Goal: Task Accomplishment & Management: Complete application form

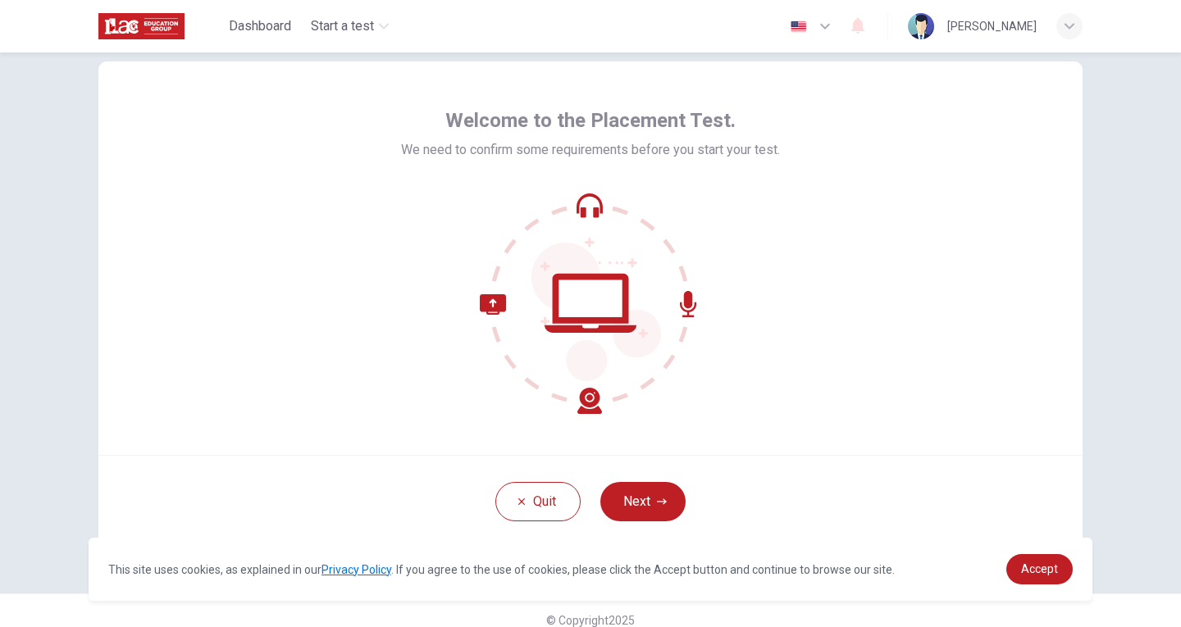
scroll to position [56, 0]
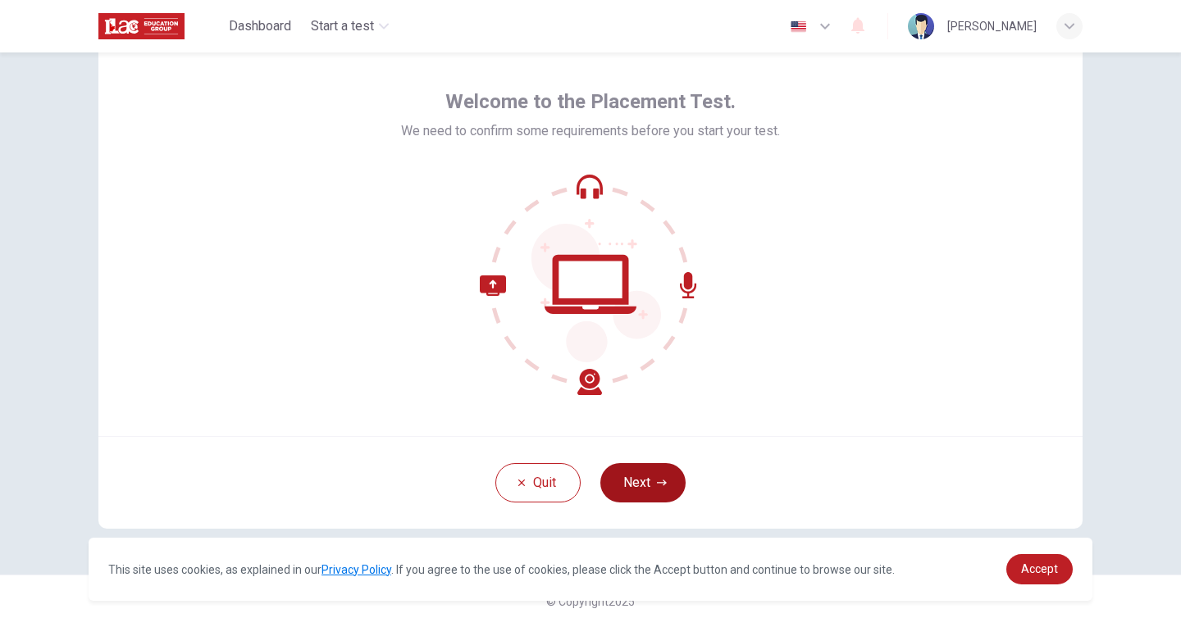
click at [663, 483] on button "Next" at bounding box center [642, 482] width 85 height 39
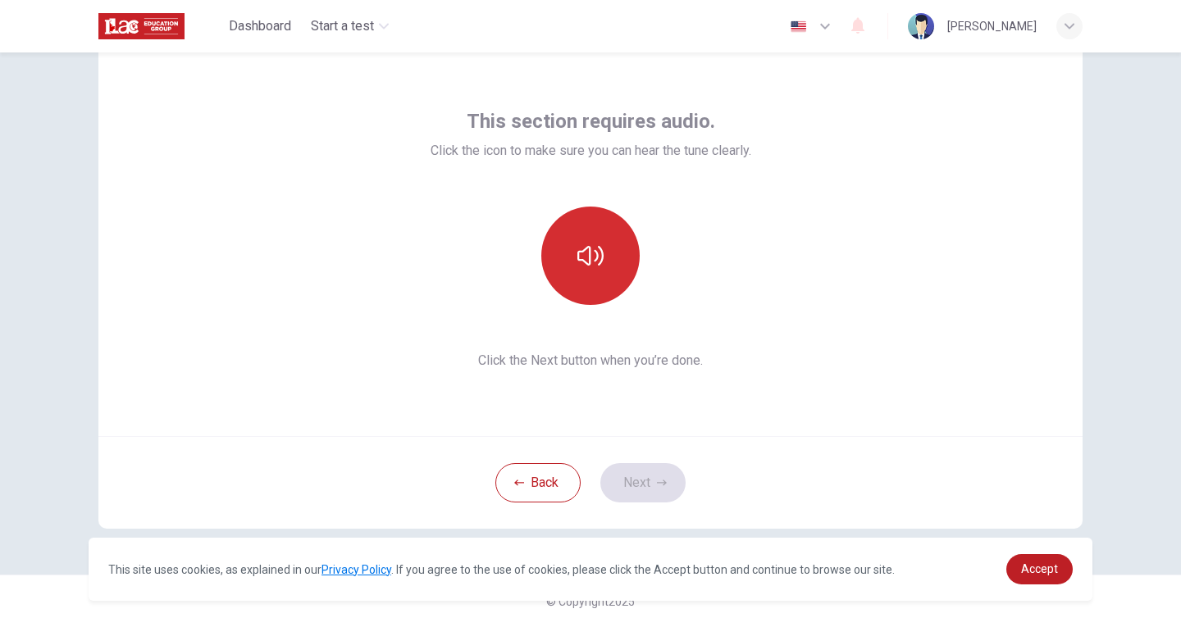
click at [566, 266] on button "button" at bounding box center [590, 256] width 98 height 98
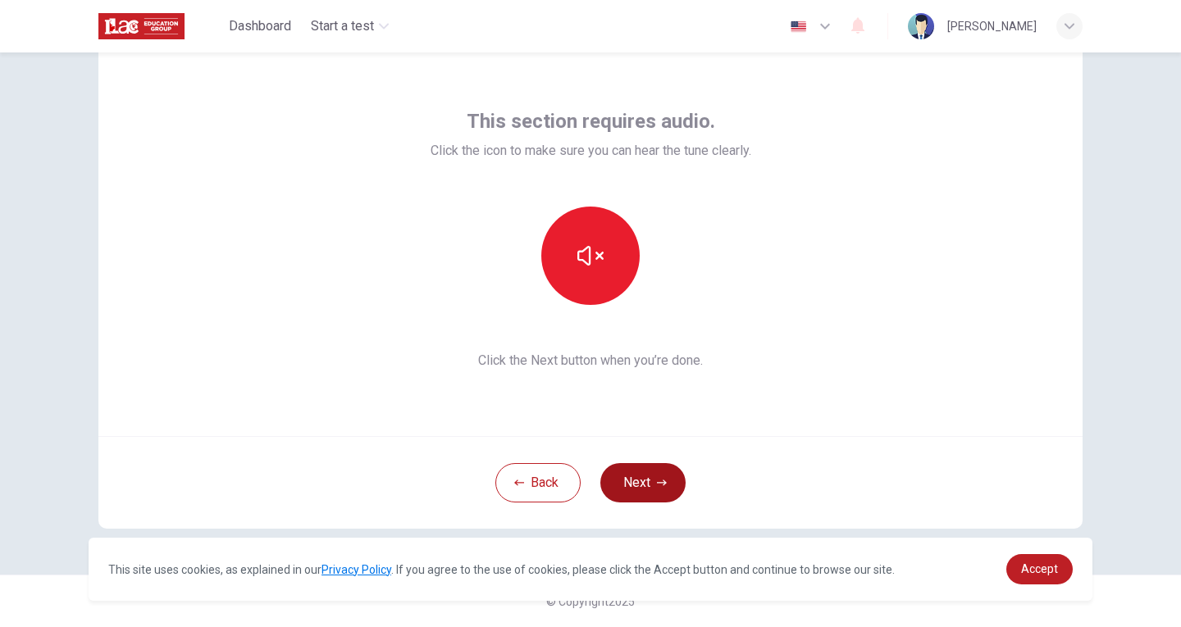
click at [660, 477] on button "Next" at bounding box center [642, 482] width 85 height 39
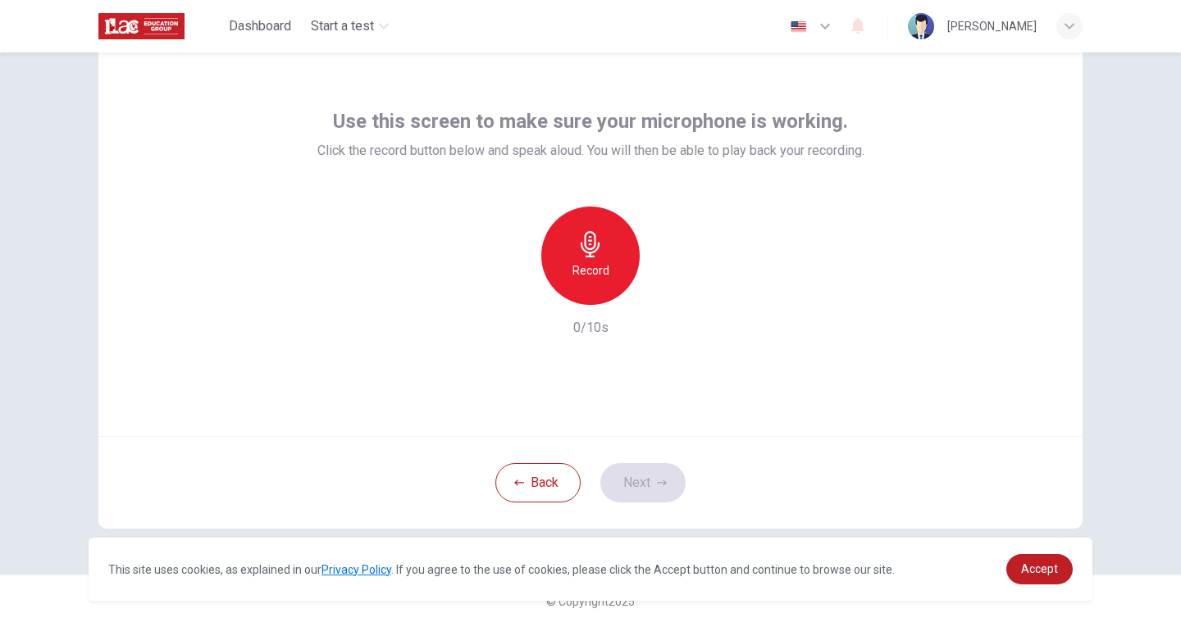
click at [606, 258] on div "Record" at bounding box center [590, 256] width 98 height 98
click at [599, 270] on div "Stop" at bounding box center [590, 256] width 98 height 98
click at [669, 304] on div "Record 3/10s" at bounding box center [590, 272] width 547 height 131
click at [670, 298] on div "button" at bounding box center [666, 292] width 26 height 26
click at [663, 296] on icon "button" at bounding box center [666, 292] width 16 height 16
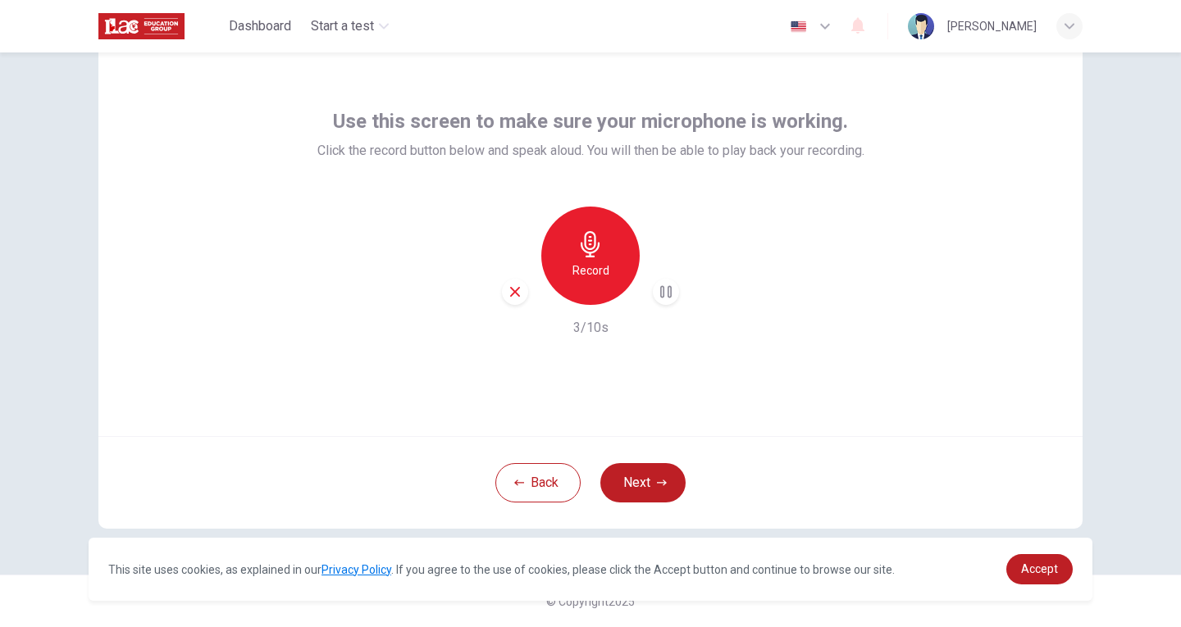
click at [607, 274] on div "Record" at bounding box center [590, 256] width 98 height 98
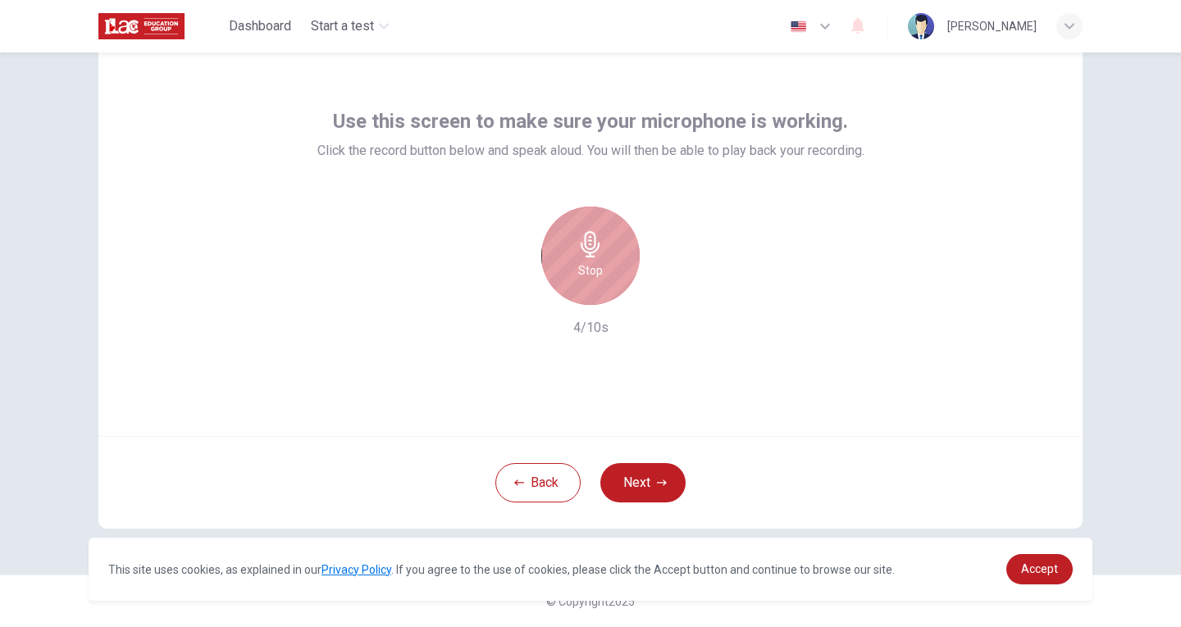
click at [614, 276] on div "Stop" at bounding box center [590, 256] width 98 height 98
click at [658, 295] on icon "button" at bounding box center [666, 292] width 16 height 16
click at [575, 267] on h6 "Record" at bounding box center [590, 271] width 37 height 20
click at [621, 270] on div "Stop" at bounding box center [590, 256] width 98 height 98
click at [665, 287] on icon "button" at bounding box center [666, 292] width 16 height 16
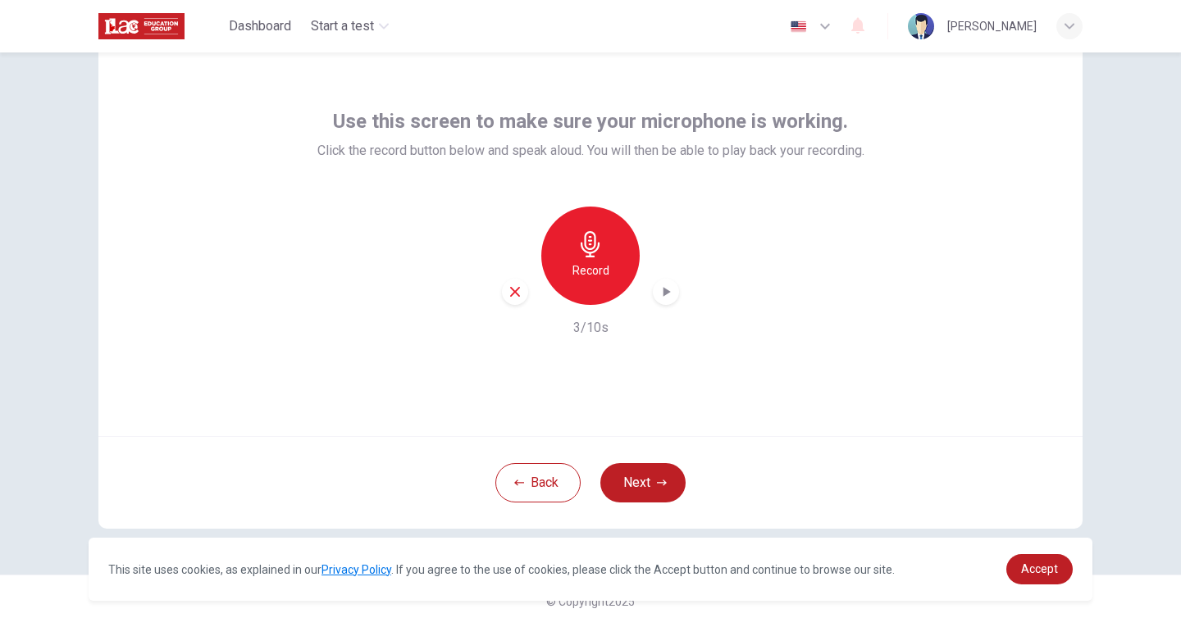
click at [658, 289] on icon "button" at bounding box center [666, 292] width 16 height 16
click at [651, 493] on button "Next" at bounding box center [642, 482] width 85 height 39
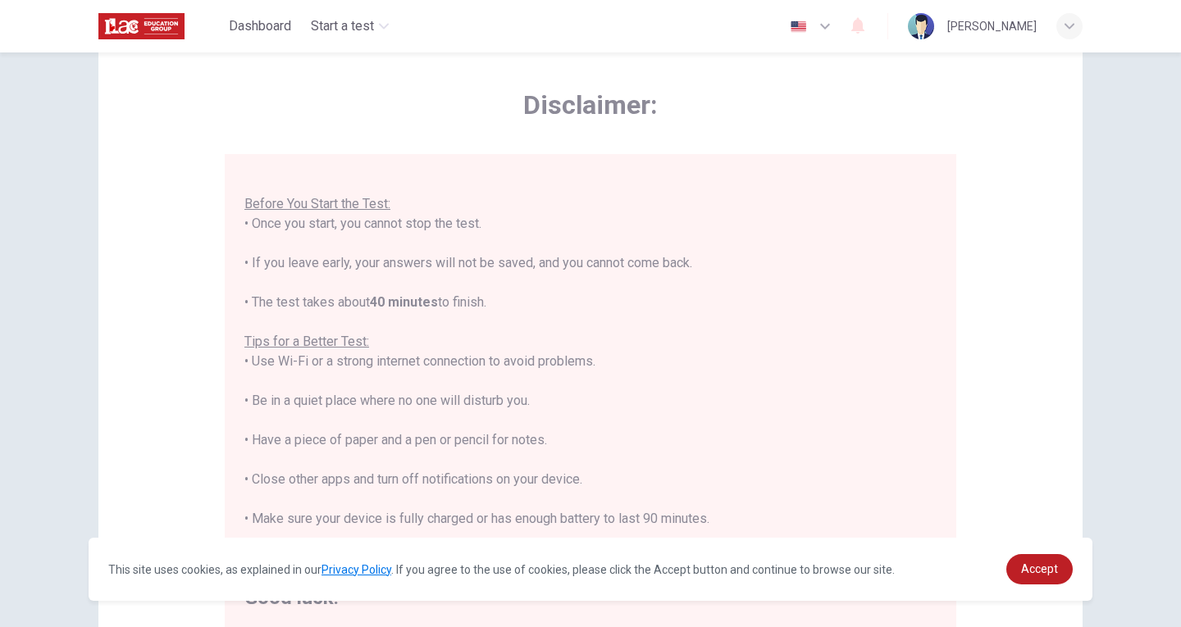
scroll to position [285, 0]
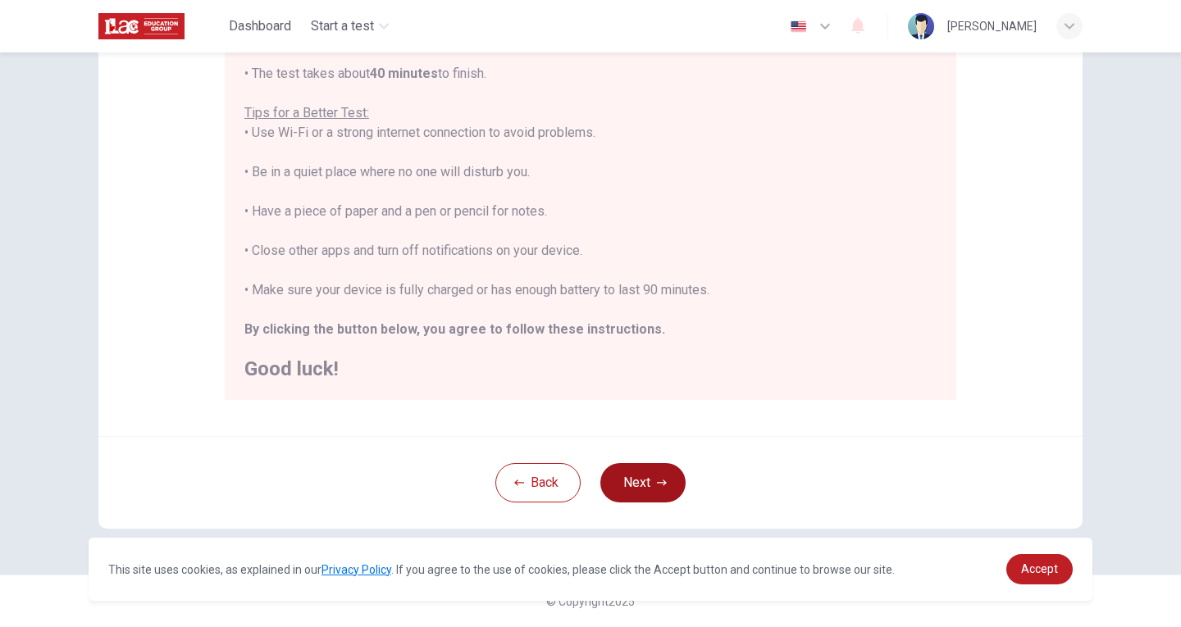
click at [673, 480] on button "Next" at bounding box center [642, 482] width 85 height 39
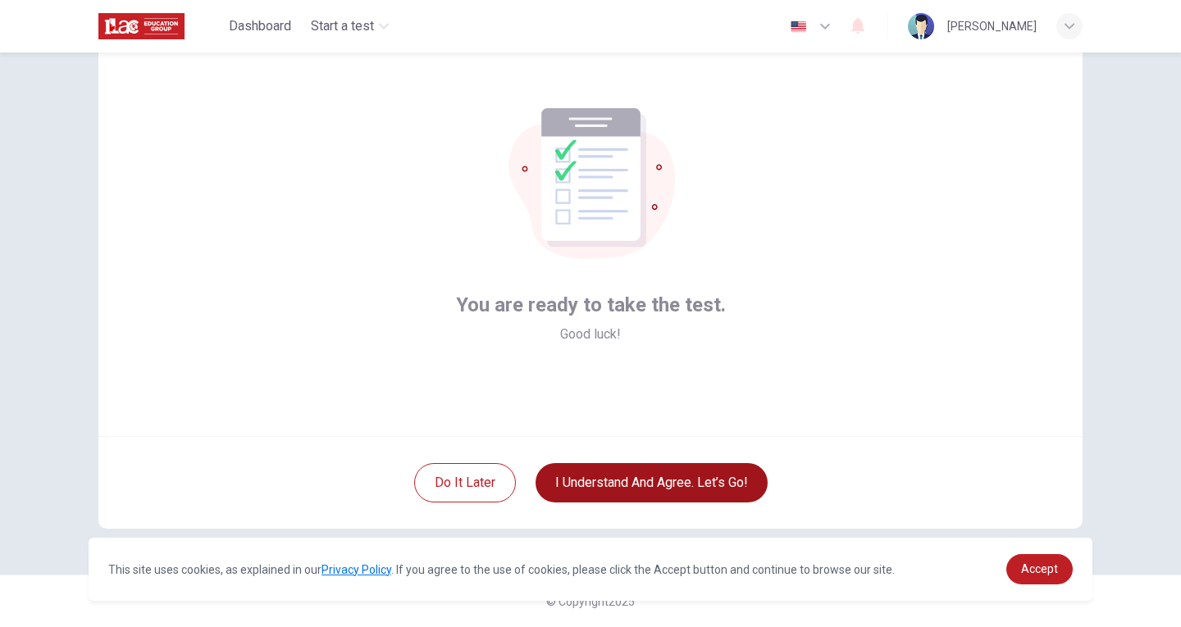
scroll to position [56, 0]
click at [647, 479] on button "I understand and agree. Let’s go!" at bounding box center [651, 482] width 232 height 39
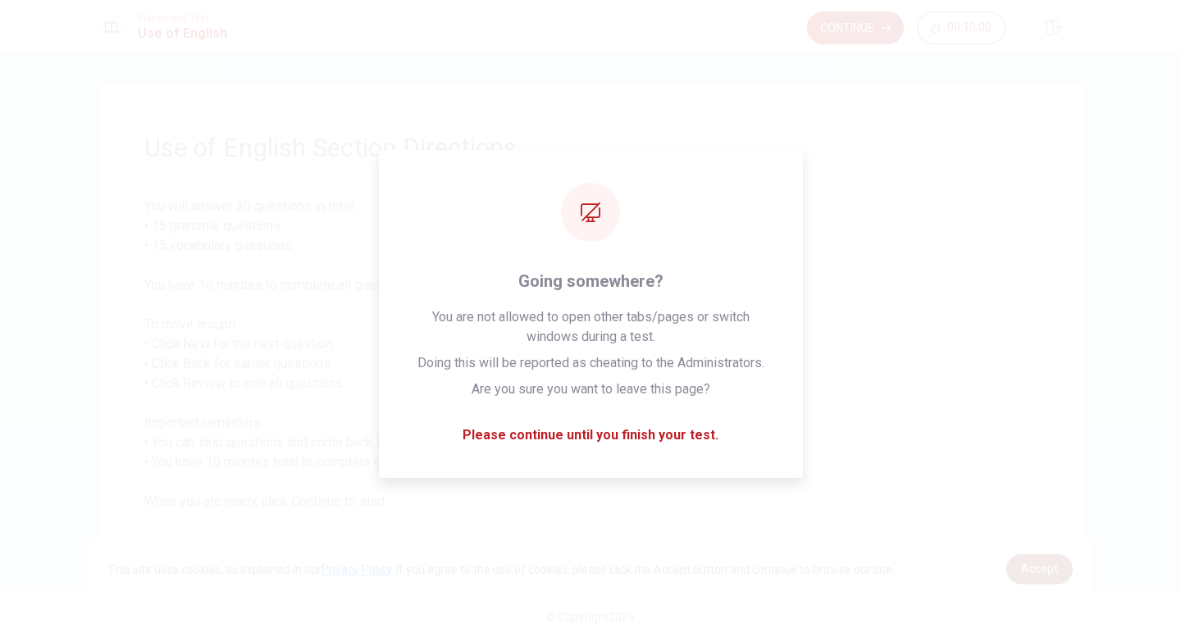
click at [1045, 558] on link "Accept" at bounding box center [1039, 569] width 66 height 30
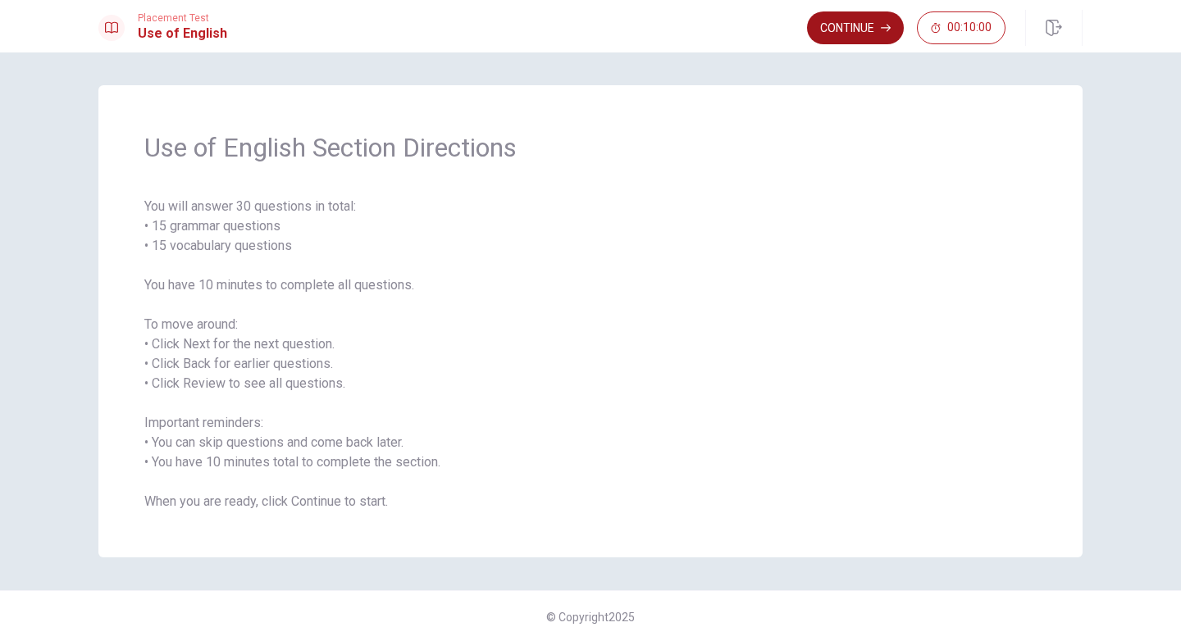
click at [836, 31] on button "Continue" at bounding box center [855, 27] width 97 height 33
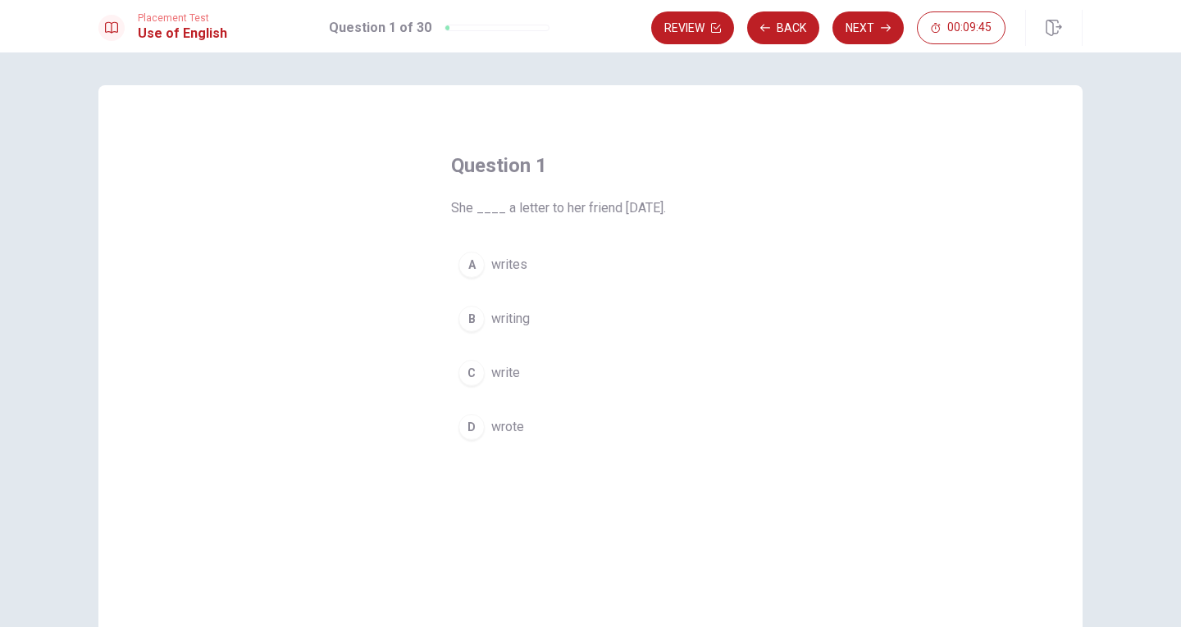
click at [475, 428] on div "D" at bounding box center [471, 427] width 26 height 26
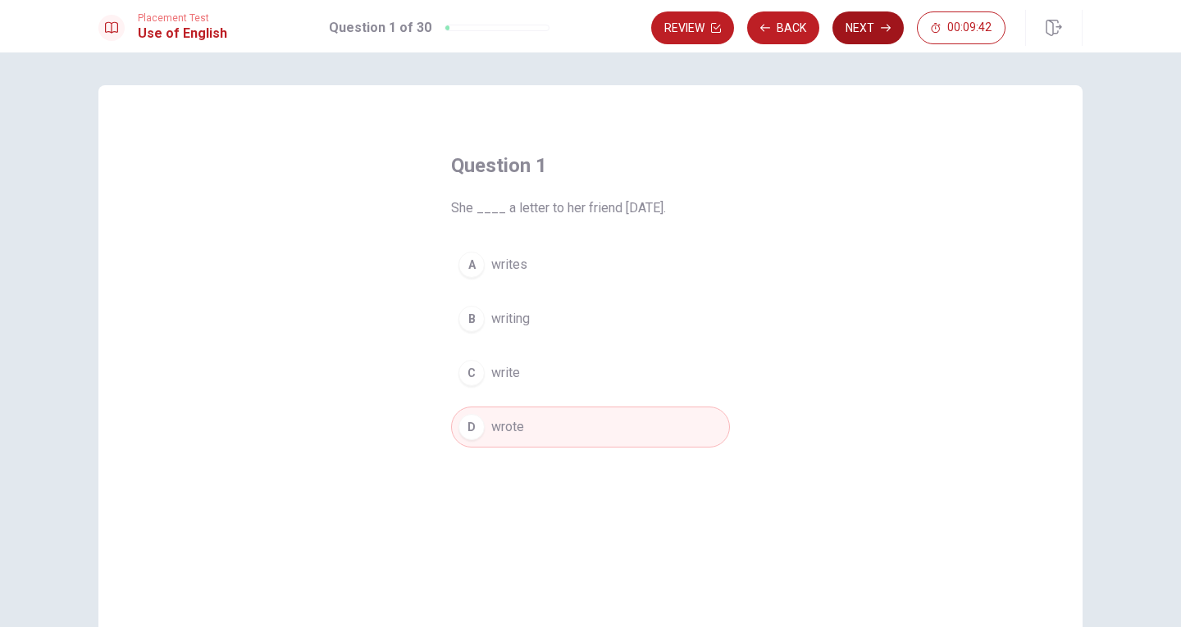
click at [868, 23] on button "Next" at bounding box center [867, 27] width 71 height 33
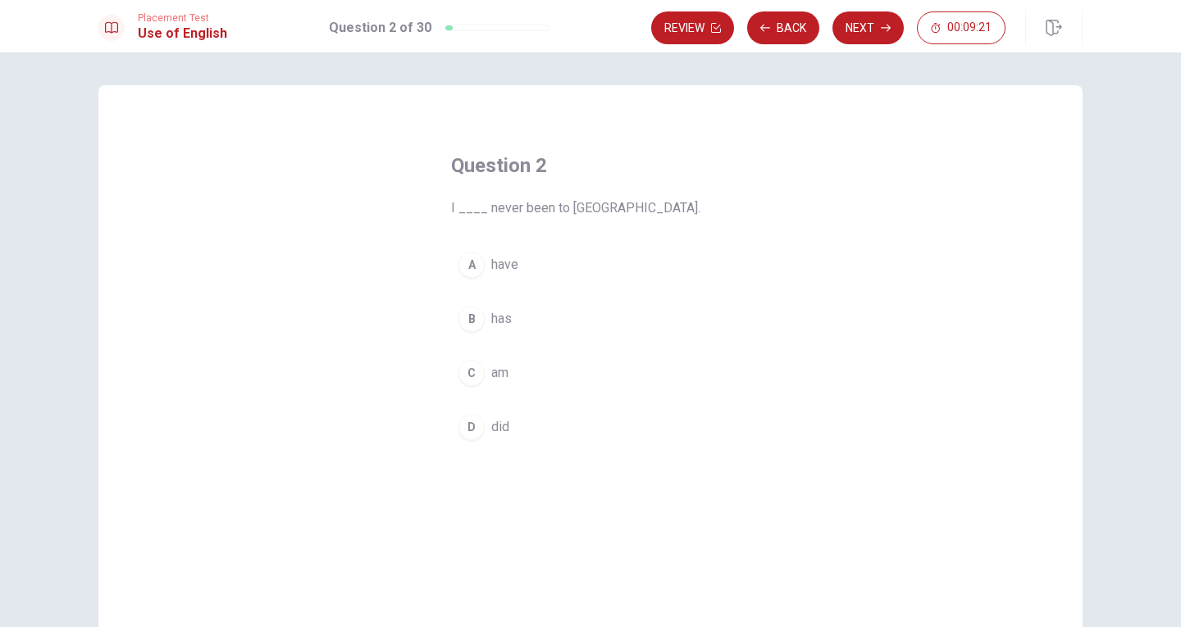
click at [474, 324] on div "B" at bounding box center [471, 319] width 26 height 26
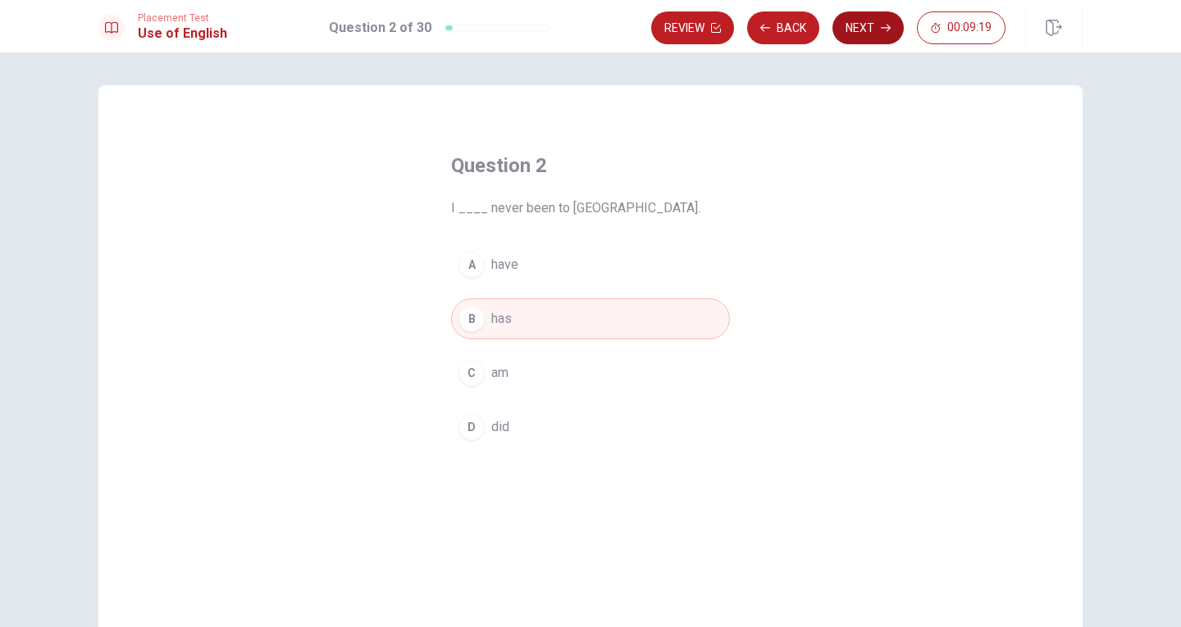
click at [867, 17] on button "Next" at bounding box center [867, 27] width 71 height 33
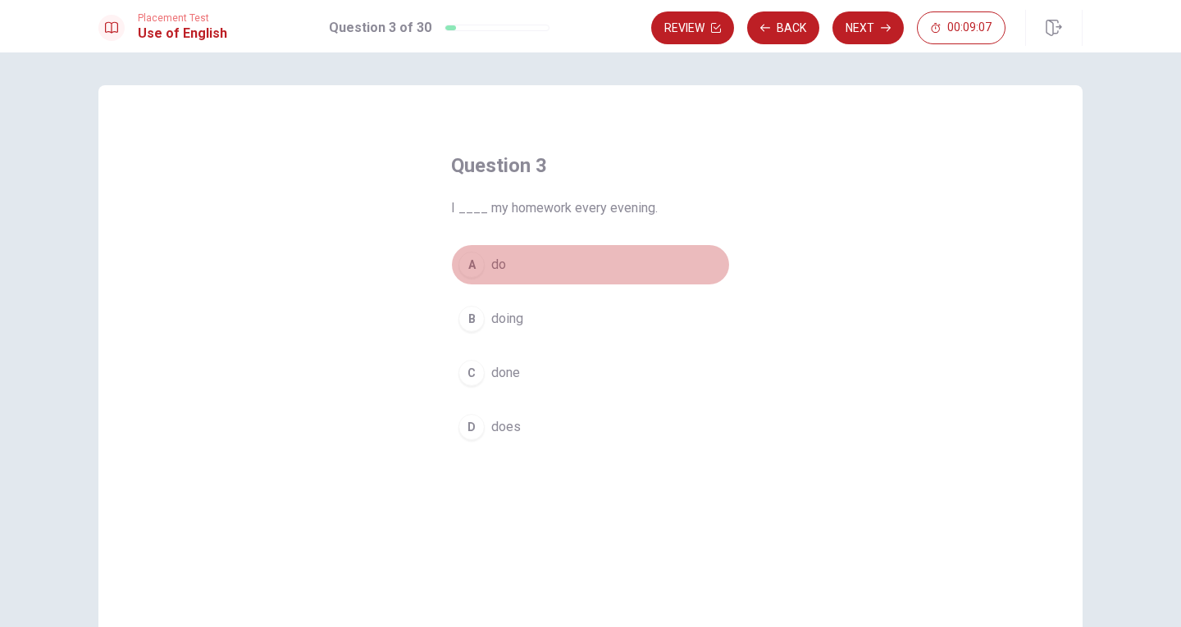
click at [474, 269] on div "A" at bounding box center [471, 265] width 26 height 26
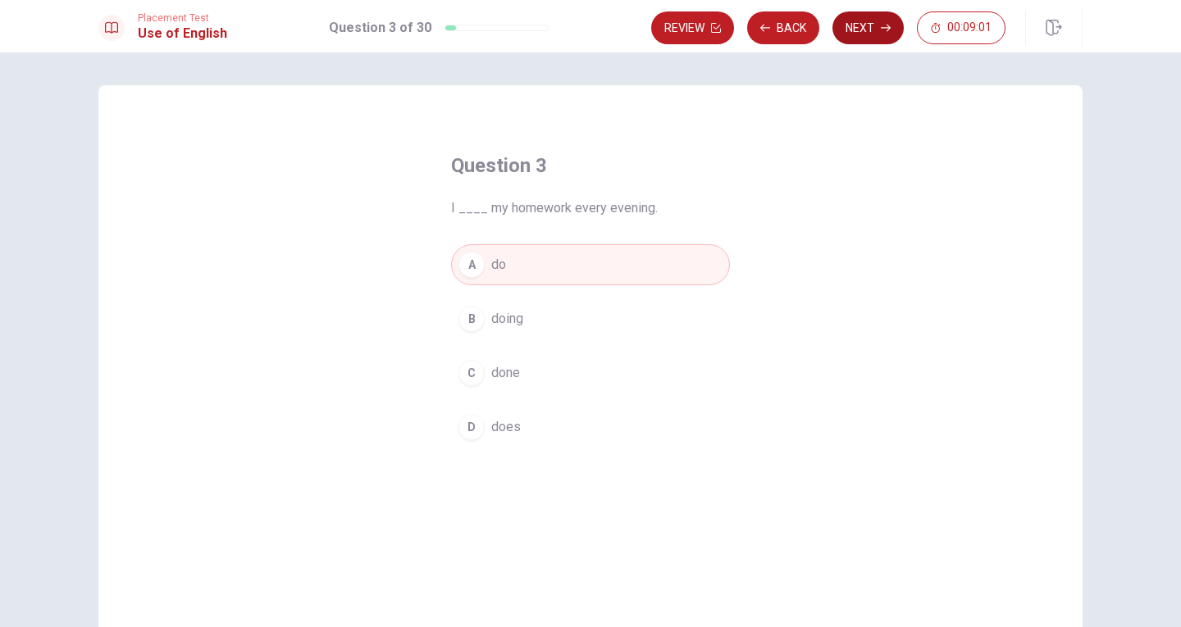
click at [854, 31] on button "Next" at bounding box center [867, 27] width 71 height 33
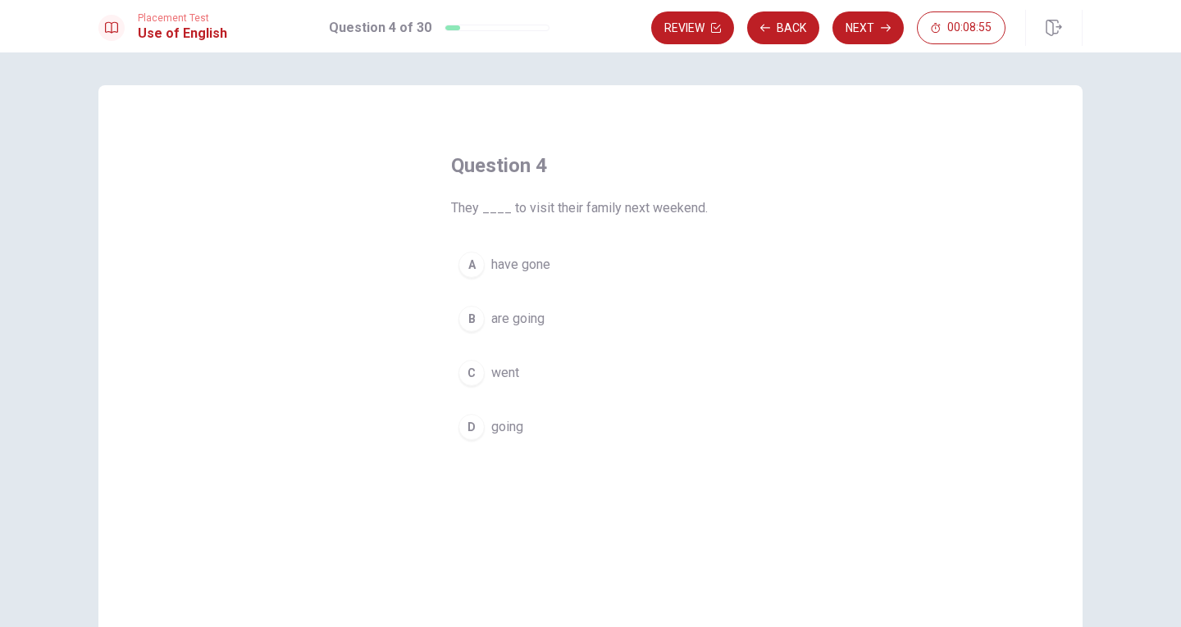
click at [475, 318] on div "B" at bounding box center [471, 319] width 26 height 26
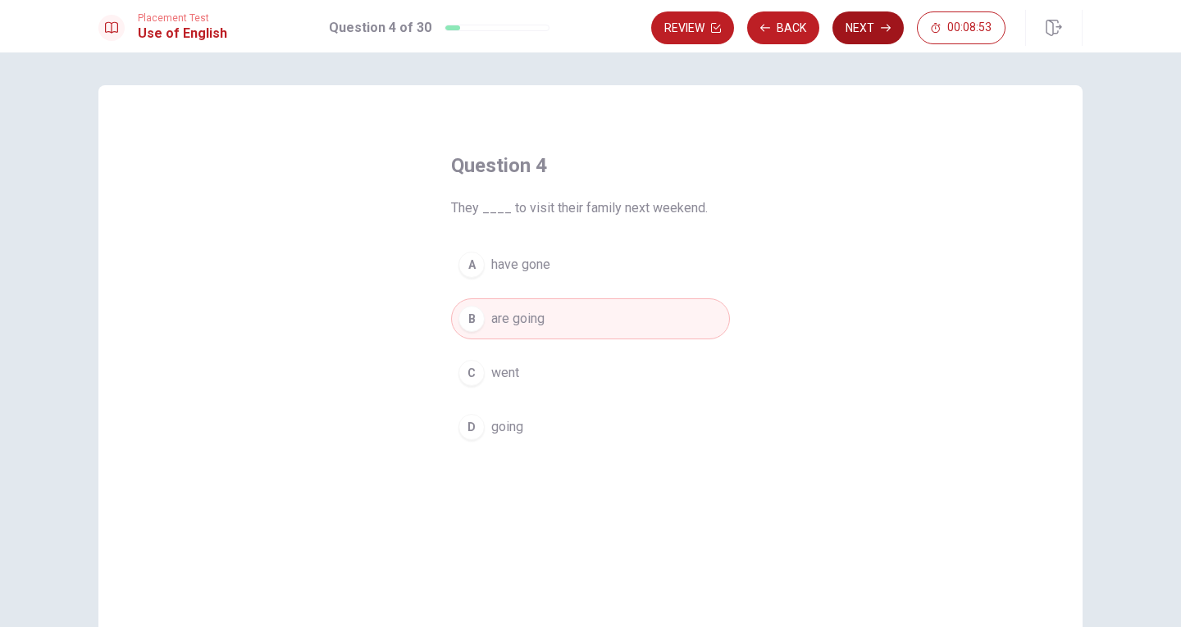
click at [865, 25] on button "Next" at bounding box center [867, 27] width 71 height 33
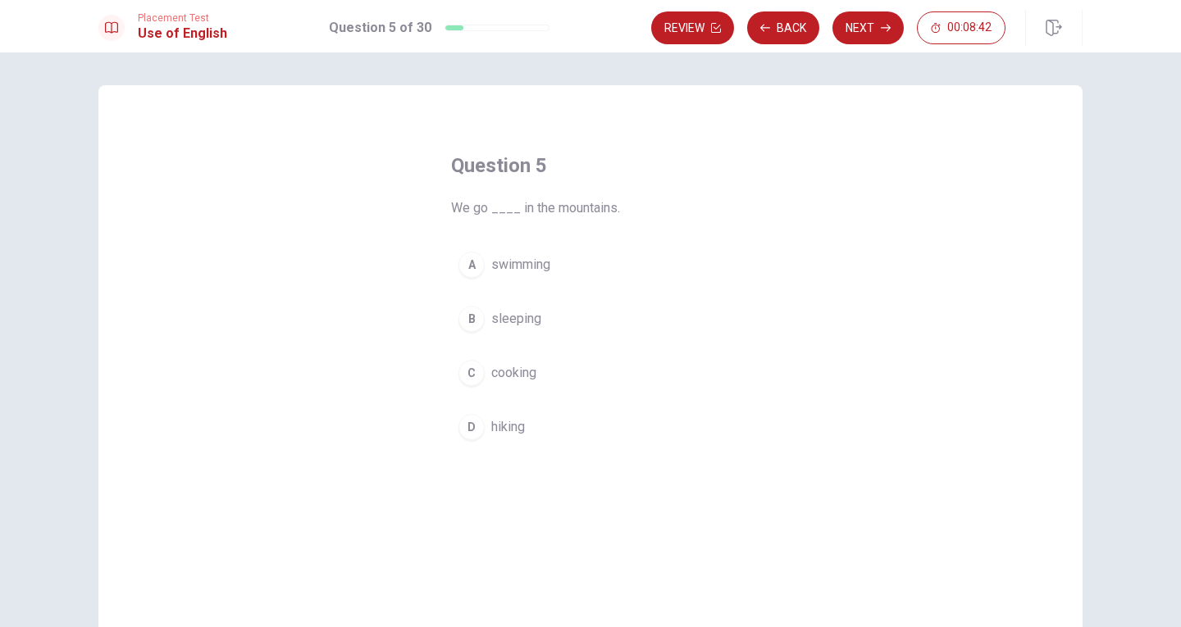
click at [475, 427] on div "D" at bounding box center [471, 427] width 26 height 26
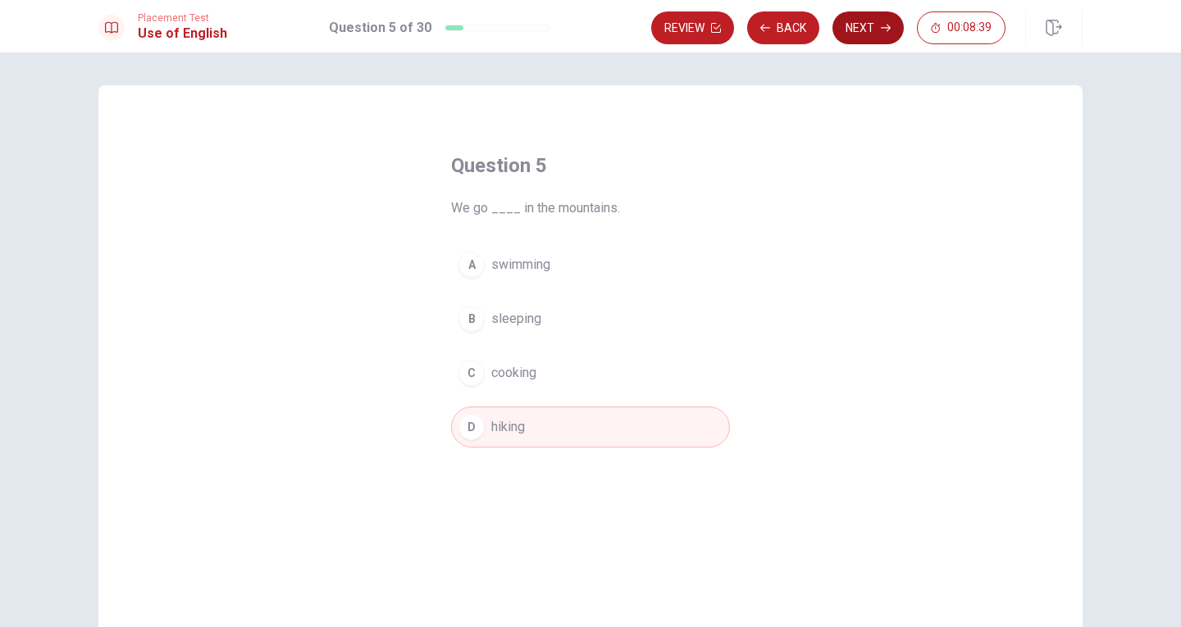
click at [869, 27] on button "Next" at bounding box center [867, 27] width 71 height 33
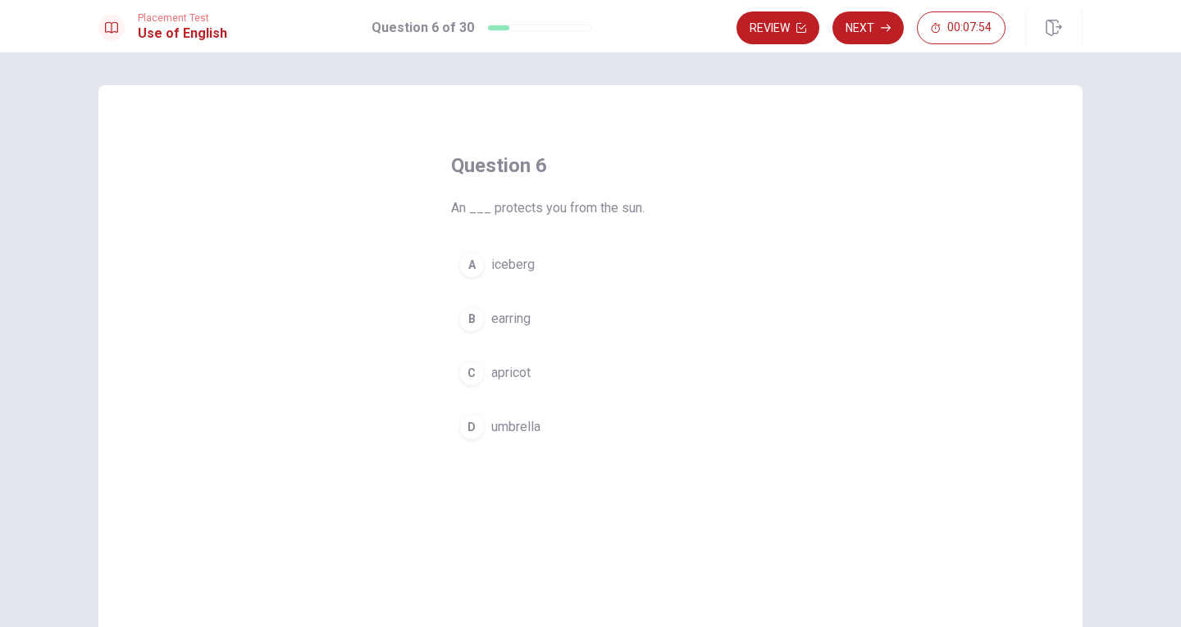
click at [503, 425] on span "umbrella" at bounding box center [515, 427] width 49 height 20
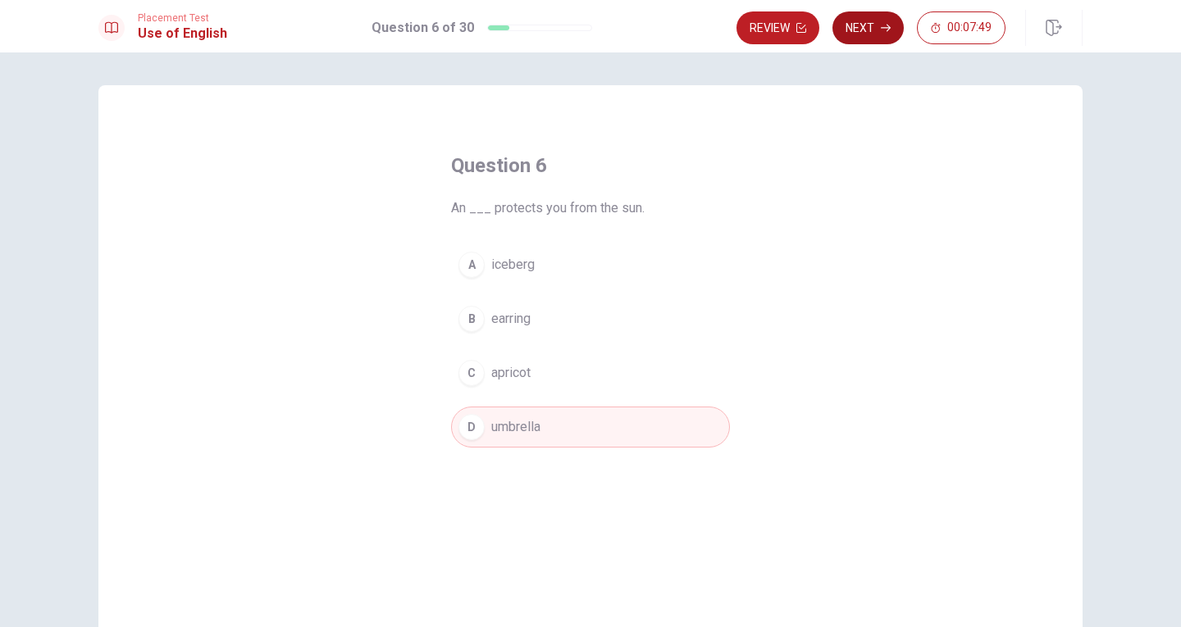
click at [879, 18] on button "Next" at bounding box center [867, 27] width 71 height 33
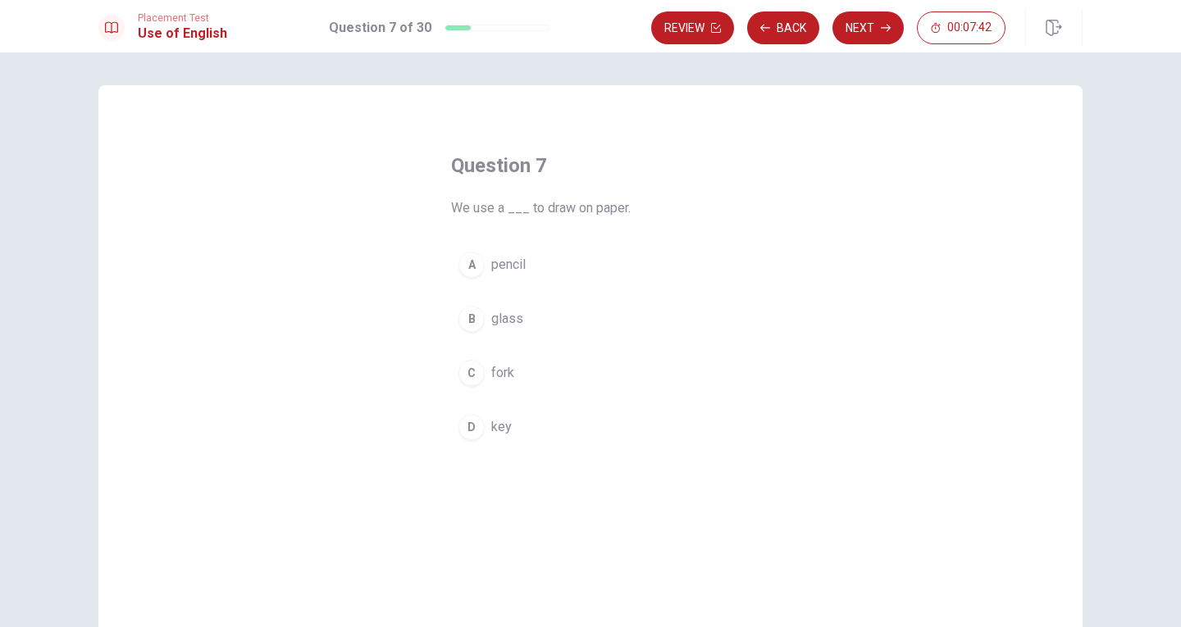
click at [469, 275] on div "A" at bounding box center [471, 265] width 26 height 26
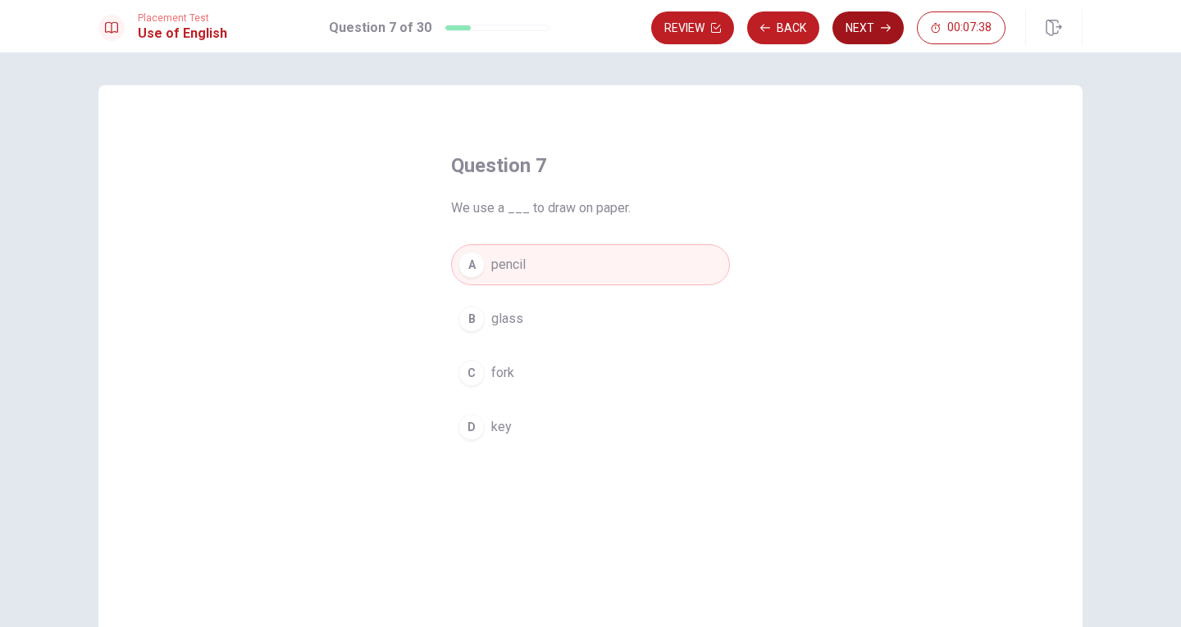
click at [866, 31] on button "Next" at bounding box center [867, 27] width 71 height 33
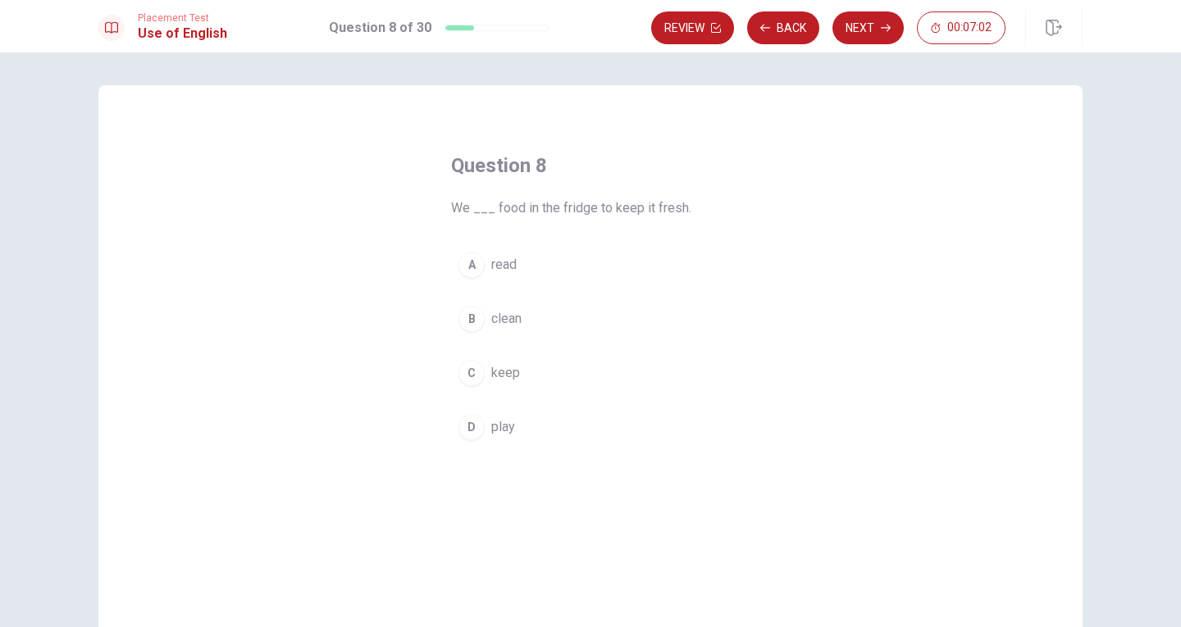
click at [476, 320] on div "B" at bounding box center [471, 319] width 26 height 26
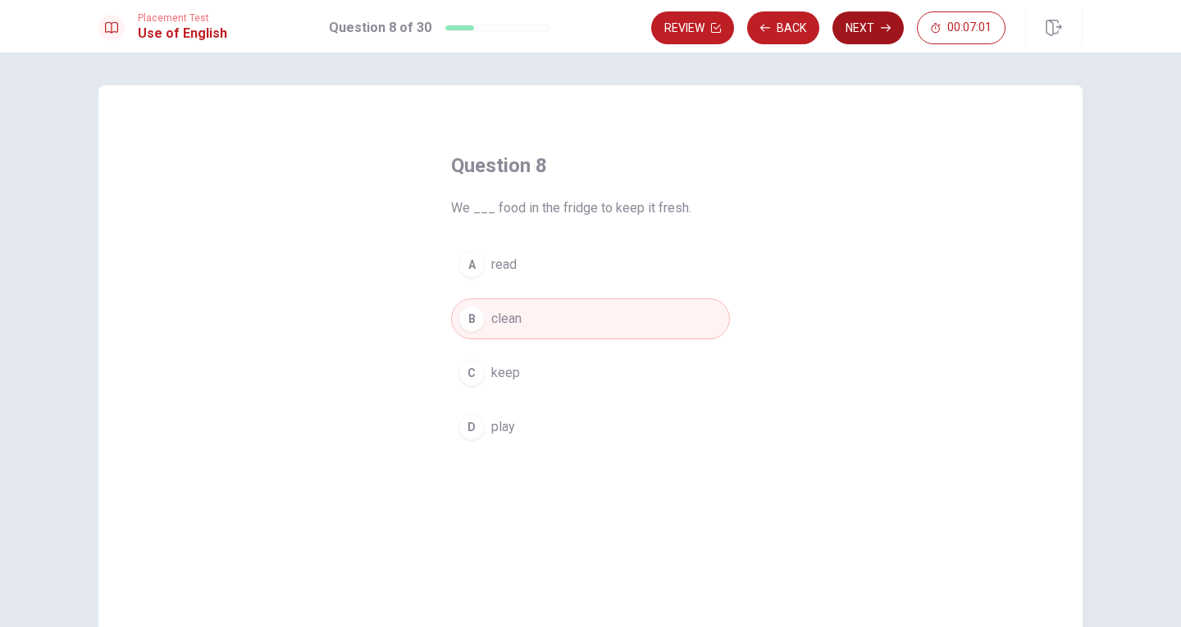
click at [849, 25] on button "Next" at bounding box center [867, 27] width 71 height 33
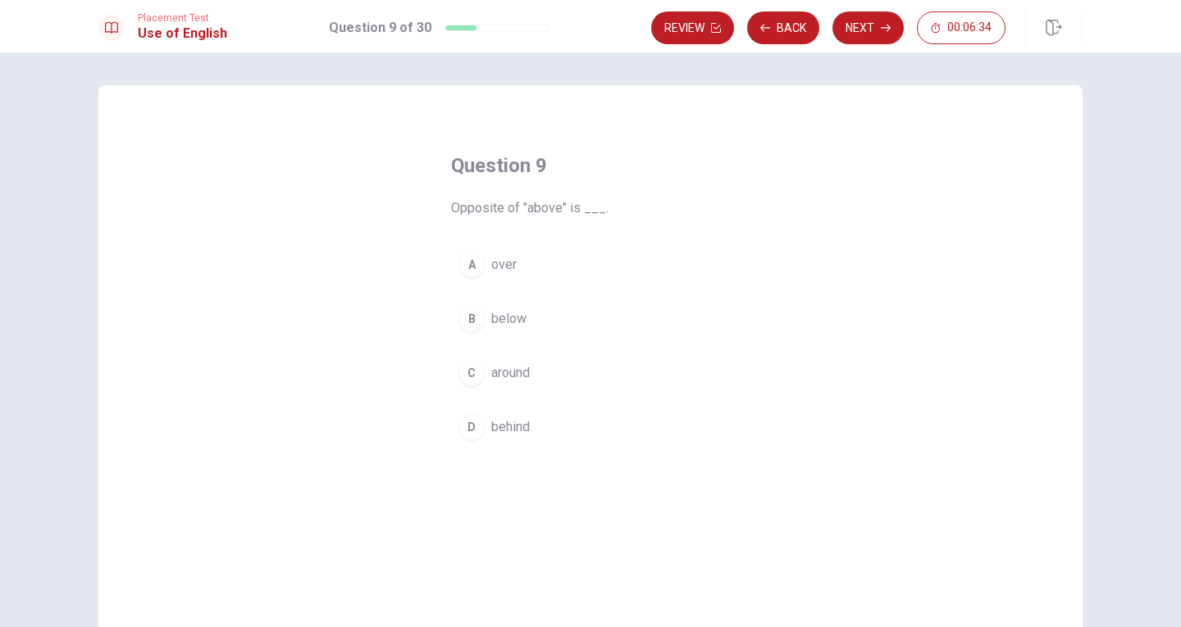
click at [472, 321] on div "B" at bounding box center [471, 319] width 26 height 26
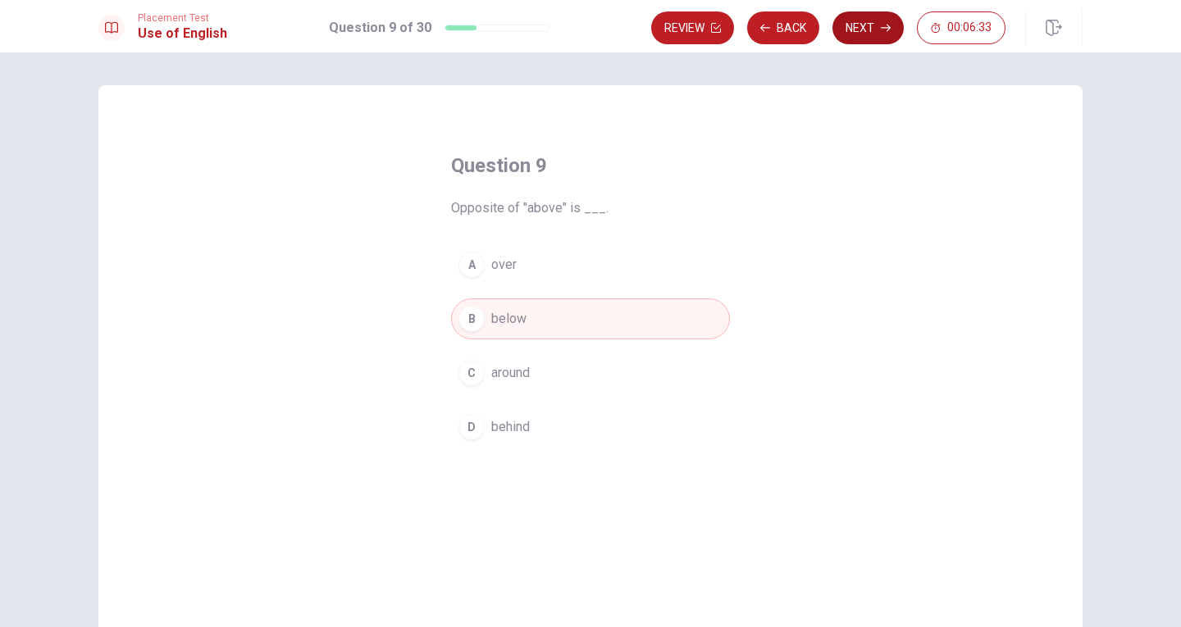
click at [867, 21] on button "Next" at bounding box center [867, 27] width 71 height 33
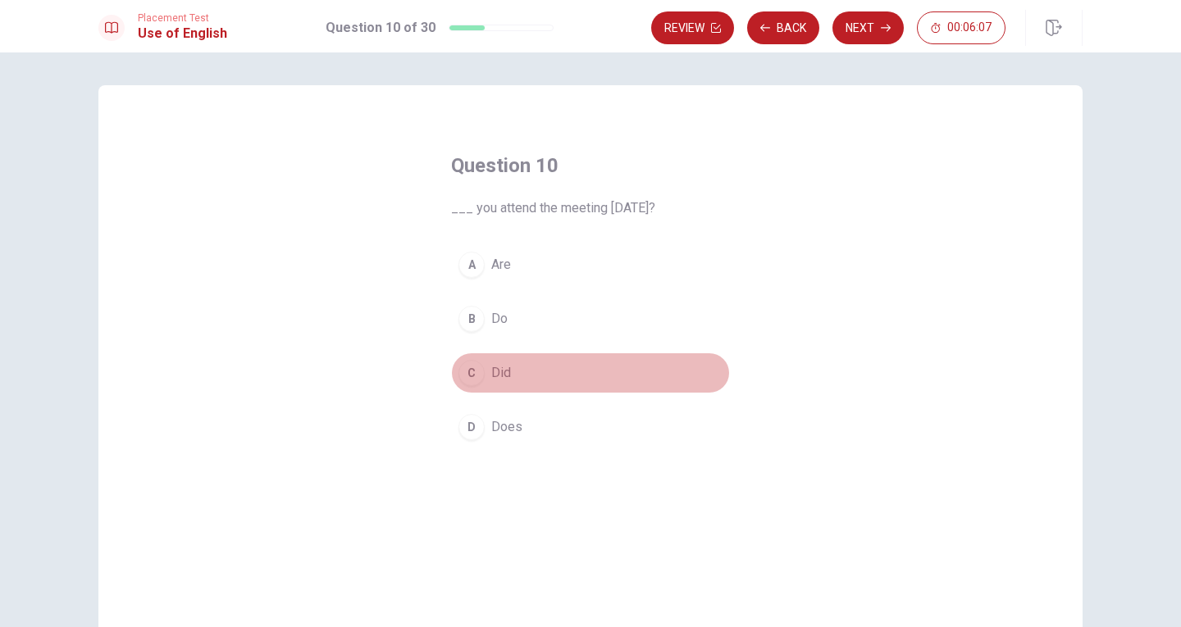
click at [469, 371] on div "C" at bounding box center [471, 373] width 26 height 26
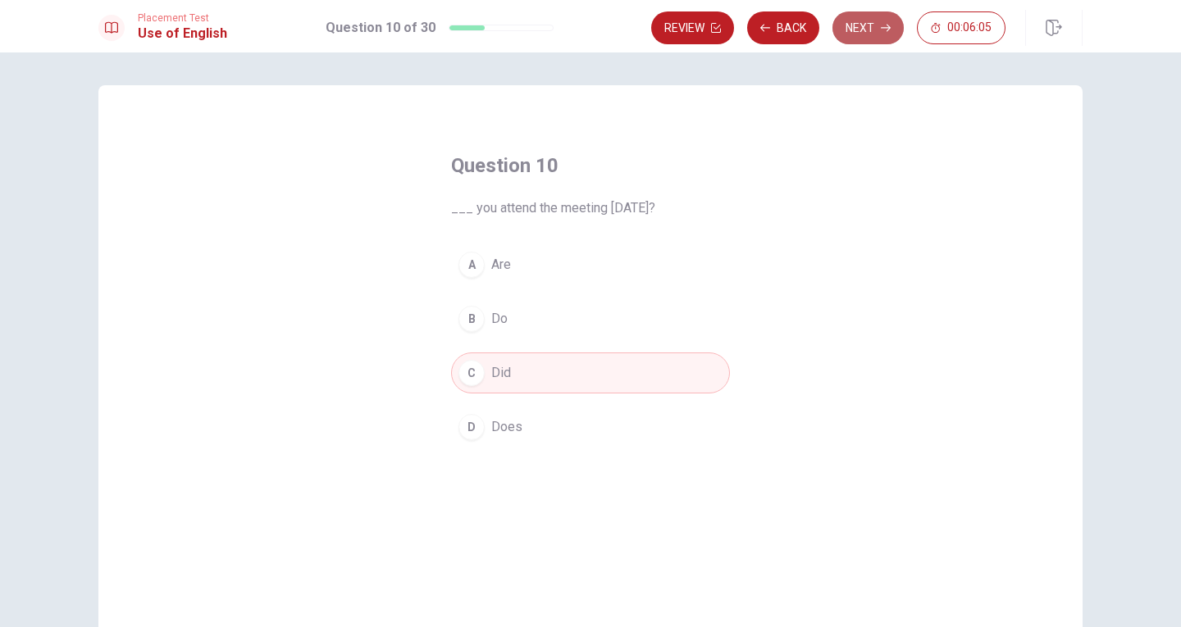
click at [885, 24] on icon "button" at bounding box center [886, 28] width 10 height 10
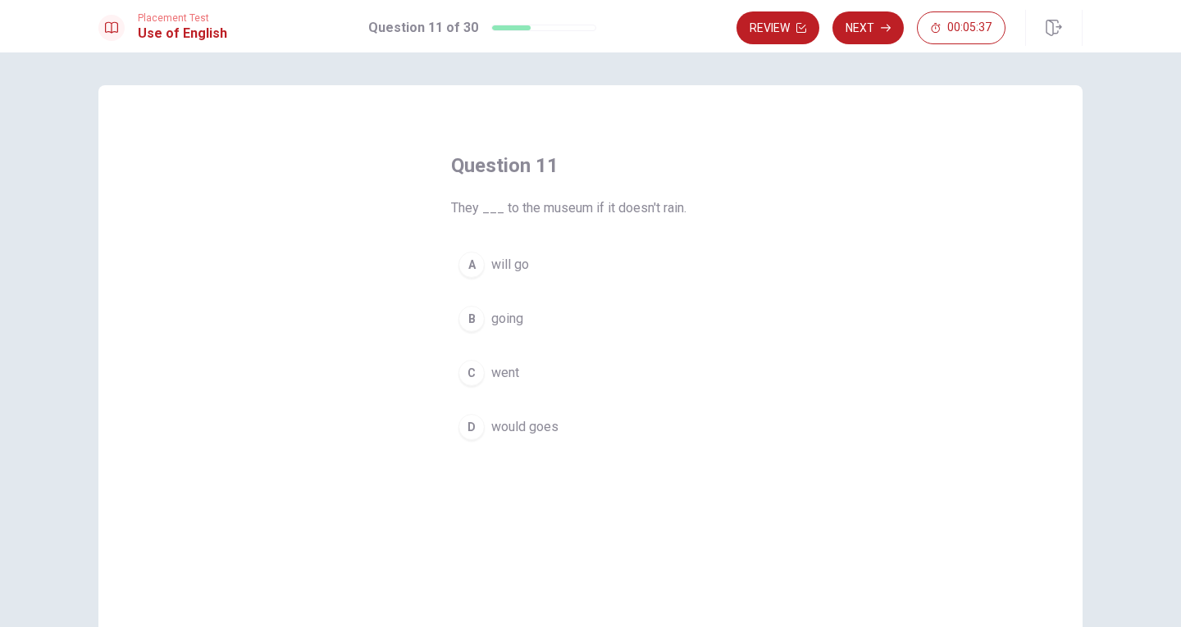
click at [472, 322] on div "B" at bounding box center [471, 319] width 26 height 26
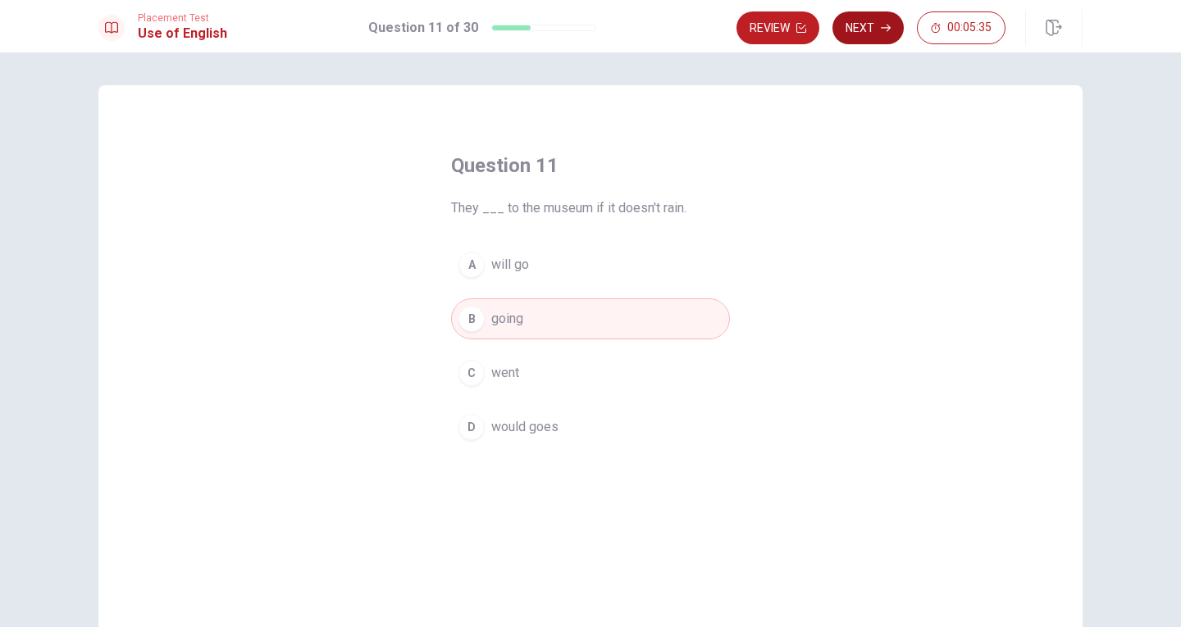
click at [887, 36] on button "Next" at bounding box center [867, 27] width 71 height 33
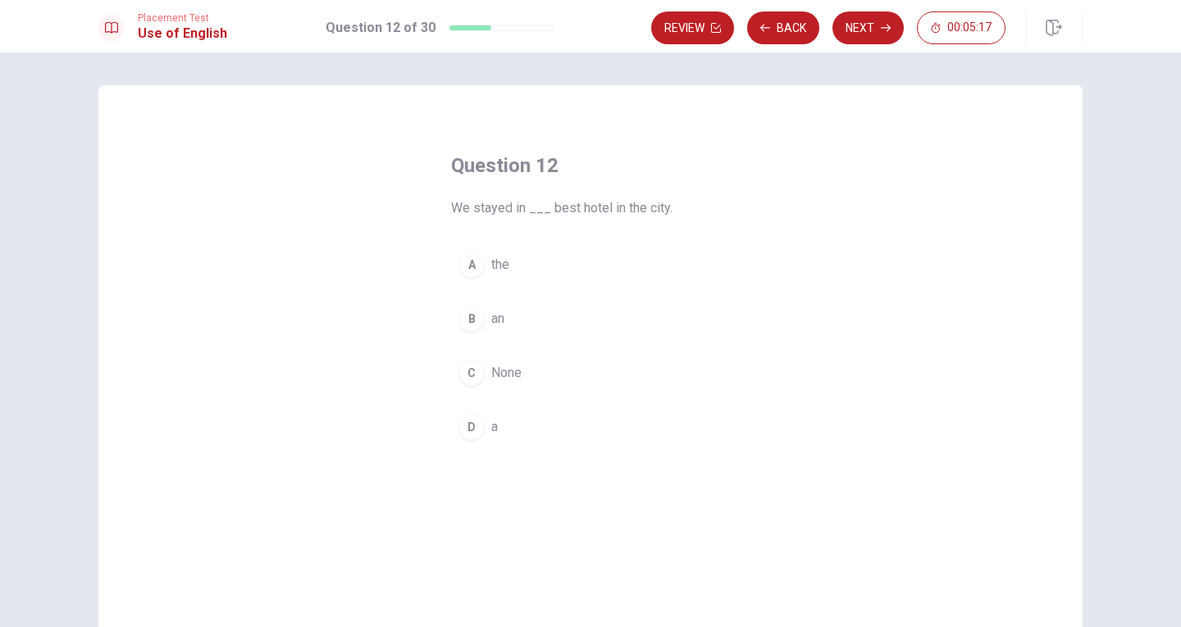
click at [467, 267] on div "A" at bounding box center [471, 265] width 26 height 26
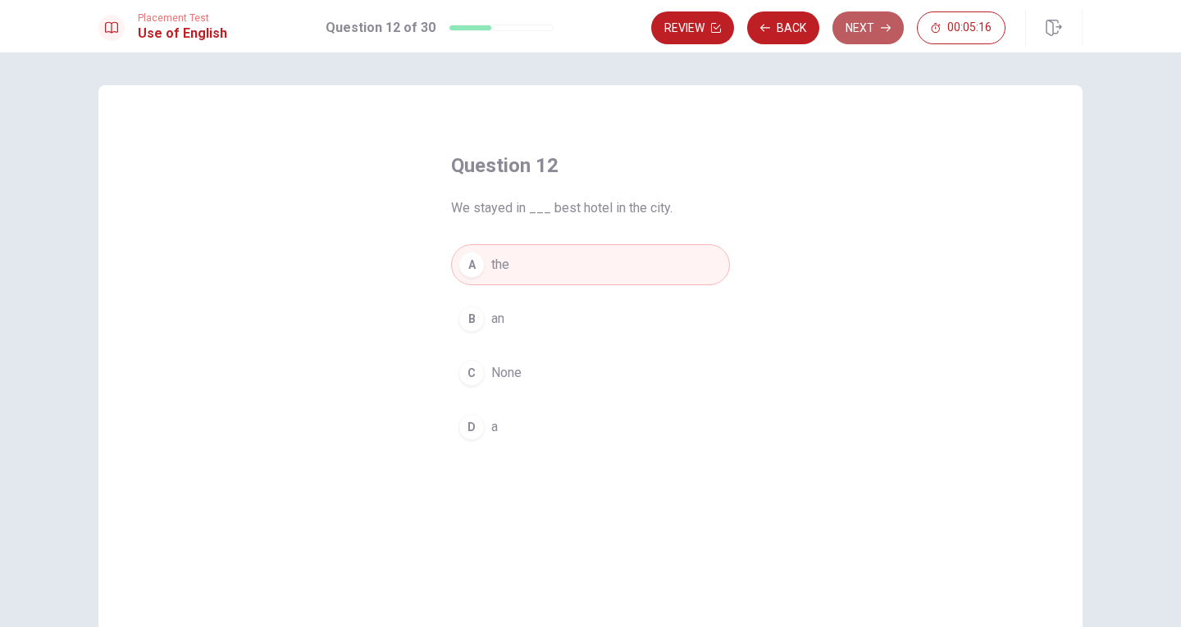
click at [859, 30] on button "Next" at bounding box center [867, 27] width 71 height 33
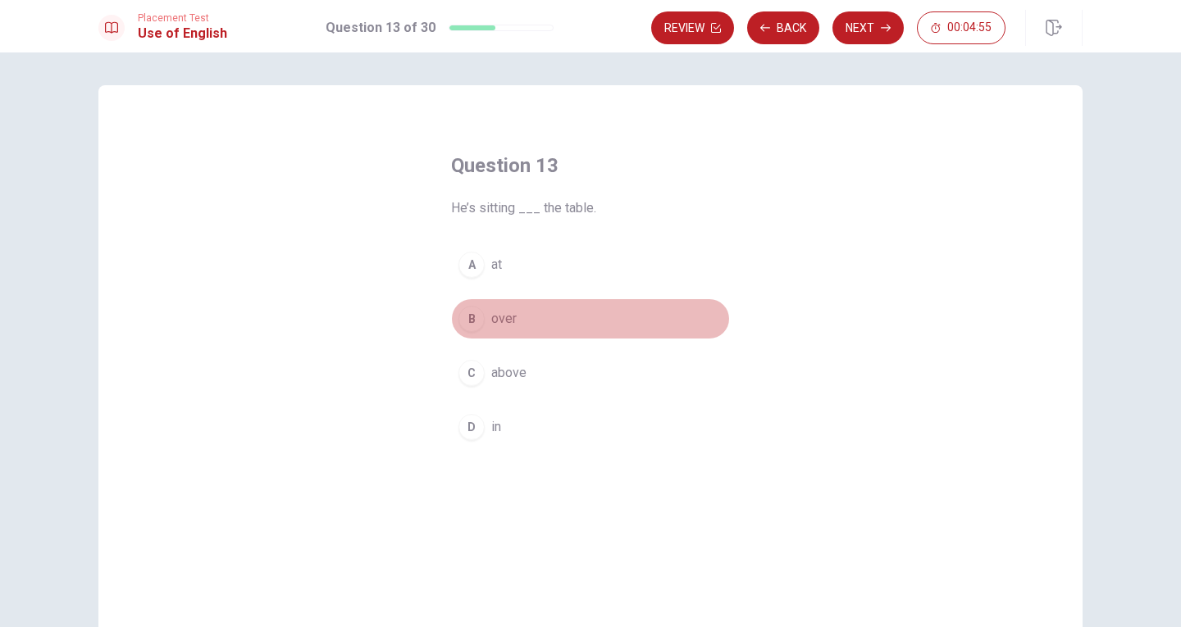
click at [476, 321] on div "B" at bounding box center [471, 319] width 26 height 26
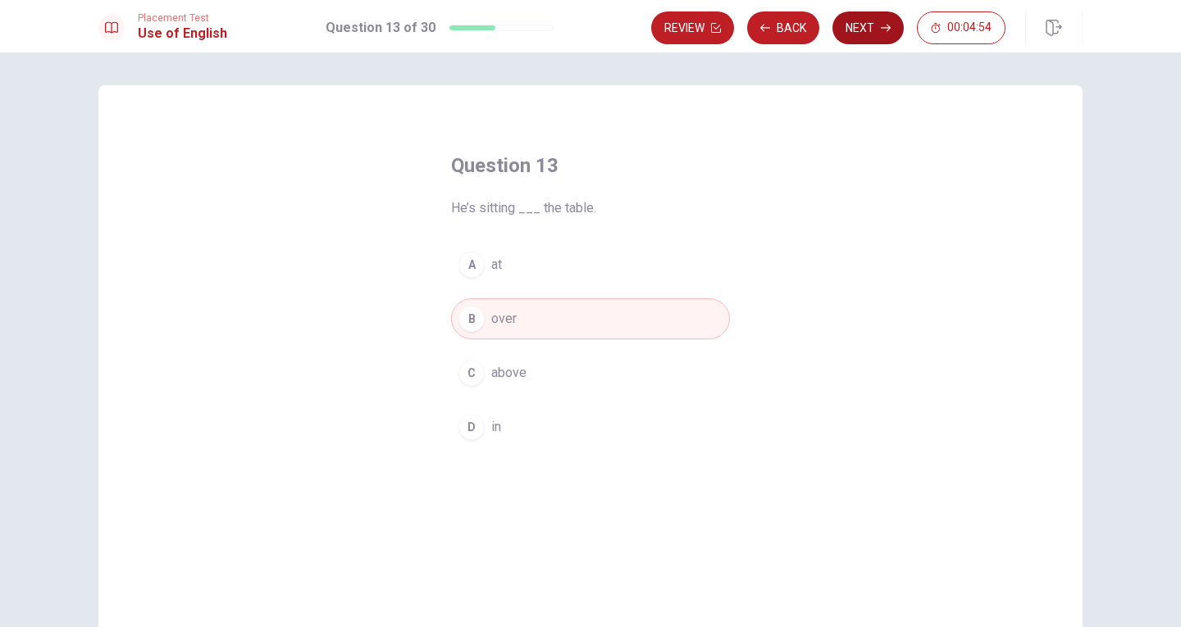
click at [863, 23] on button "Next" at bounding box center [867, 27] width 71 height 33
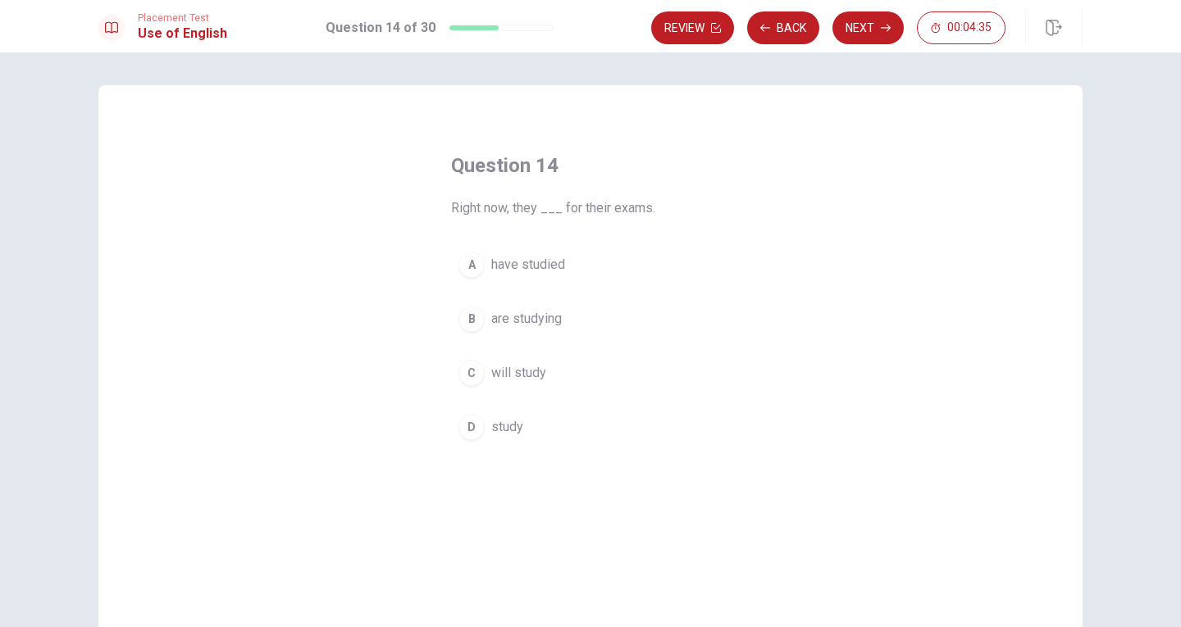
click at [480, 271] on button "A have studied" at bounding box center [590, 264] width 279 height 41
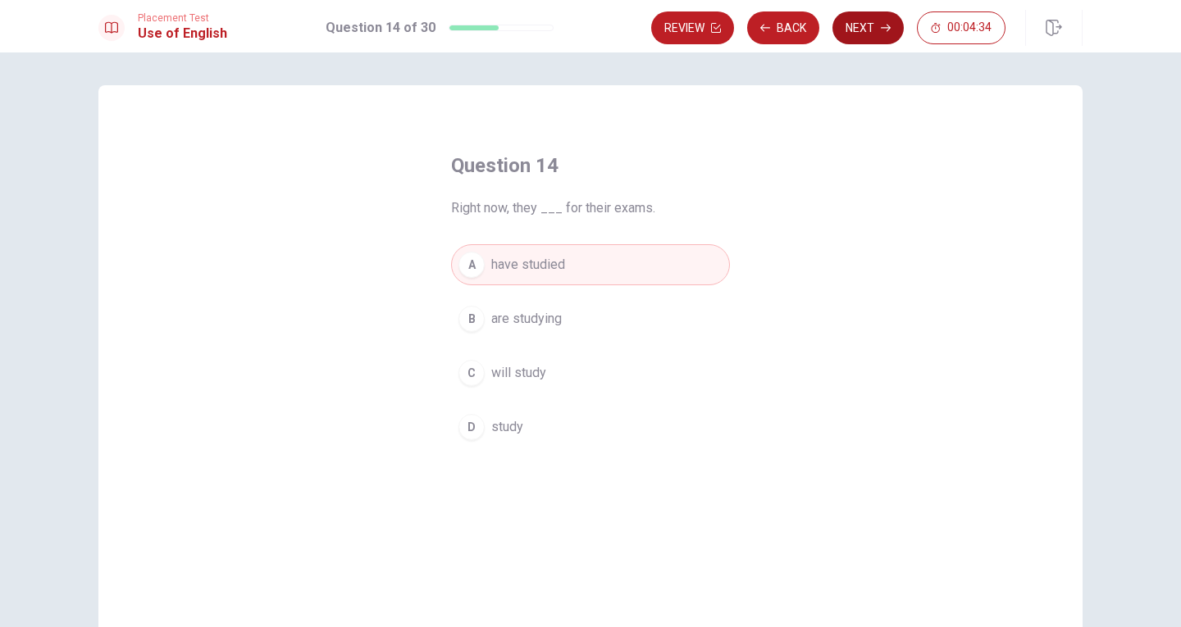
click at [859, 33] on button "Next" at bounding box center [867, 27] width 71 height 33
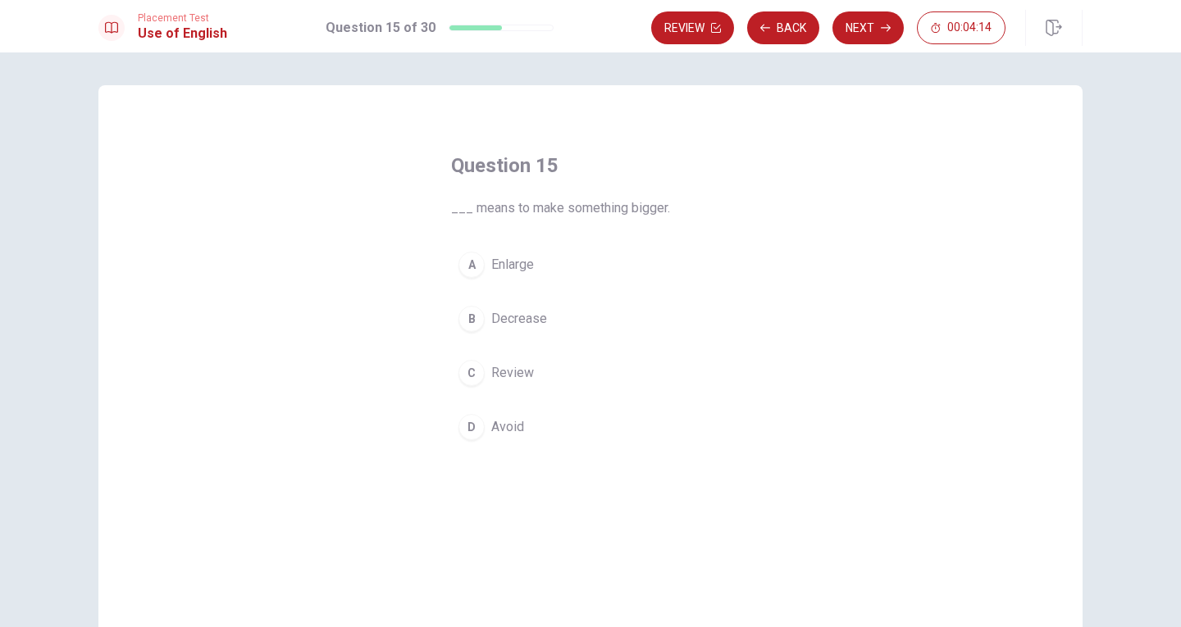
click at [471, 374] on div "C" at bounding box center [471, 373] width 26 height 26
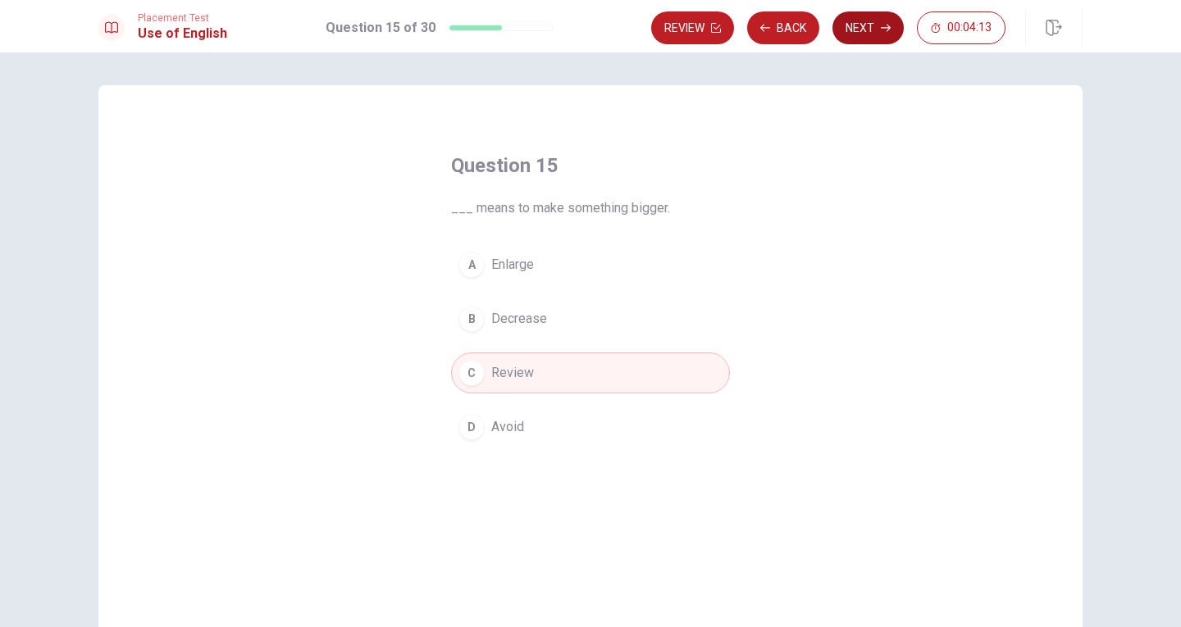
click at [859, 20] on button "Next" at bounding box center [867, 27] width 71 height 33
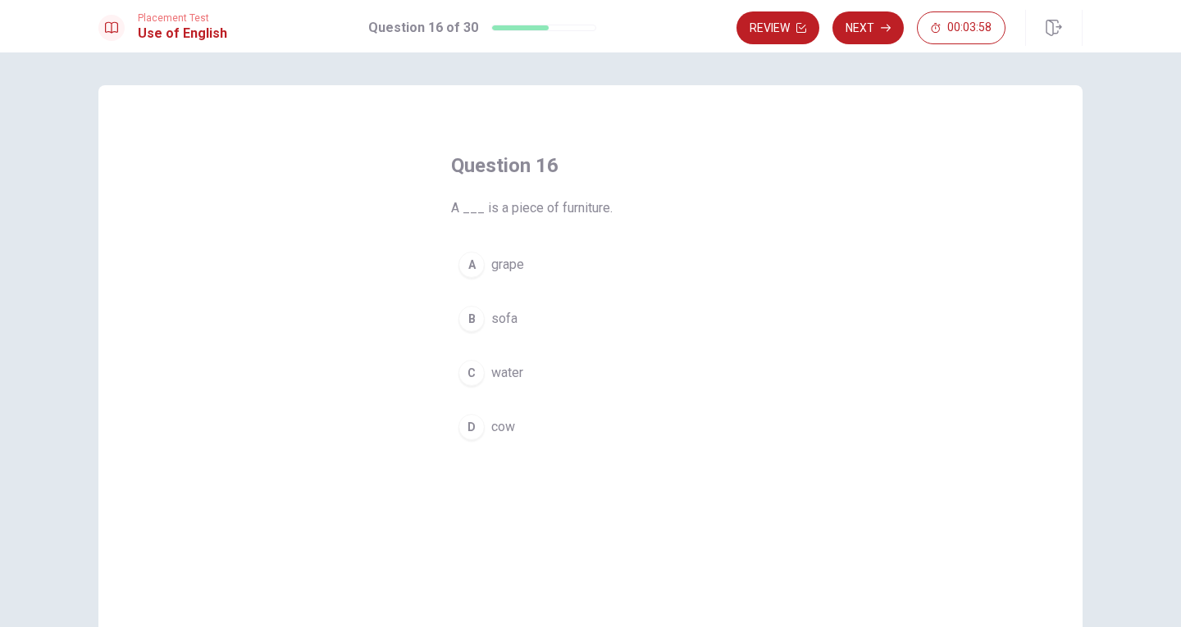
click at [471, 319] on div "B" at bounding box center [471, 319] width 26 height 26
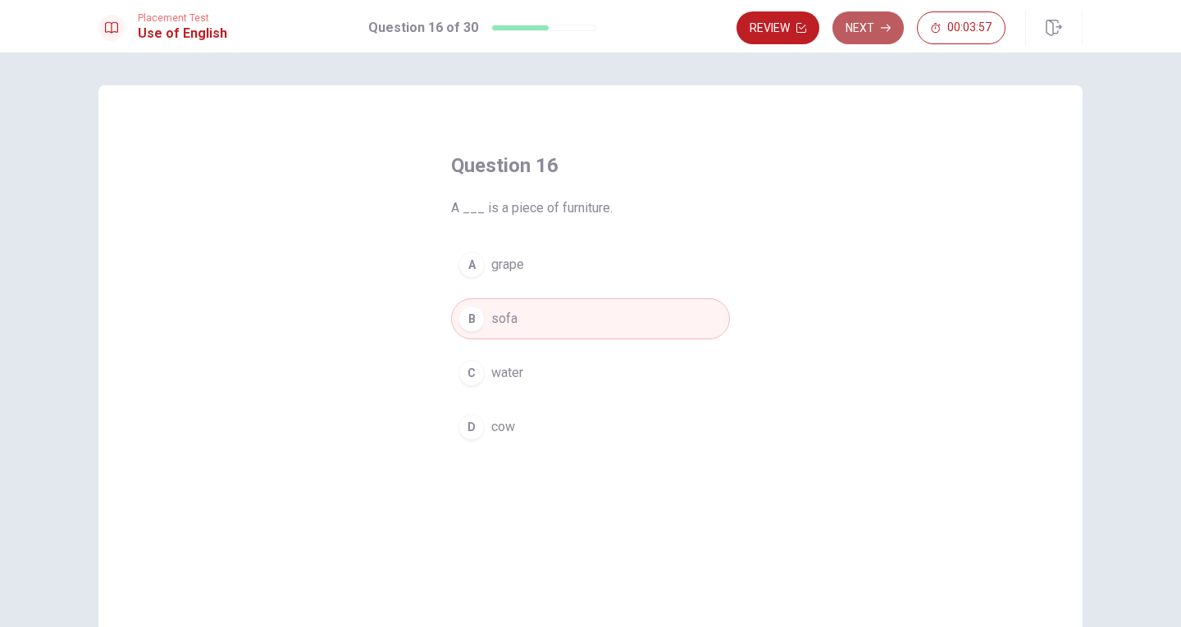
click at [863, 24] on button "Next" at bounding box center [867, 27] width 71 height 33
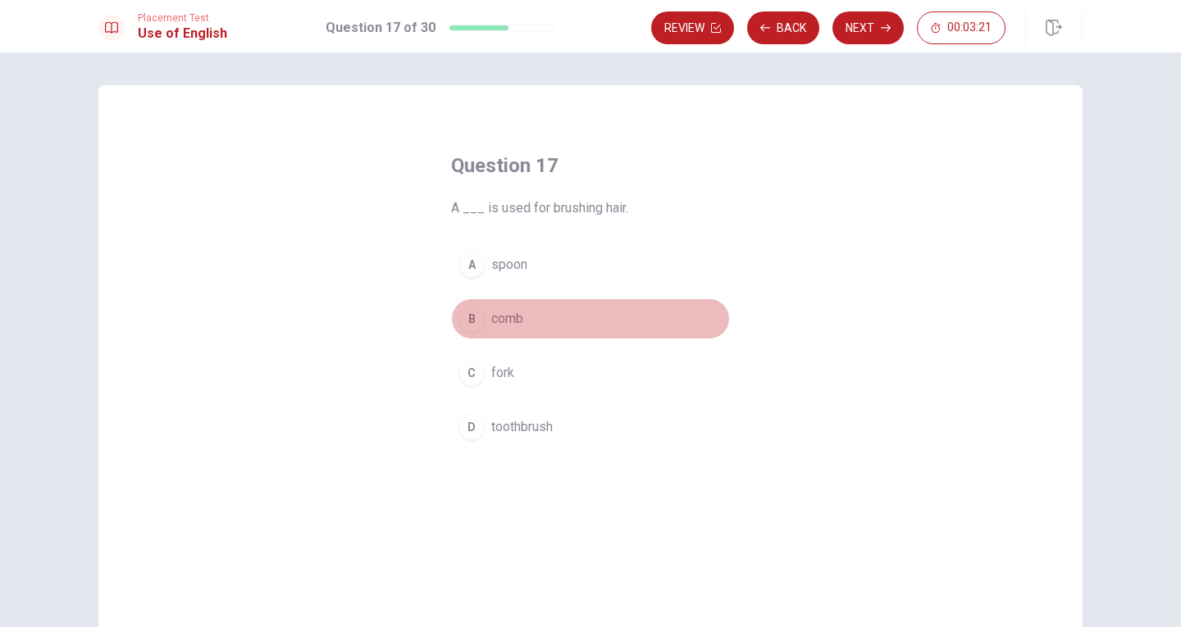
click at [470, 317] on div "B" at bounding box center [471, 319] width 26 height 26
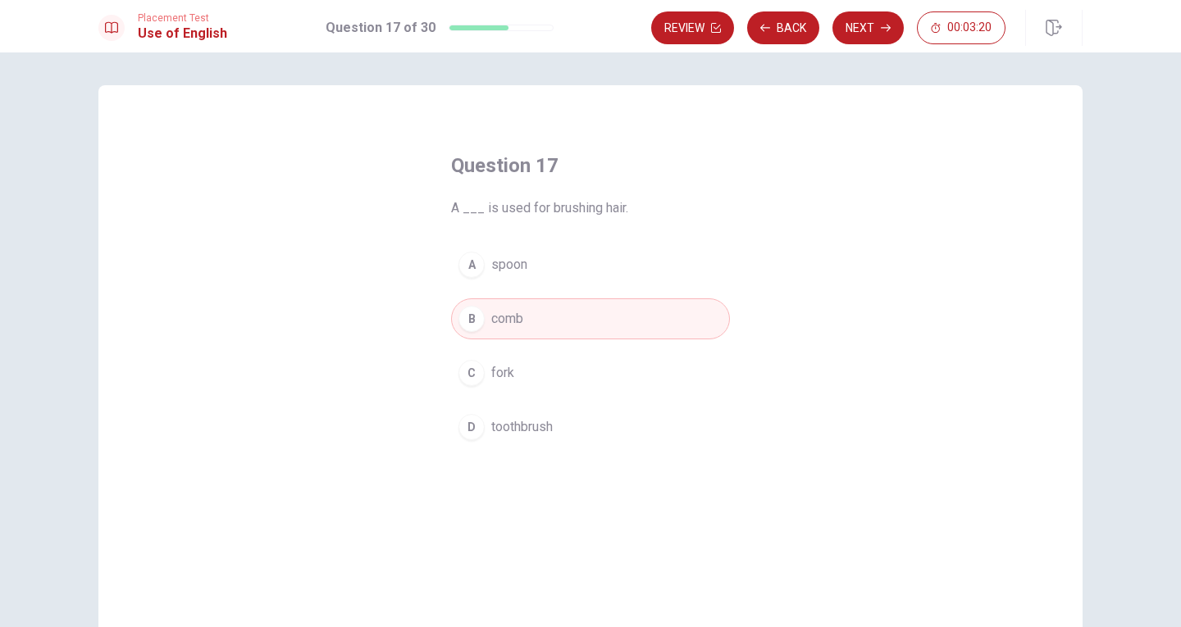
click at [897, 13] on div "Review Back Next 00:03:20" at bounding box center [828, 27] width 354 height 33
click at [861, 25] on button "Next" at bounding box center [867, 27] width 71 height 33
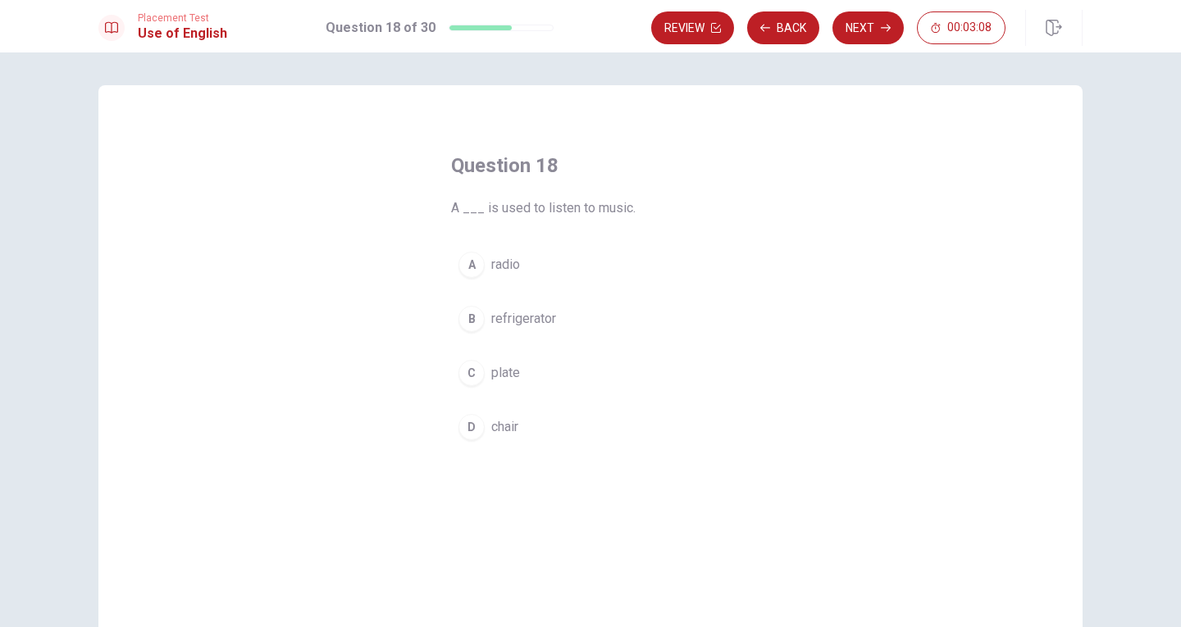
click at [470, 268] on div "A" at bounding box center [471, 265] width 26 height 26
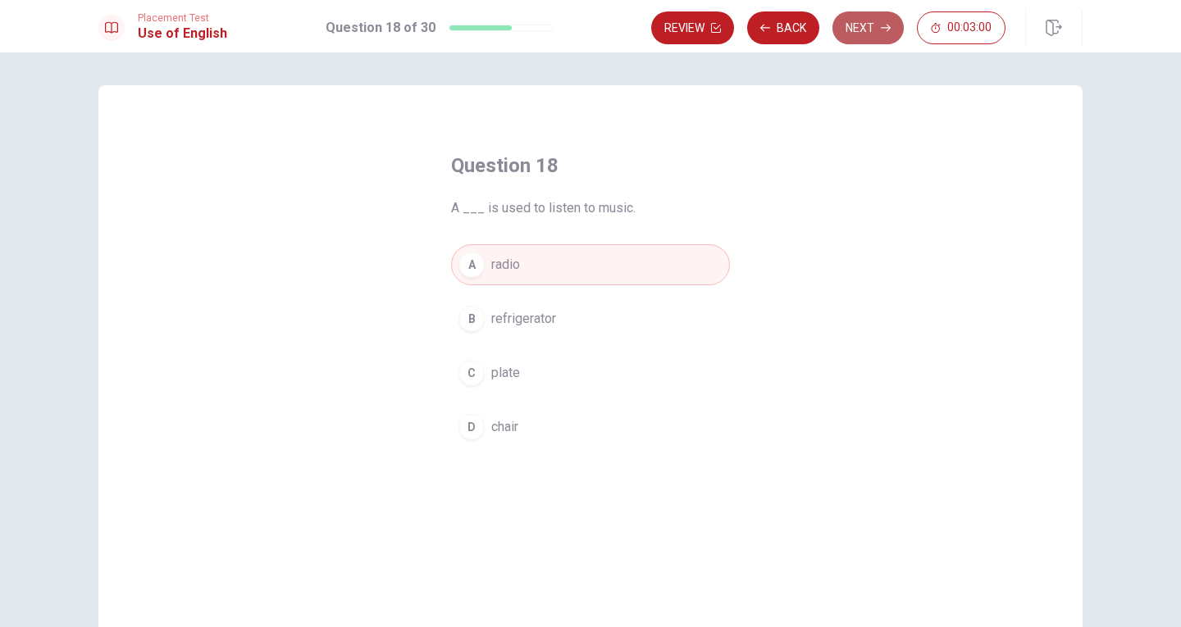
click at [868, 22] on button "Next" at bounding box center [867, 27] width 71 height 33
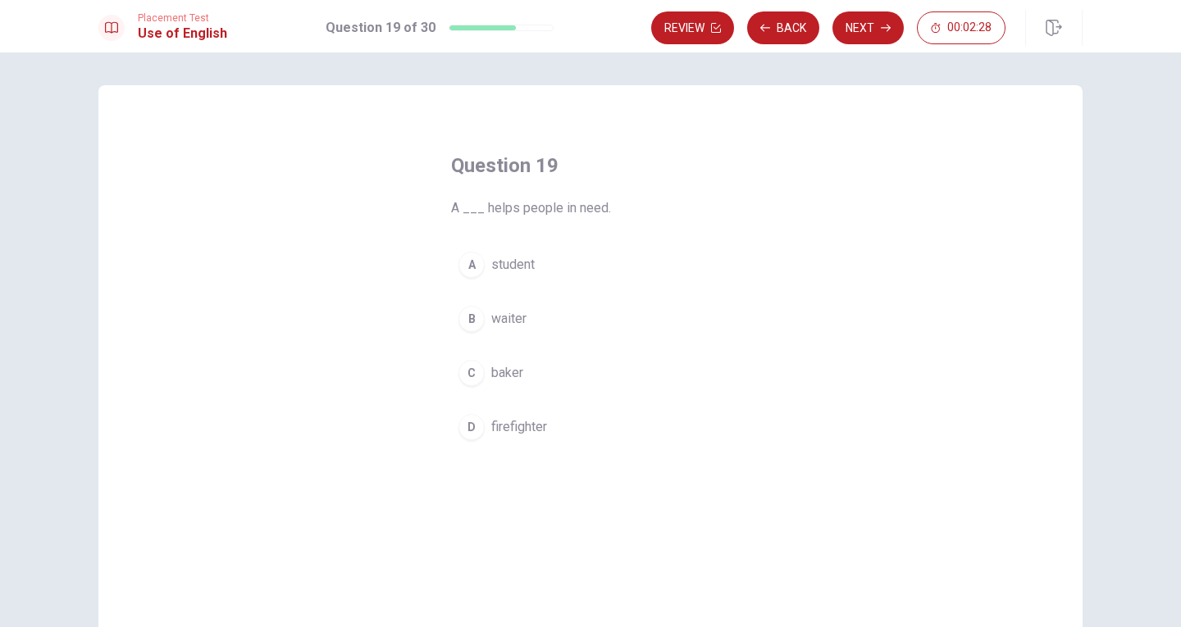
click at [471, 327] on div "B" at bounding box center [471, 319] width 26 height 26
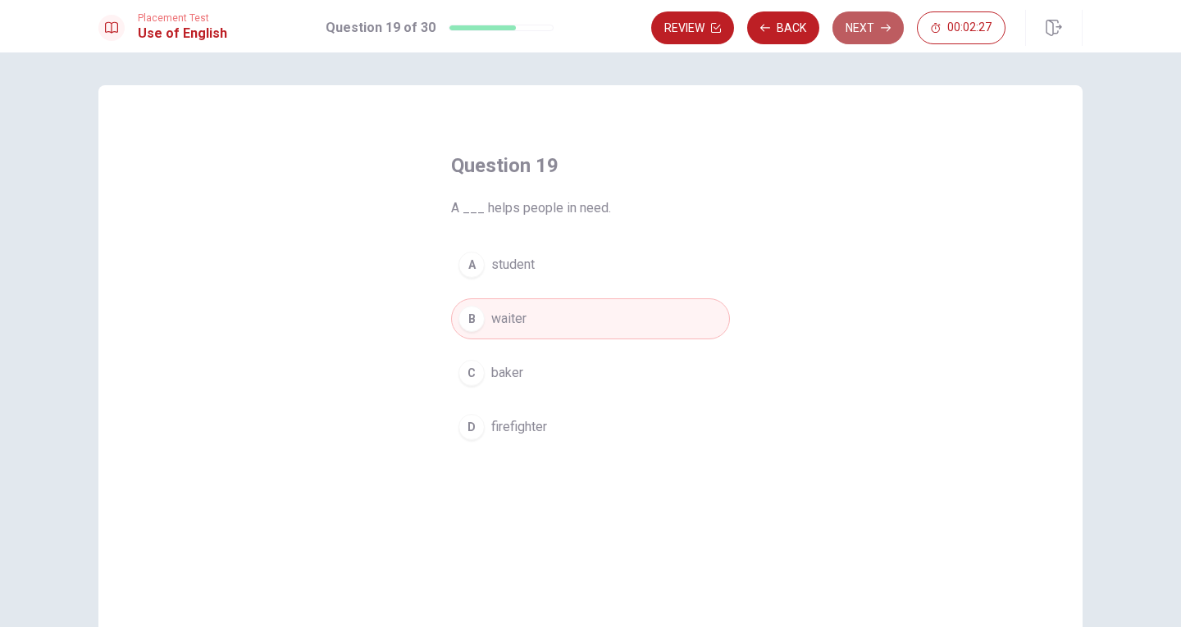
click at [863, 20] on button "Next" at bounding box center [867, 27] width 71 height 33
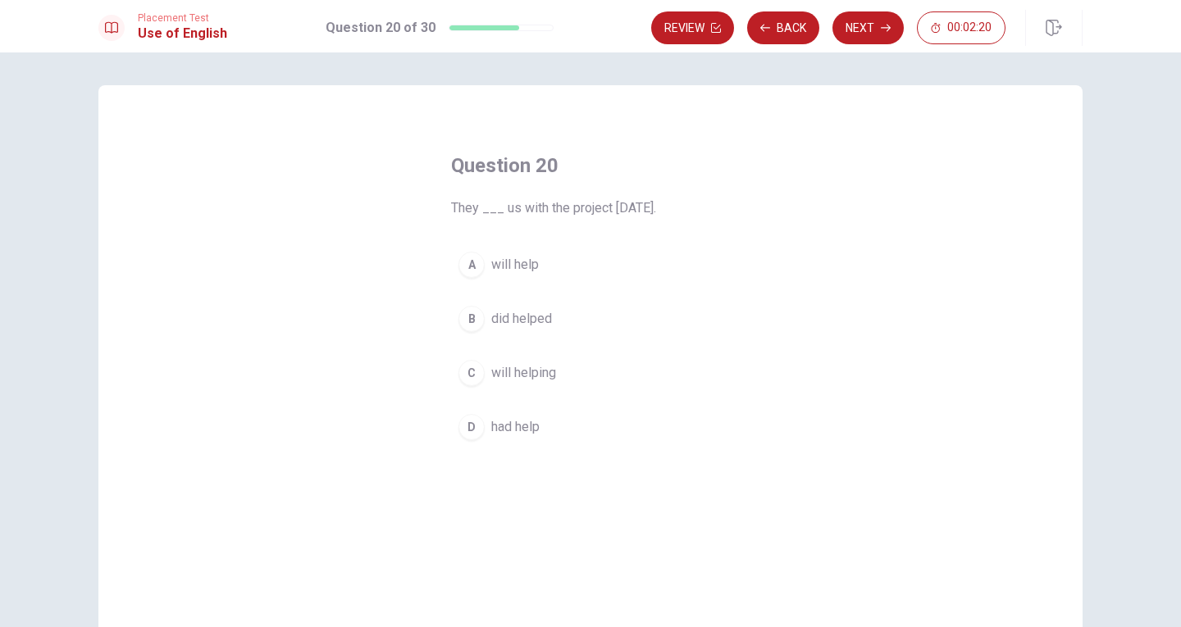
click at [472, 376] on div "C" at bounding box center [471, 373] width 26 height 26
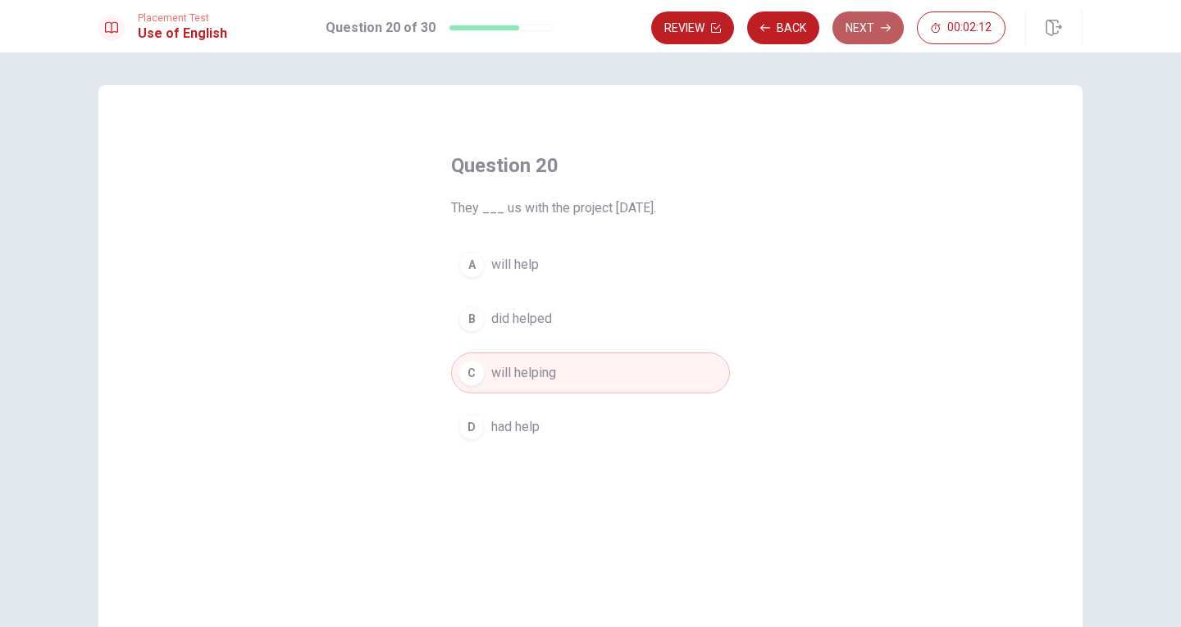
click at [879, 21] on button "Next" at bounding box center [867, 27] width 71 height 33
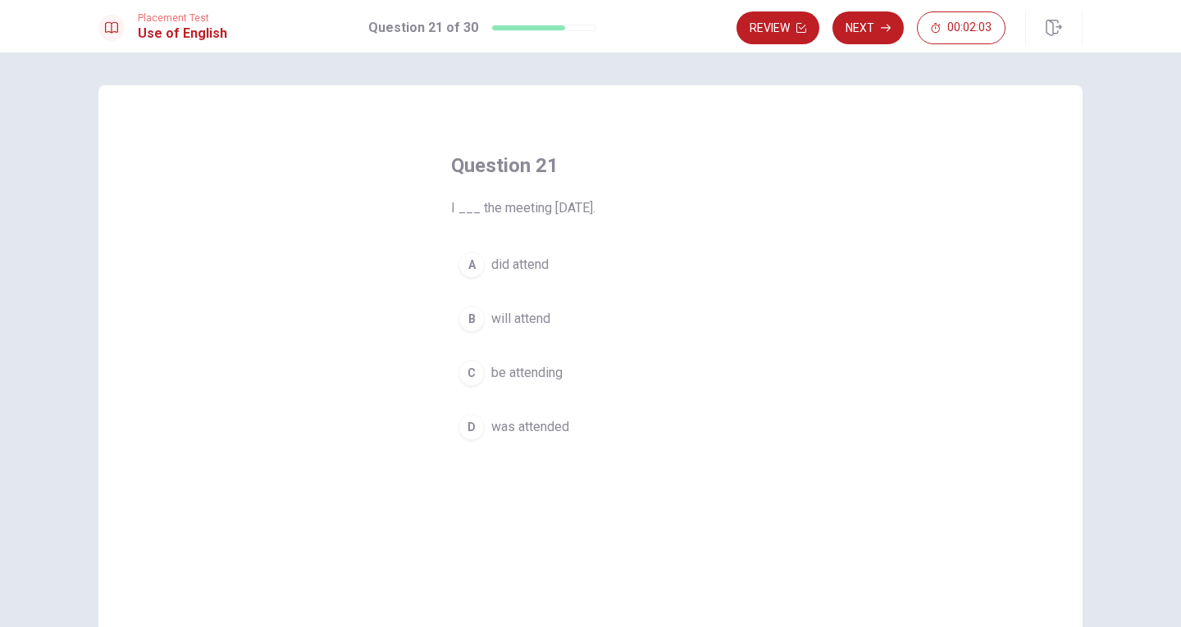
click at [469, 313] on div "B" at bounding box center [471, 319] width 26 height 26
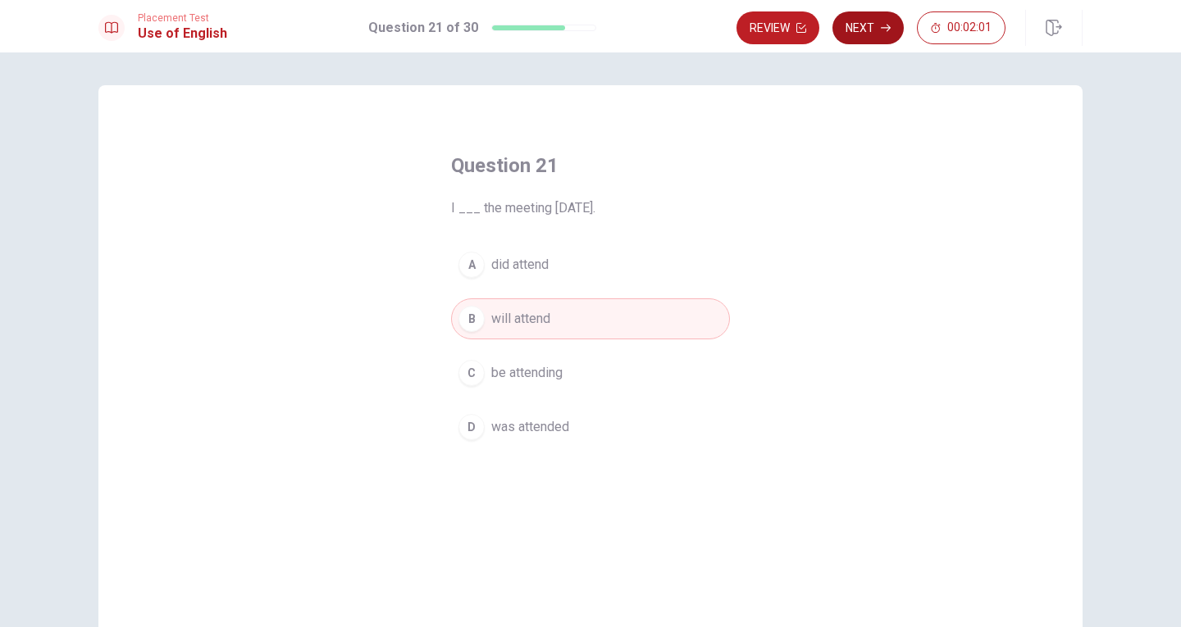
click at [869, 35] on button "Next" at bounding box center [867, 27] width 71 height 33
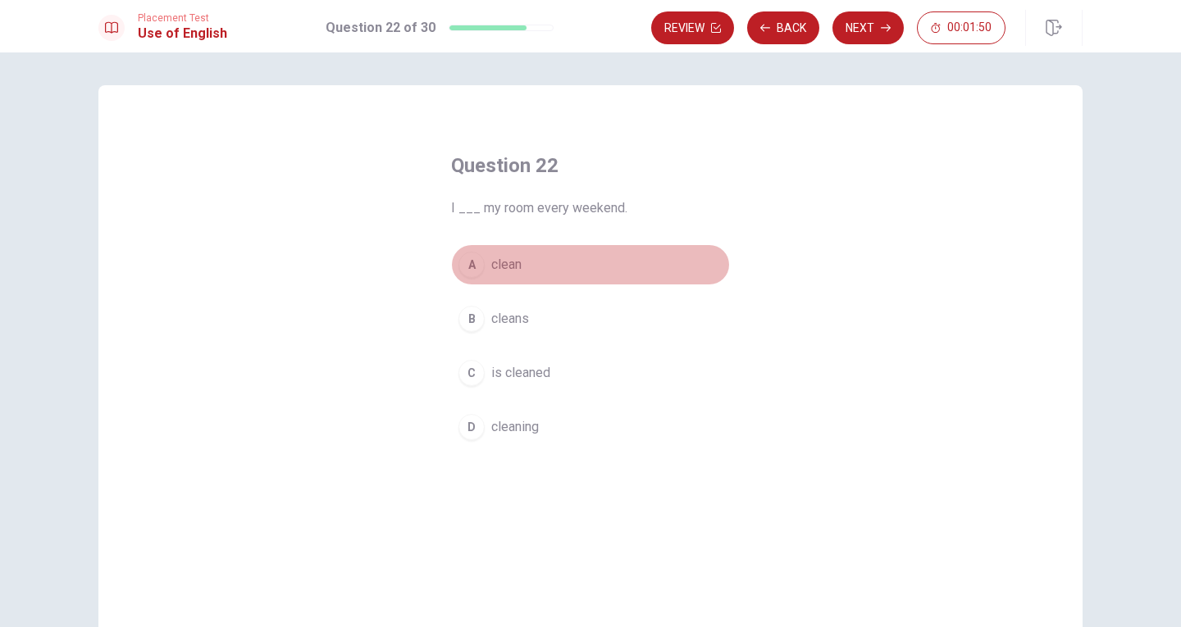
click at [471, 267] on div "A" at bounding box center [471, 265] width 26 height 26
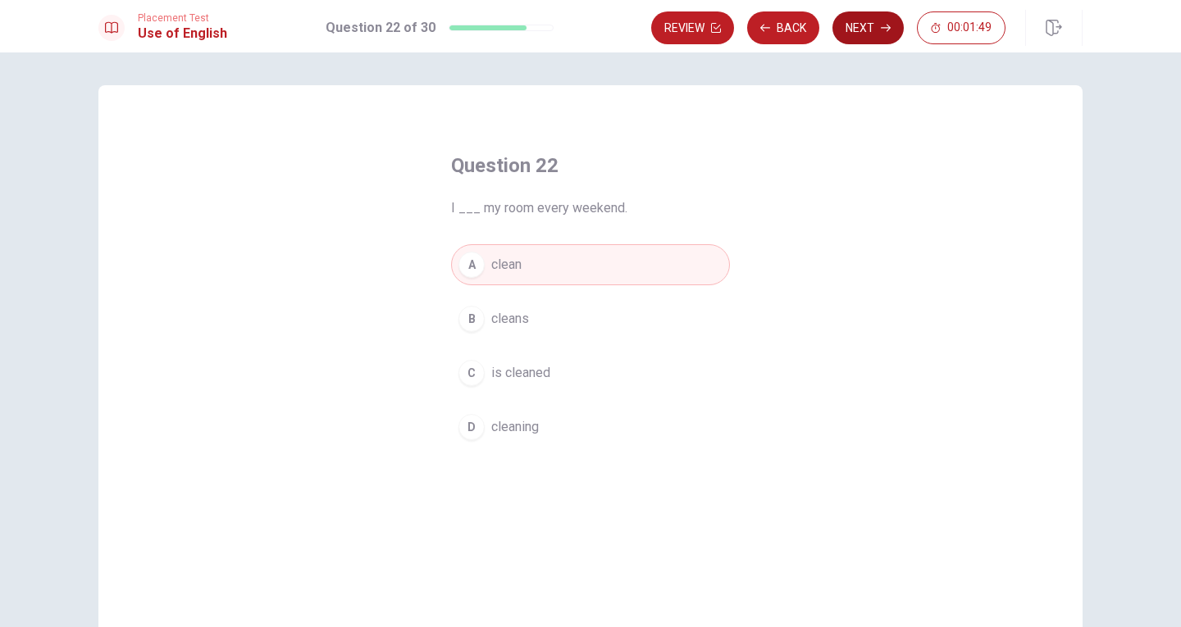
click at [863, 19] on button "Next" at bounding box center [867, 27] width 71 height 33
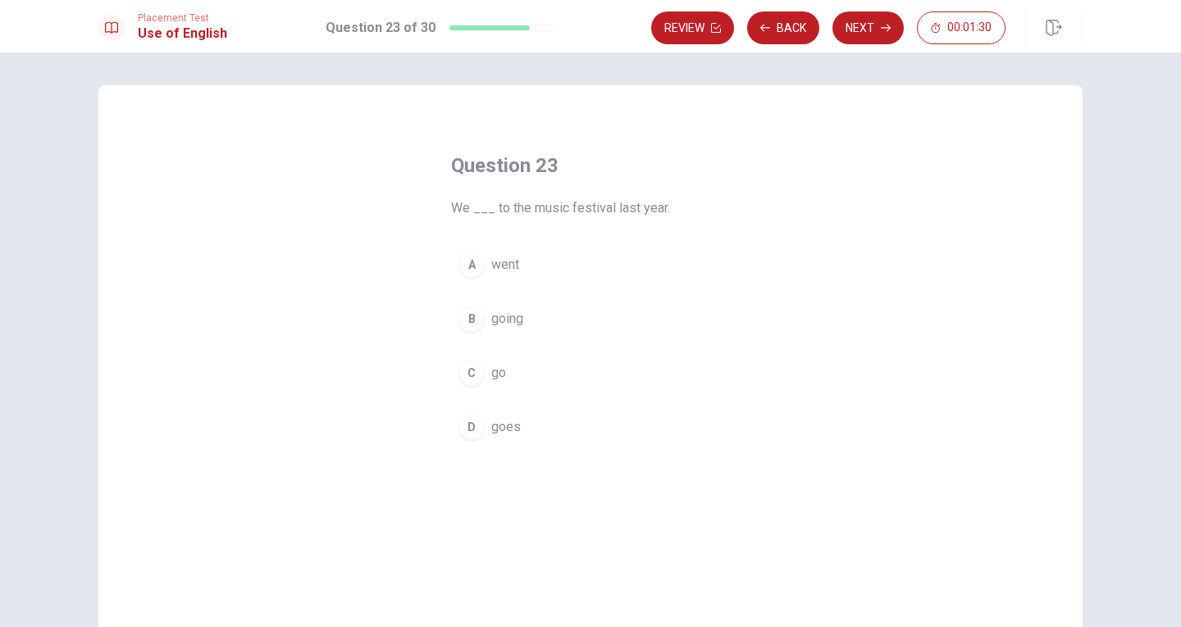
click at [465, 371] on div "C" at bounding box center [471, 373] width 26 height 26
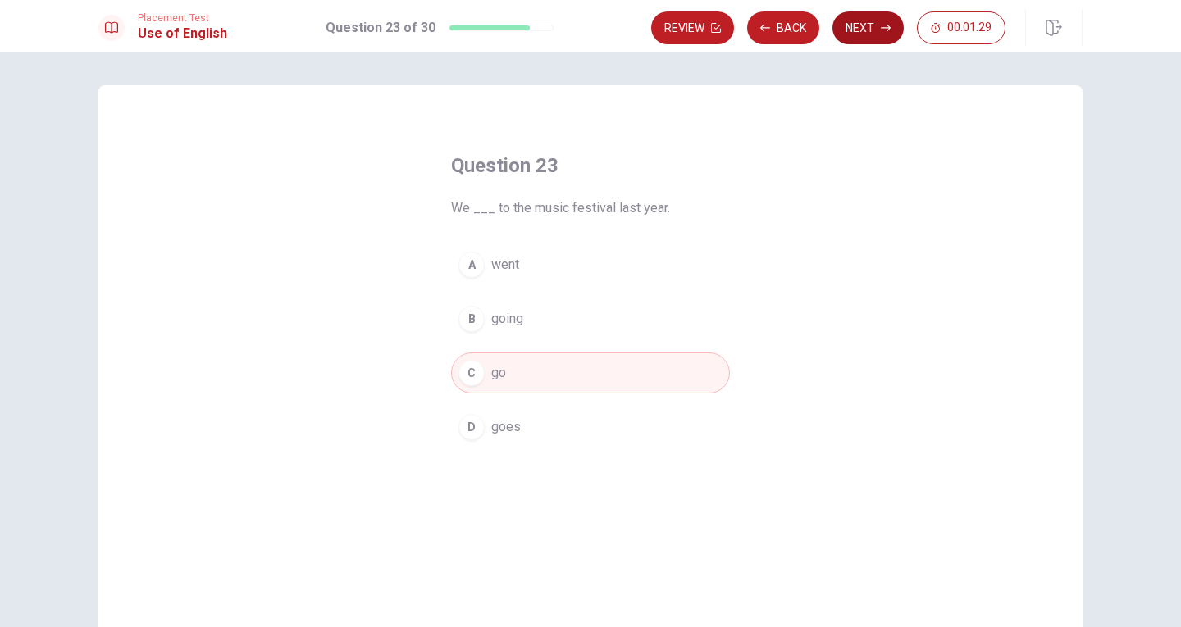
click at [873, 24] on button "Next" at bounding box center [867, 27] width 71 height 33
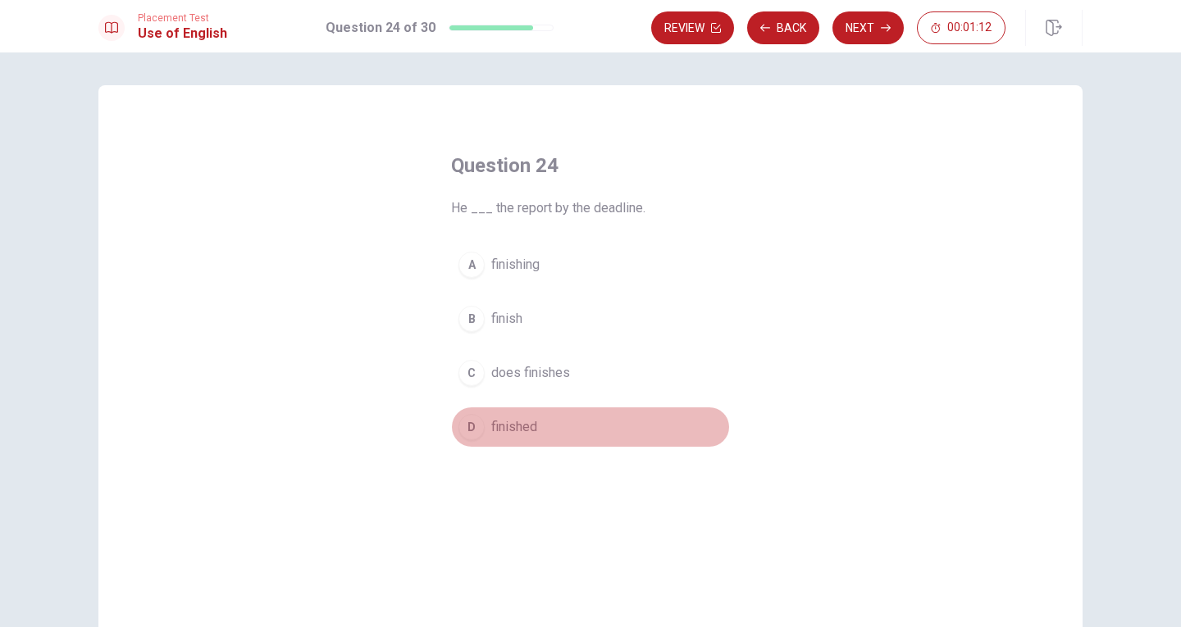
click at [469, 435] on div "D" at bounding box center [471, 427] width 26 height 26
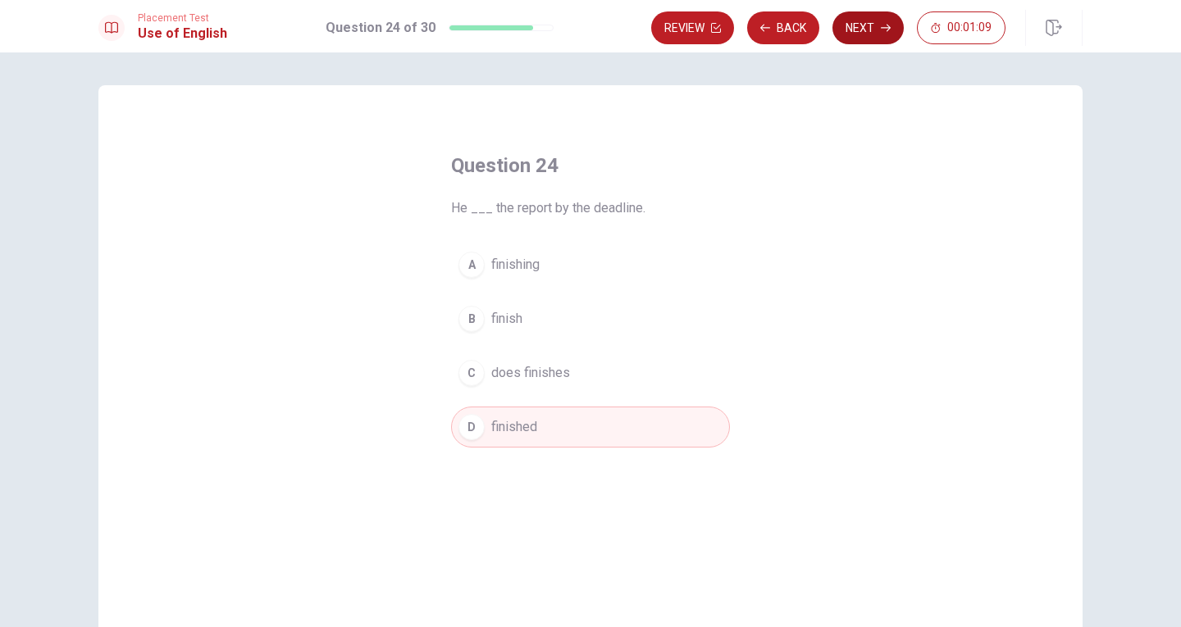
click at [867, 30] on button "Next" at bounding box center [867, 27] width 71 height 33
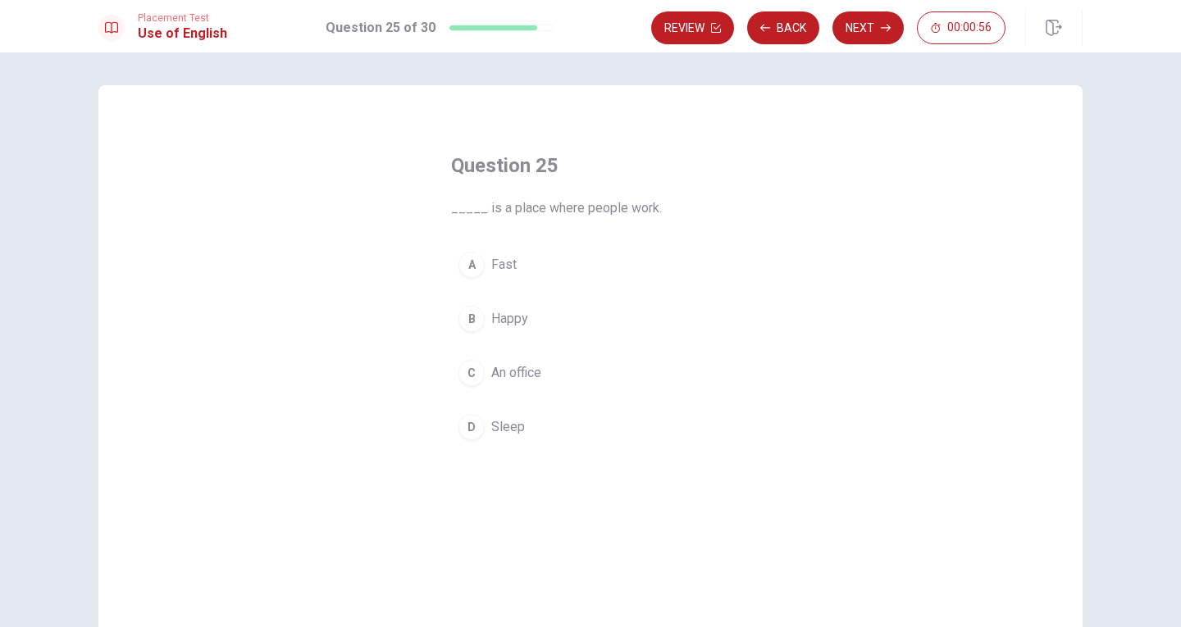
click at [471, 371] on div "C" at bounding box center [471, 373] width 26 height 26
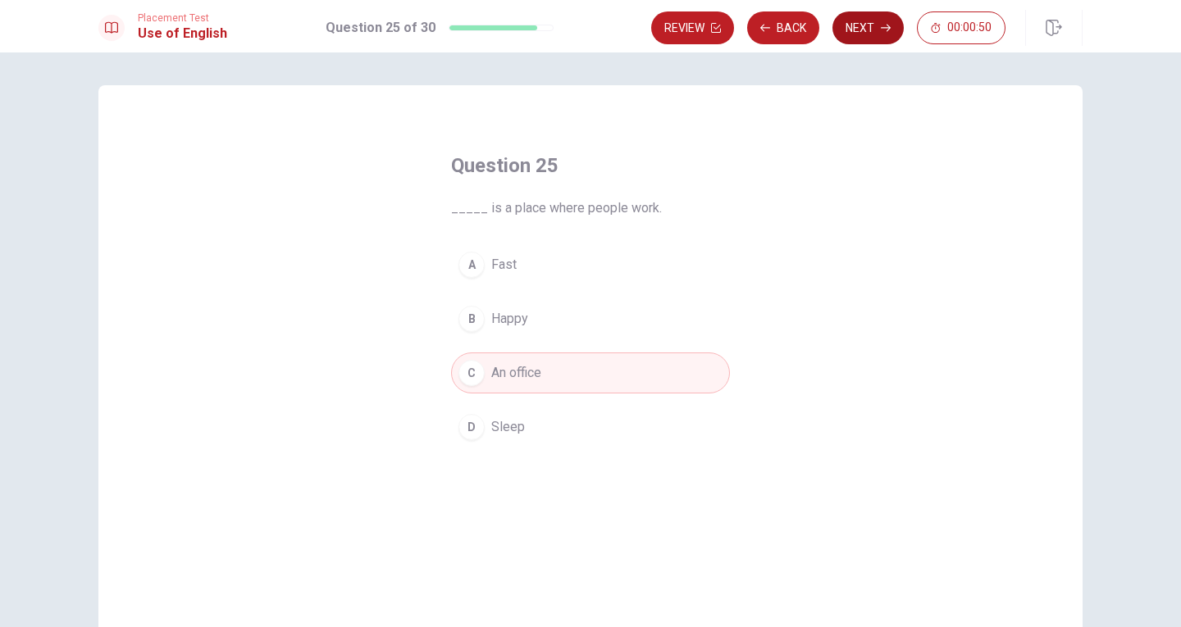
click at [845, 36] on button "Next" at bounding box center [867, 27] width 71 height 33
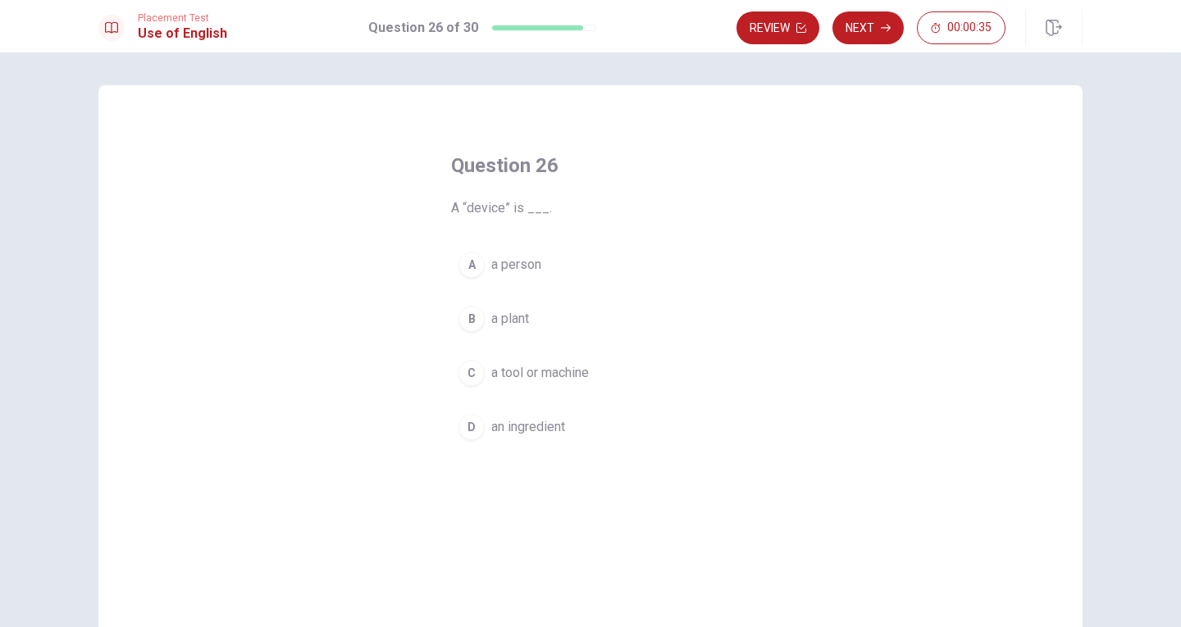
click at [466, 323] on div "B" at bounding box center [471, 319] width 26 height 26
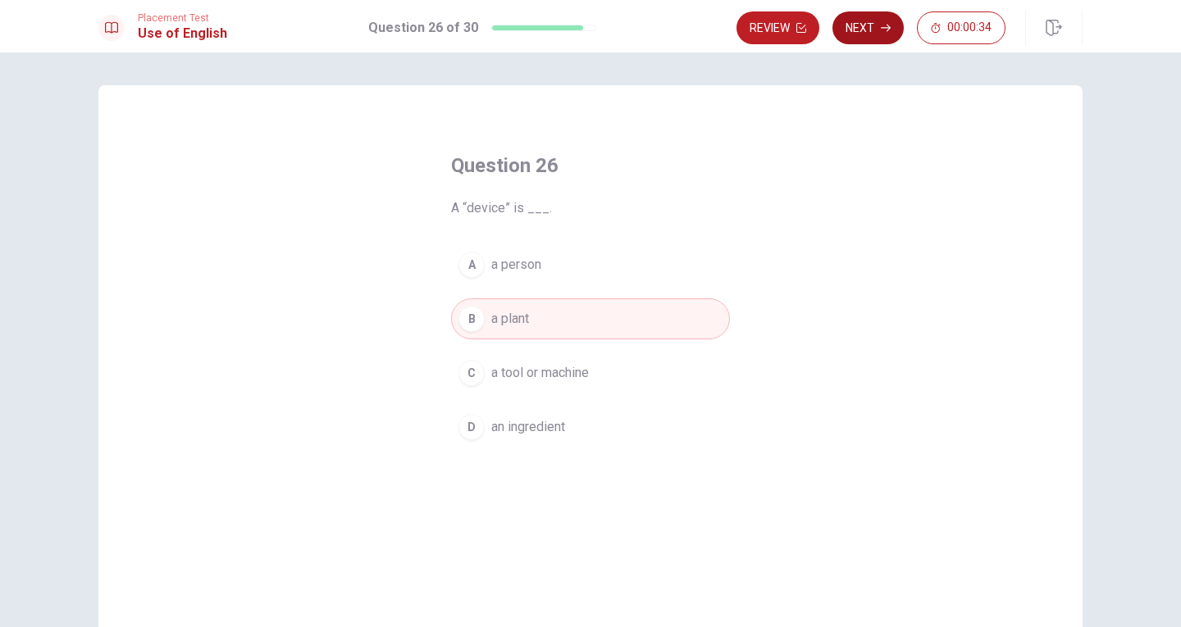
click at [859, 30] on button "Next" at bounding box center [867, 27] width 71 height 33
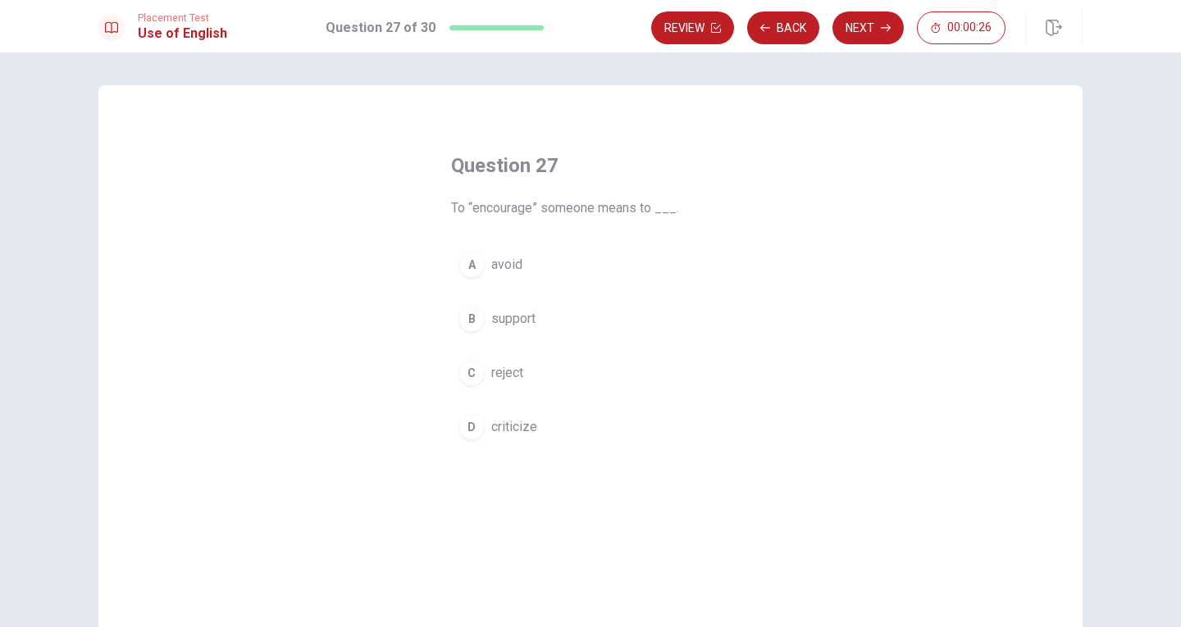
click at [475, 317] on div "B" at bounding box center [471, 319] width 26 height 26
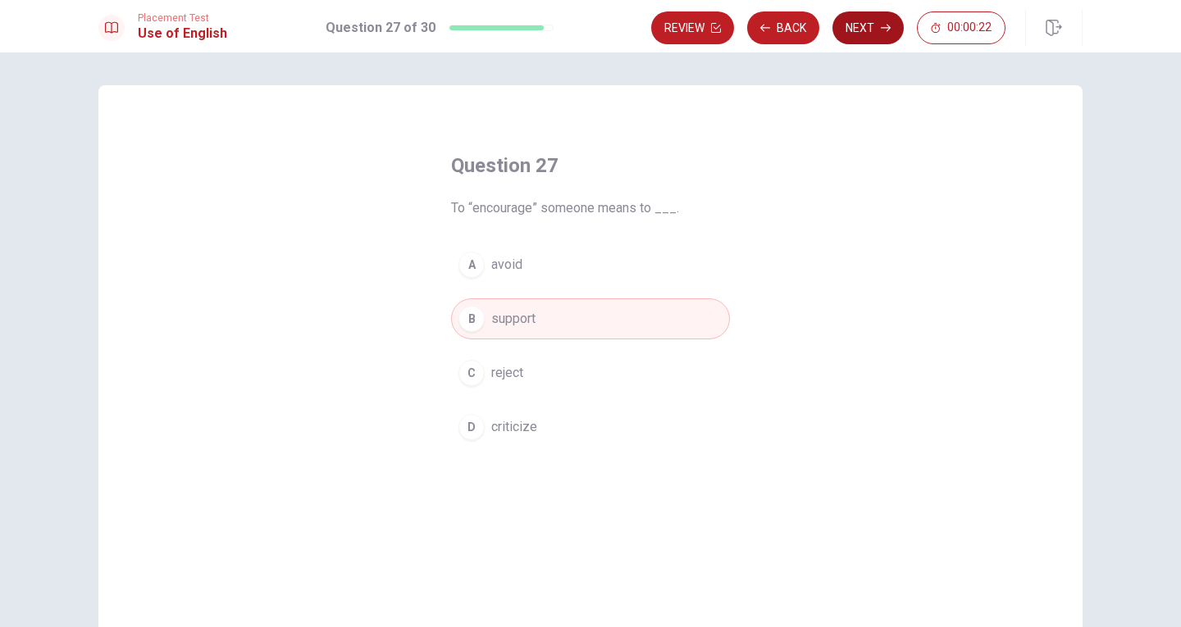
click at [854, 25] on button "Next" at bounding box center [867, 27] width 71 height 33
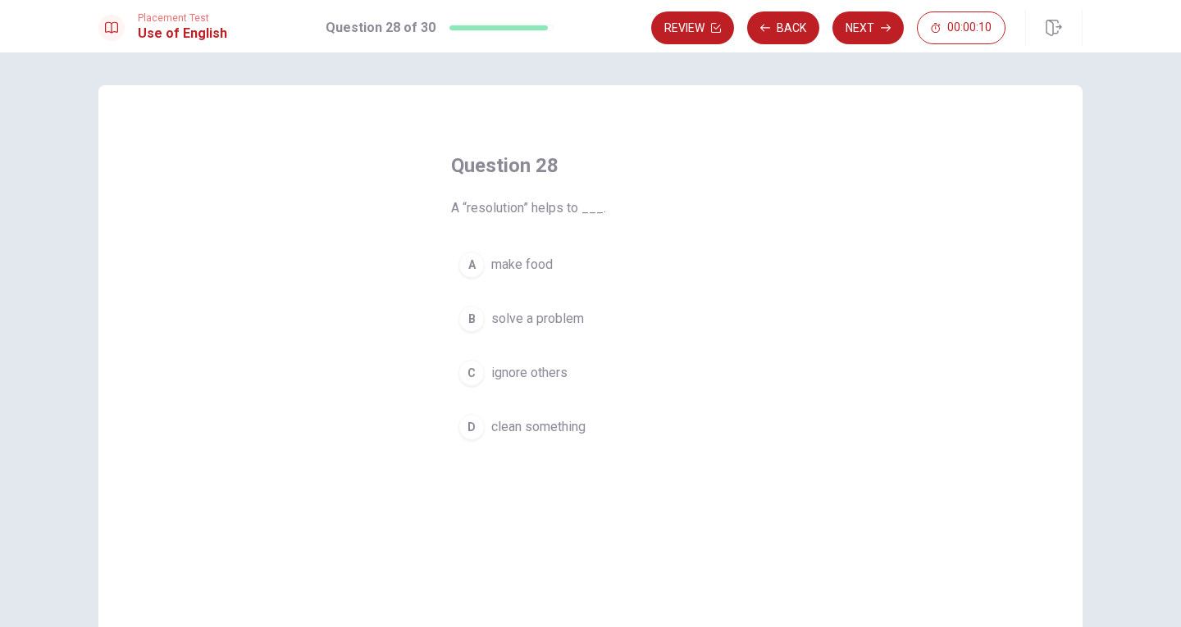
click at [467, 371] on div "C" at bounding box center [471, 373] width 26 height 26
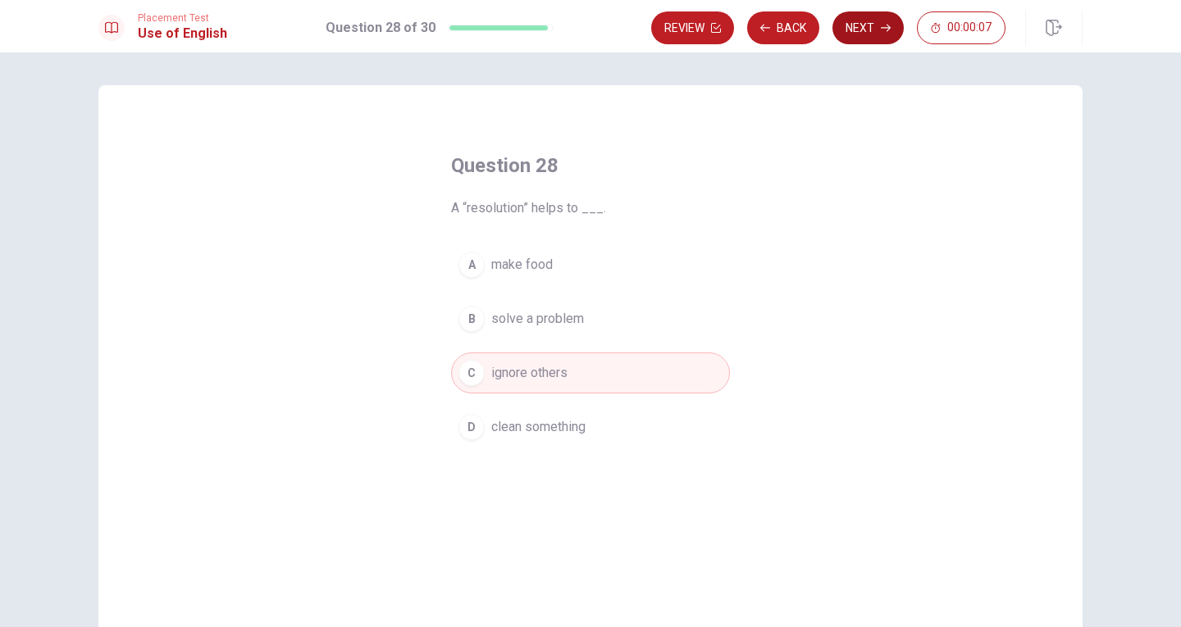
click at [868, 21] on button "Next" at bounding box center [867, 27] width 71 height 33
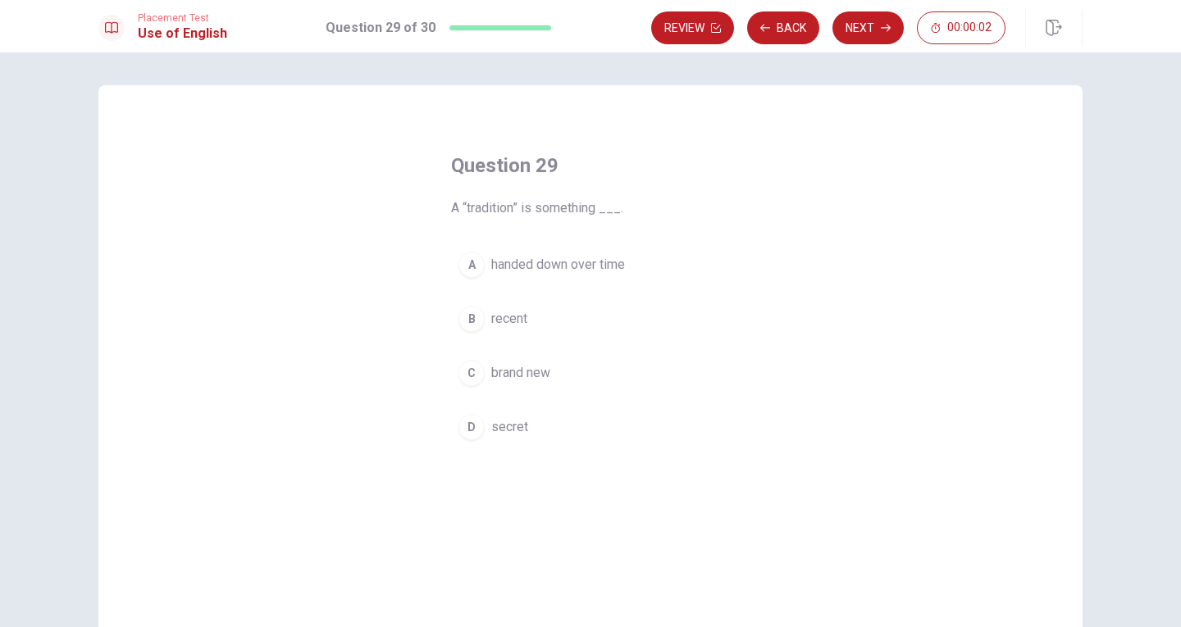
click at [472, 321] on div "B" at bounding box center [471, 319] width 26 height 26
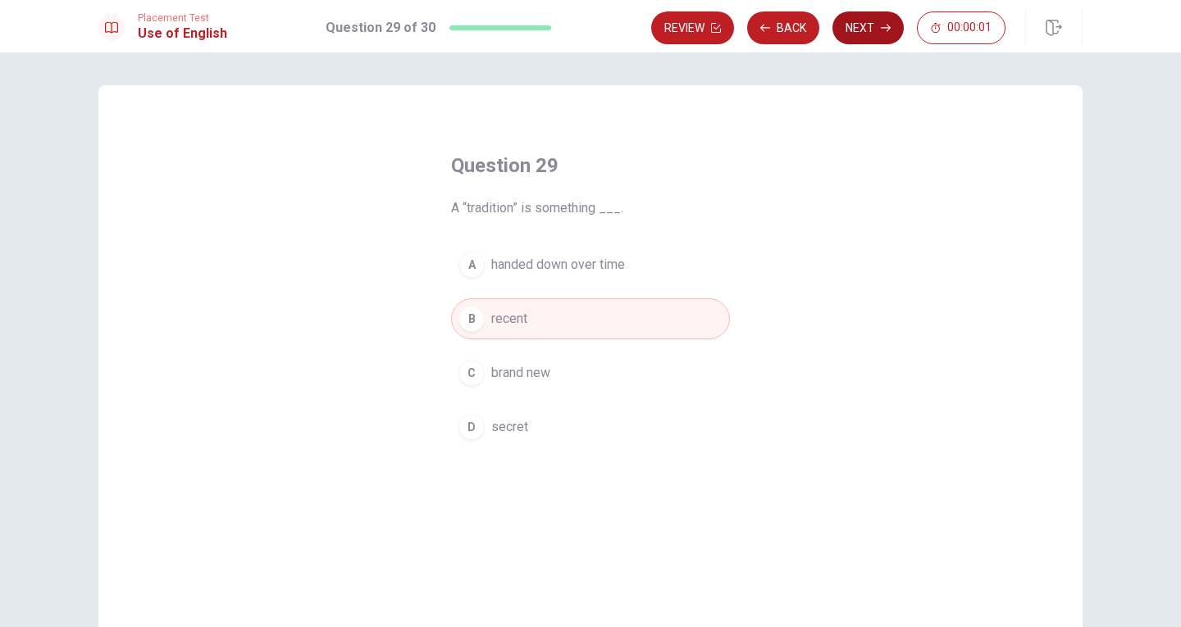
click at [859, 19] on button "Next" at bounding box center [867, 27] width 71 height 33
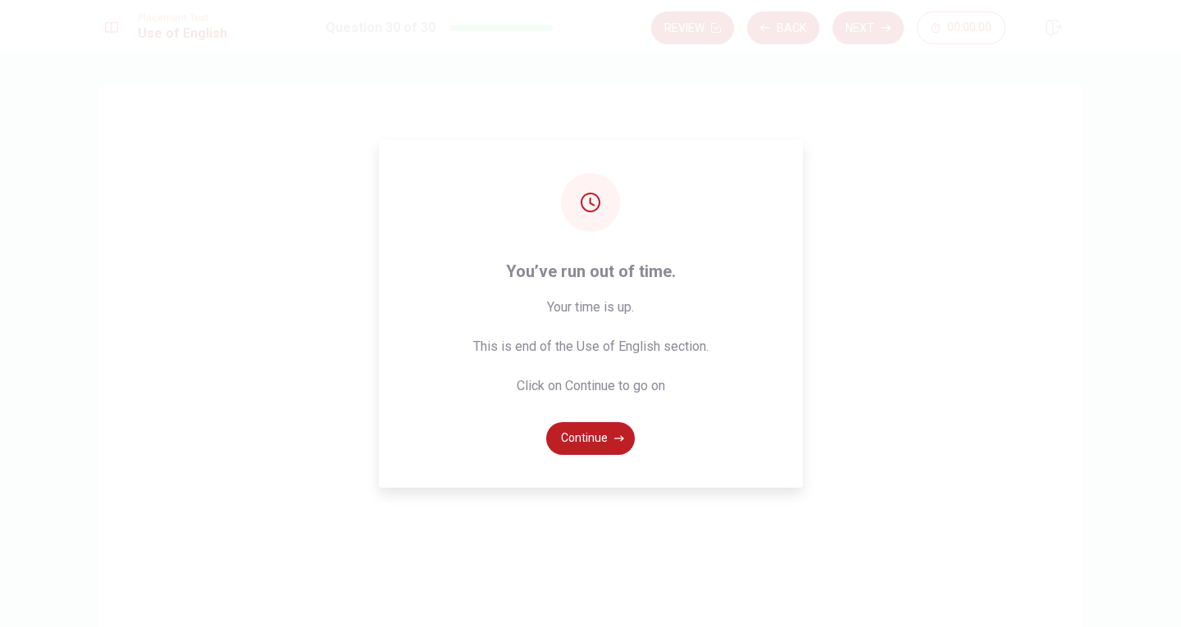
click at [468, 265] on div "You’ve run out of time. Your time is up. This is end of the Use of English sect…" at bounding box center [591, 314] width 424 height 348
click at [591, 444] on button "Continue" at bounding box center [590, 438] width 89 height 33
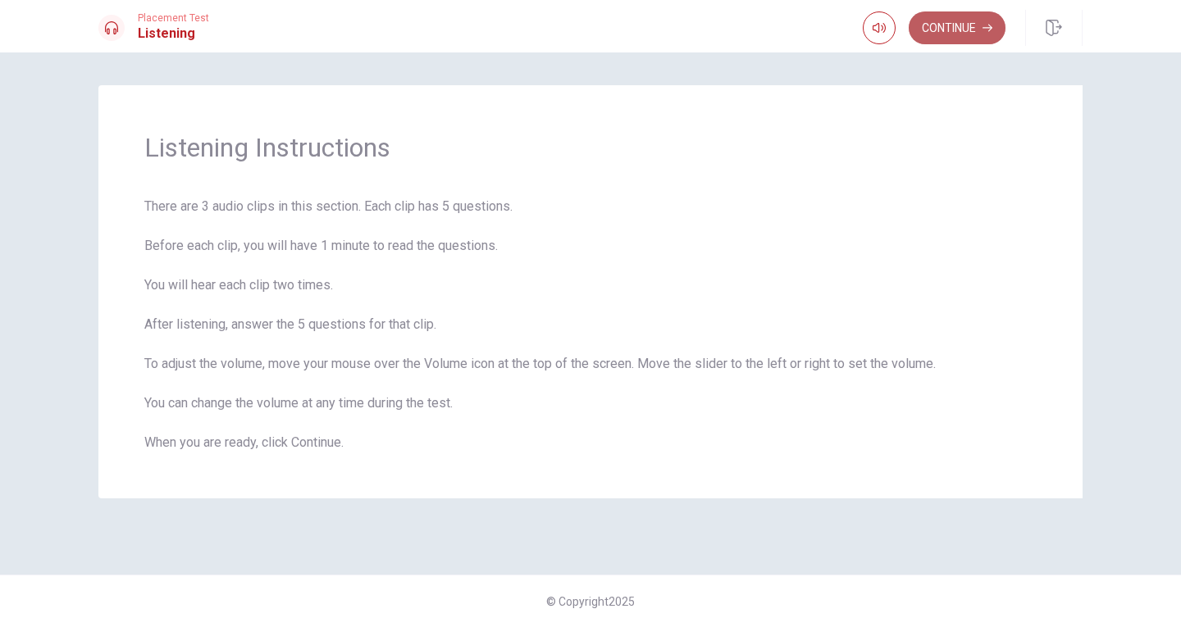
click at [950, 35] on button "Continue" at bounding box center [957, 27] width 97 height 33
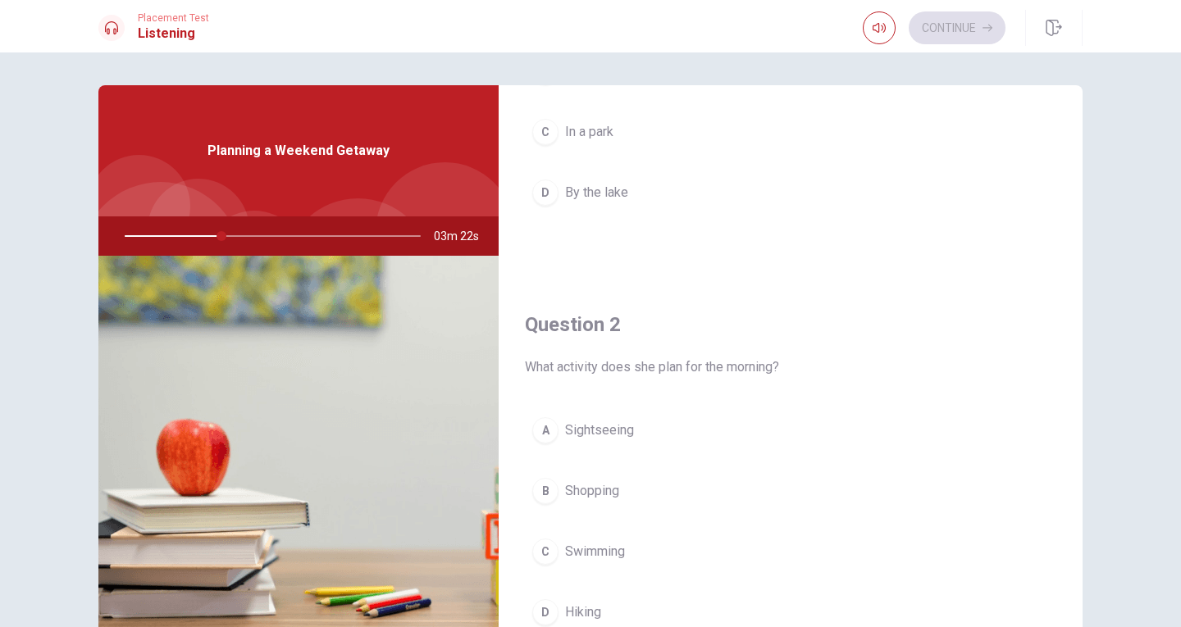
scroll to position [246, 0]
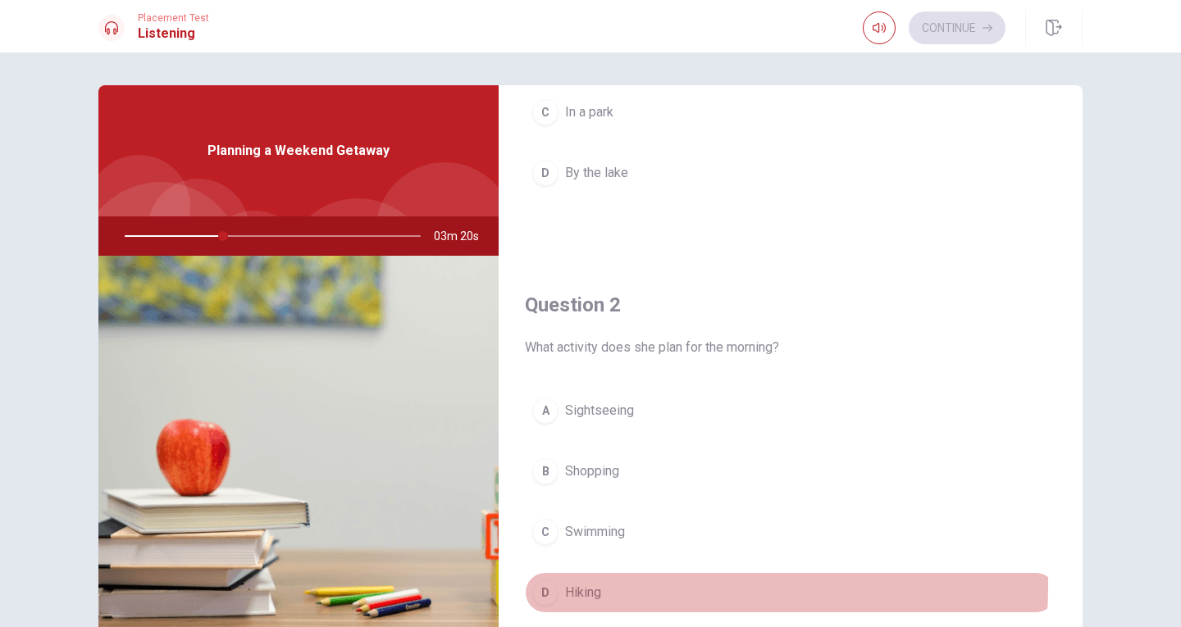
click at [543, 585] on div "D" at bounding box center [545, 593] width 26 height 26
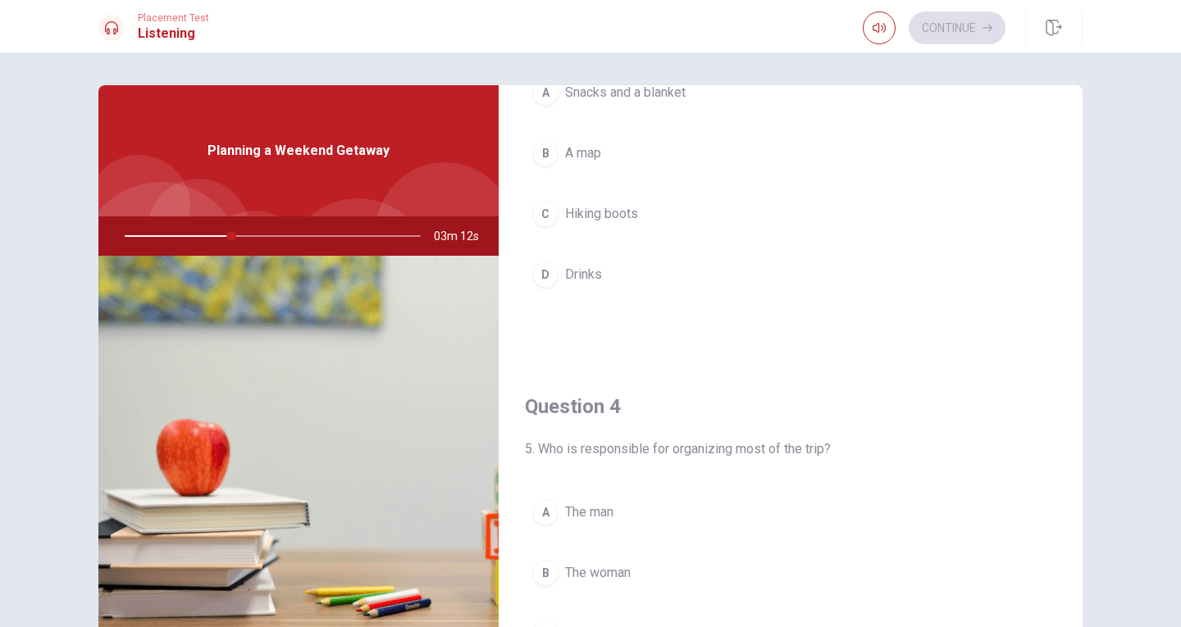
scroll to position [902, 0]
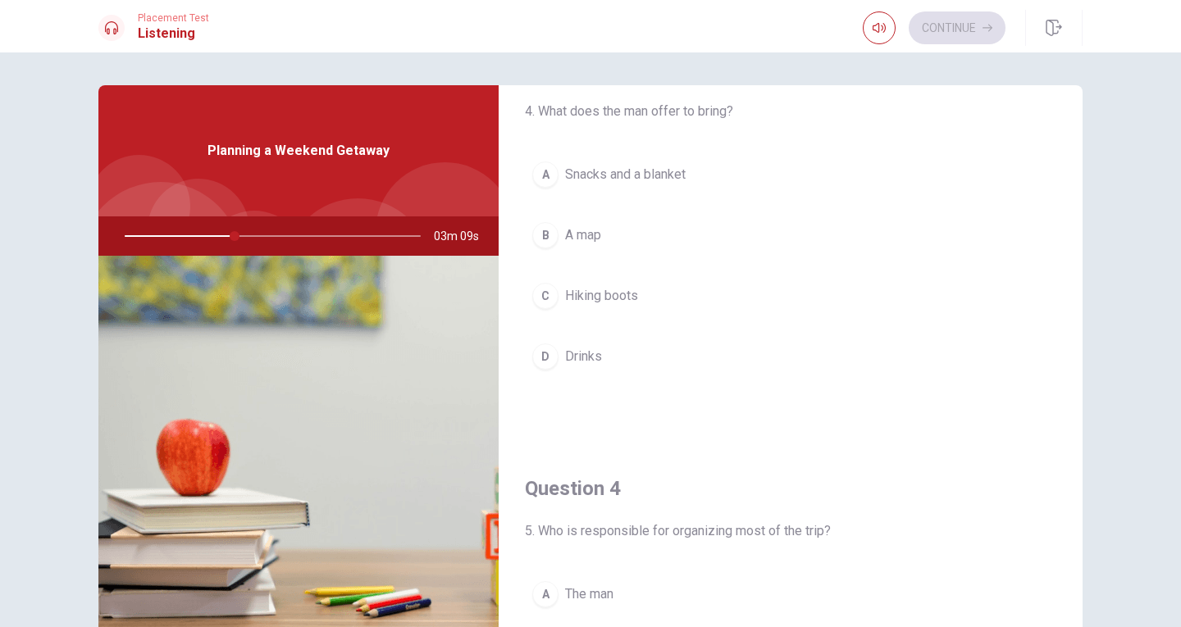
click at [551, 176] on div "A" at bounding box center [545, 175] width 26 height 26
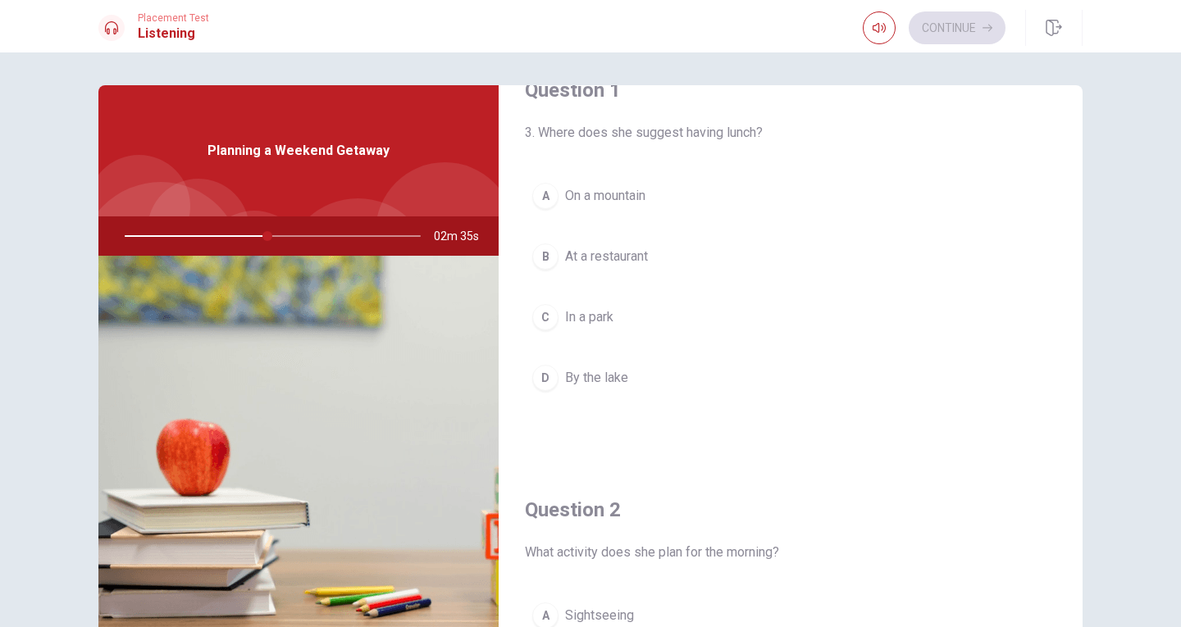
scroll to position [0, 0]
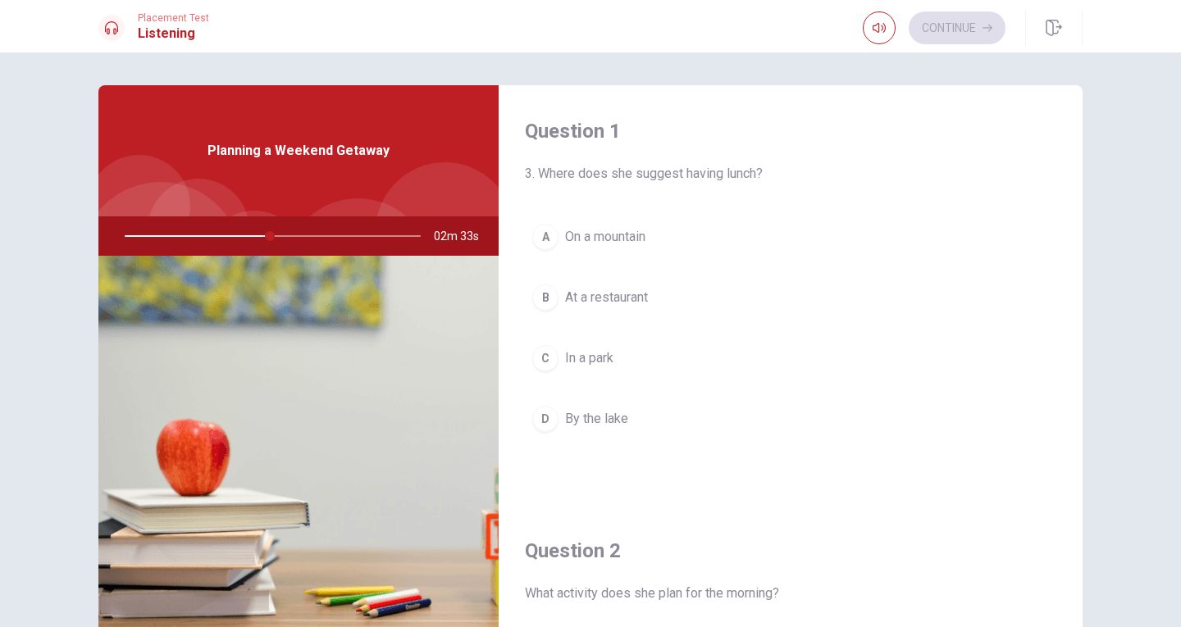
click at [540, 235] on div "A" at bounding box center [545, 237] width 26 height 26
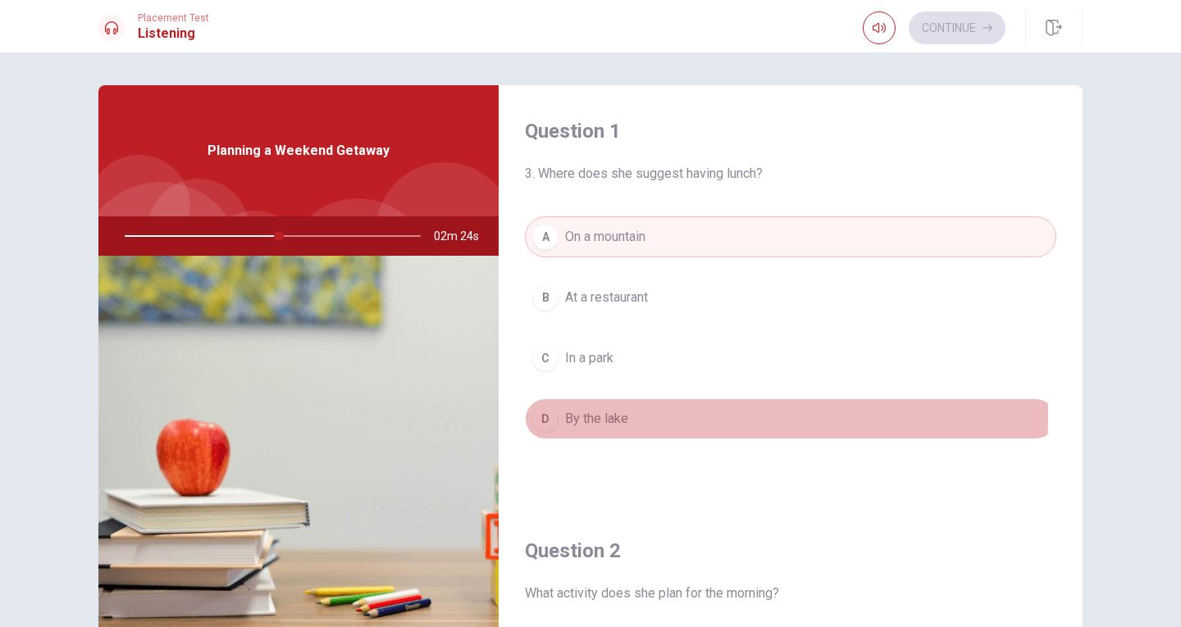
click at [535, 416] on div "D" at bounding box center [545, 419] width 26 height 26
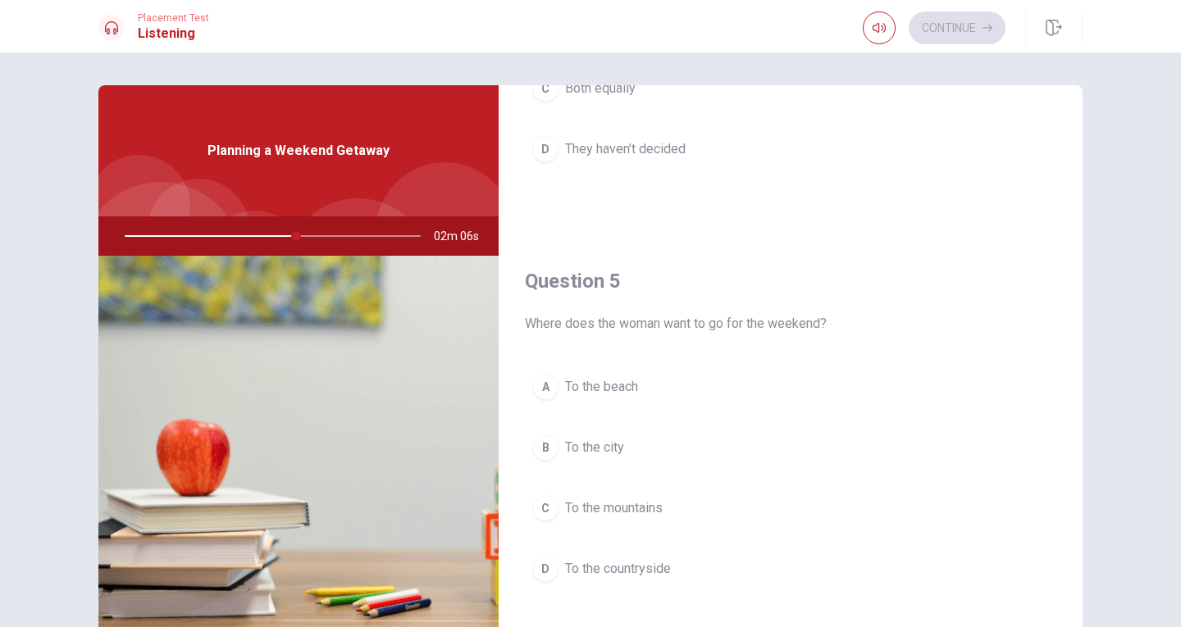
scroll to position [82, 0]
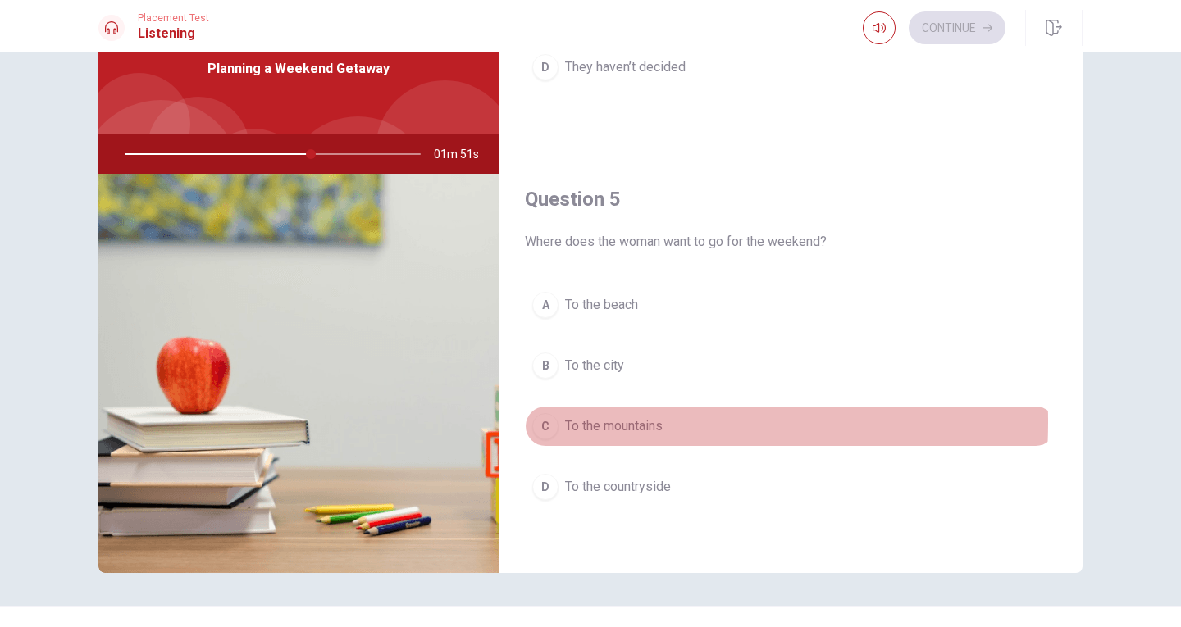
click at [546, 422] on div "C" at bounding box center [545, 426] width 26 height 26
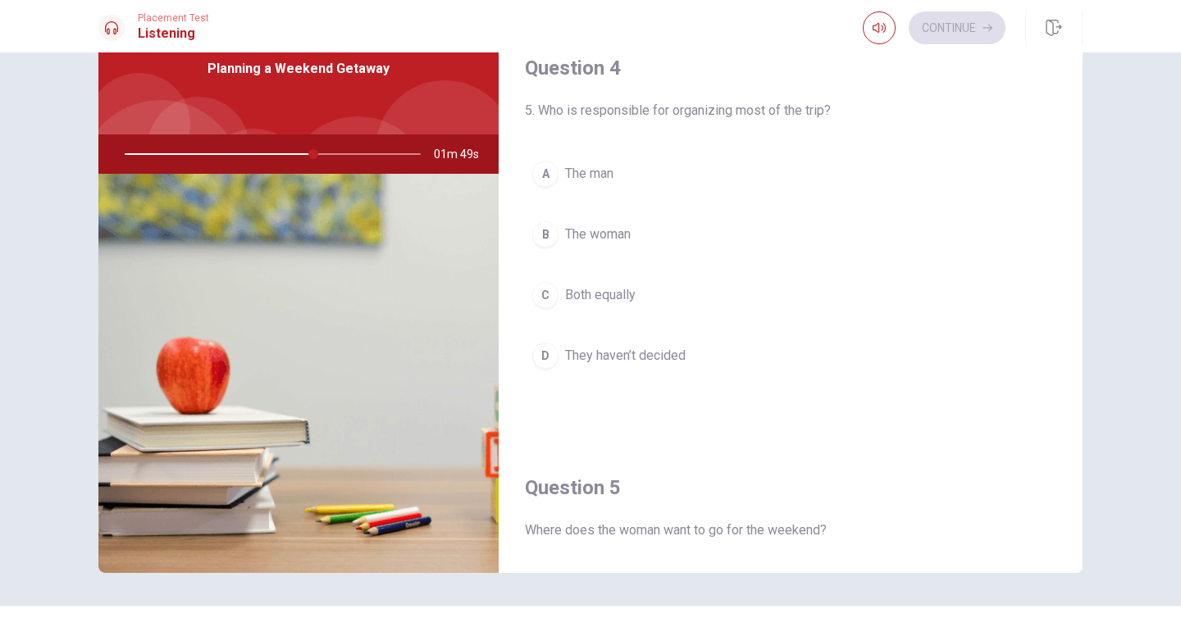
scroll to position [1201, 0]
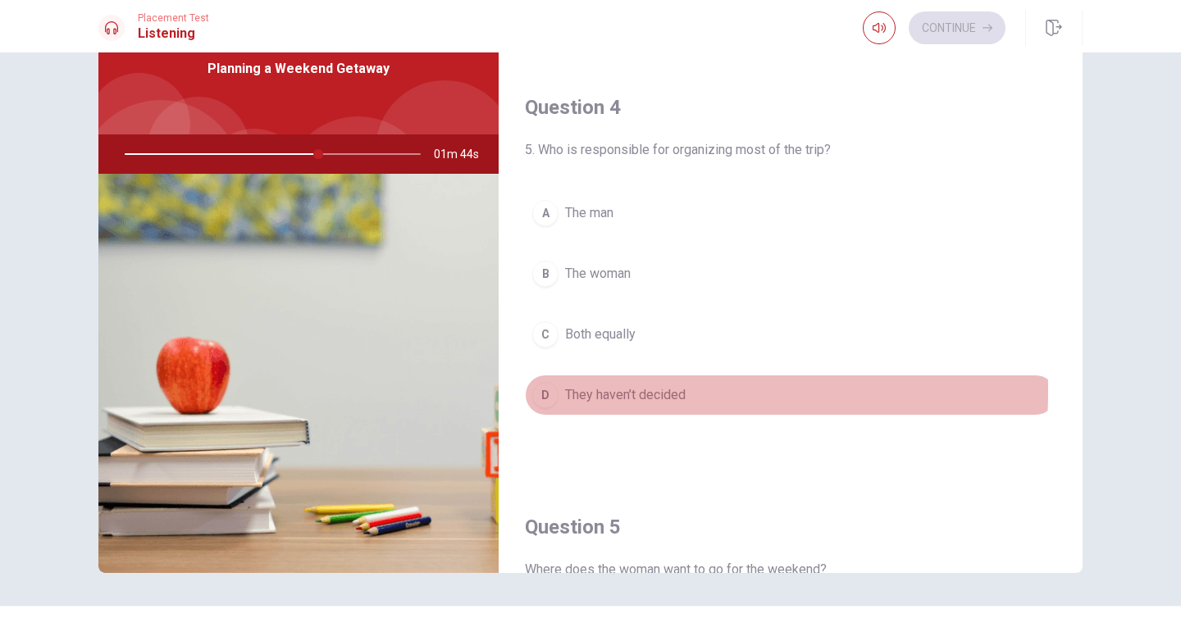
click at [547, 391] on div "D" at bounding box center [545, 395] width 26 height 26
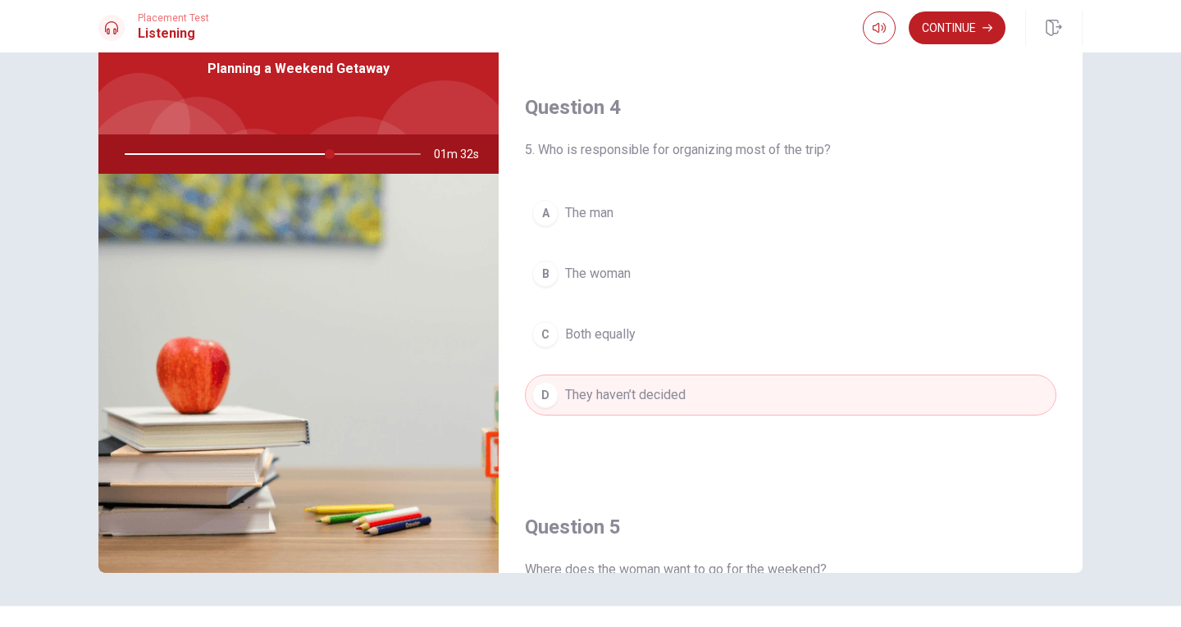
click at [545, 213] on div "A" at bounding box center [545, 213] width 26 height 26
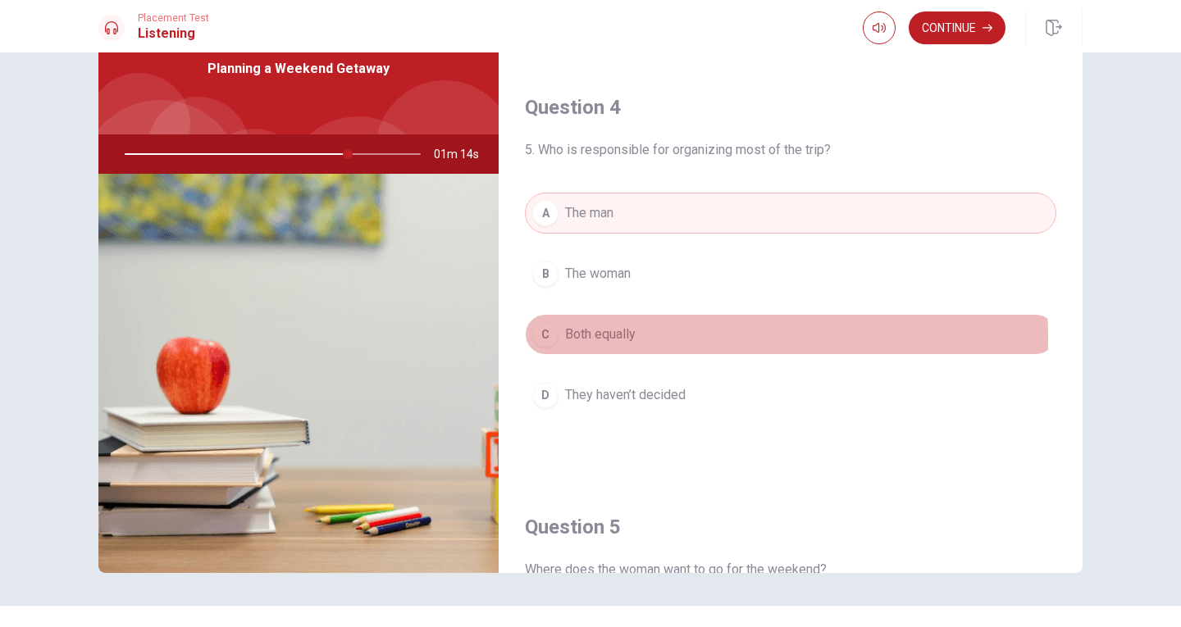
click at [565, 338] on span "Both equally" at bounding box center [600, 335] width 71 height 20
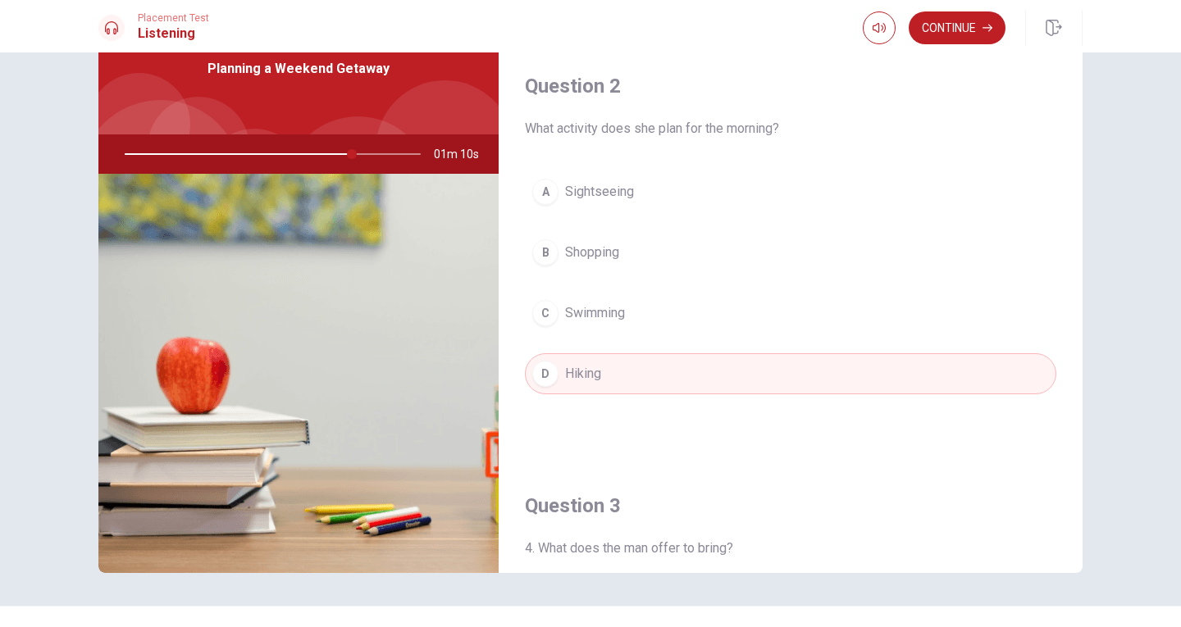
scroll to position [381, 0]
click at [960, 28] on button "Continue" at bounding box center [957, 27] width 97 height 33
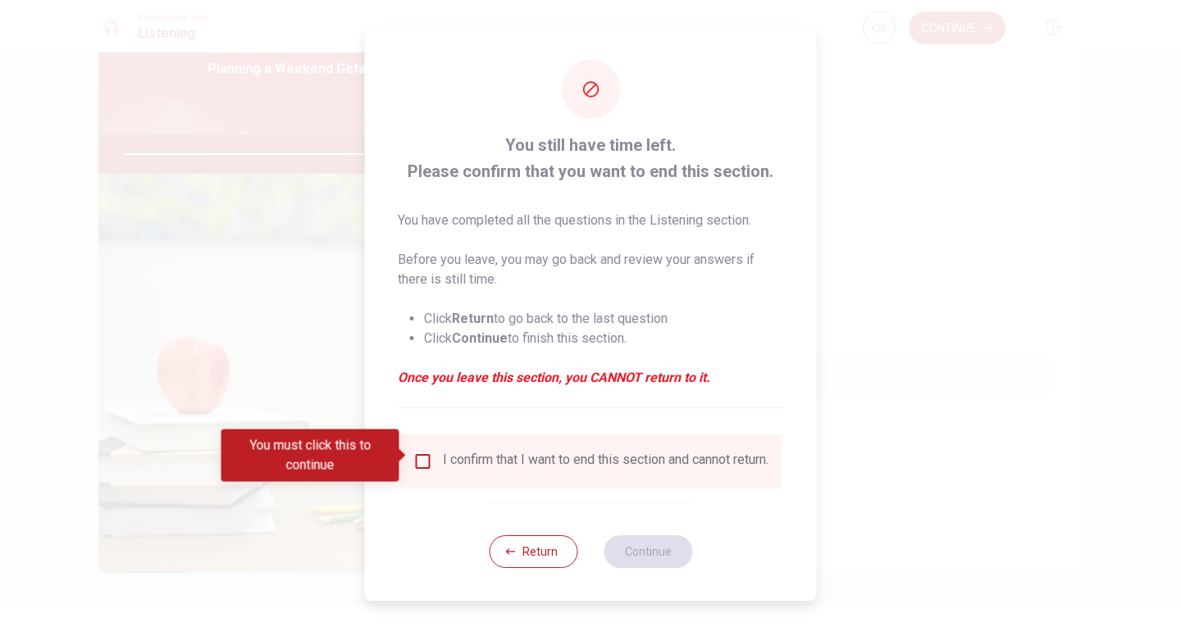
click at [435, 459] on div "I confirm that I want to end this section and cannot return." at bounding box center [590, 462] width 355 height 20
click at [428, 456] on input "You must click this to continue" at bounding box center [423, 462] width 20 height 20
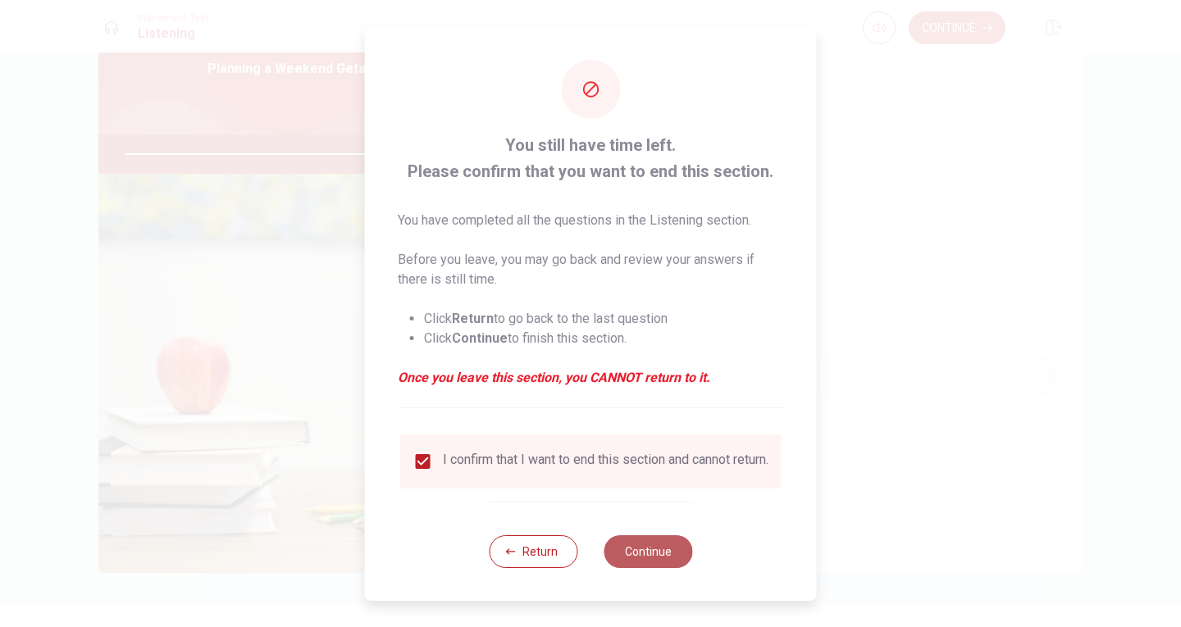
click at [663, 563] on button "Continue" at bounding box center [648, 551] width 89 height 33
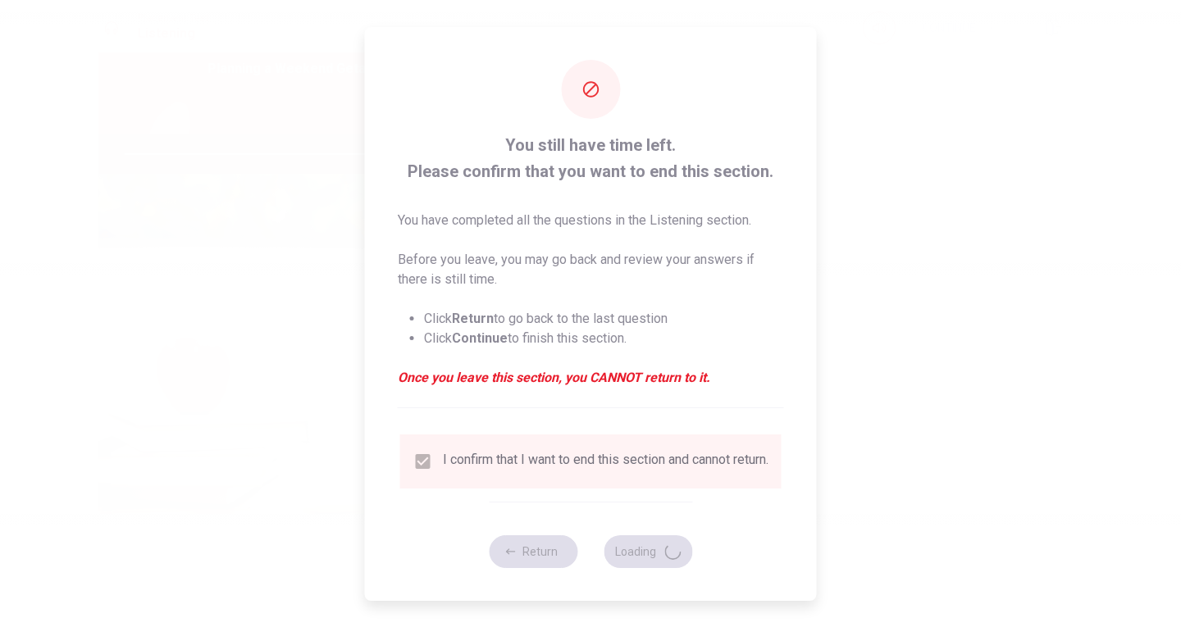
type input "84"
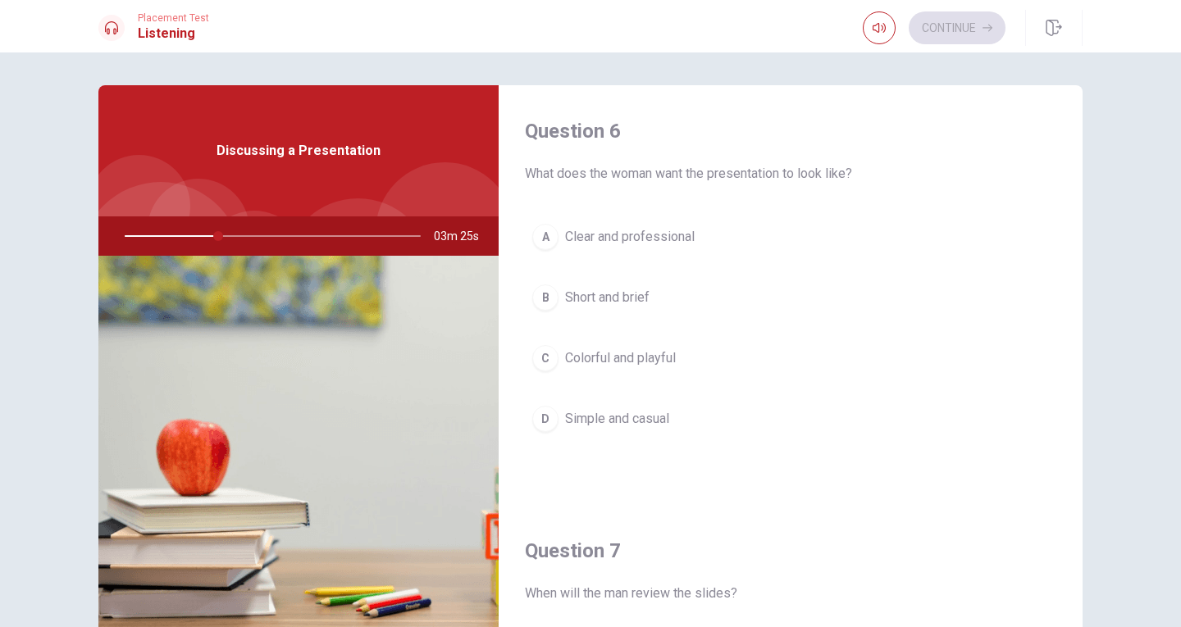
scroll to position [82, 0]
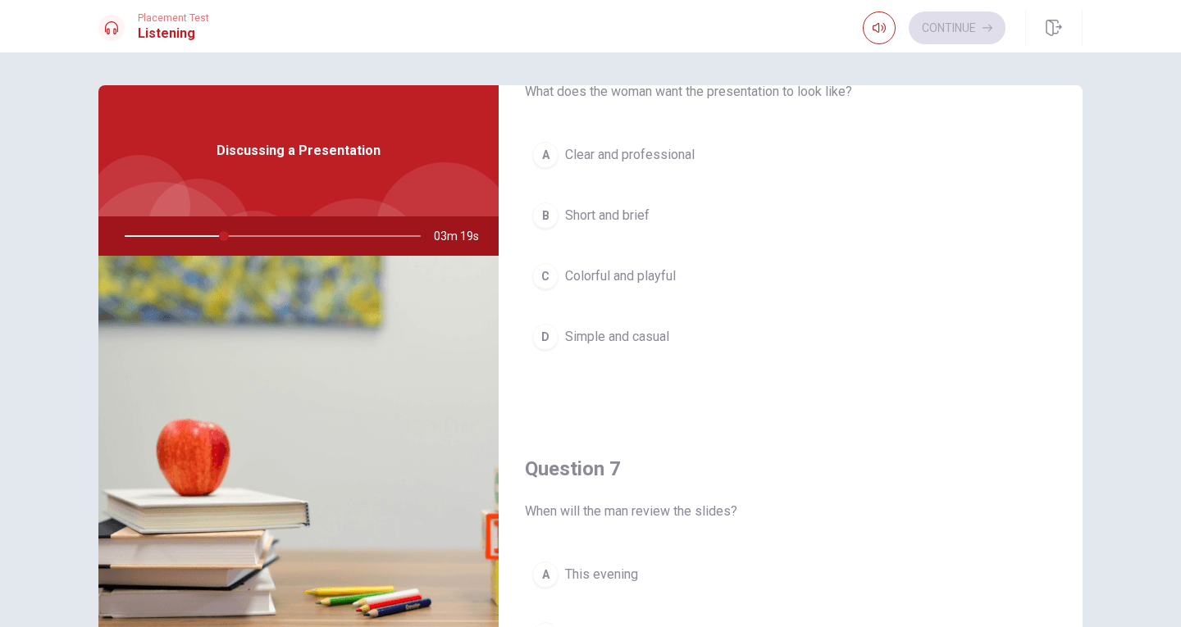
click at [541, 153] on div "A" at bounding box center [545, 155] width 26 height 26
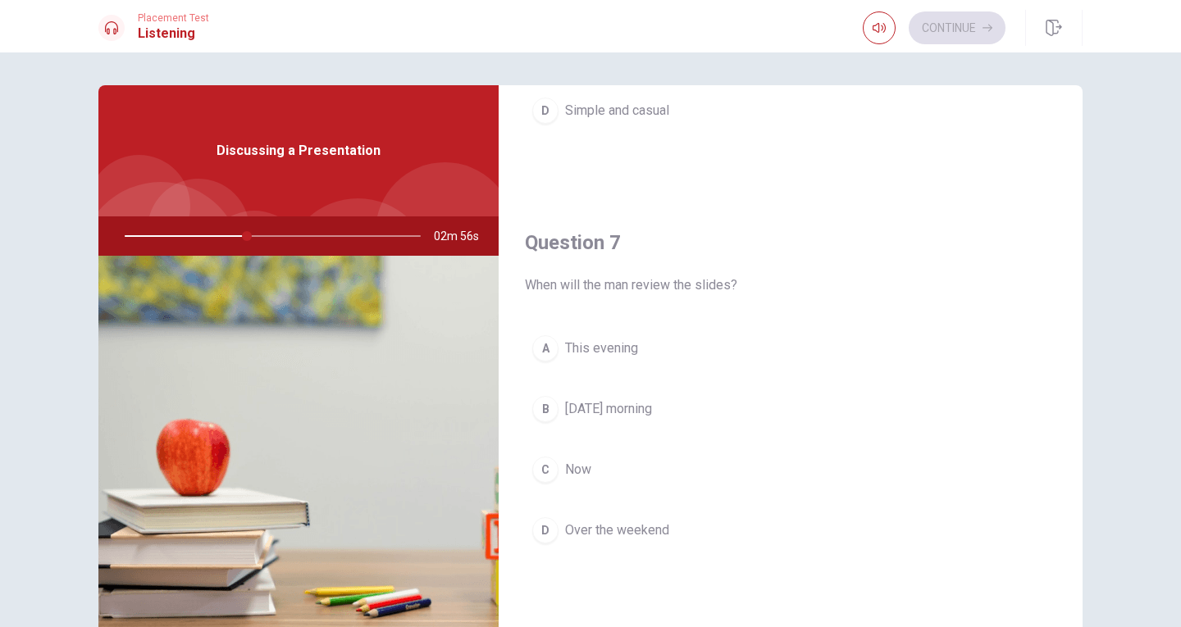
scroll to position [328, 0]
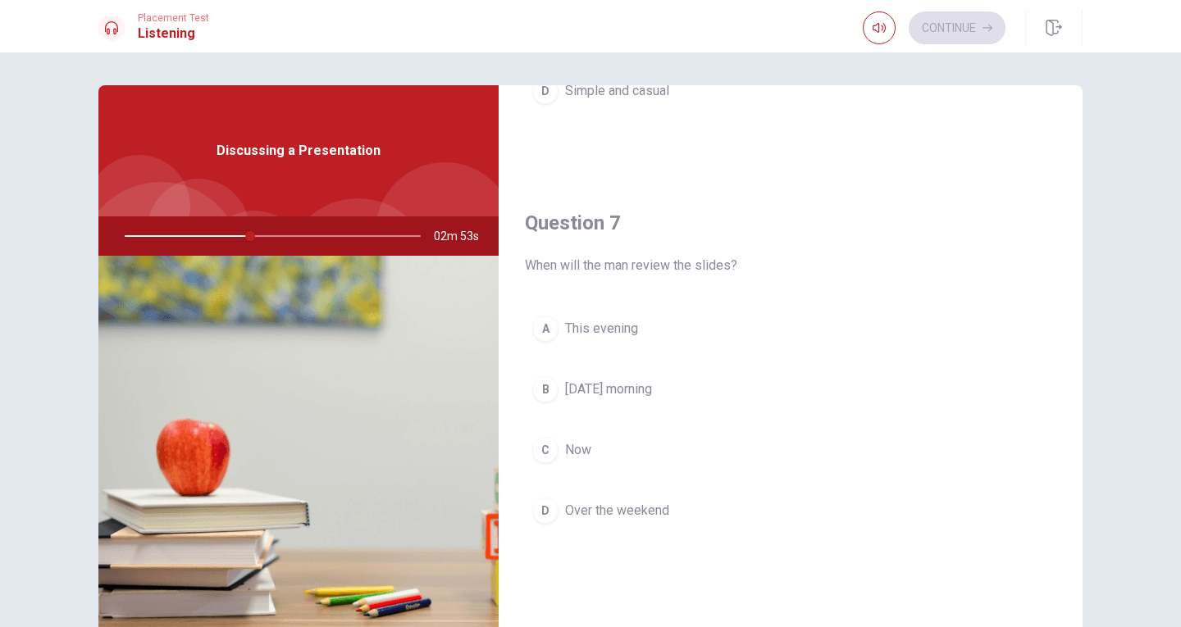
click at [552, 454] on div "C" at bounding box center [545, 450] width 26 height 26
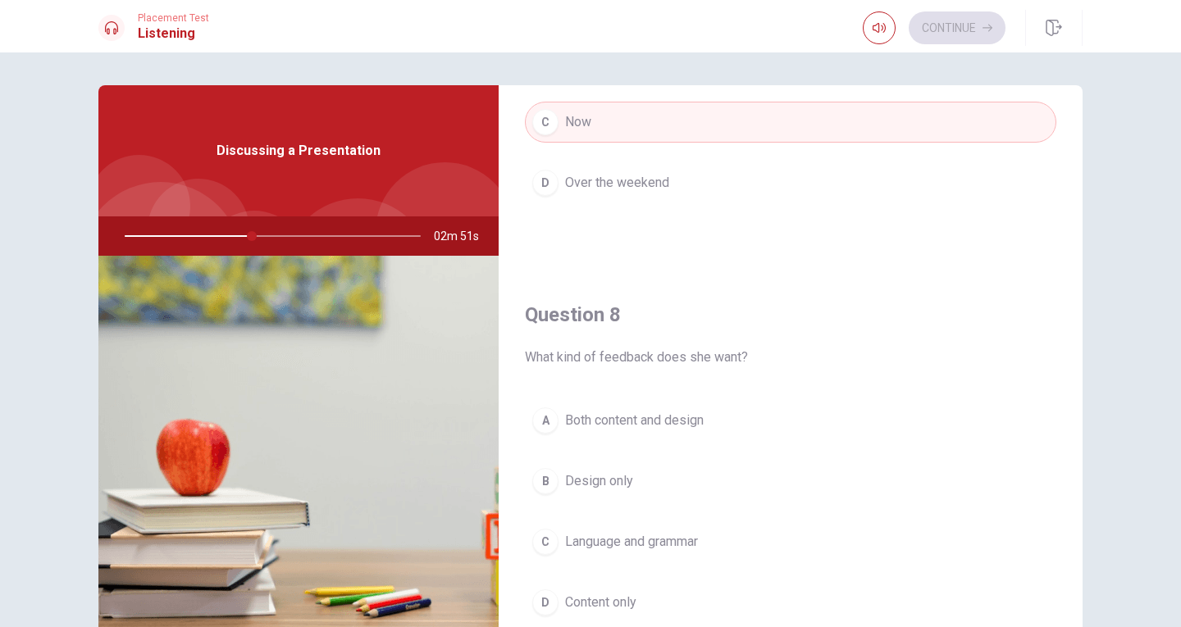
scroll to position [738, 0]
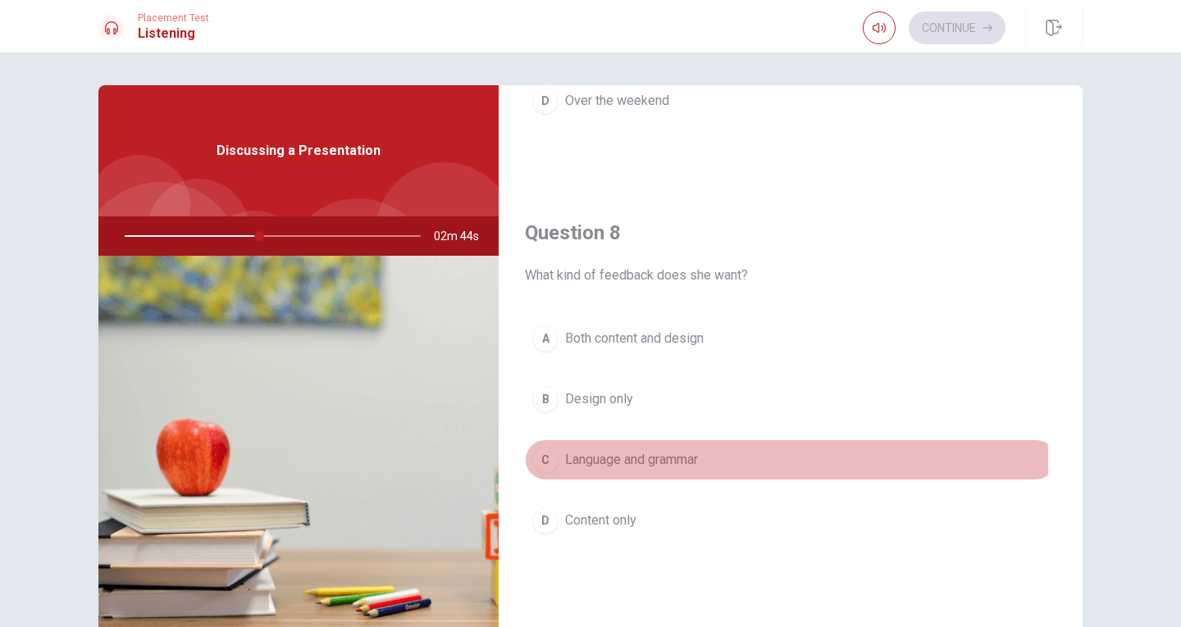
click at [548, 462] on div "C" at bounding box center [545, 460] width 26 height 26
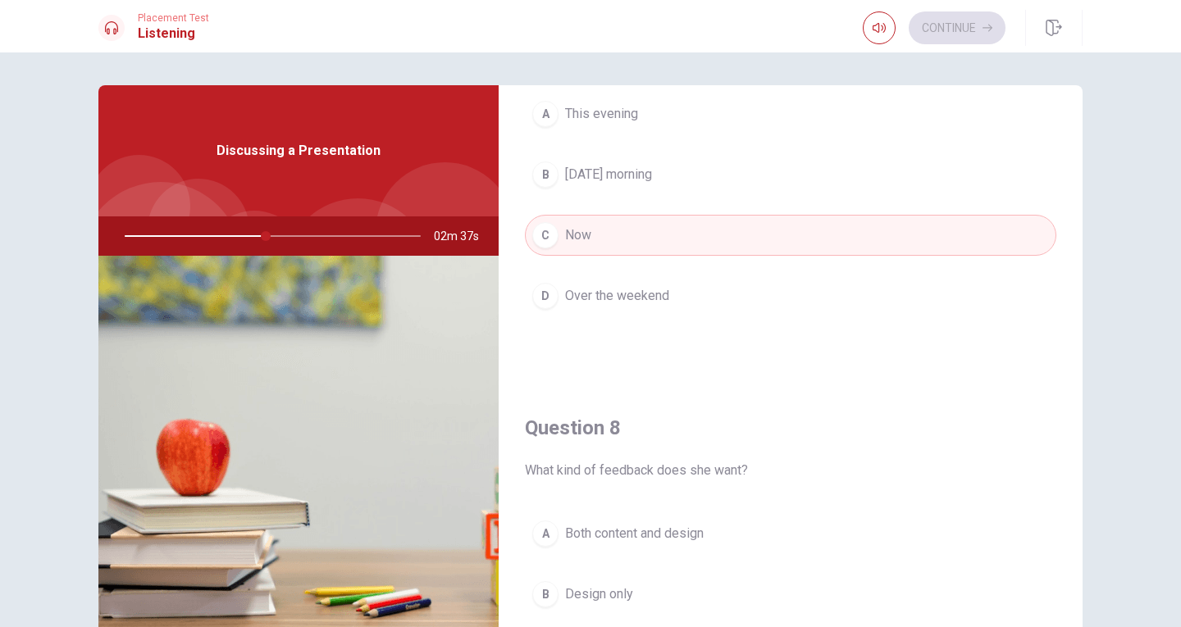
scroll to position [410, 0]
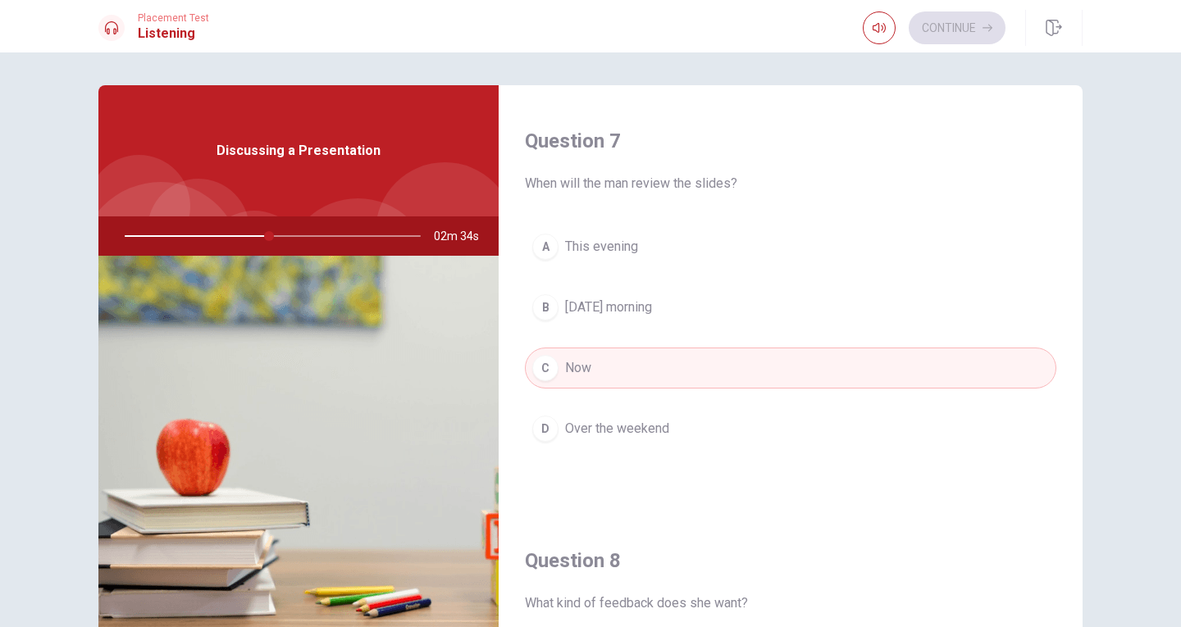
click at [536, 311] on div "B" at bounding box center [545, 307] width 26 height 26
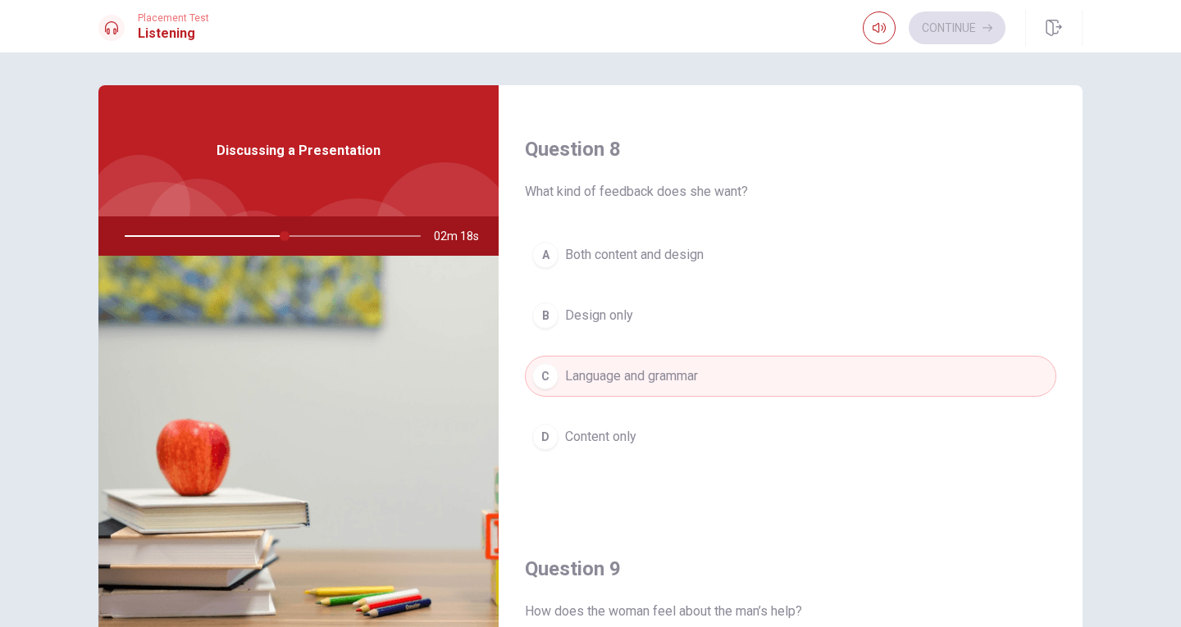
scroll to position [820, 0]
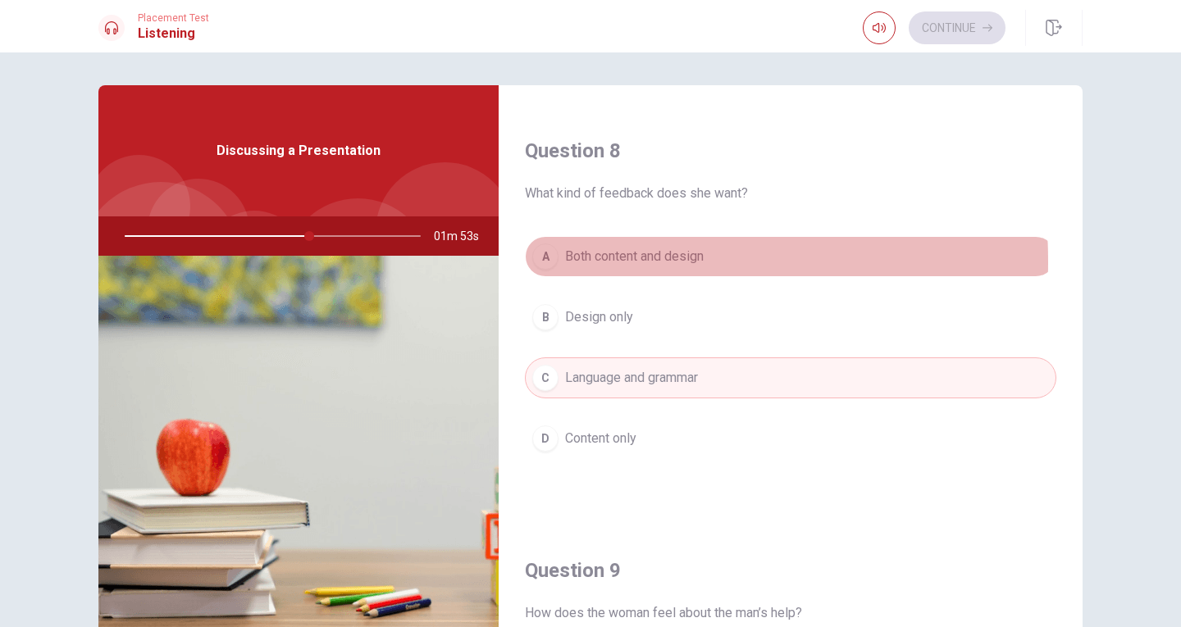
click at [543, 262] on div "A" at bounding box center [545, 257] width 26 height 26
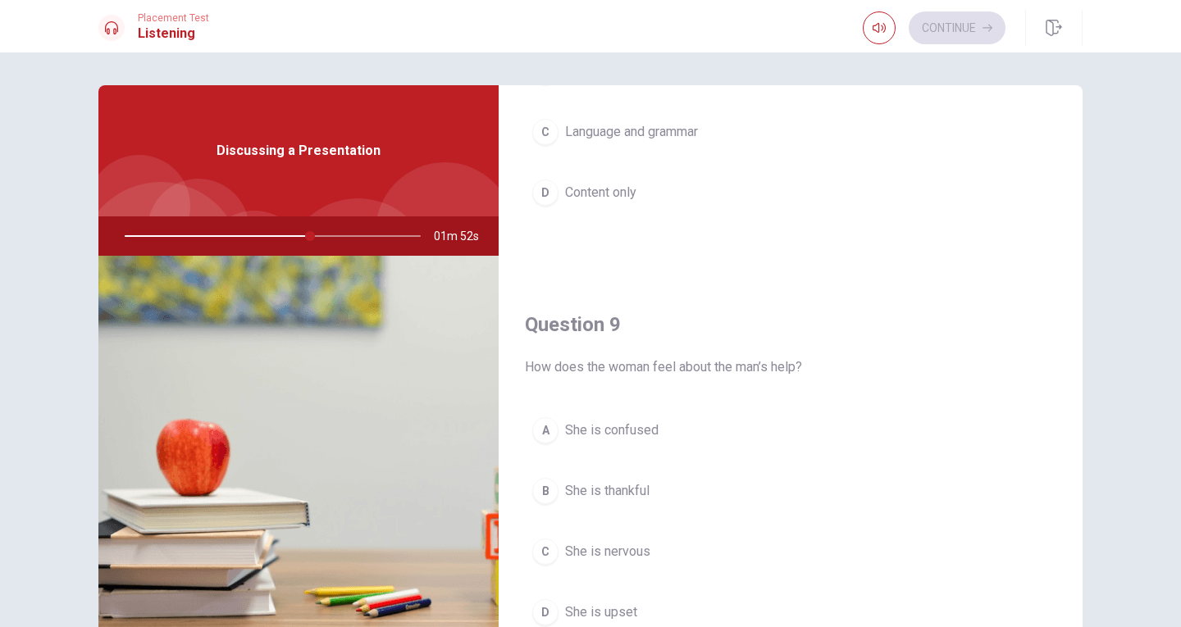
scroll to position [1230, 0]
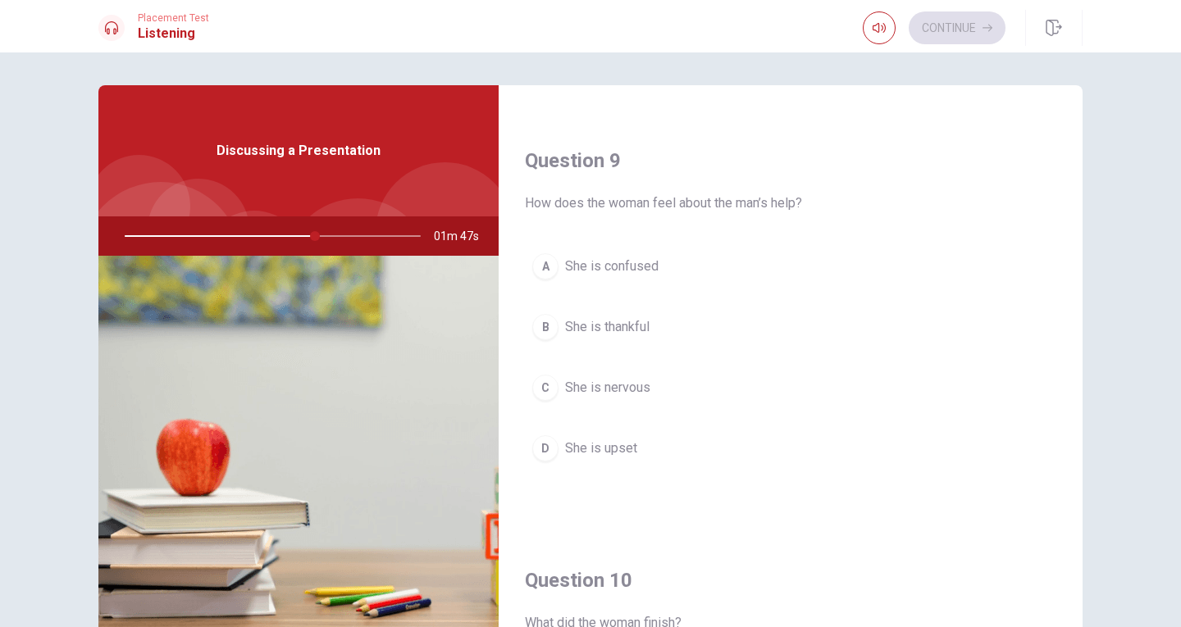
click at [551, 326] on div "B" at bounding box center [545, 327] width 26 height 26
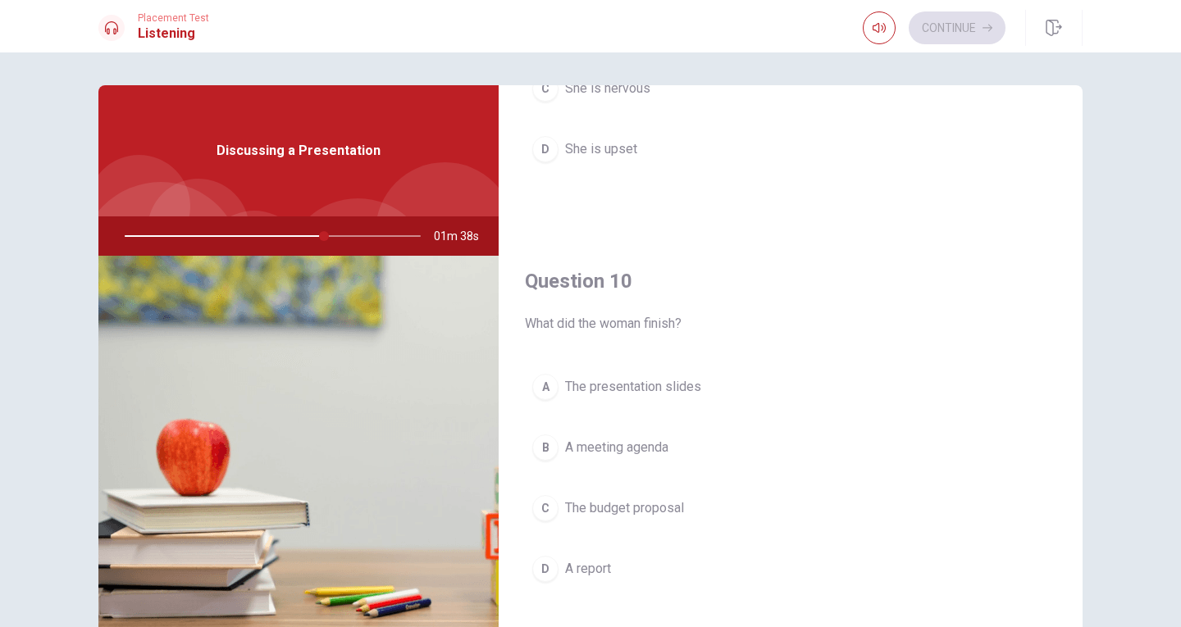
scroll to position [82, 0]
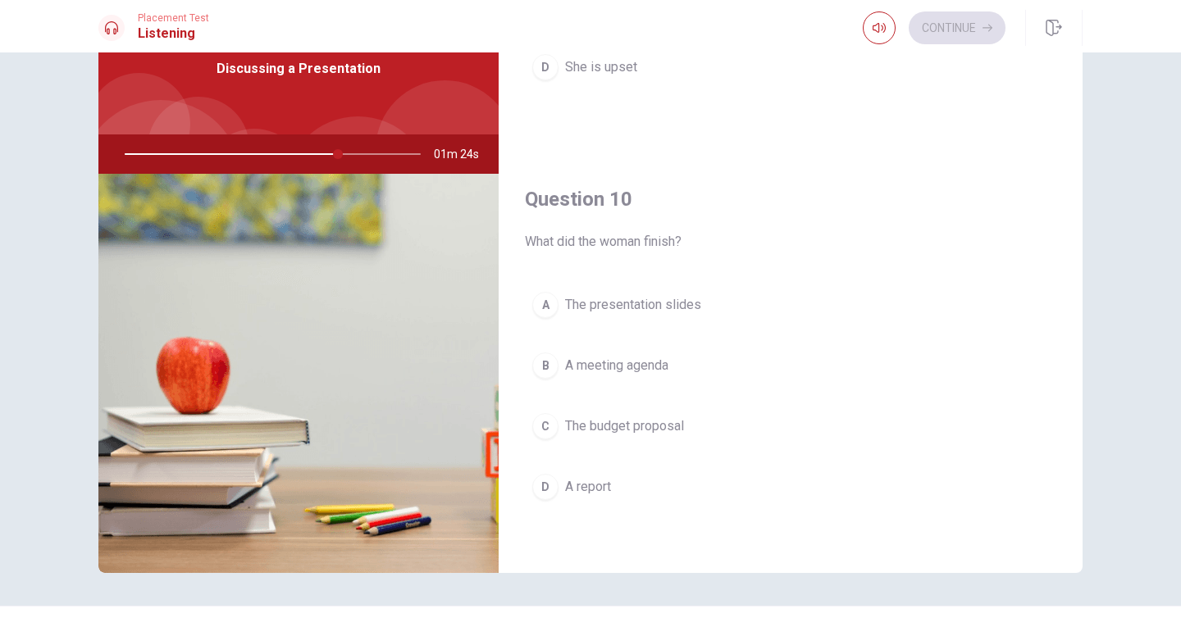
click at [565, 303] on span "The presentation slides" at bounding box center [633, 305] width 136 height 20
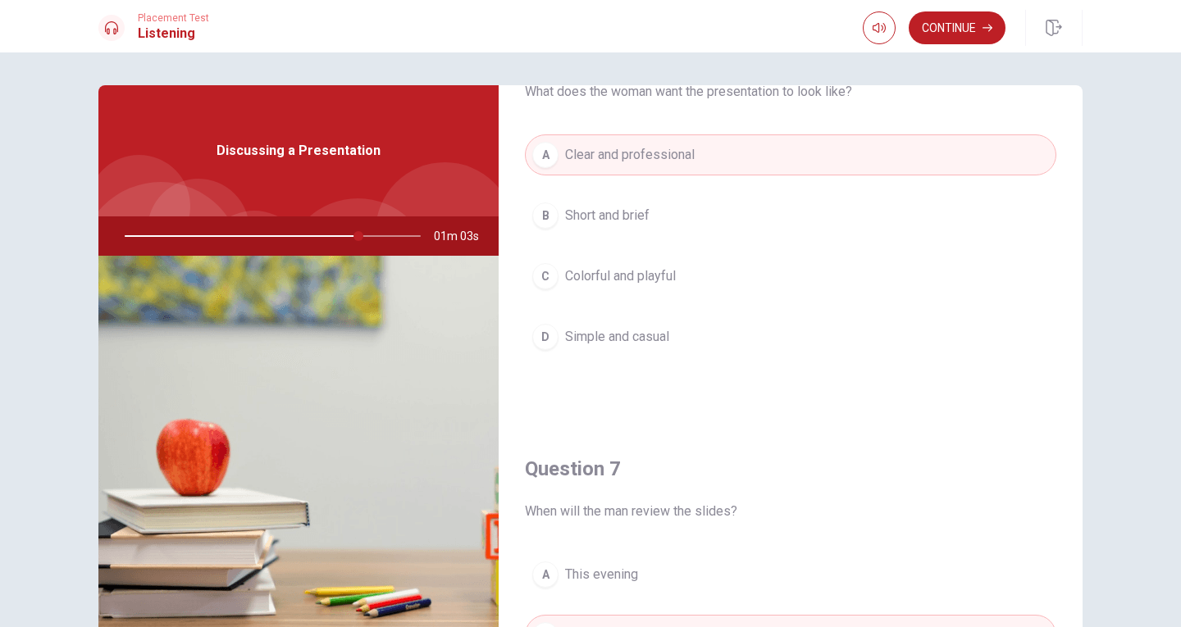
scroll to position [246, 0]
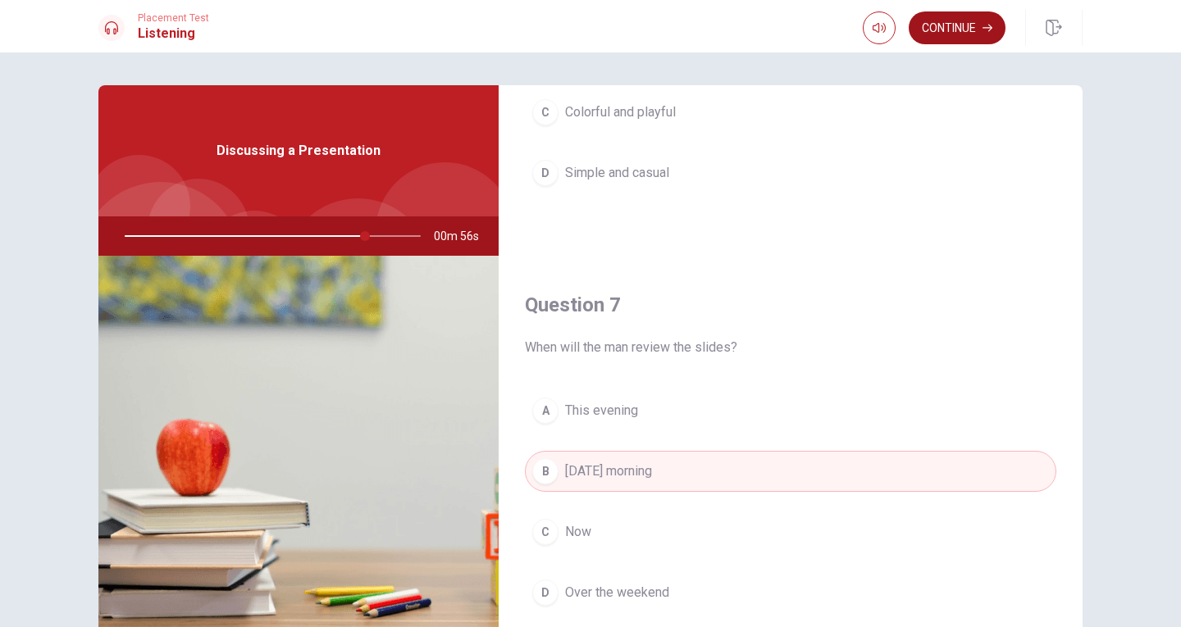
click at [940, 23] on button "Continue" at bounding box center [957, 27] width 97 height 33
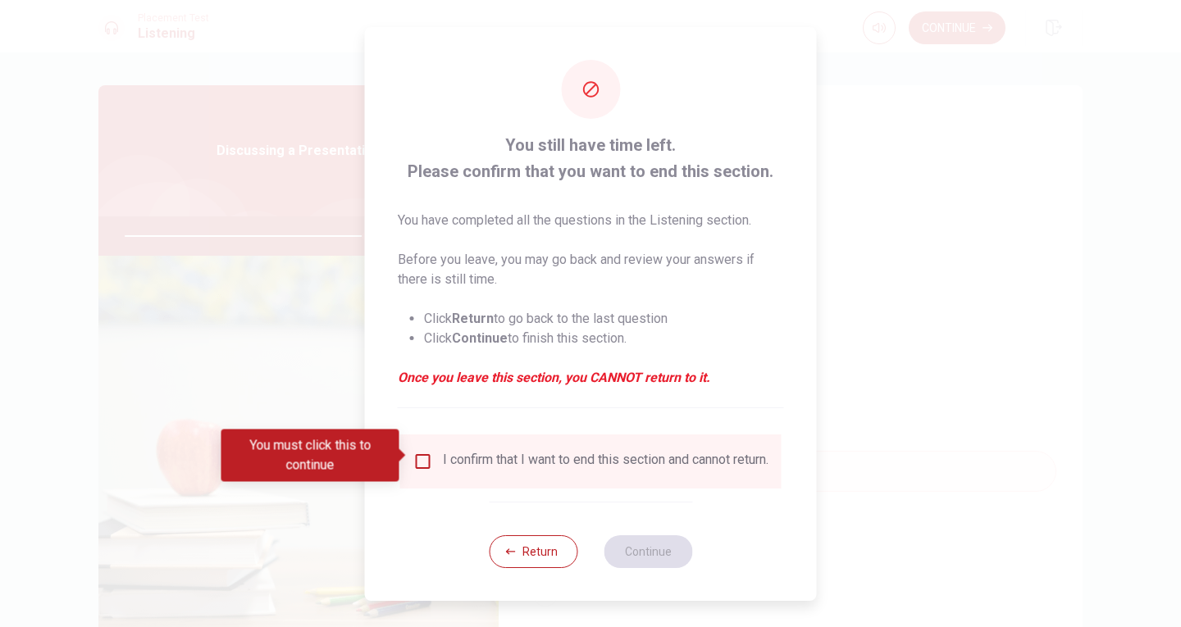
click at [435, 455] on div "I confirm that I want to end this section and cannot return." at bounding box center [590, 462] width 355 height 20
click at [429, 455] on input "You must click this to continue" at bounding box center [423, 462] width 20 height 20
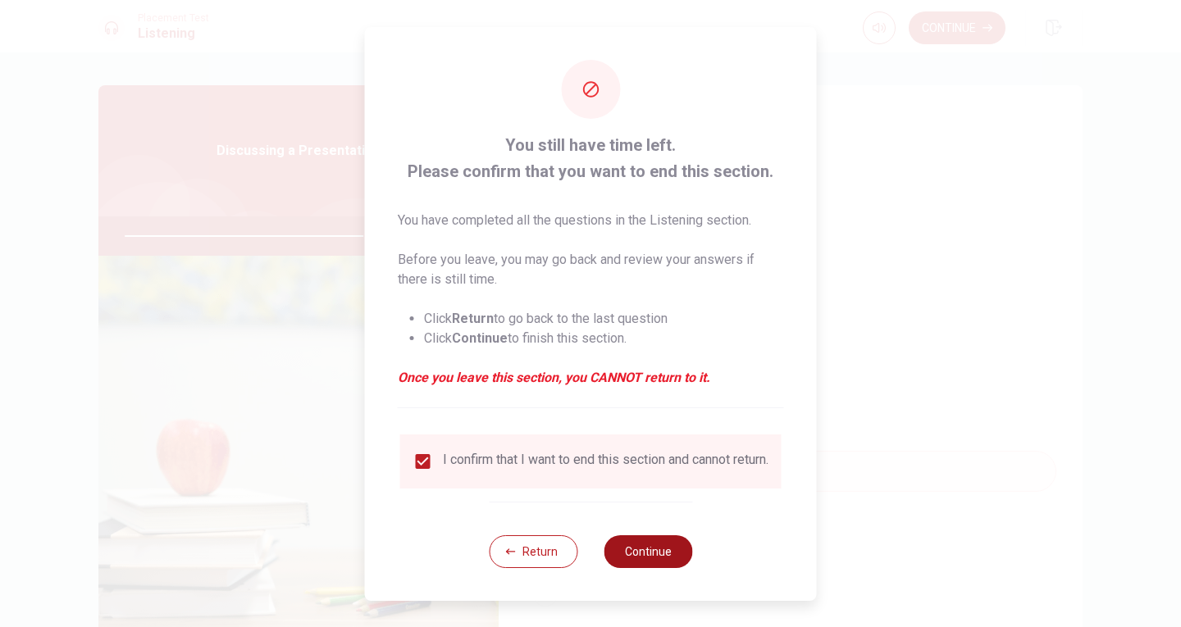
click at [660, 549] on button "Continue" at bounding box center [648, 551] width 89 height 33
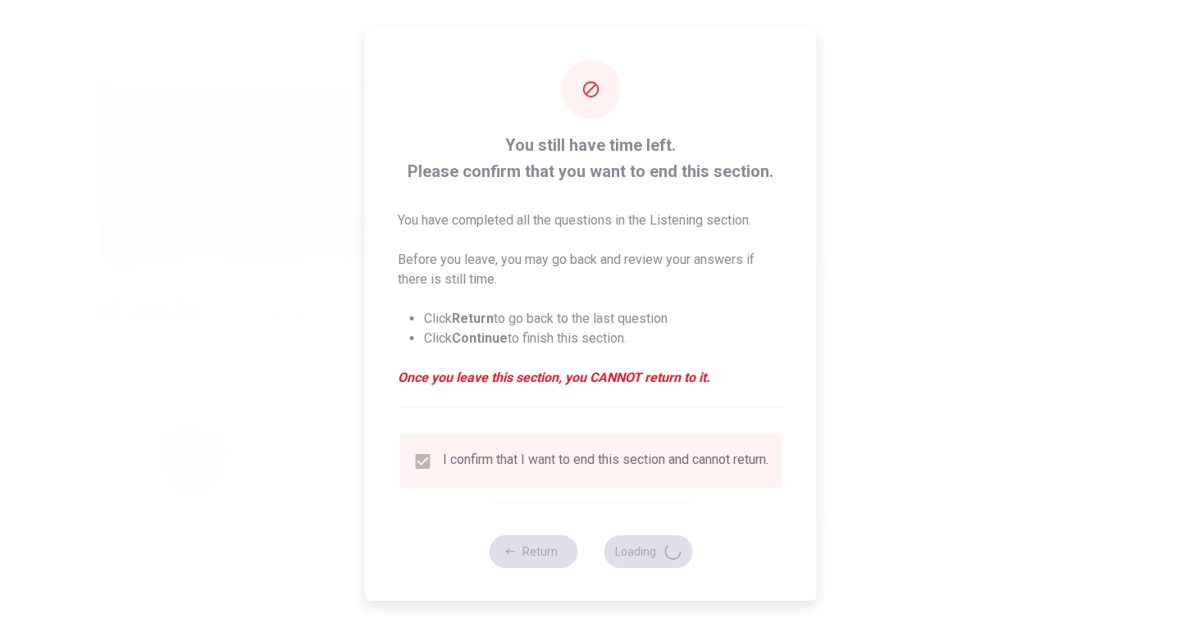
type input "83"
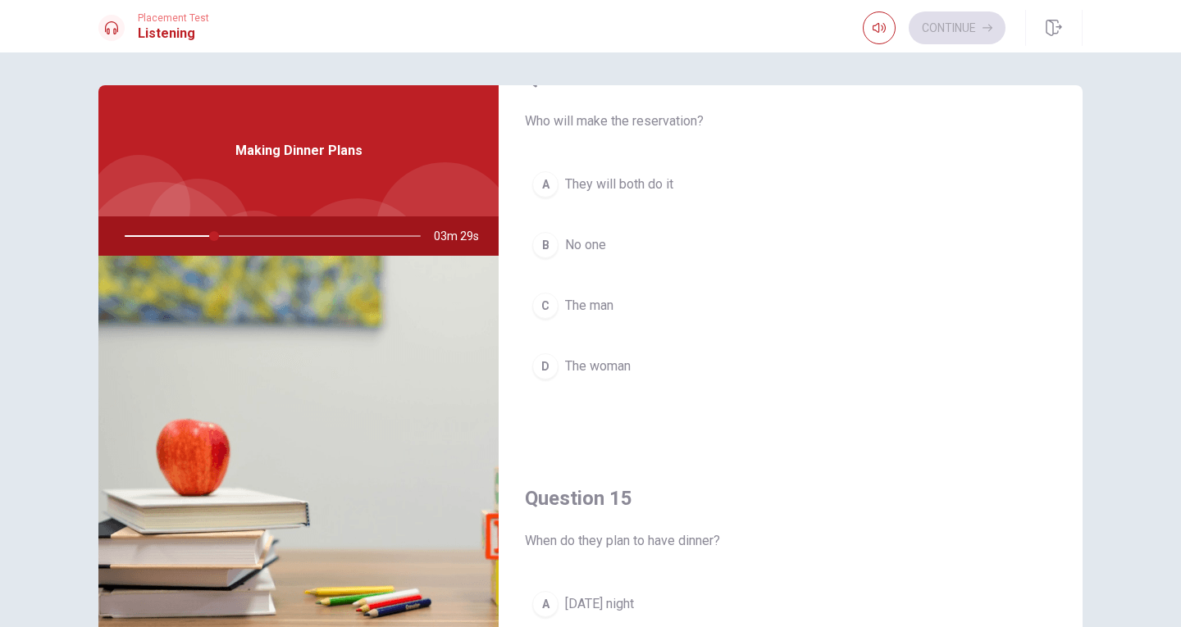
scroll to position [1529, 0]
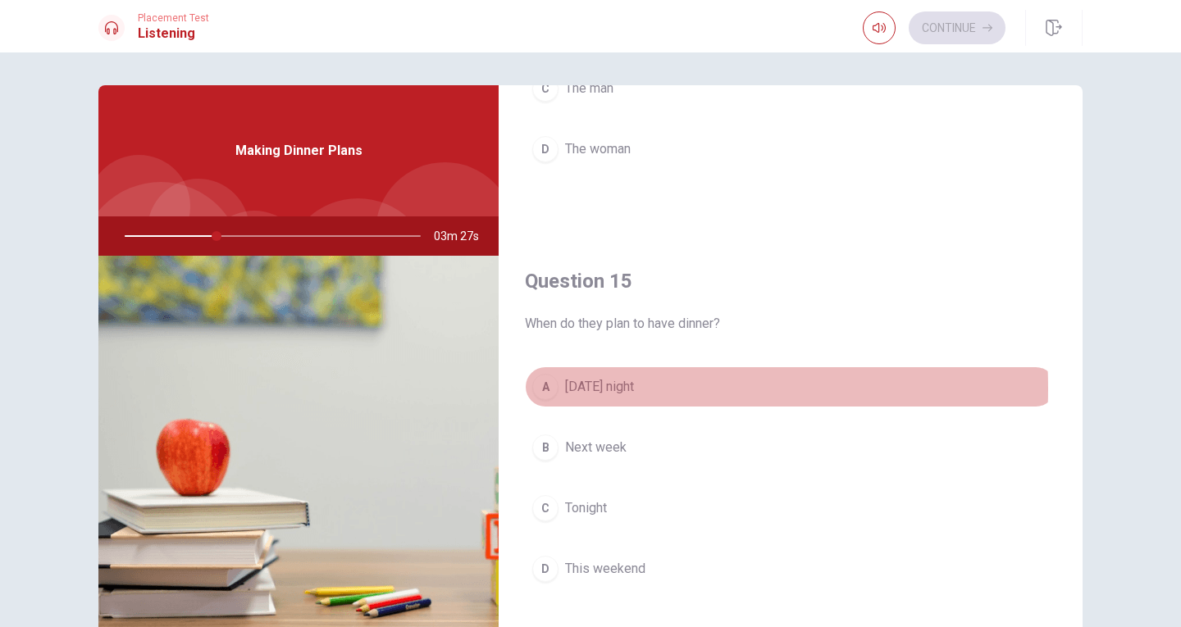
click at [554, 389] on button "A [DATE] night" at bounding box center [790, 387] width 531 height 41
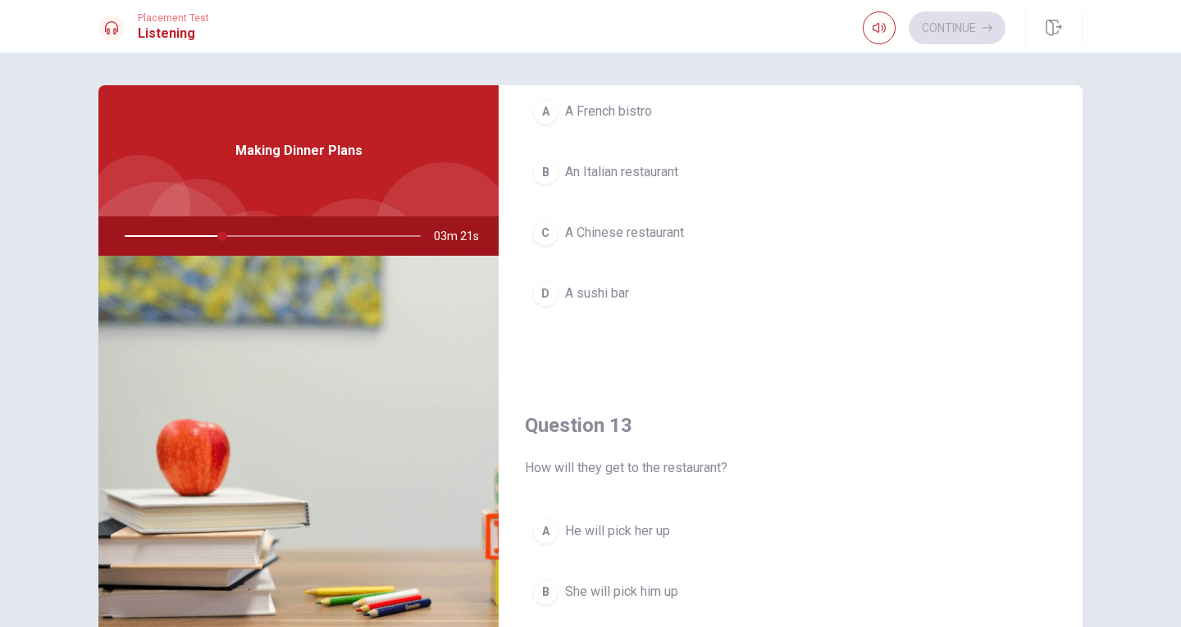
scroll to position [463, 0]
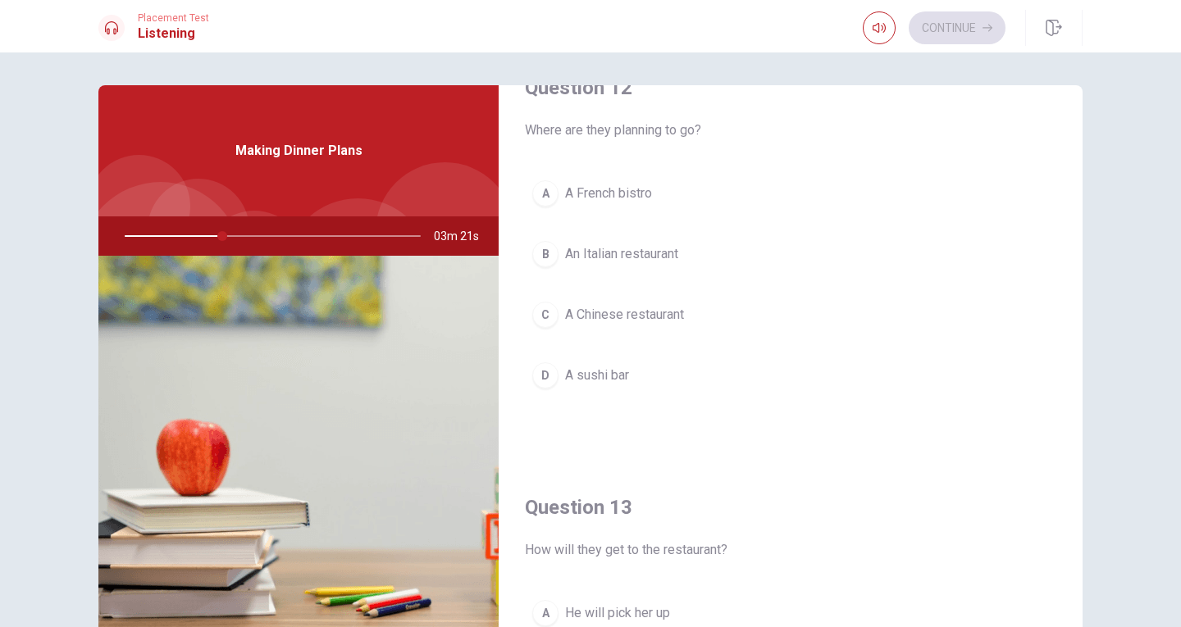
click at [554, 251] on button "B An Italian restaurant" at bounding box center [790, 254] width 531 height 41
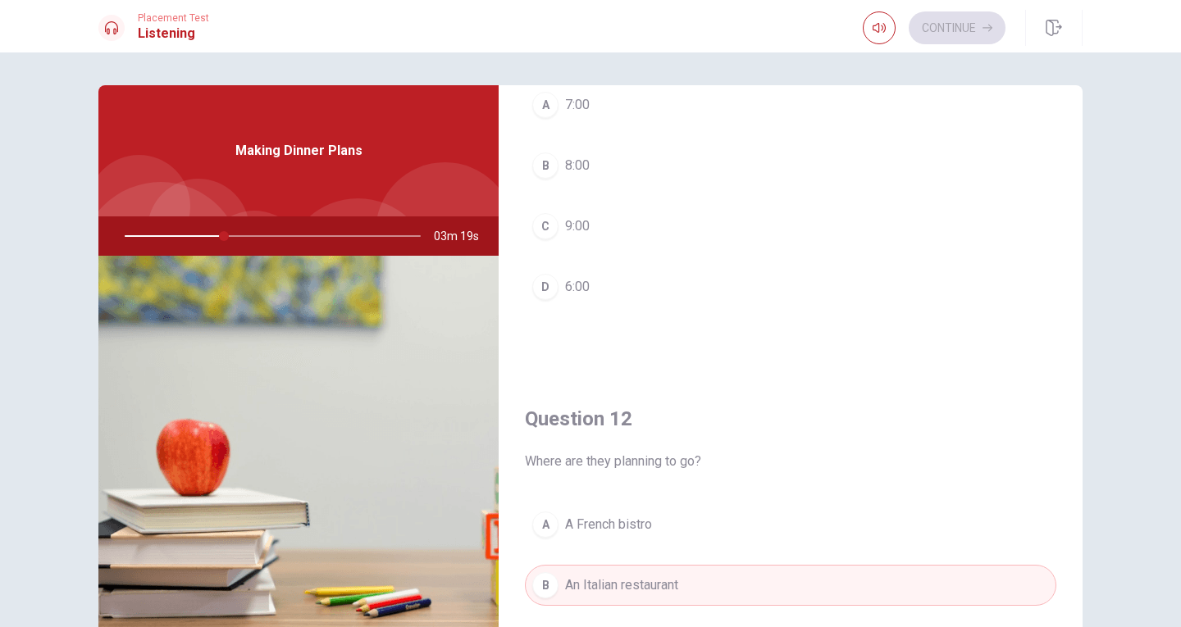
scroll to position [53, 0]
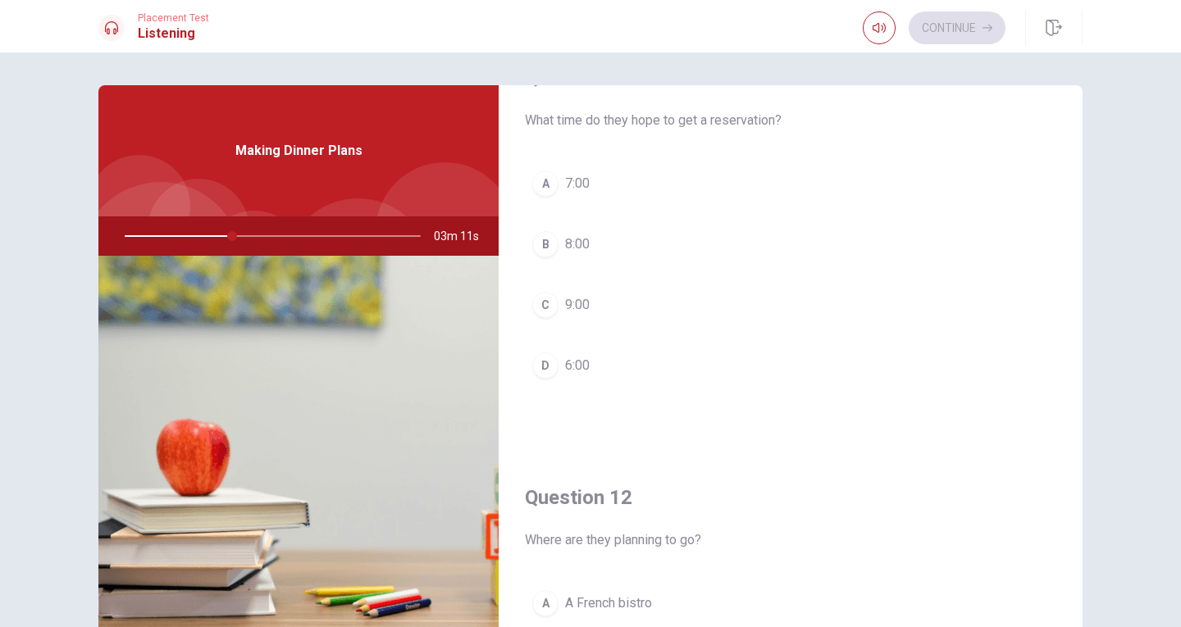
click at [540, 250] on div "B" at bounding box center [545, 244] width 26 height 26
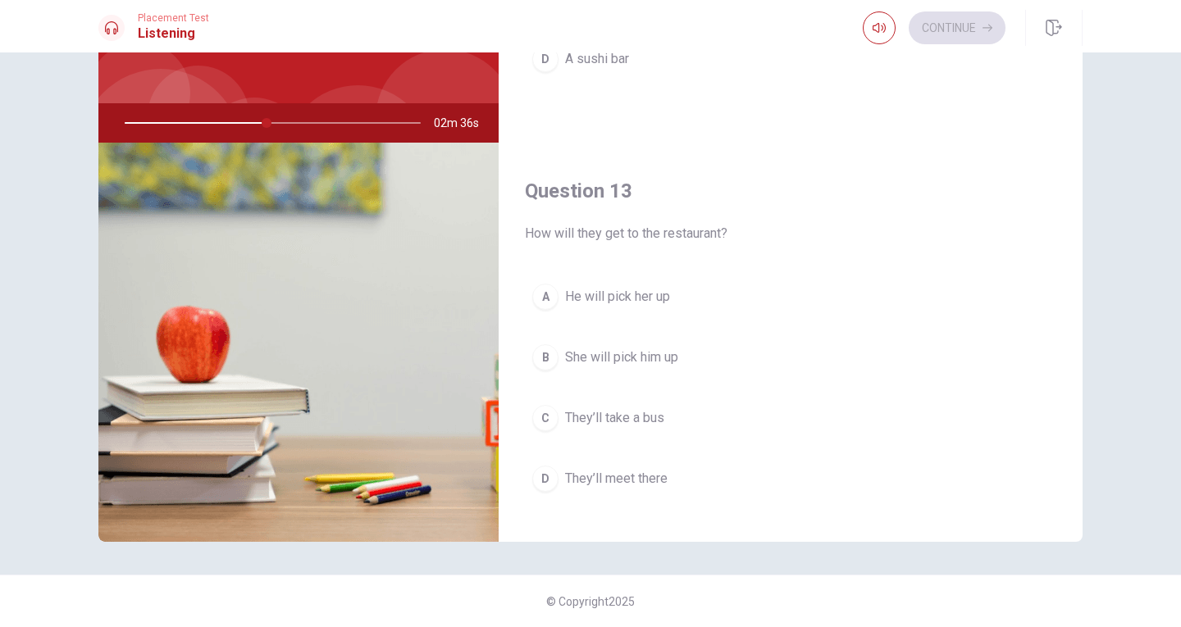
scroll to position [672, 0]
click at [1082, 257] on div "Question 11 What time do they hope to get a reservation? A 7:00 B 8:00 C 9:00 D…" at bounding box center [590, 257] width 1037 height 570
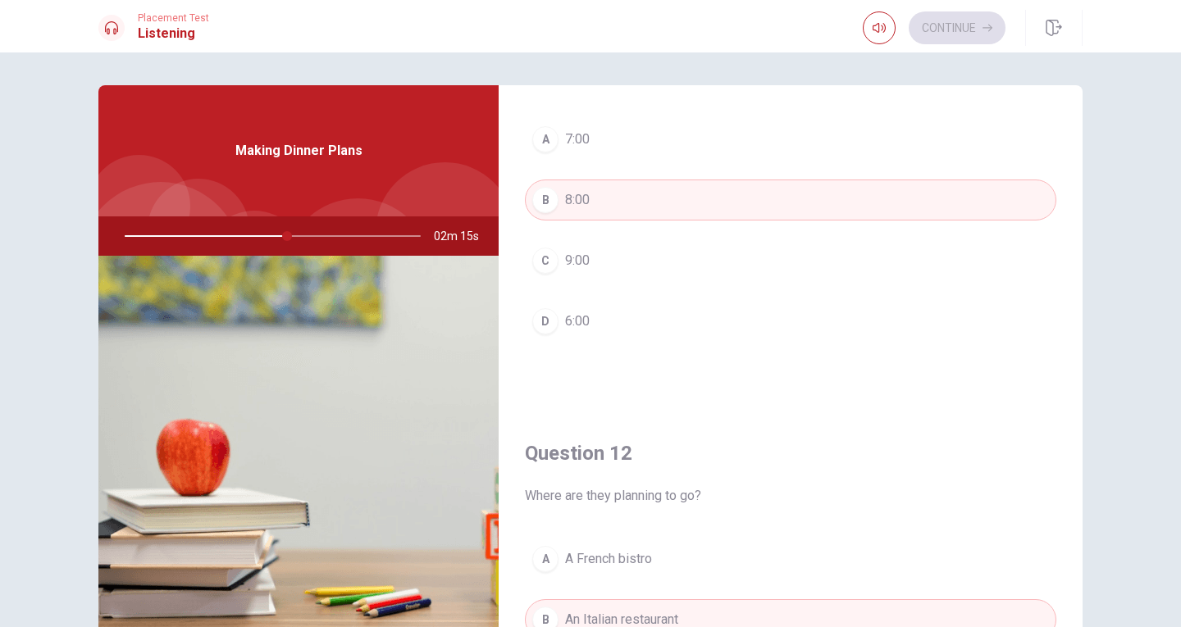
scroll to position [0, 0]
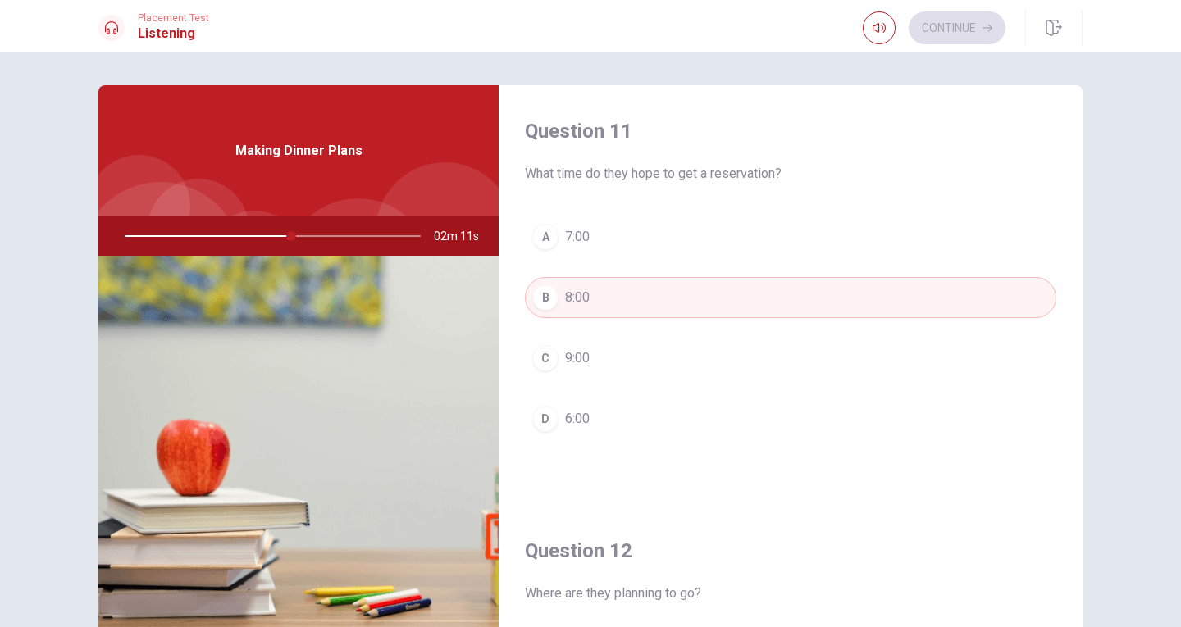
click at [550, 239] on div "A" at bounding box center [545, 237] width 26 height 26
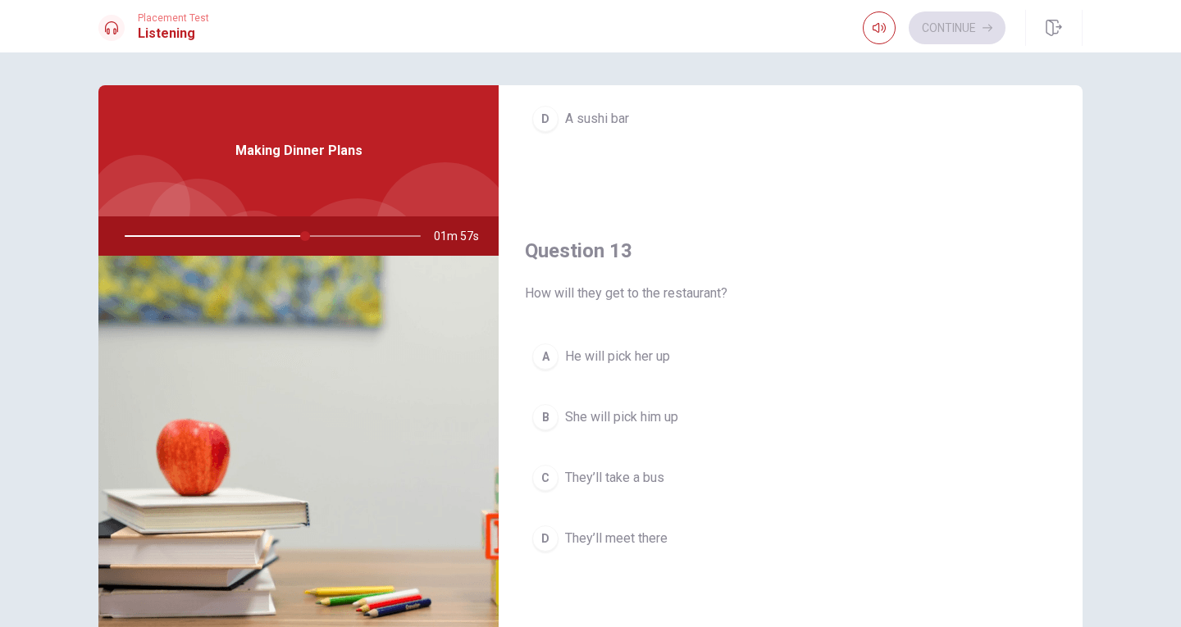
scroll to position [738, 0]
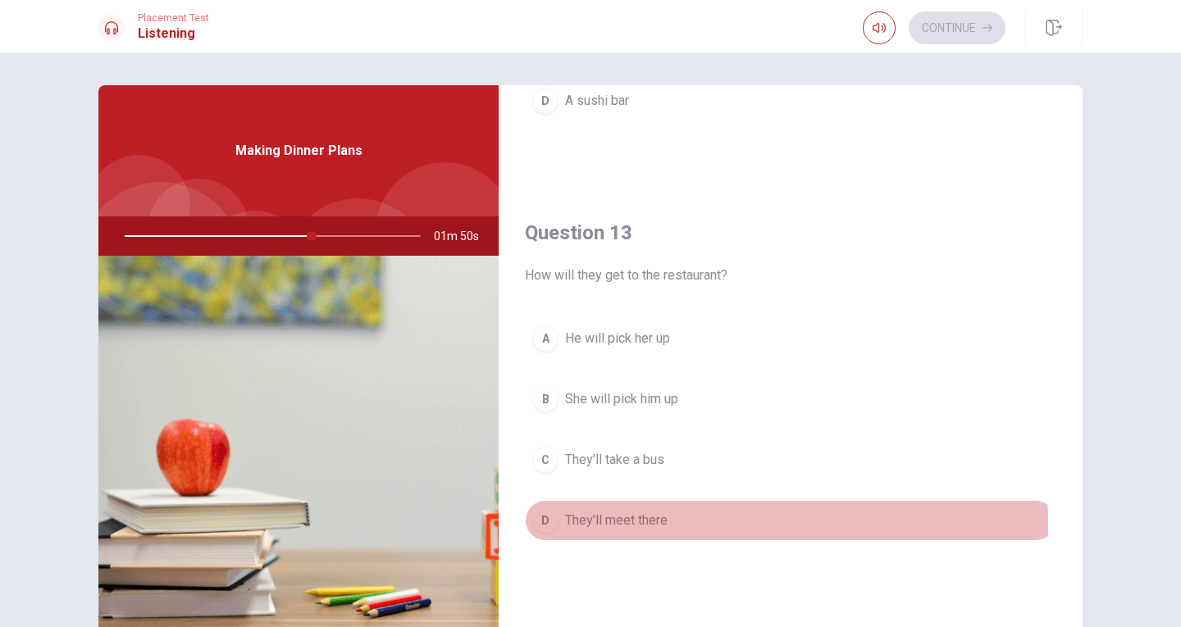
click at [565, 524] on span "They’ll meet there" at bounding box center [616, 521] width 103 height 20
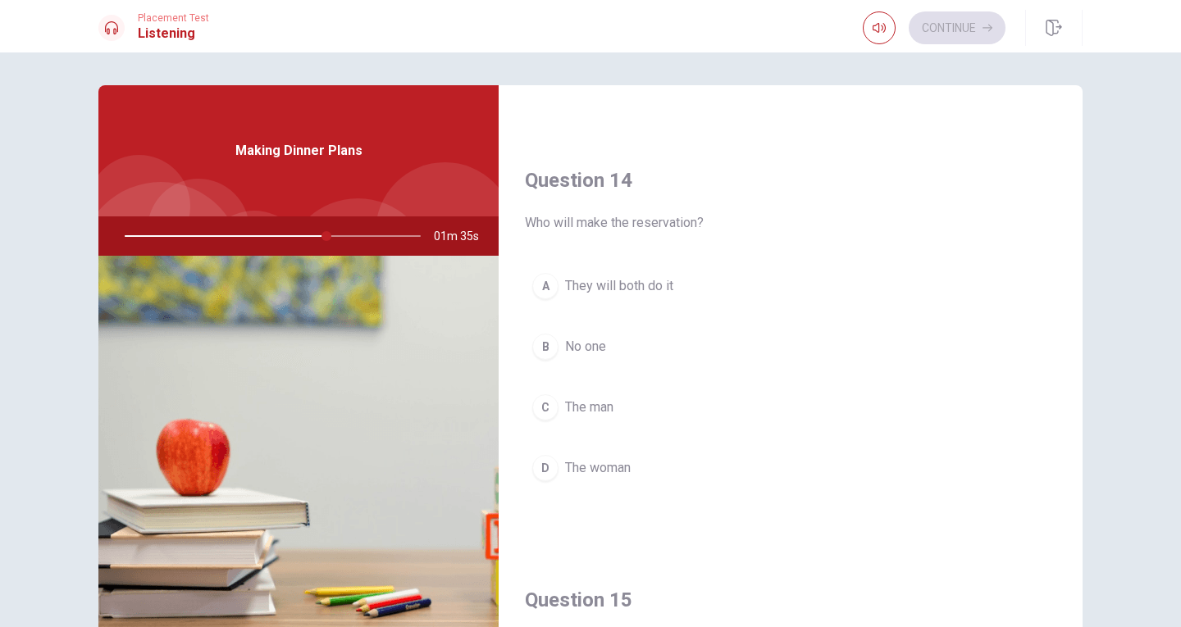
scroll to position [1230, 0]
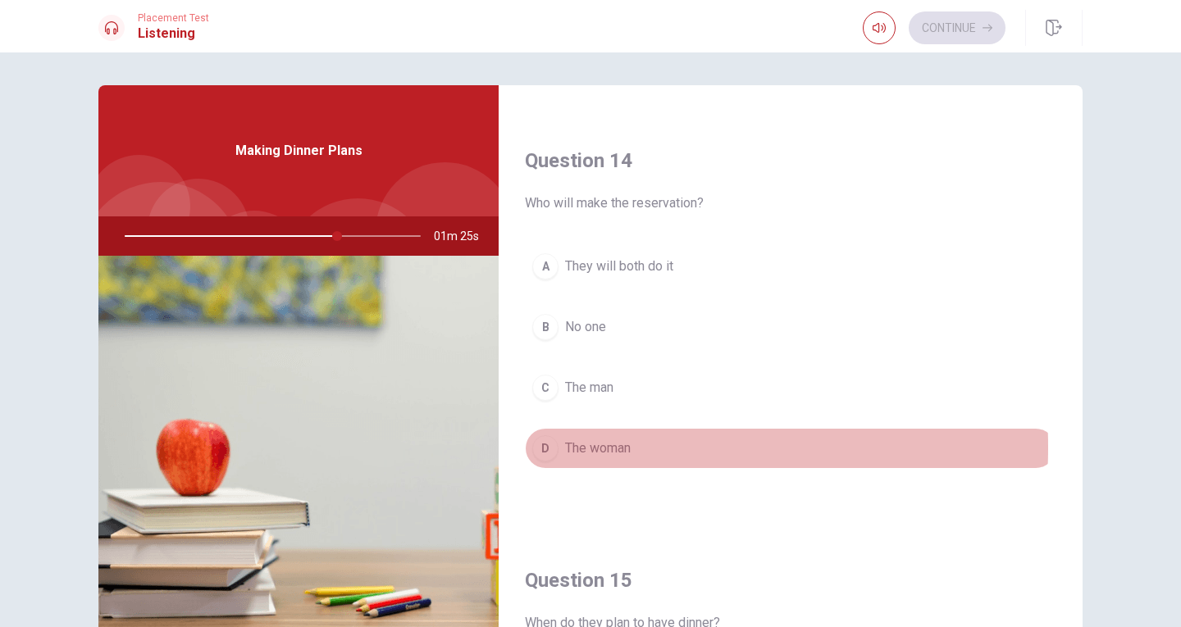
click at [545, 448] on div "D" at bounding box center [545, 448] width 26 height 26
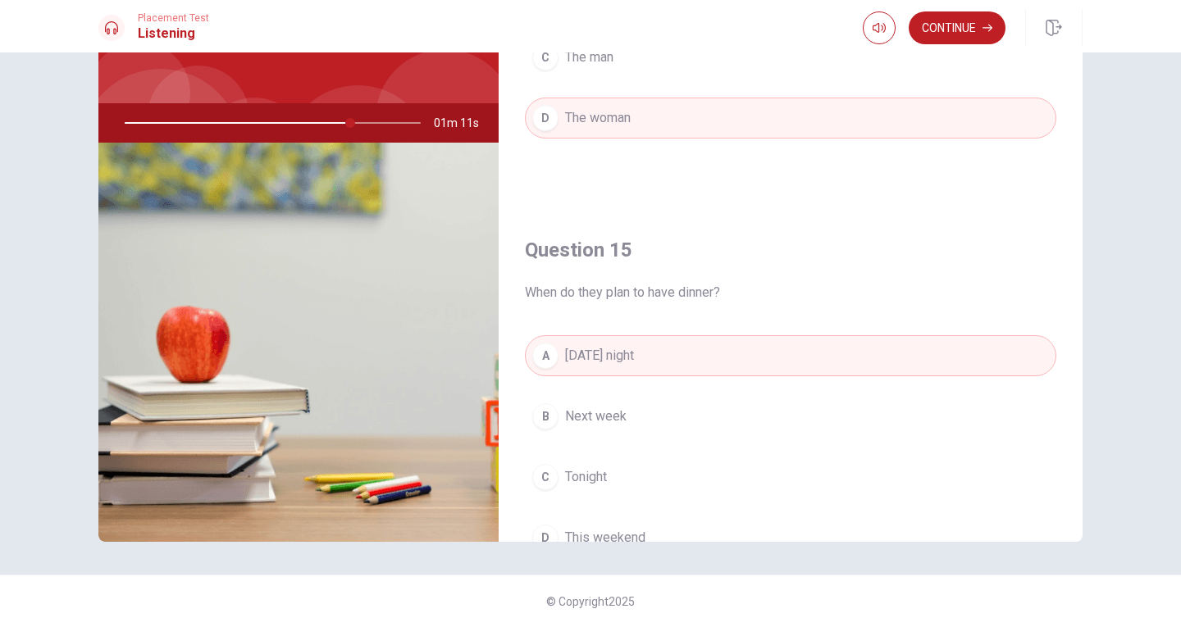
scroll to position [1037, 0]
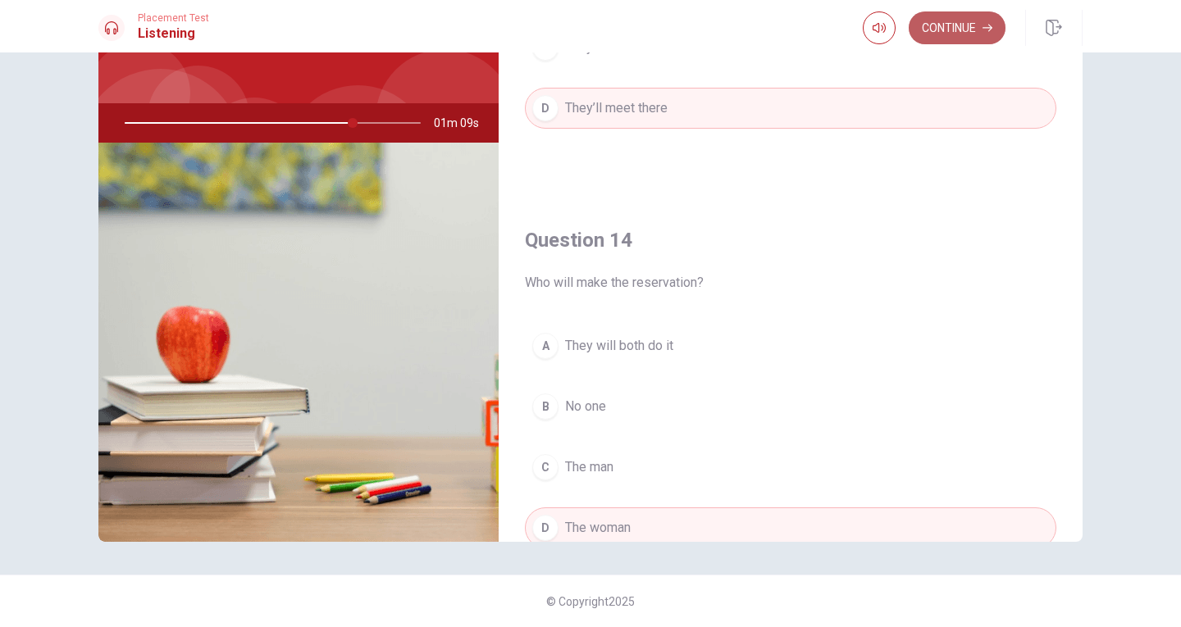
click at [950, 30] on button "Continue" at bounding box center [957, 27] width 97 height 33
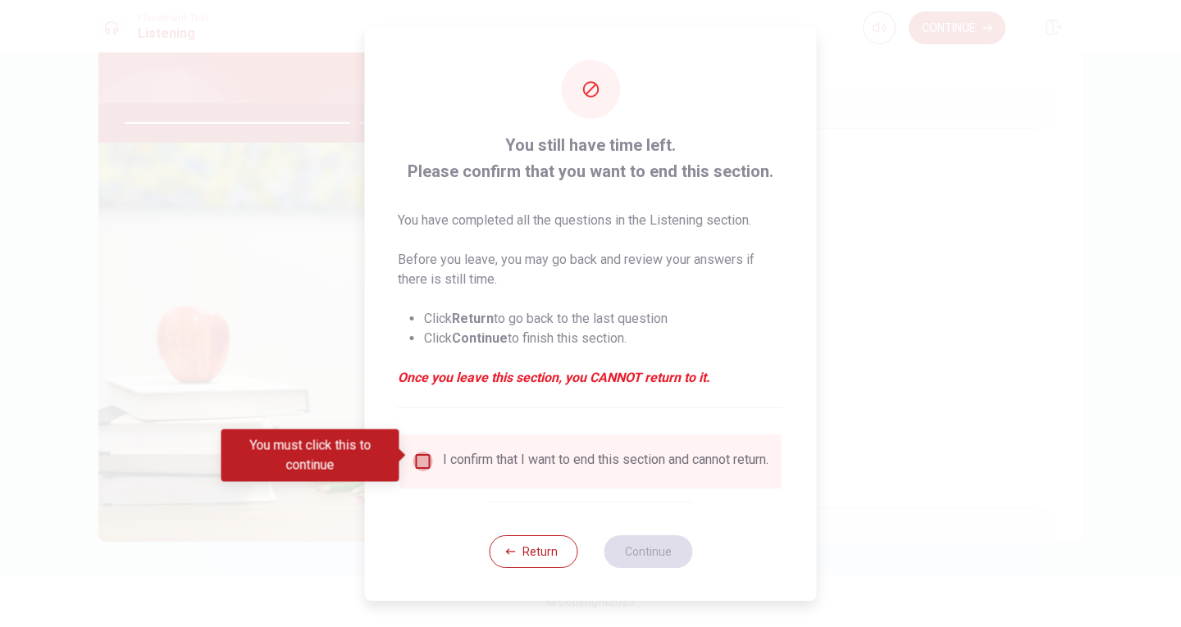
click at [426, 453] on input "You must click this to continue" at bounding box center [423, 462] width 20 height 20
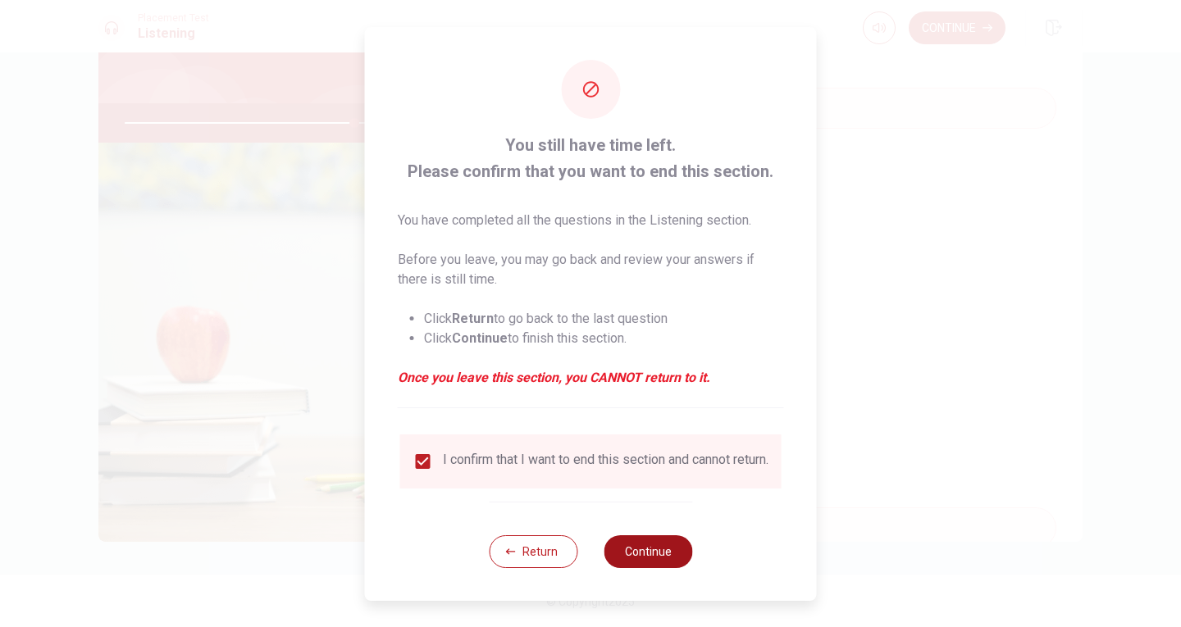
click at [639, 554] on button "Continue" at bounding box center [648, 551] width 89 height 33
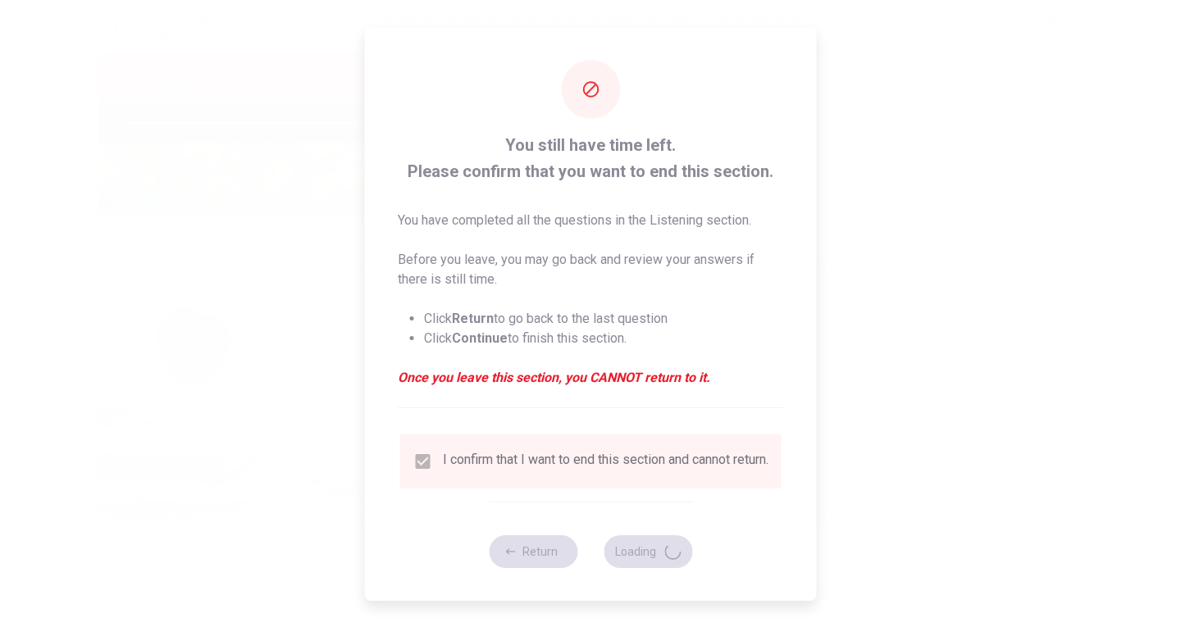
type input "79"
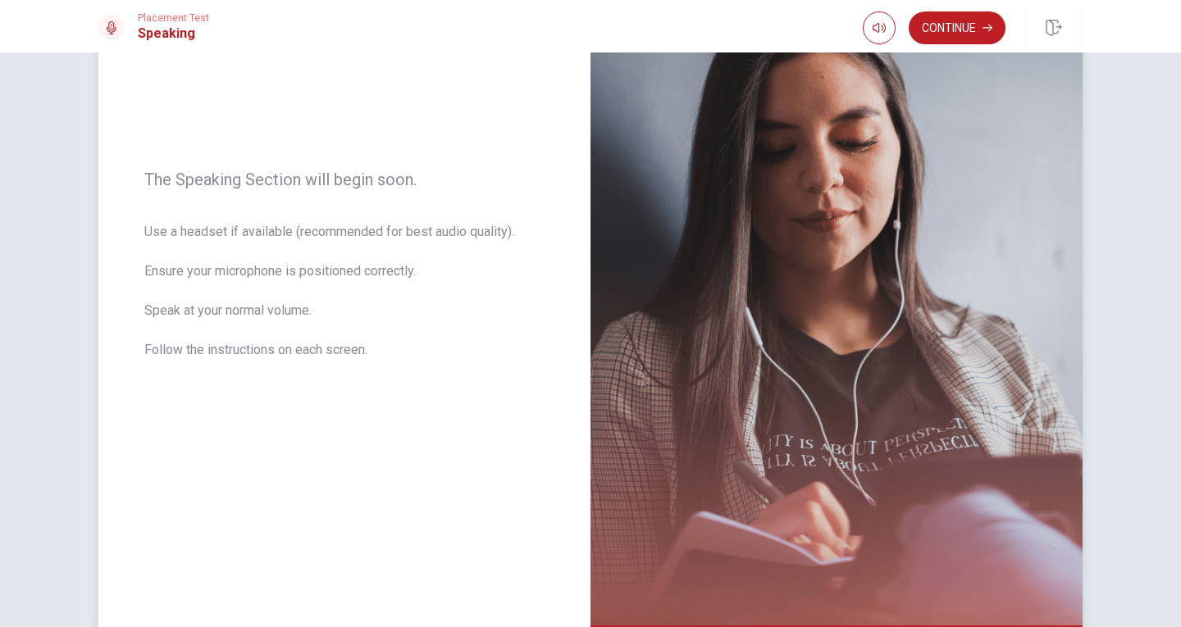
scroll to position [0, 0]
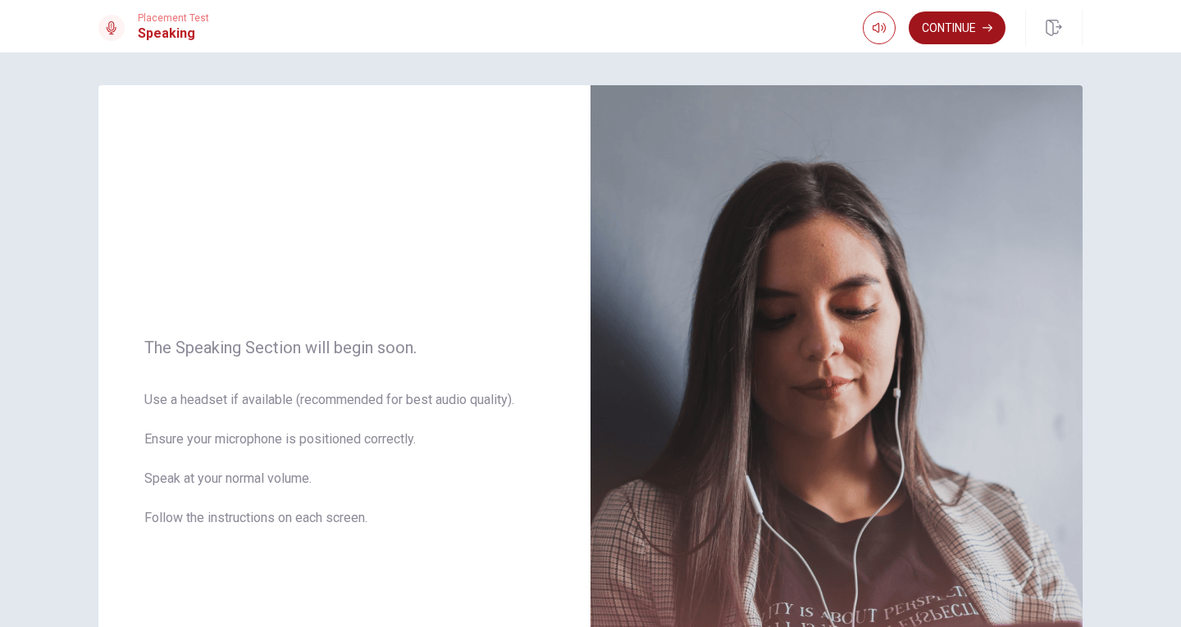
click at [966, 24] on button "Continue" at bounding box center [957, 27] width 97 height 33
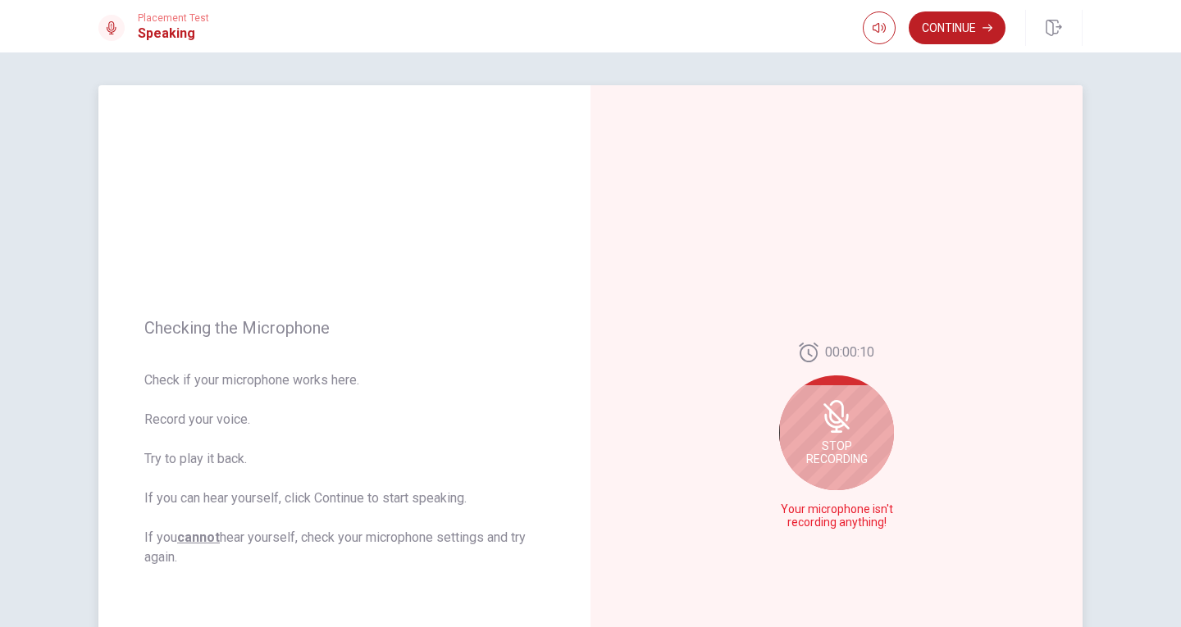
click at [850, 453] on span "Stop Recording" at bounding box center [837, 453] width 62 height 26
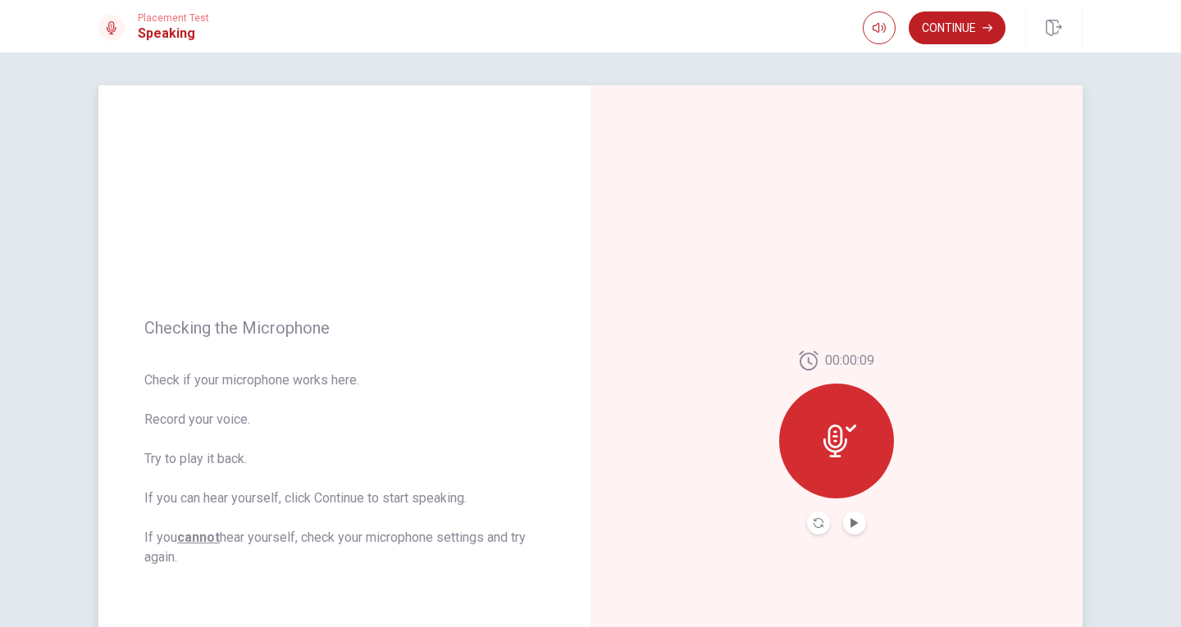
click at [849, 473] on div at bounding box center [836, 441] width 115 height 115
click at [851, 513] on button "Play Audio" at bounding box center [854, 523] width 23 height 23
click at [831, 453] on icon at bounding box center [835, 441] width 24 height 33
click at [854, 528] on button "Pause Audio" at bounding box center [854, 523] width 23 height 23
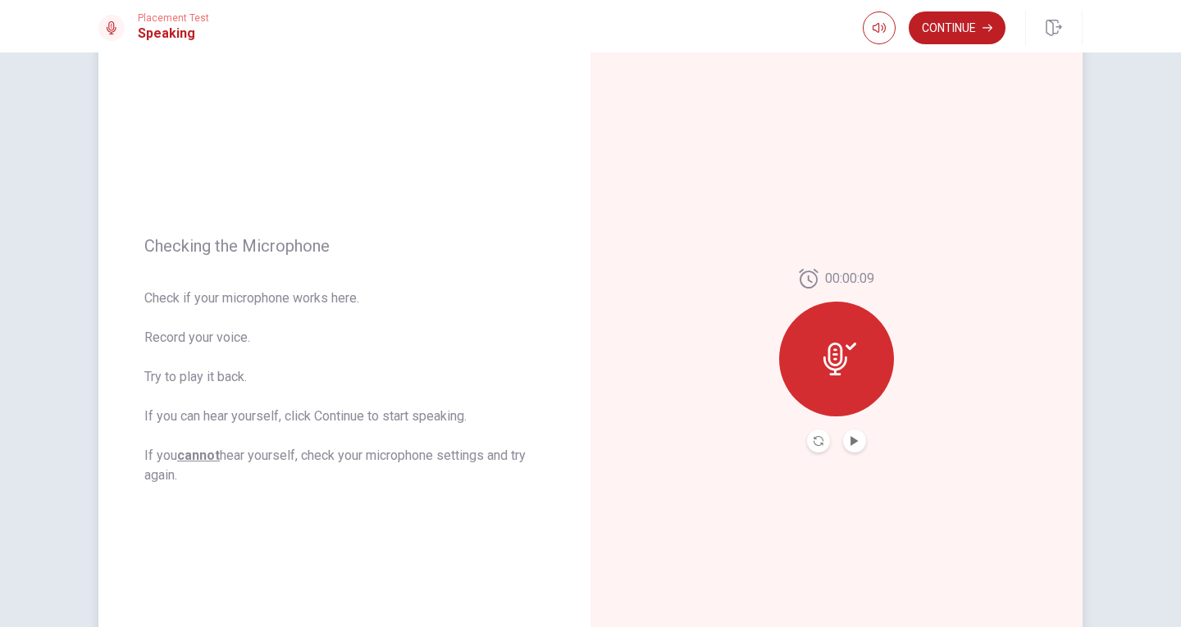
click at [850, 371] on icon at bounding box center [839, 359] width 33 height 33
click at [818, 435] on button "Record Again" at bounding box center [818, 441] width 23 height 23
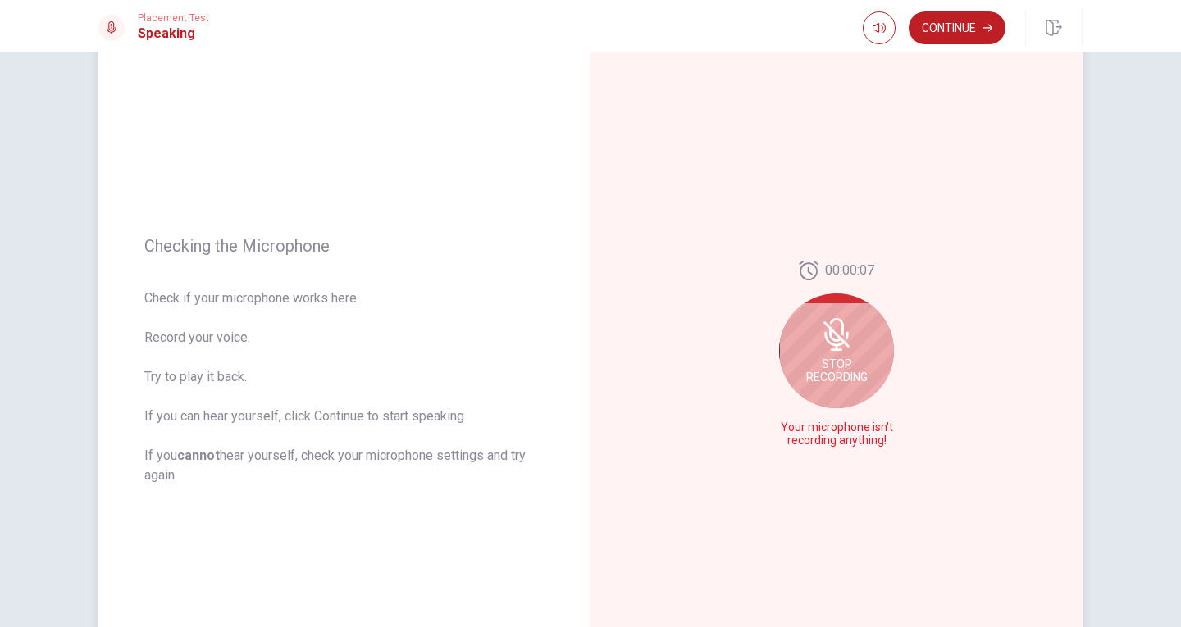
click at [877, 367] on div "Stop Recording" at bounding box center [836, 351] width 115 height 115
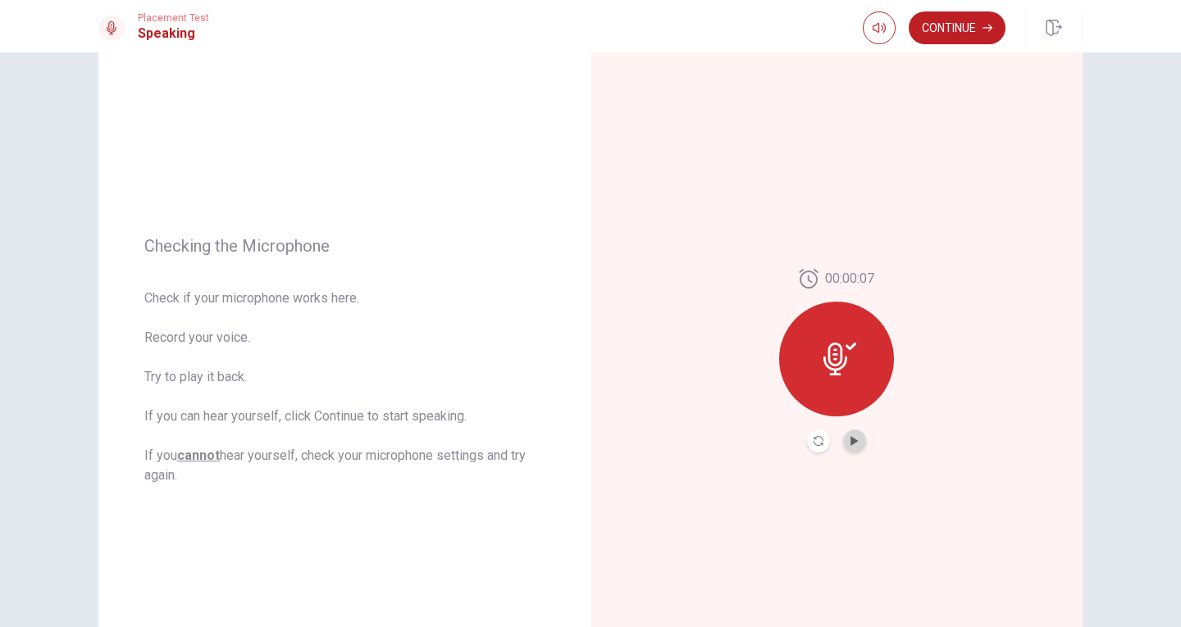
click at [857, 440] on button "Play Audio" at bounding box center [854, 441] width 23 height 23
click at [850, 439] on icon "Pause Audio" at bounding box center [854, 441] width 8 height 10
click at [807, 443] on button "Record Again" at bounding box center [818, 441] width 23 height 23
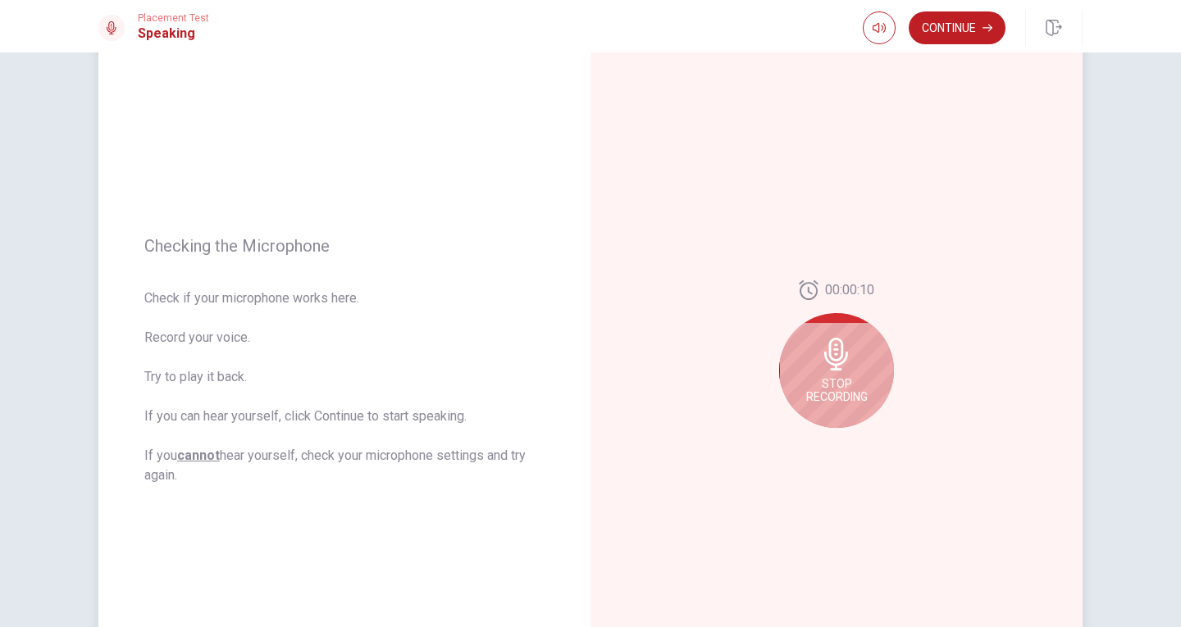
click at [876, 380] on div "Stop Recording" at bounding box center [836, 370] width 115 height 115
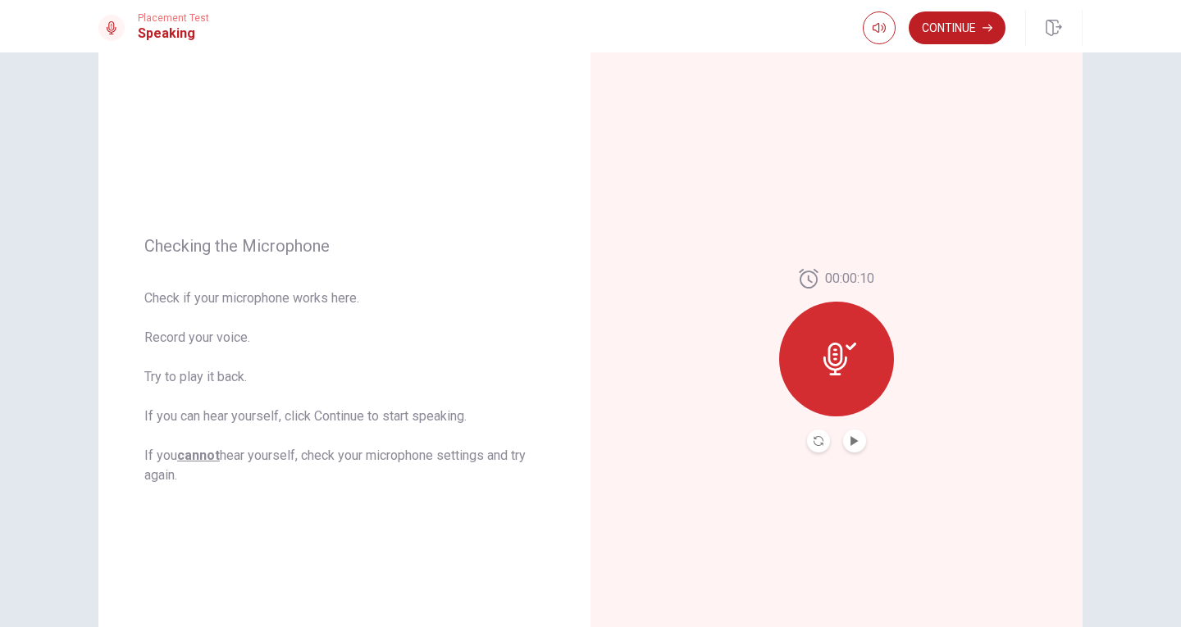
click at [850, 446] on button "Play Audio" at bounding box center [854, 441] width 23 height 23
click at [778, 578] on div "00:00:10" at bounding box center [836, 360] width 492 height 715
click at [850, 435] on button "Play Audio" at bounding box center [854, 441] width 23 height 23
click at [813, 444] on icon "Record Again" at bounding box center [818, 441] width 10 height 10
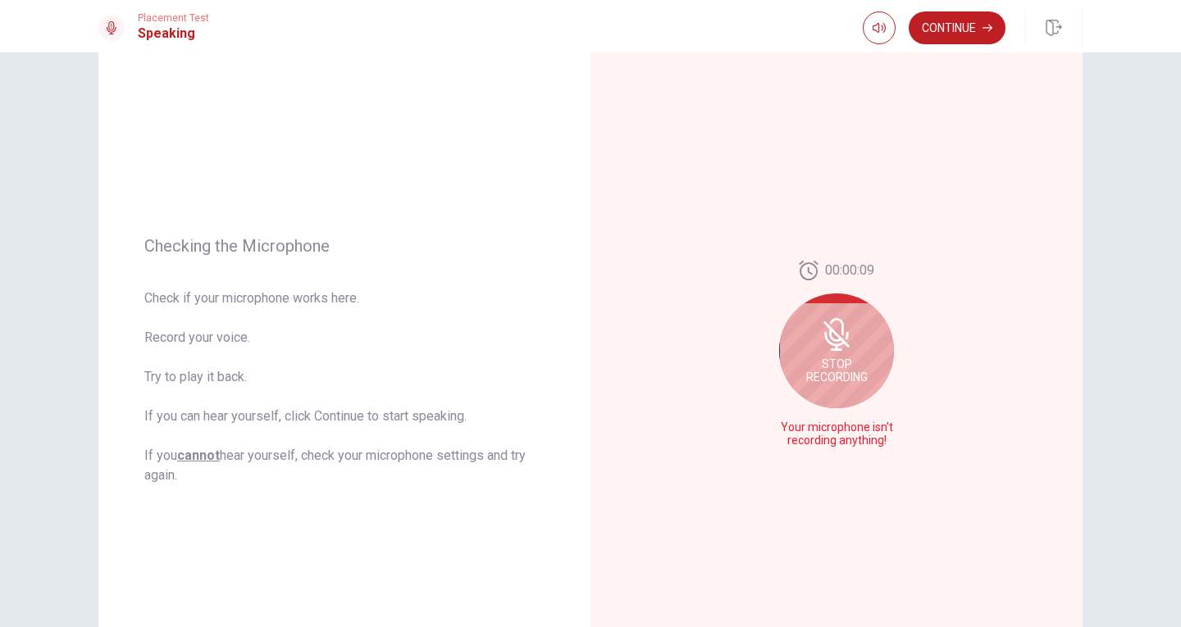
click at [861, 385] on div "Stop Recording" at bounding box center [836, 351] width 115 height 115
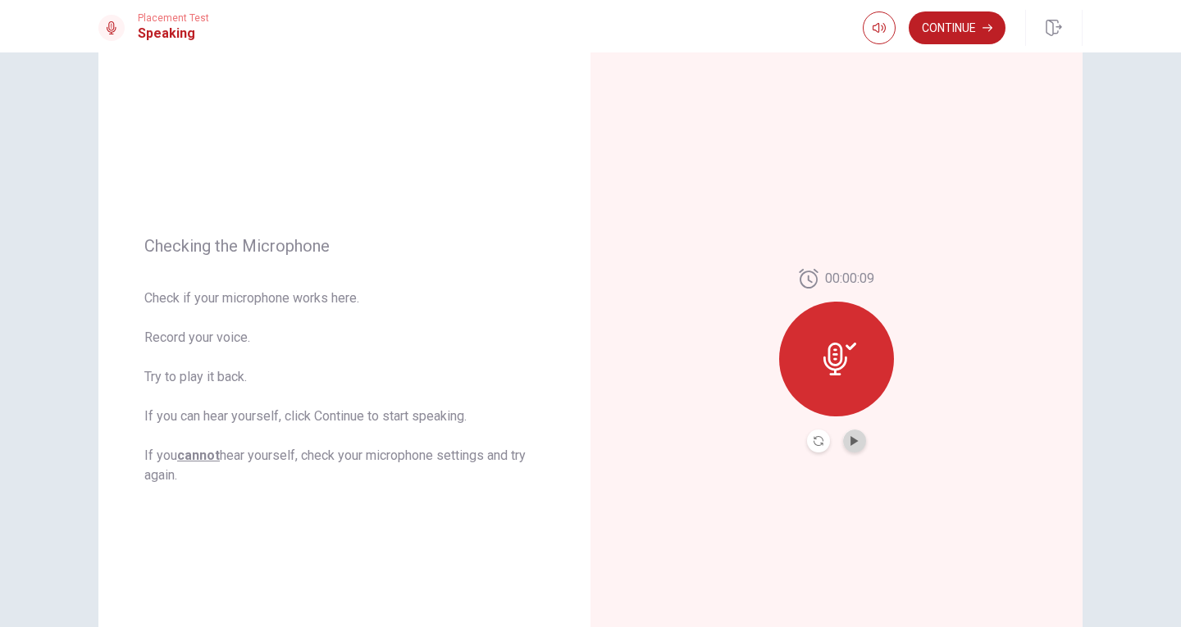
click at [850, 446] on button "Play Audio" at bounding box center [854, 441] width 23 height 23
click at [813, 440] on icon "Record Again" at bounding box center [818, 441] width 10 height 10
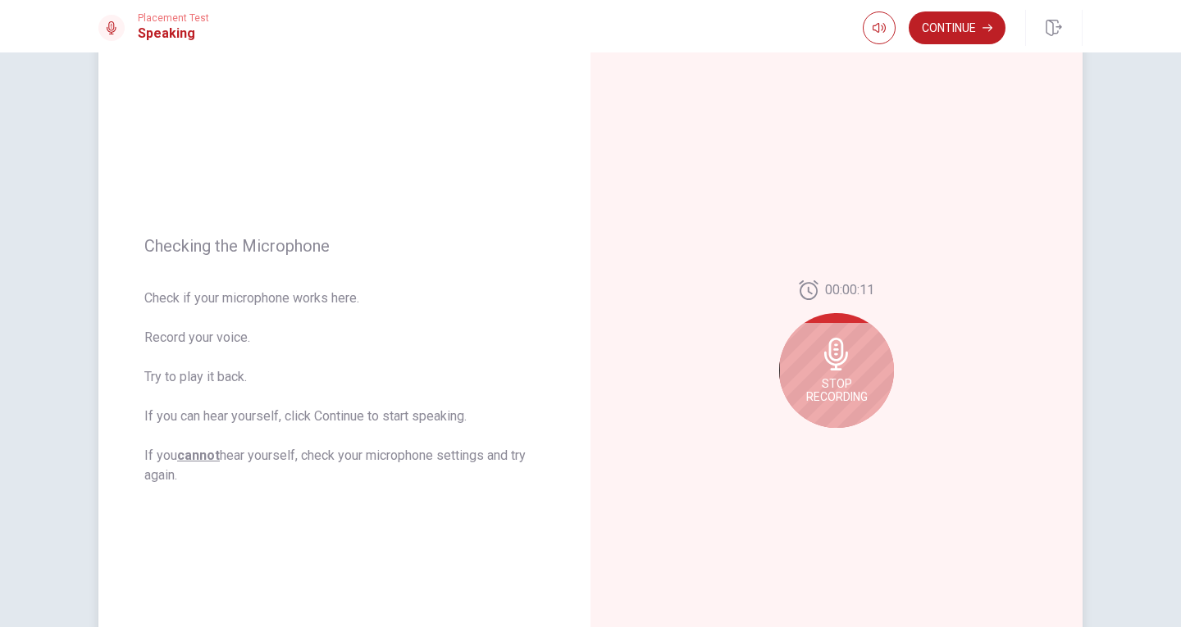
click at [841, 410] on div "Stop Recording" at bounding box center [836, 370] width 115 height 115
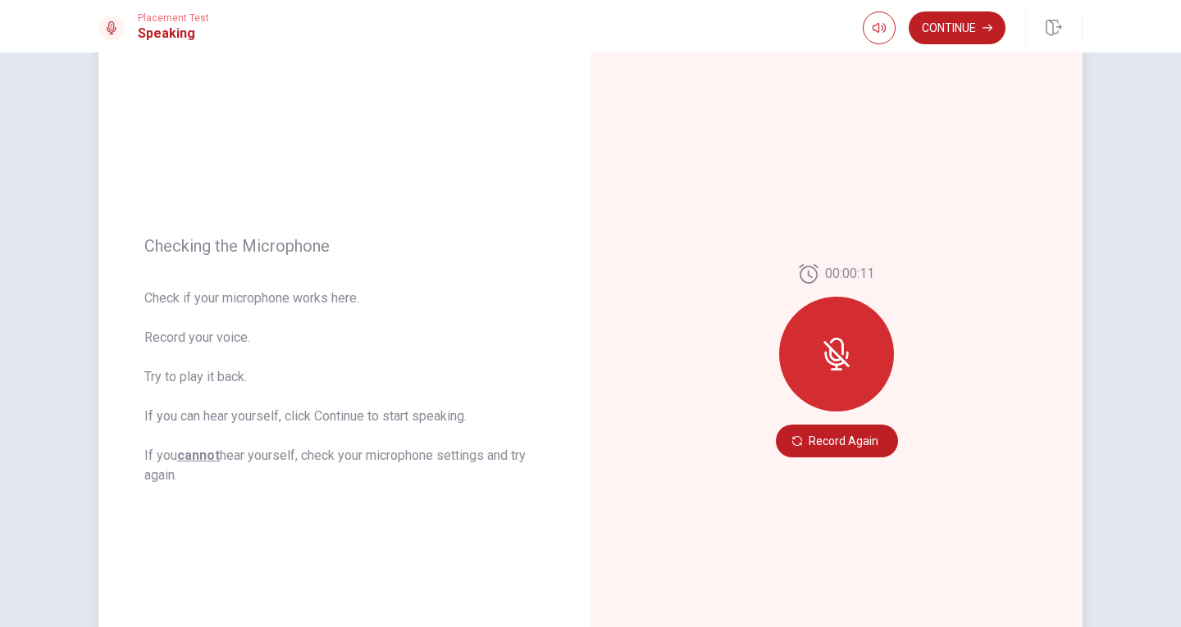
click at [990, 395] on div "00:00:11 Record Again" at bounding box center [836, 360] width 492 height 715
click at [830, 446] on button "Record Again" at bounding box center [837, 441] width 122 height 33
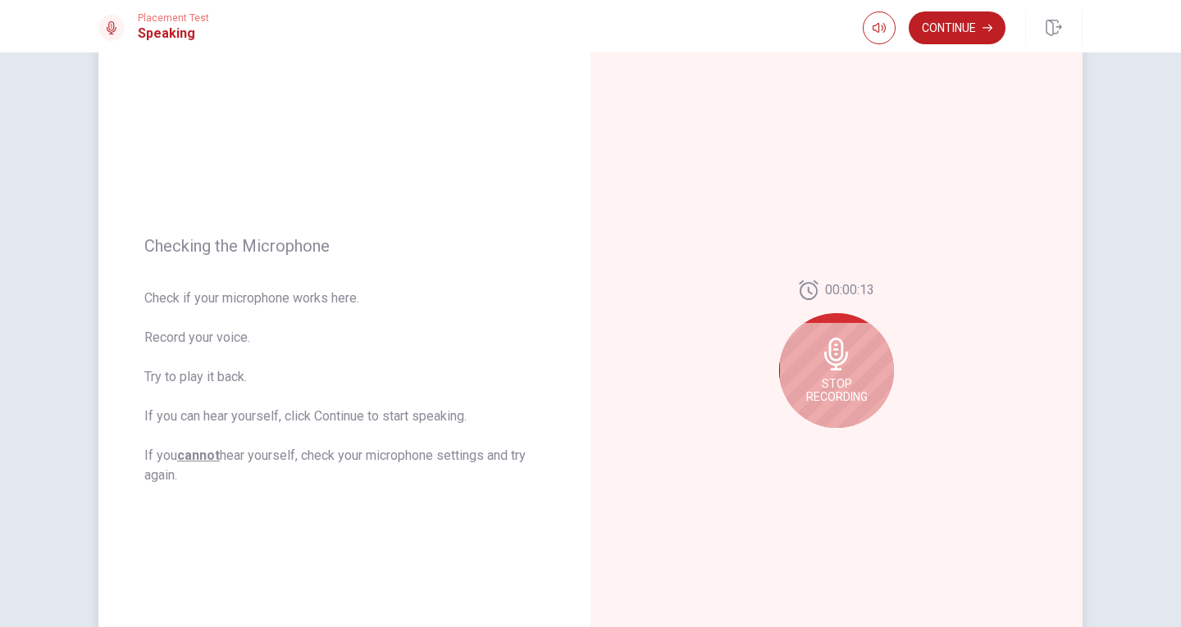
click at [854, 390] on span "Stop Recording" at bounding box center [837, 390] width 62 height 26
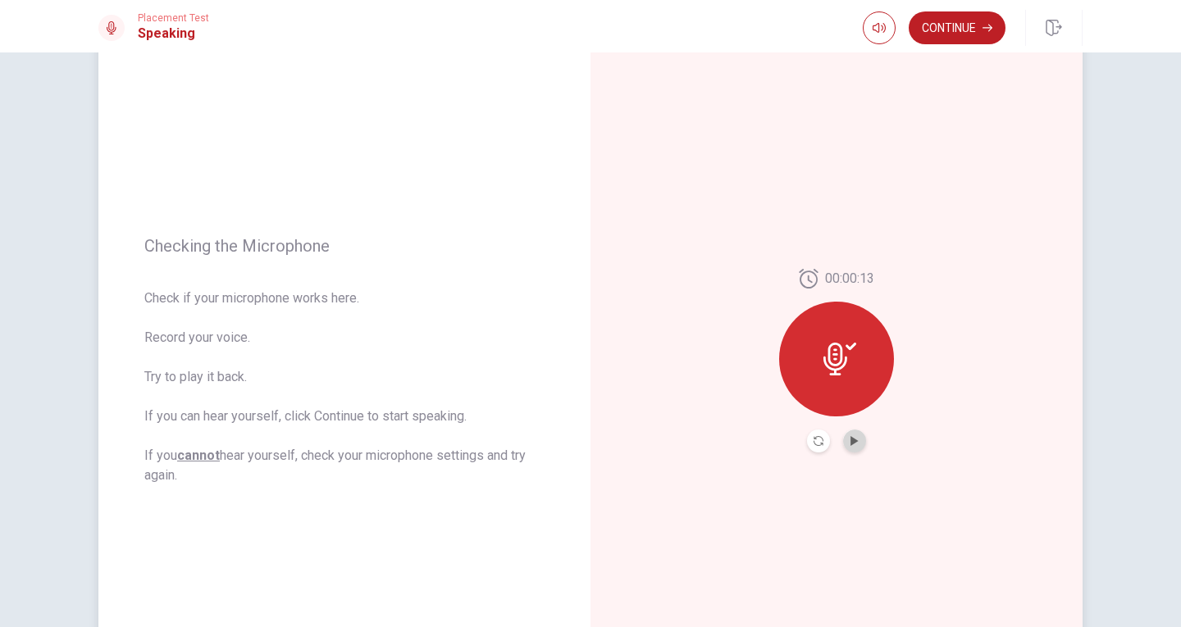
click at [857, 442] on button "Play Audio" at bounding box center [854, 441] width 23 height 23
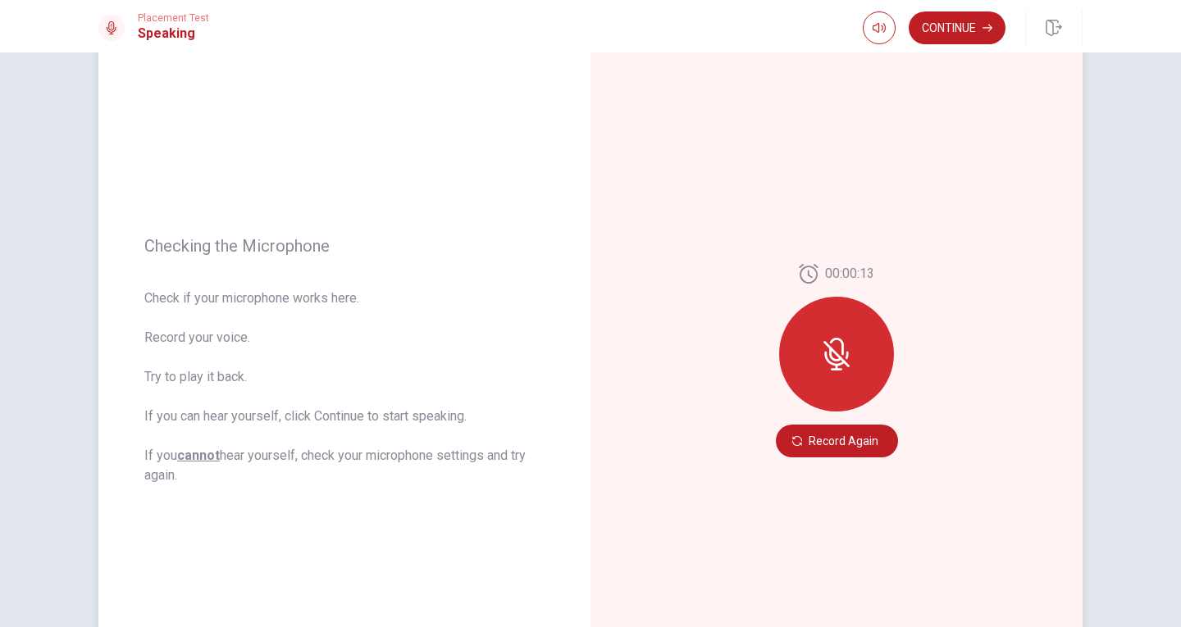
click at [854, 361] on div at bounding box center [836, 354] width 115 height 115
click at [854, 446] on button "Record Again" at bounding box center [837, 441] width 122 height 33
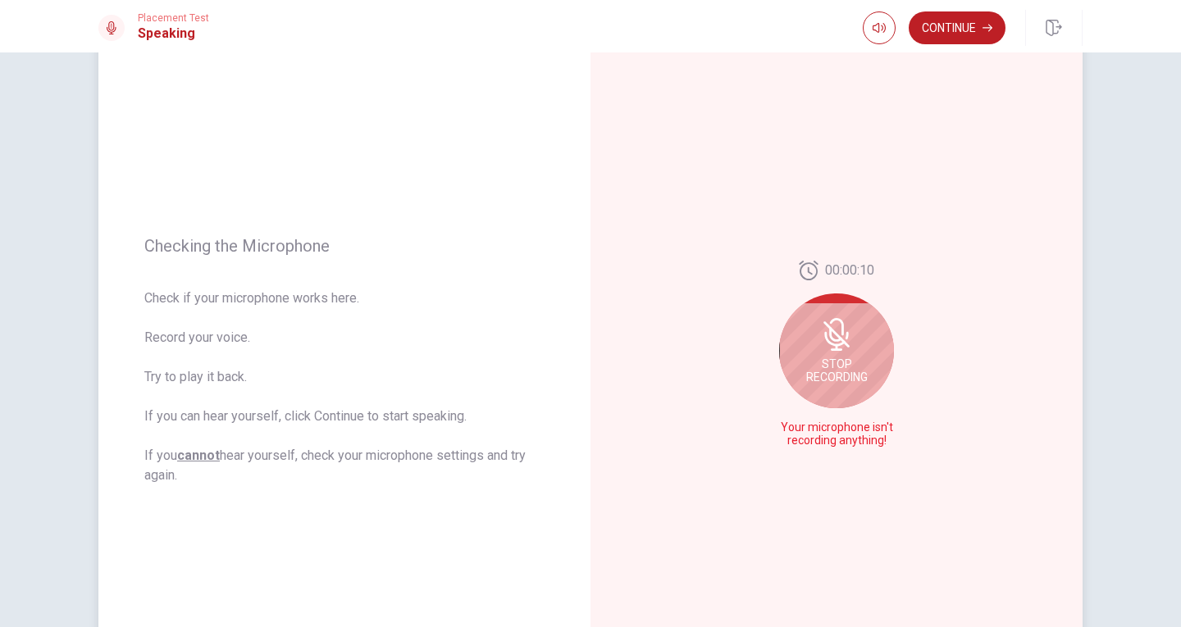
click at [859, 397] on div "Stop Recording" at bounding box center [836, 351] width 115 height 115
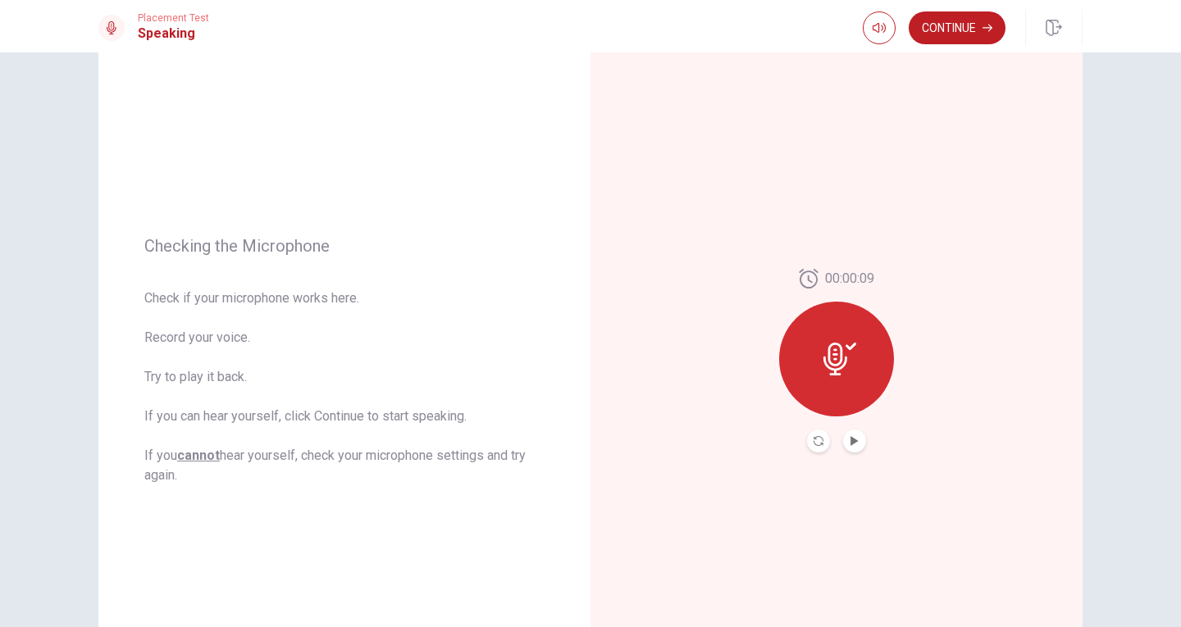
click at [859, 444] on button "Play Audio" at bounding box center [854, 441] width 23 height 23
click at [116, 31] on icon at bounding box center [111, 27] width 13 height 13
click at [884, 30] on button "button" at bounding box center [879, 27] width 33 height 33
click at [857, 367] on div at bounding box center [836, 359] width 115 height 115
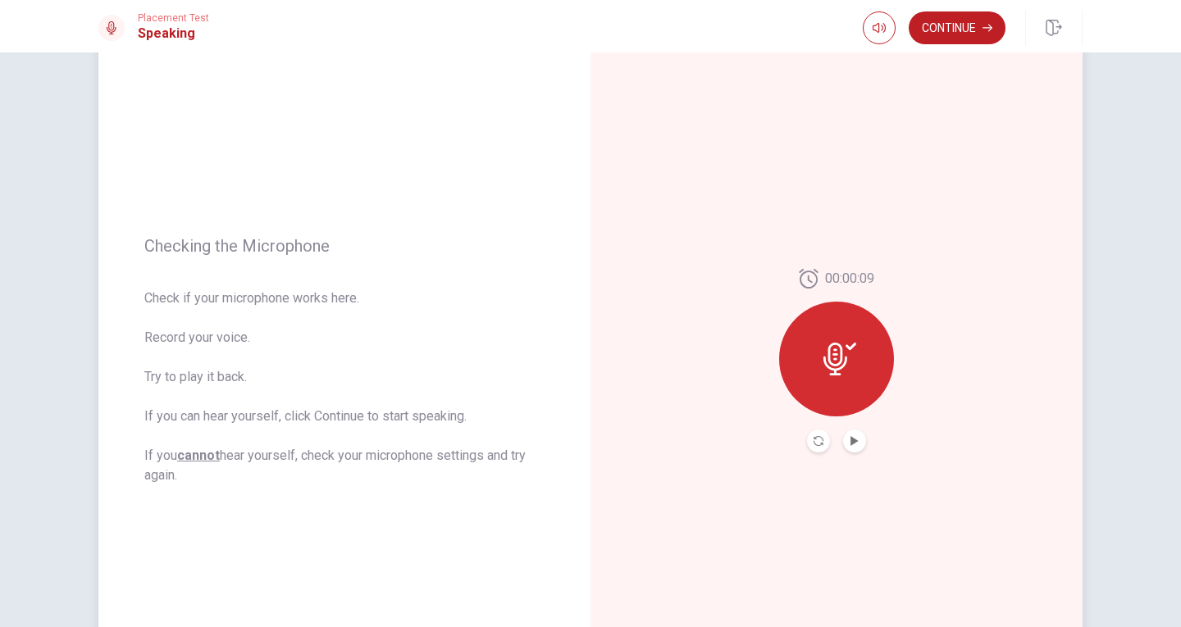
click at [857, 367] on div at bounding box center [836, 359] width 115 height 115
click at [859, 443] on button "Play Audio" at bounding box center [854, 441] width 23 height 23
click at [850, 440] on icon "Play Audio" at bounding box center [855, 441] width 10 height 10
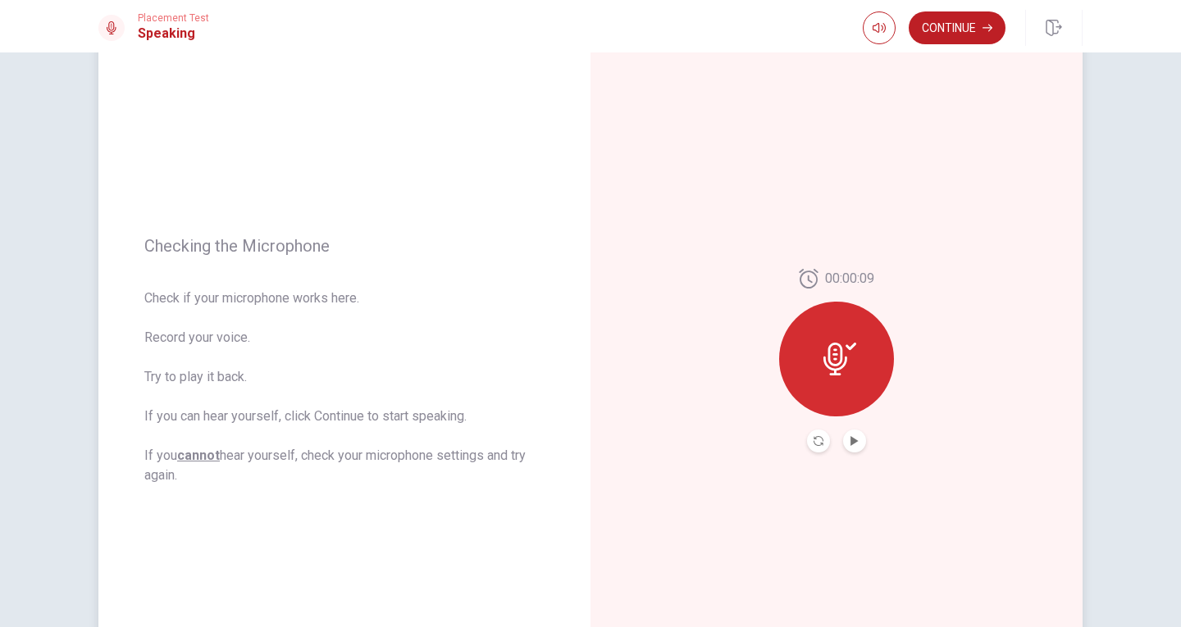
click at [857, 447] on button "Play Audio" at bounding box center [854, 441] width 23 height 23
click at [860, 372] on div at bounding box center [836, 359] width 115 height 115
click at [850, 435] on button "Pause Audio" at bounding box center [854, 441] width 23 height 23
click at [813, 443] on icon "Record Again" at bounding box center [818, 441] width 10 height 10
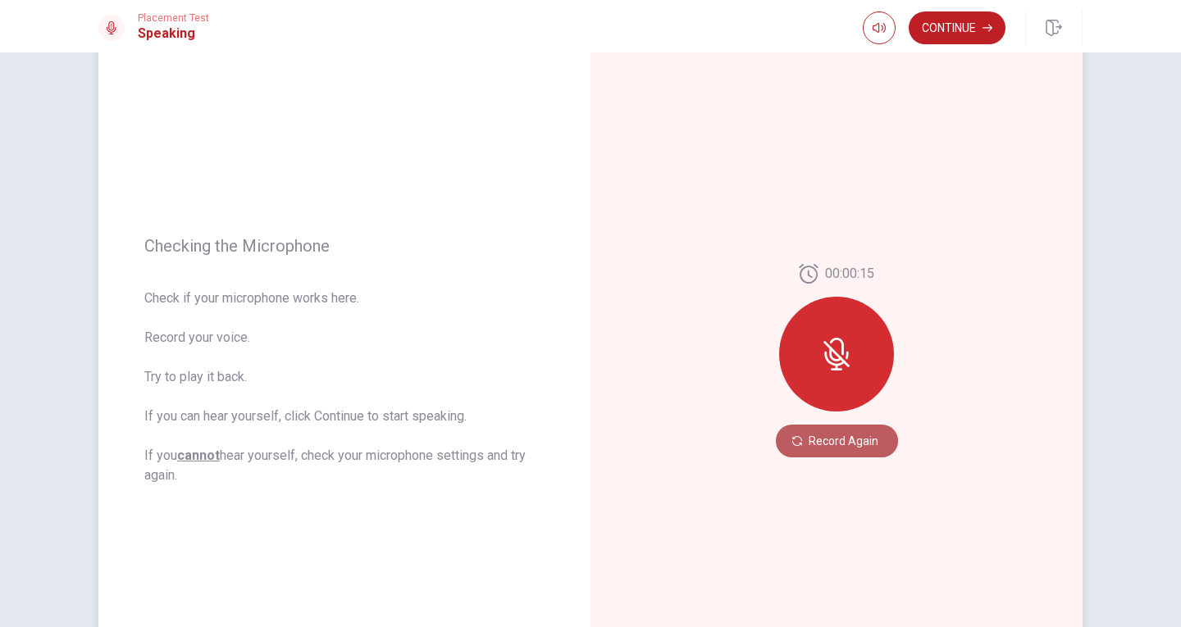
click at [849, 446] on button "Record Again" at bounding box center [837, 441] width 122 height 33
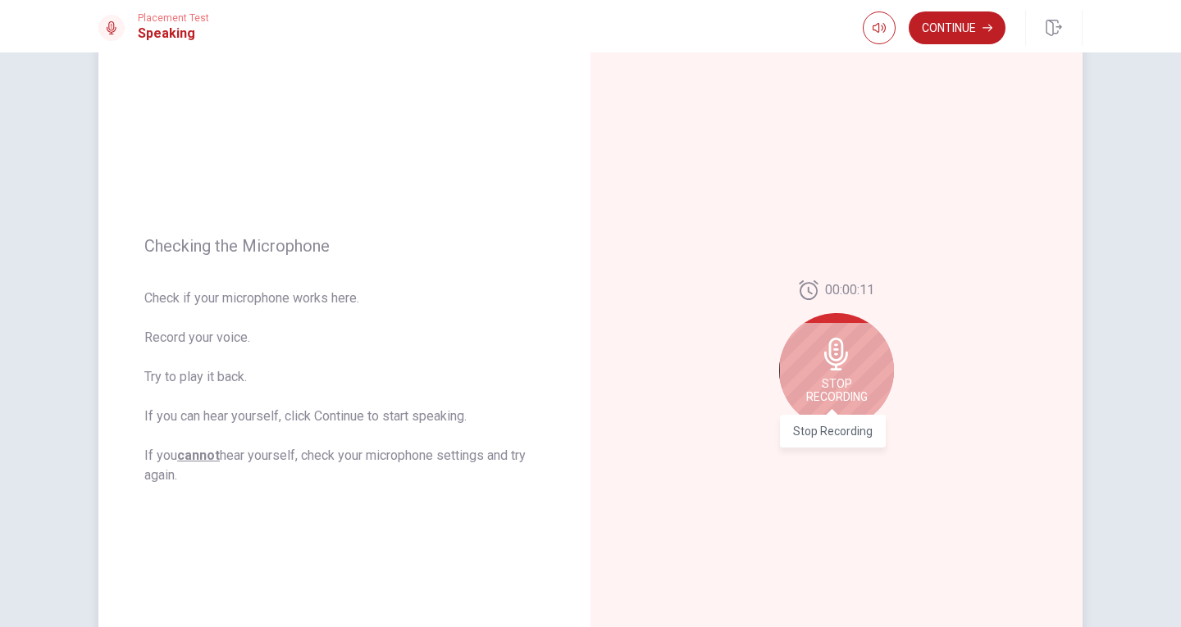
click at [859, 388] on span "Stop Recording" at bounding box center [837, 390] width 62 height 26
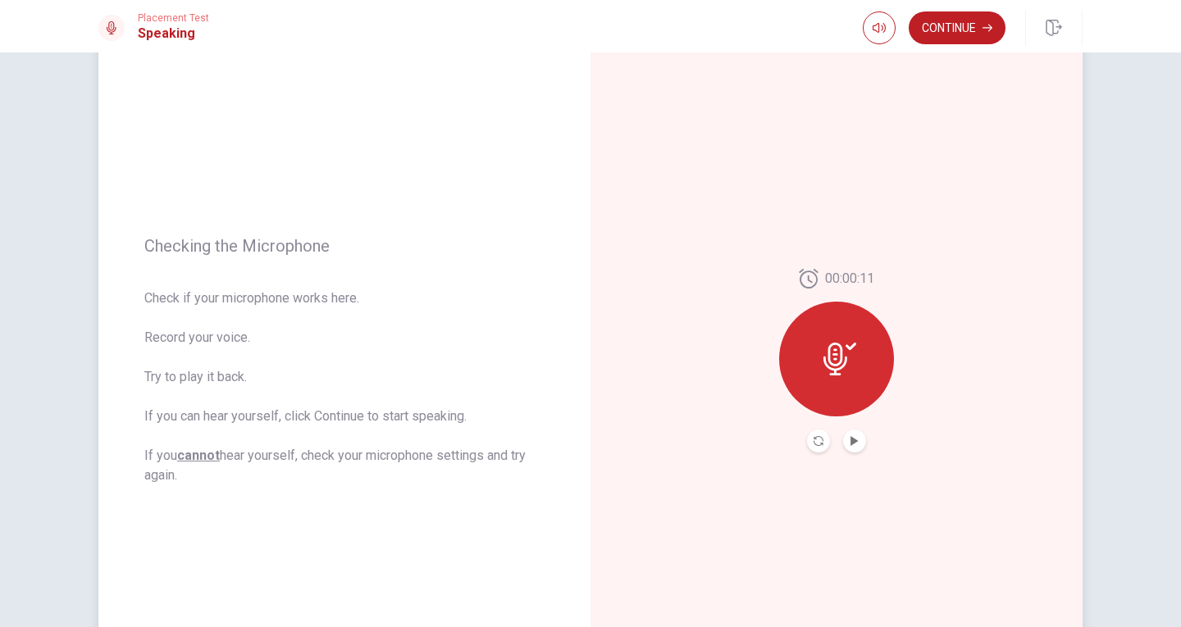
click at [859, 443] on button "Play Audio" at bounding box center [854, 441] width 23 height 23
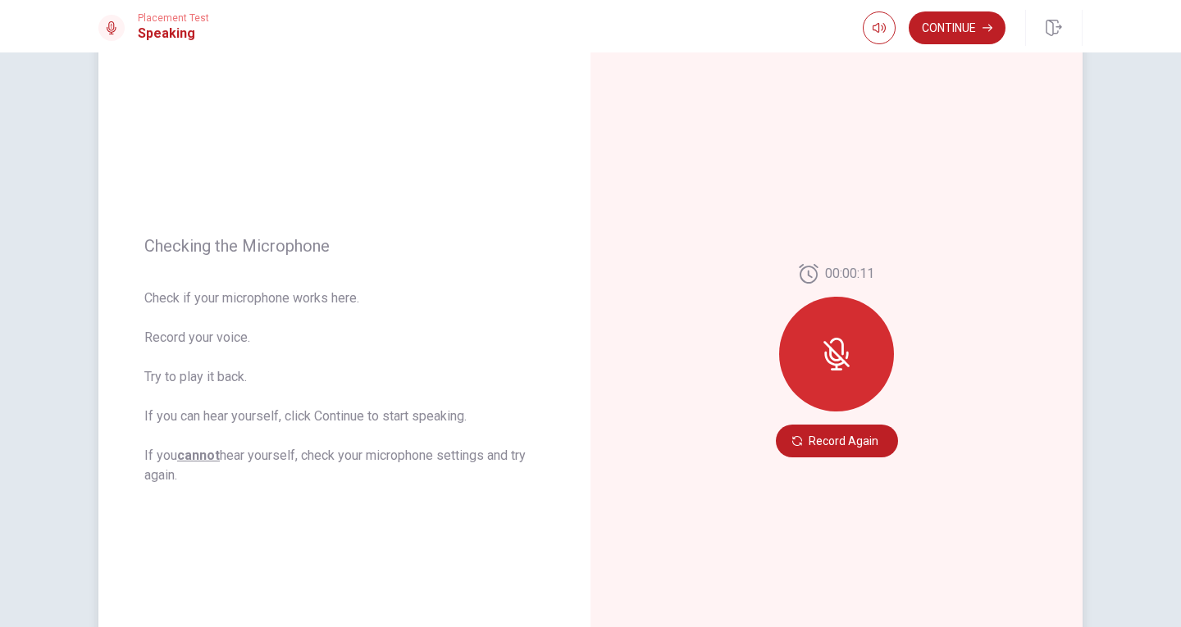
click at [845, 354] on icon at bounding box center [846, 355] width 3 height 7
click at [852, 435] on button "Record Again" at bounding box center [837, 441] width 122 height 33
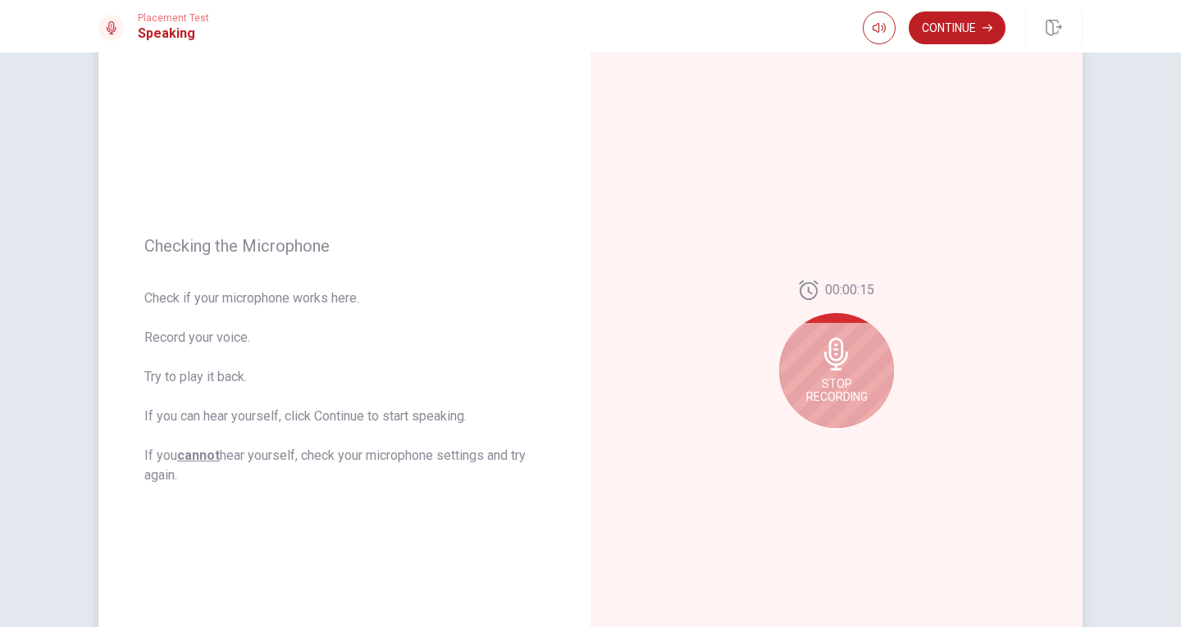
click at [853, 444] on div "00:00:15 Stop Recording" at bounding box center [836, 360] width 492 height 715
click at [857, 383] on span "Stop Recording" at bounding box center [837, 390] width 62 height 26
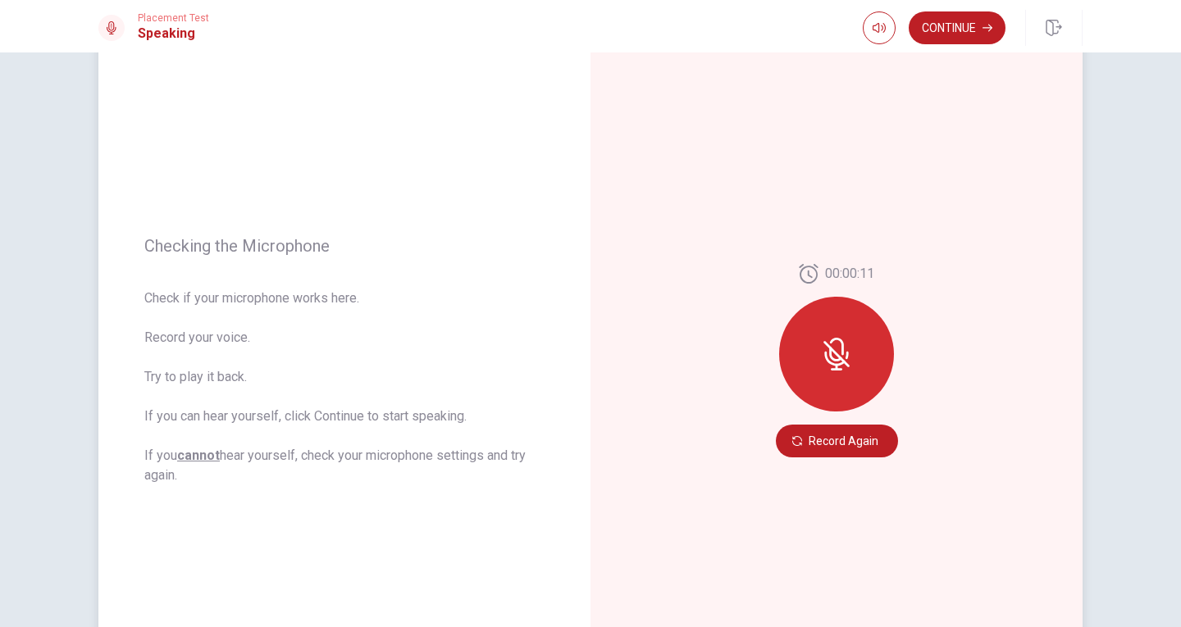
click at [928, 472] on div "00:00:11 Record Again" at bounding box center [836, 360] width 492 height 715
click at [783, 436] on button "Record Again" at bounding box center [837, 441] width 122 height 33
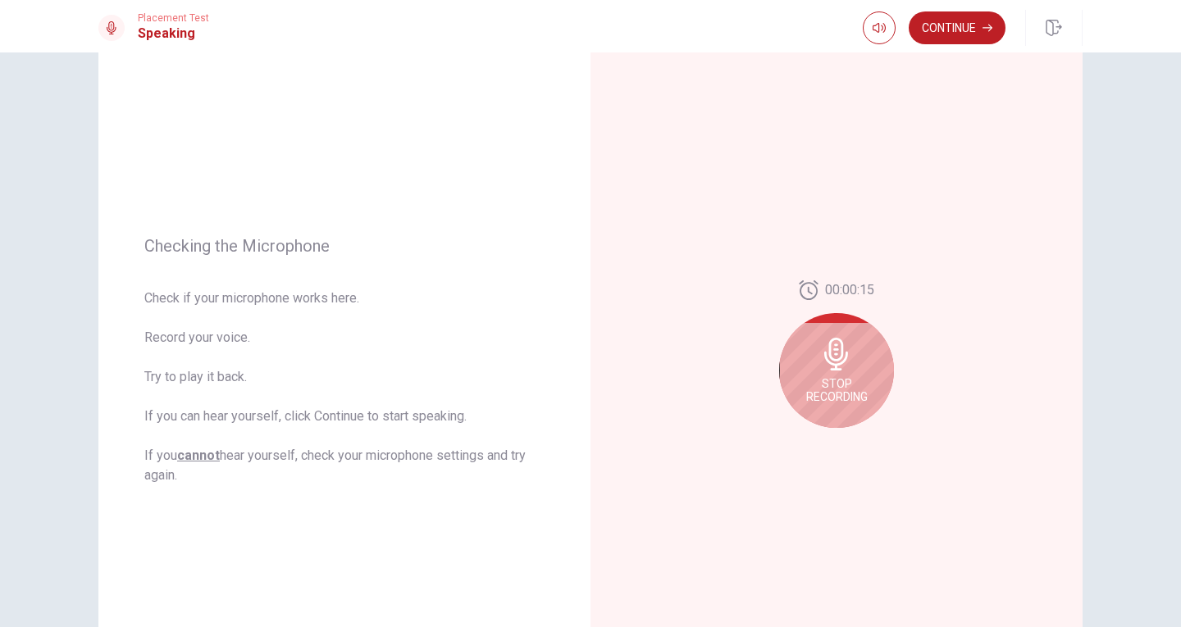
drag, startPoint x: 841, startPoint y: 388, endPoint x: 845, endPoint y: 399, distance: 11.4
click at [841, 389] on span "Stop Recording" at bounding box center [837, 390] width 62 height 26
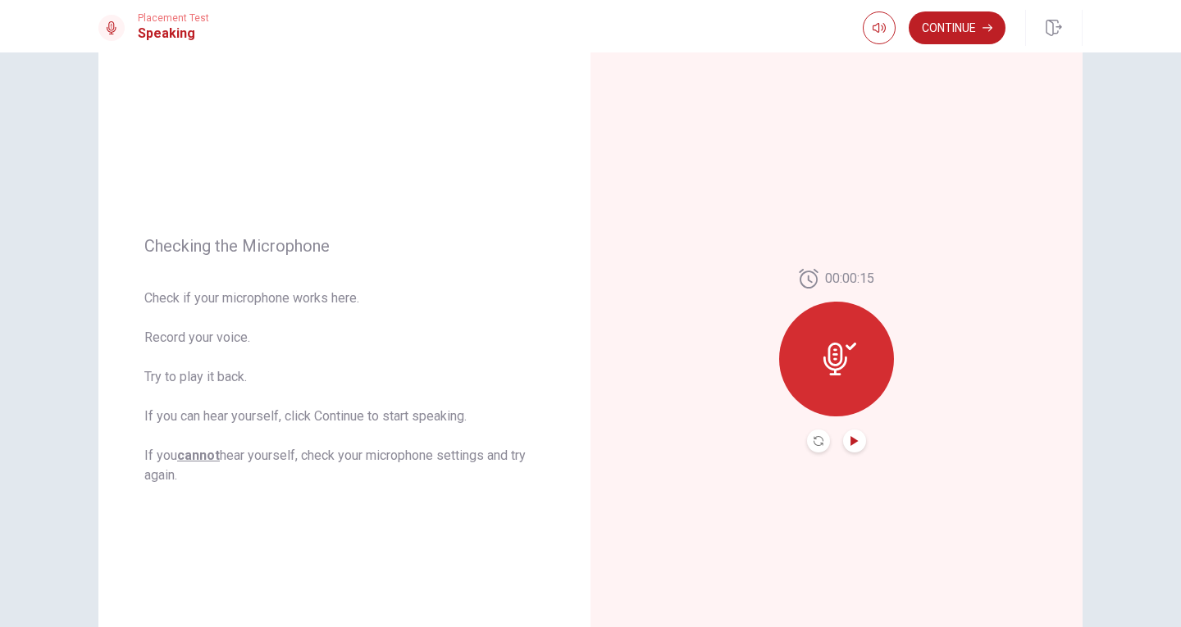
click at [853, 444] on icon "Play Audio" at bounding box center [855, 441] width 10 height 10
click at [957, 20] on button "Continue" at bounding box center [957, 27] width 97 height 33
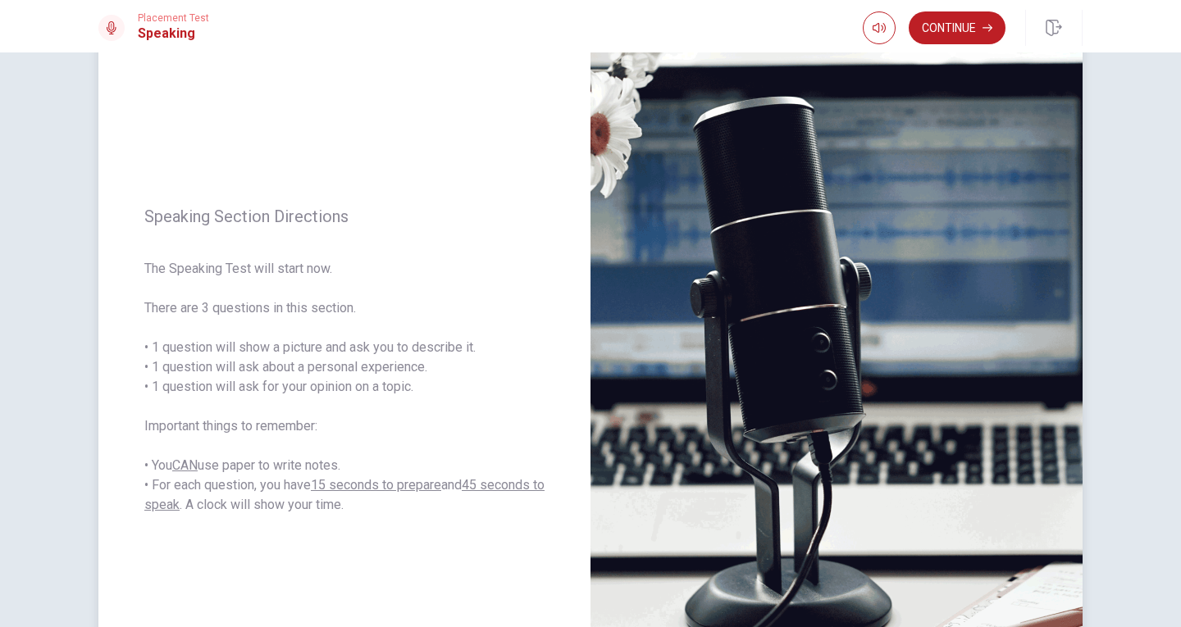
scroll to position [164, 0]
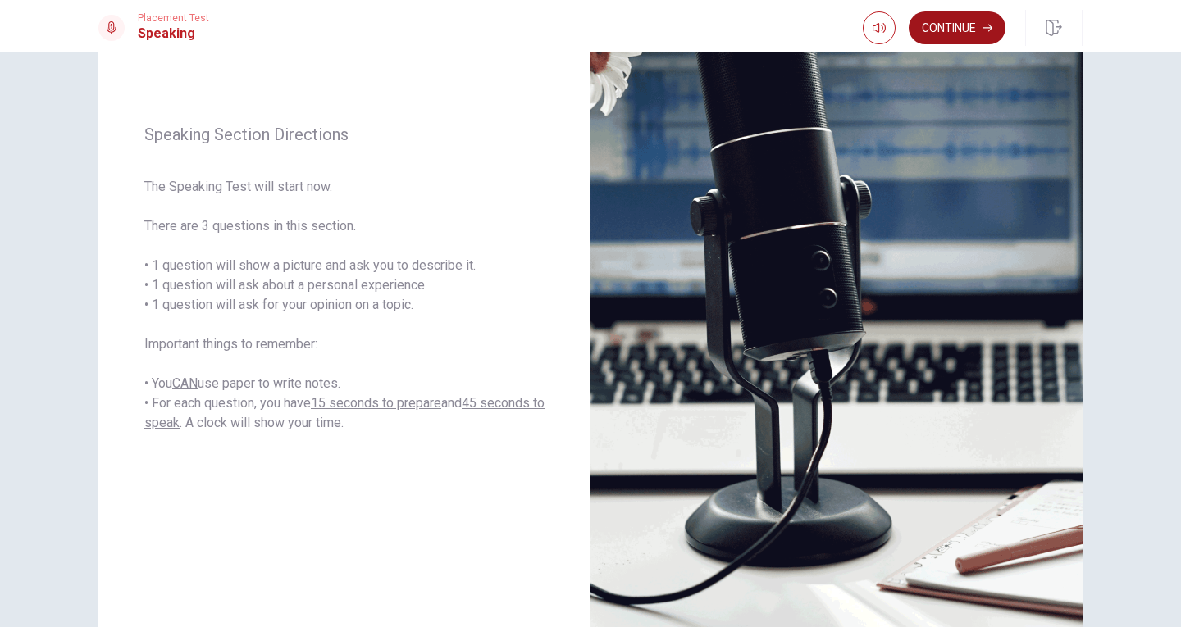
click at [964, 28] on button "Continue" at bounding box center [957, 27] width 97 height 33
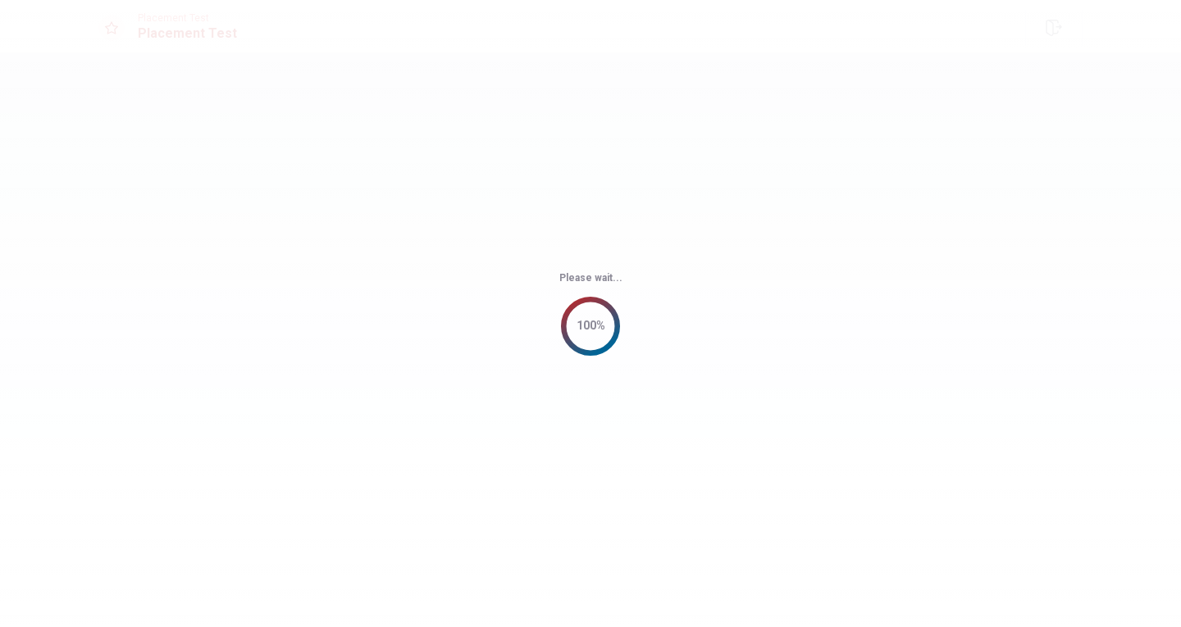
scroll to position [0, 0]
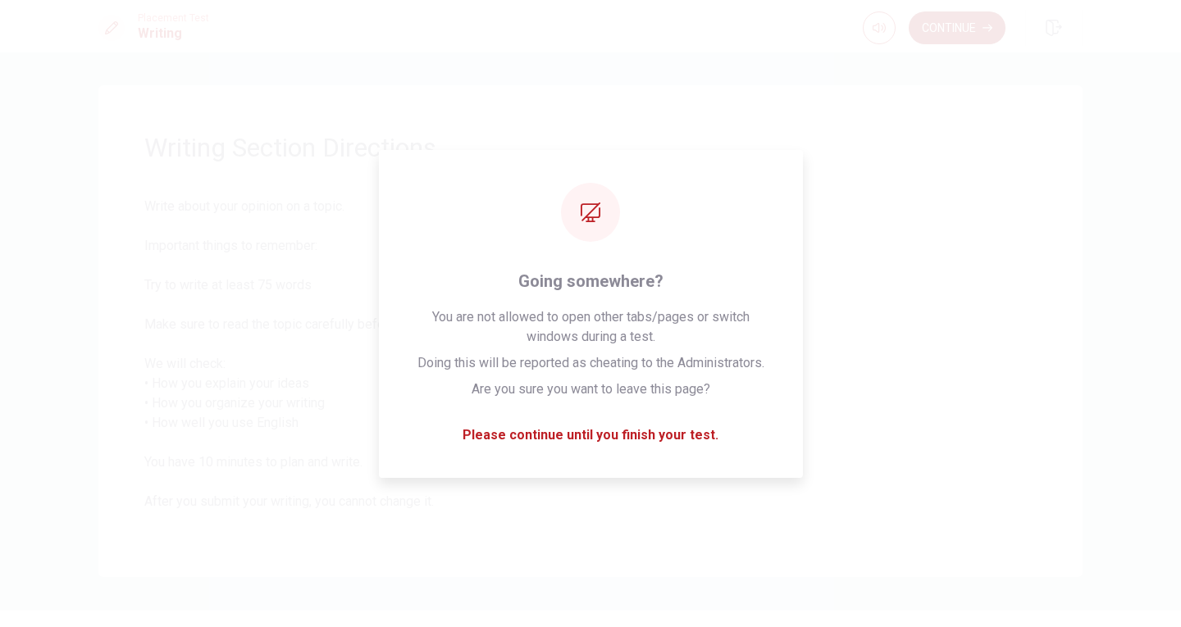
click at [959, 33] on button "Continue" at bounding box center [957, 27] width 97 height 33
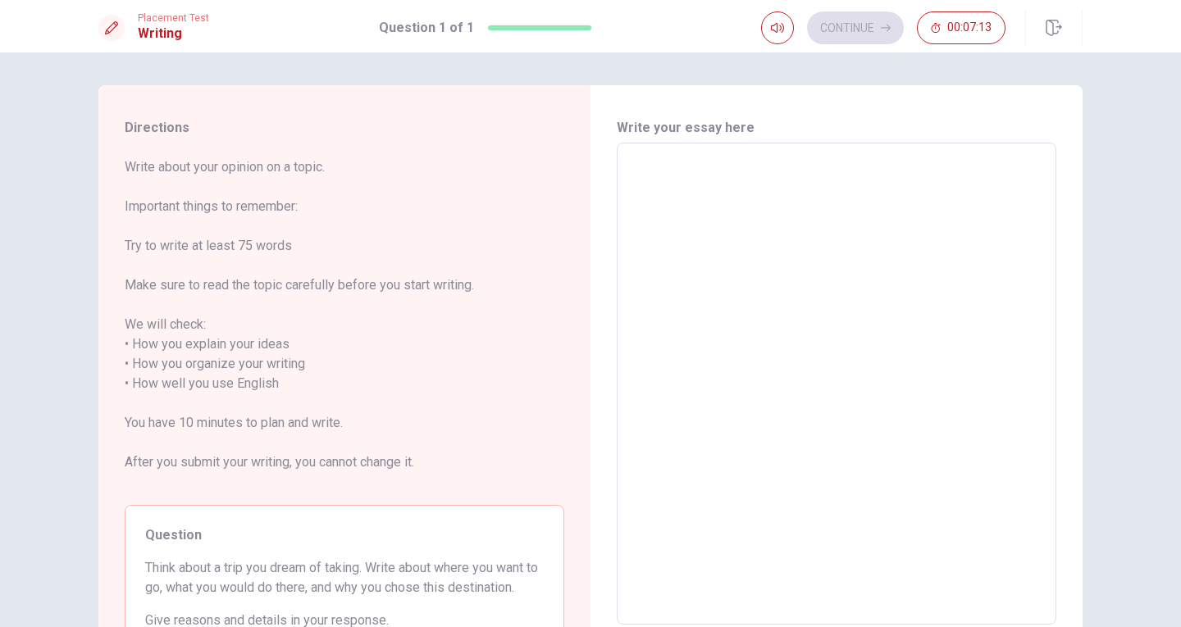
click at [818, 213] on textarea at bounding box center [836, 384] width 417 height 455
type textarea "i"
type textarea "x"
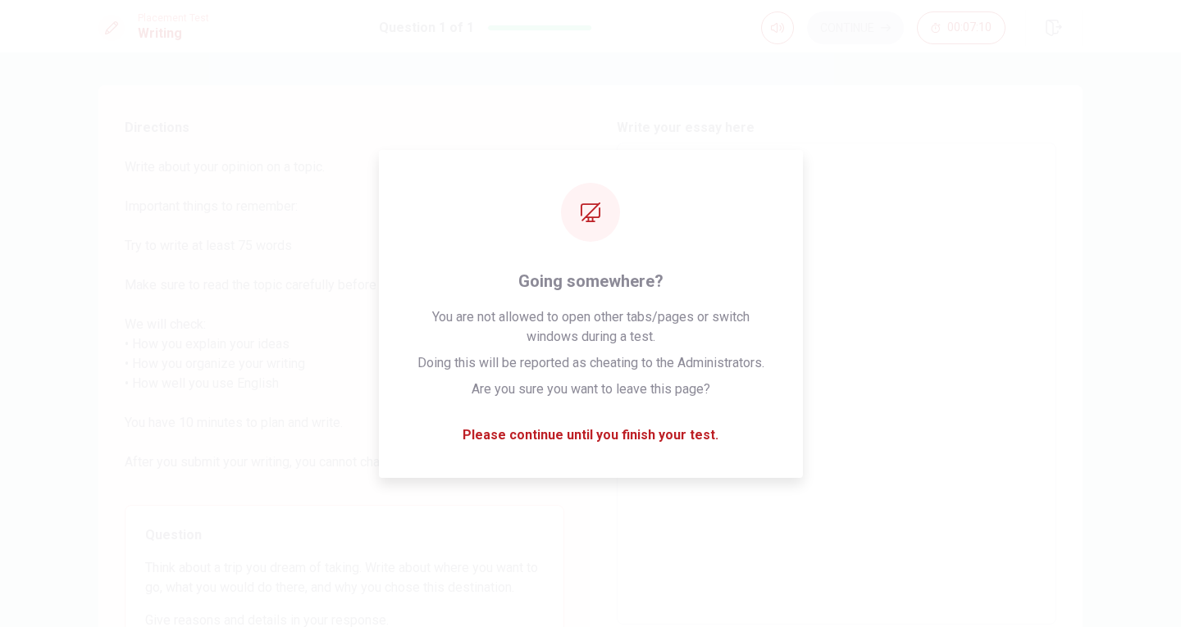
type textarea "I"
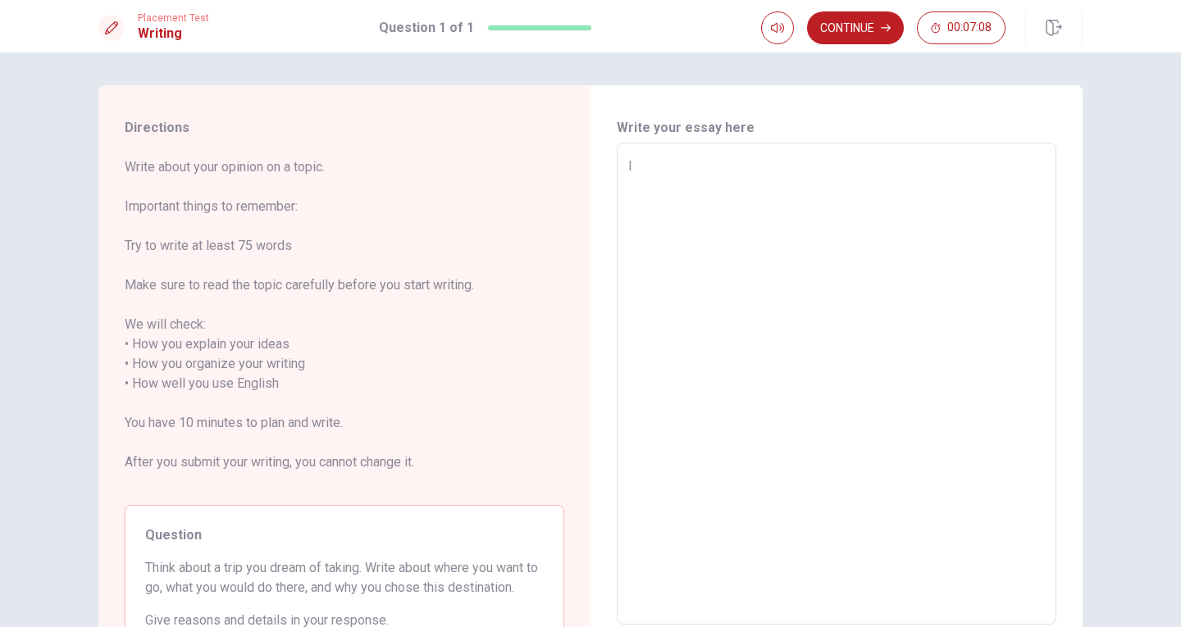
type textarea "x"
type textarea "I"
type textarea "x"
type textarea "I W"
type textarea "x"
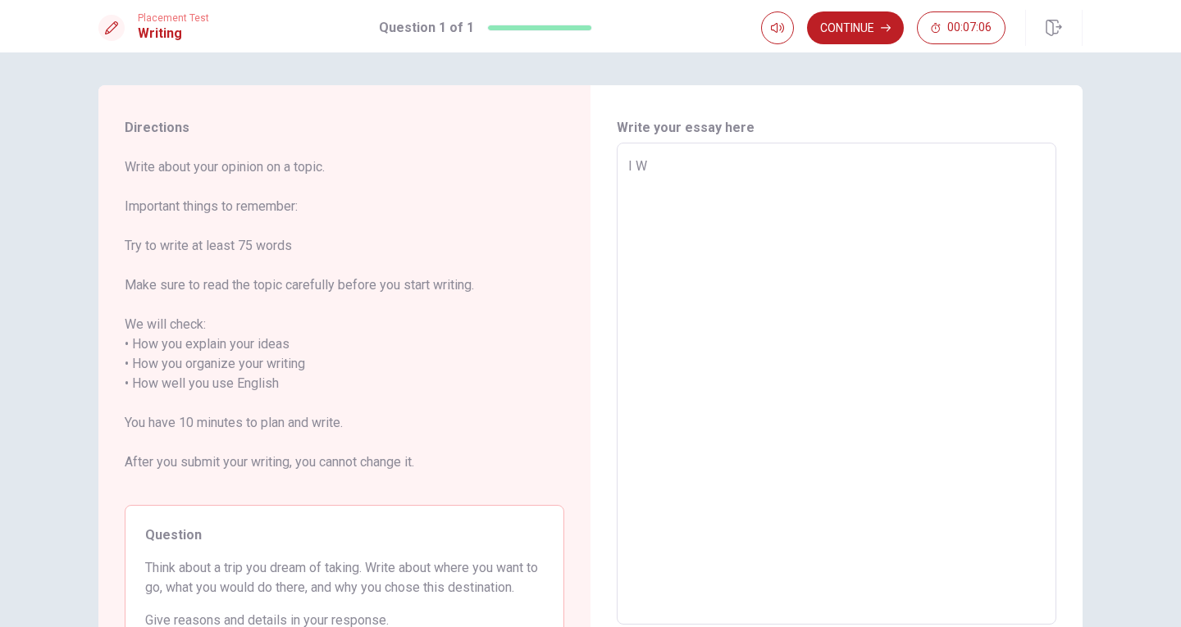
type textarea "I [GEOGRAPHIC_DATA]"
type textarea "x"
type textarea "I WAN"
type textarea "x"
type textarea "I WANI"
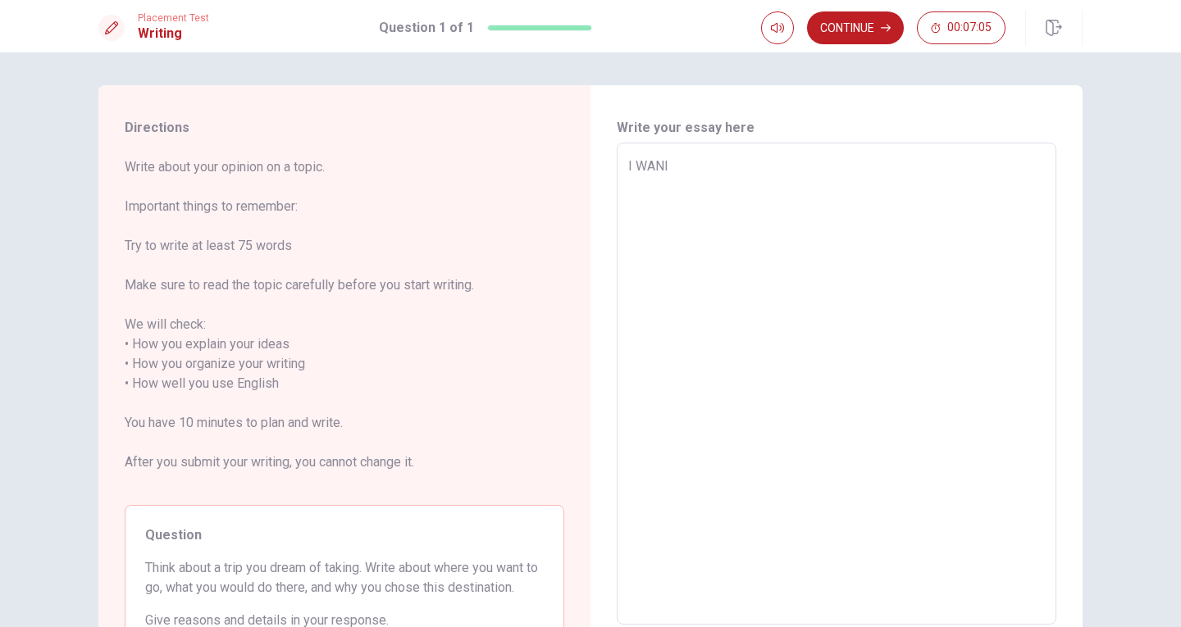
type textarea "x"
type textarea "I WAN"
type textarea "x"
type textarea "I [GEOGRAPHIC_DATA]"
type textarea "x"
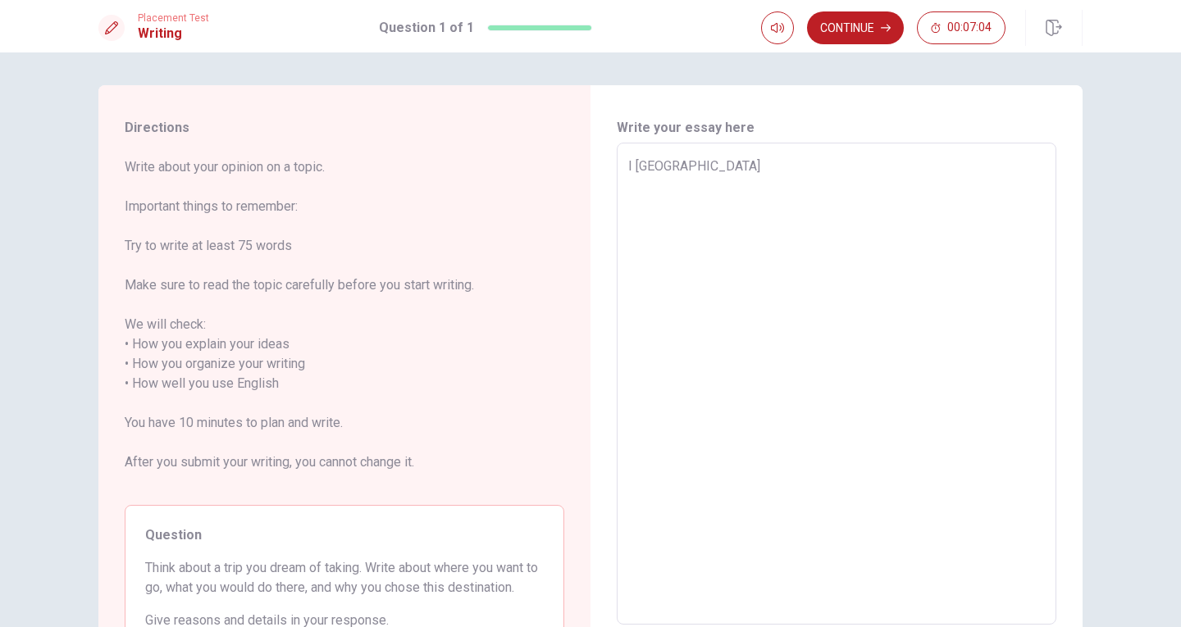
type textarea "I W"
type textarea "x"
type textarea "I"
type textarea "x"
type textarea "I w"
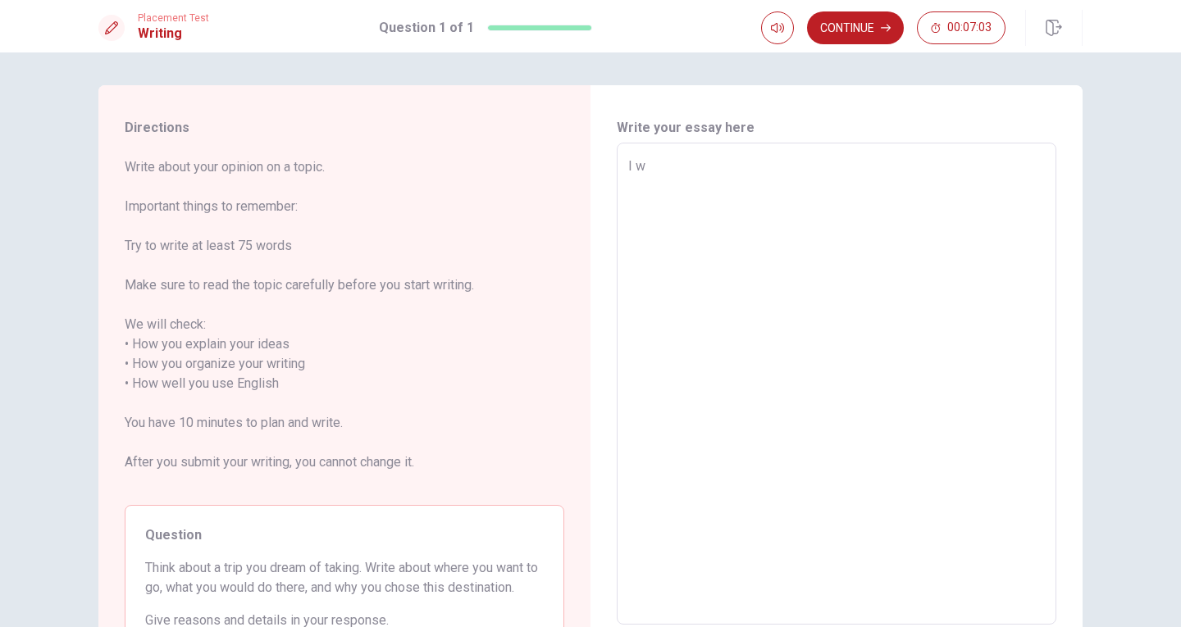
type textarea "x"
type textarea "I wa"
type textarea "x"
type textarea "I wan"
type textarea "x"
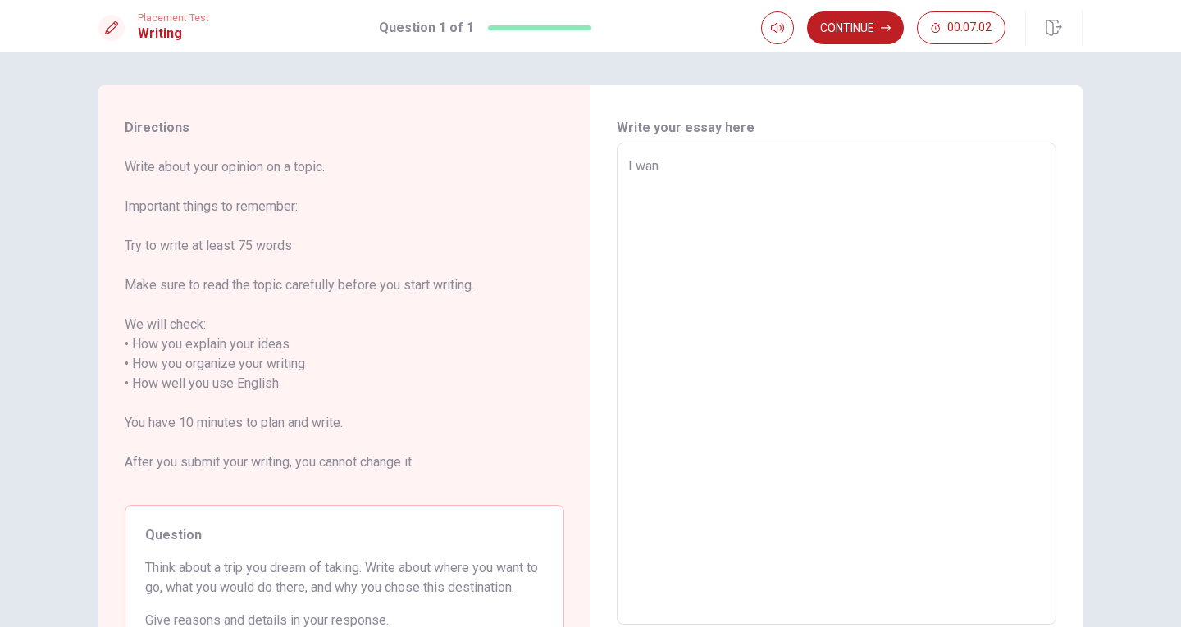
type textarea "I want"
type textarea "x"
type textarea "I wantt"
type textarea "x"
type textarea "I want"
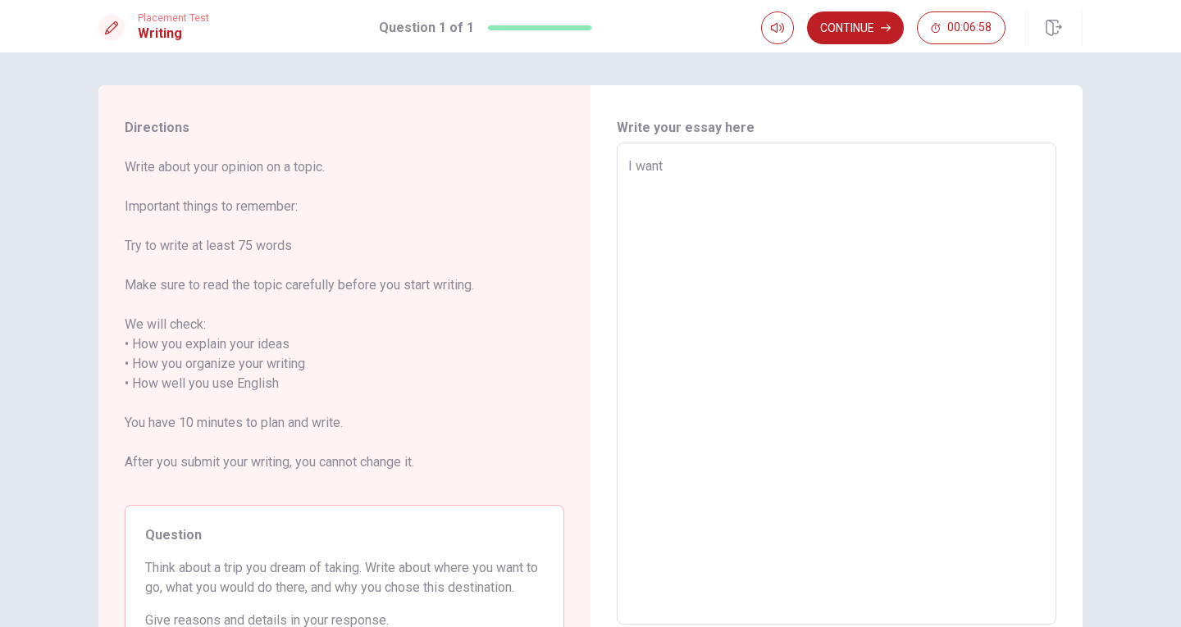
type textarea "x"
type textarea "I 弯头"
type textarea "x"
type textarea "I 弯"
type textarea "x"
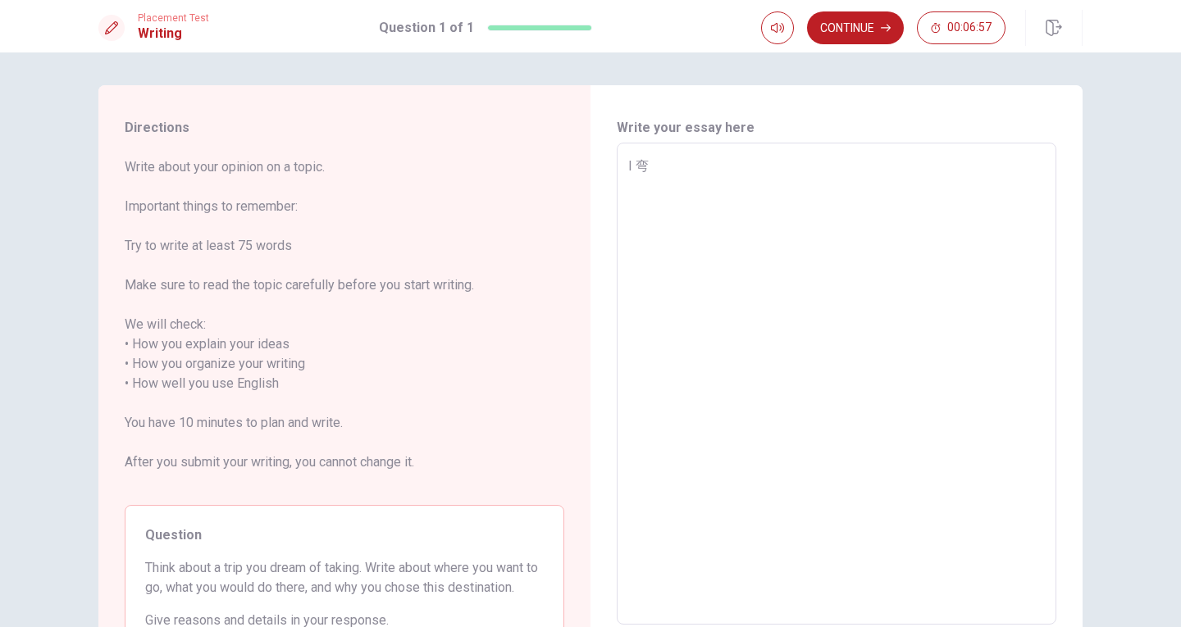
type textarea "I"
type textarea "x"
type textarea "I w"
type textarea "x"
type textarea "I wa"
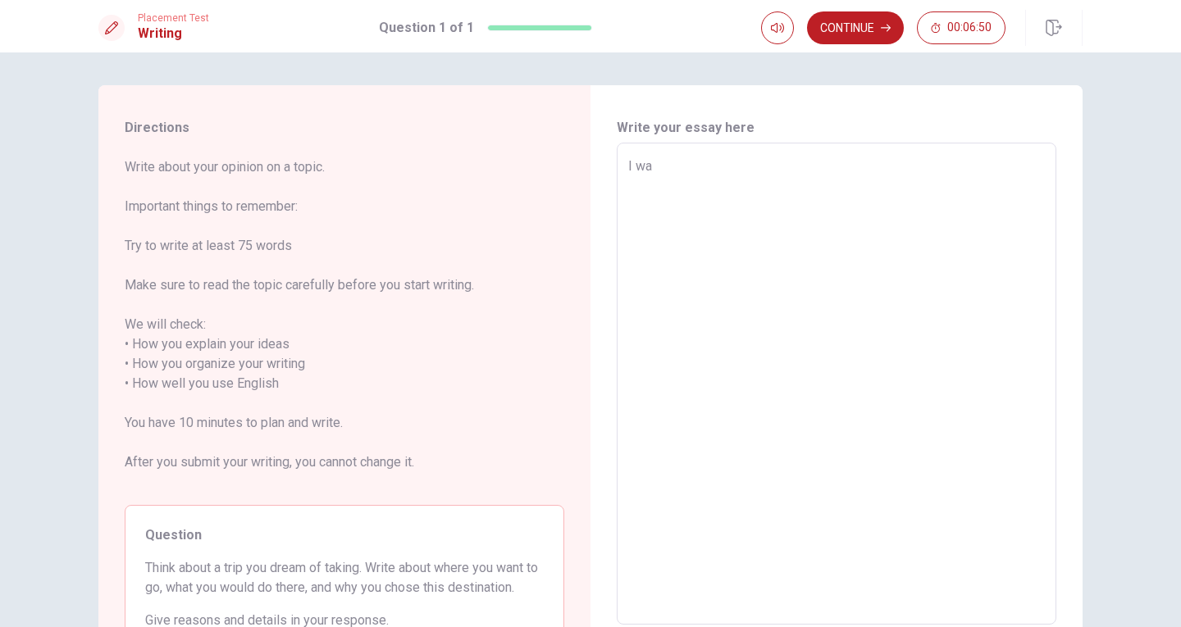
type textarea "x"
type textarea "I wan"
type textarea "x"
type textarea "I want"
type textarea "x"
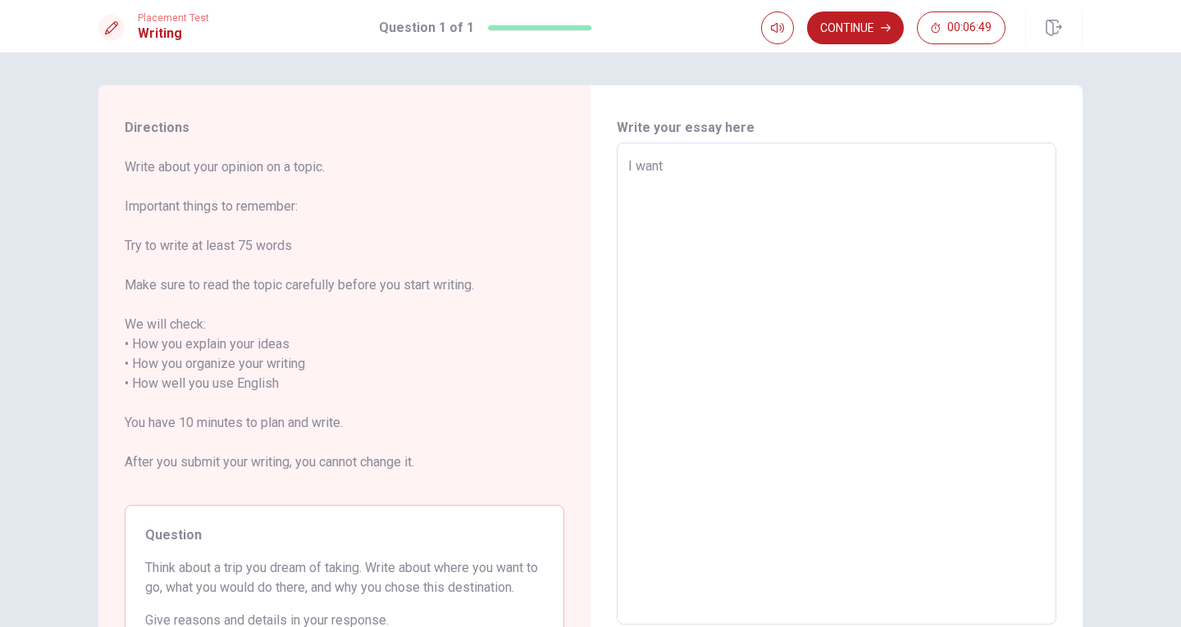
type textarea "I 弯头"
type textarea "x"
type textarea "I 弯"
type textarea "x"
type textarea "I"
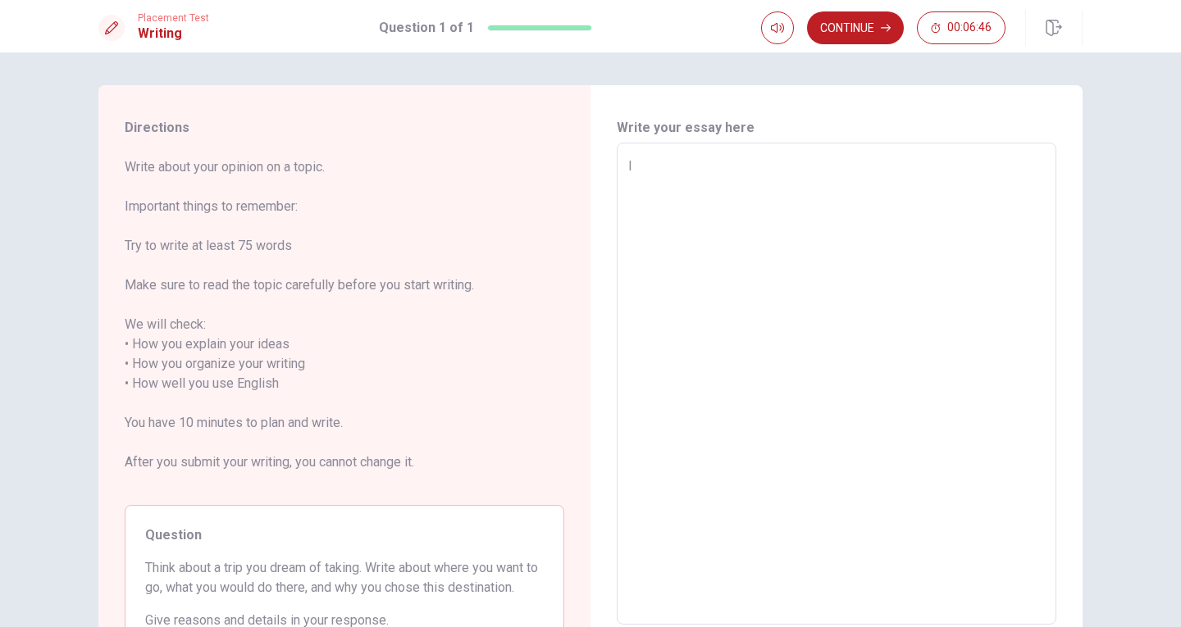
type textarea "x"
type textarea "I w"
type textarea "x"
type textarea "I wan"
click at [929, 391] on textarea "I wan" at bounding box center [836, 384] width 417 height 455
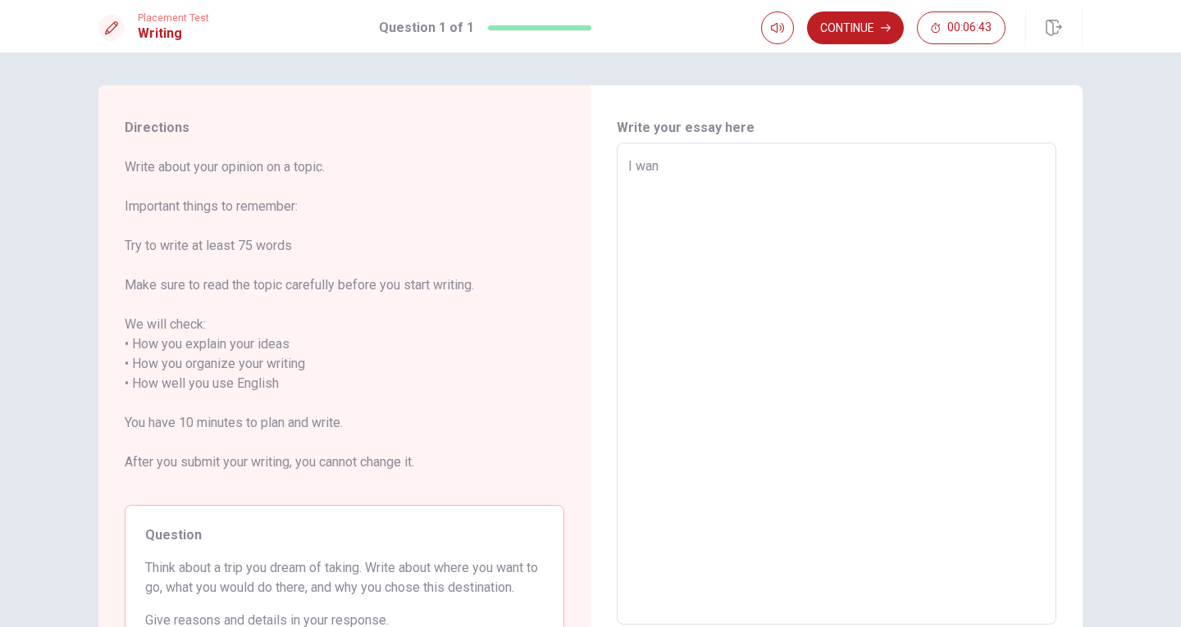
type textarea "x"
type textarea "I want"
type textarea "x"
type textarea "I wan他"
type textarea "x"
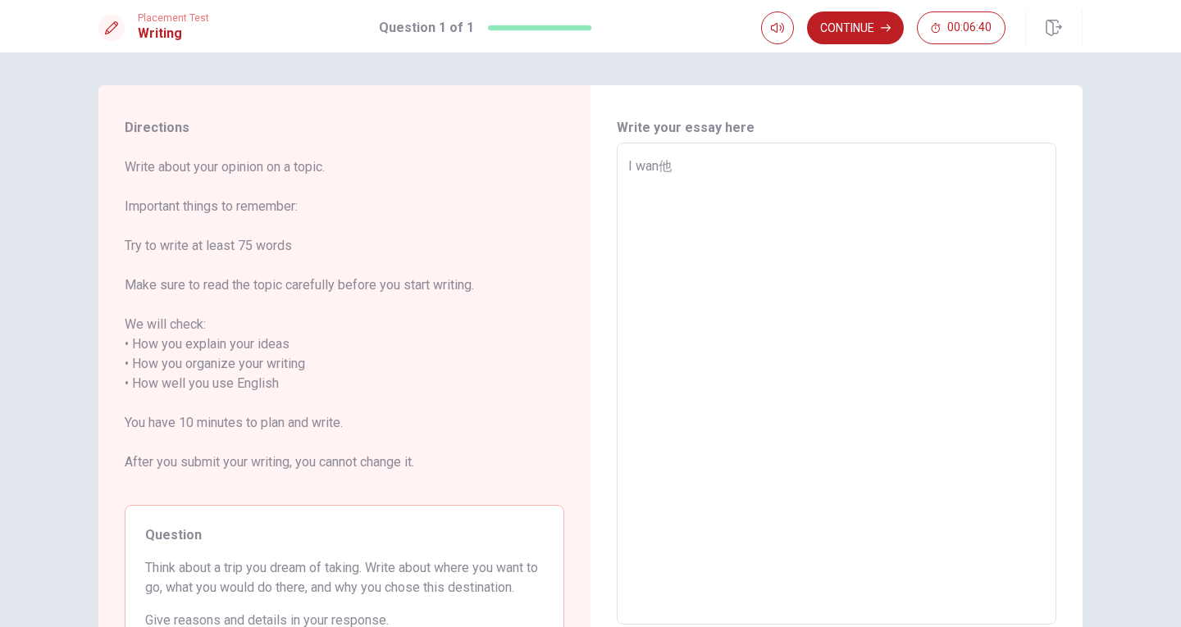
type textarea "I wan"
type textarea "x"
type textarea "I wan"
click at [604, 533] on div "Write your essay here I wan x ​ Word count : 2" at bounding box center [836, 384] width 492 height 599
click at [678, 172] on textarea "I wan" at bounding box center [836, 384] width 417 height 455
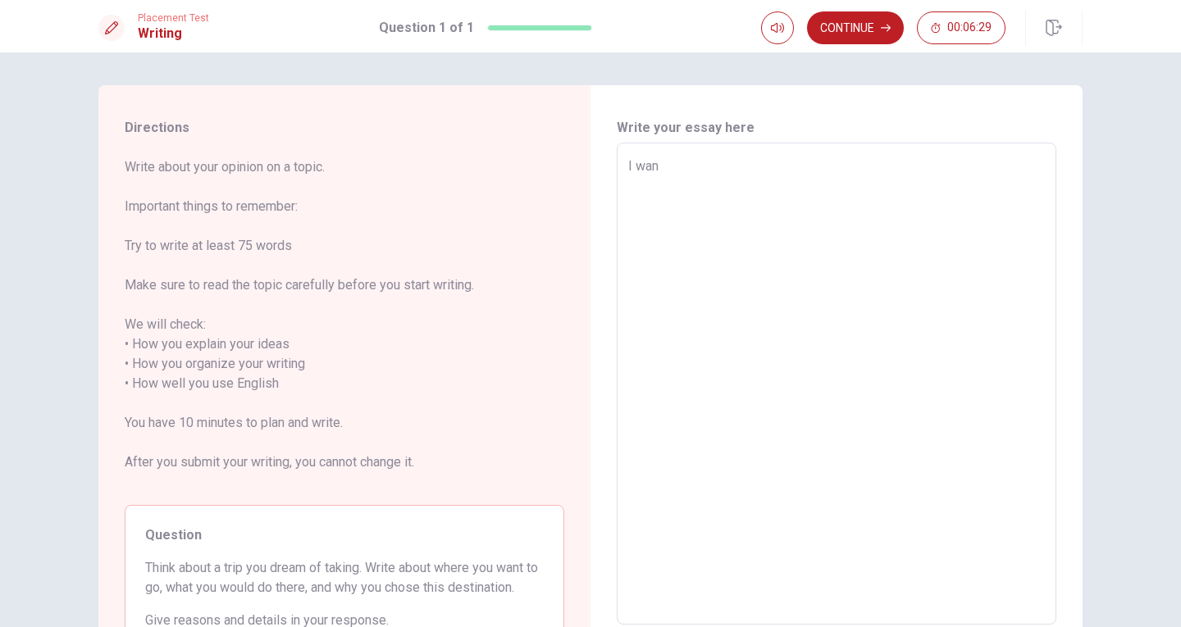
type textarea "x"
type textarea "I want"
type textarea "x"
type textarea "I want"
type textarea "x"
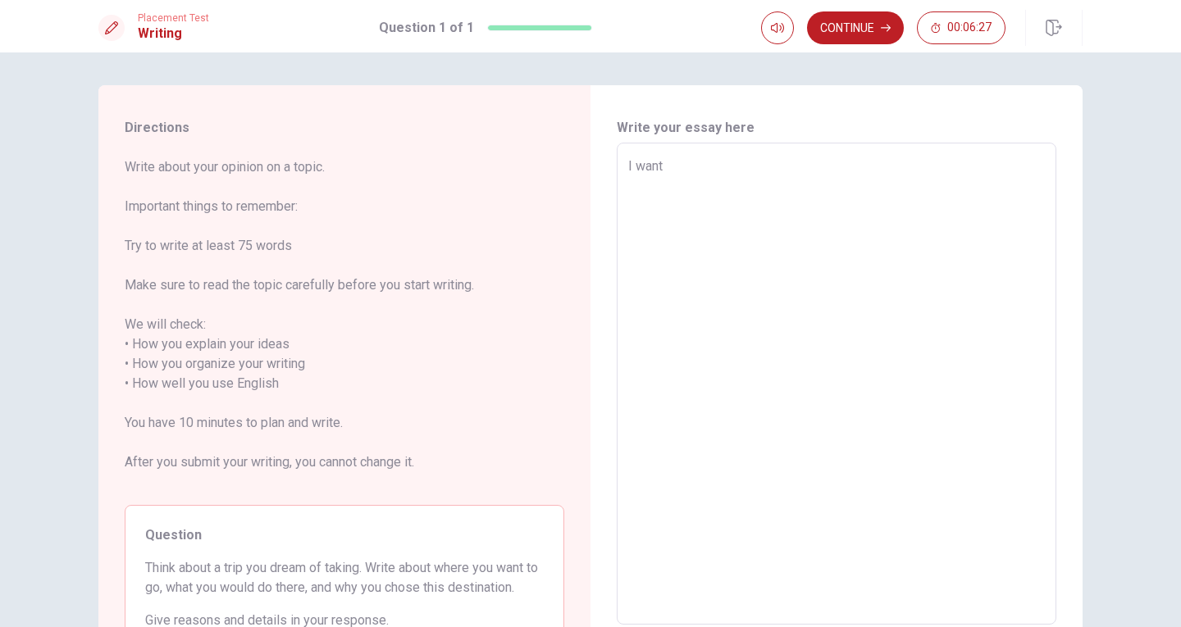
type textarea "I want t"
type textarea "x"
type textarea "I want to"
type textarea "x"
type textarea "I want tot"
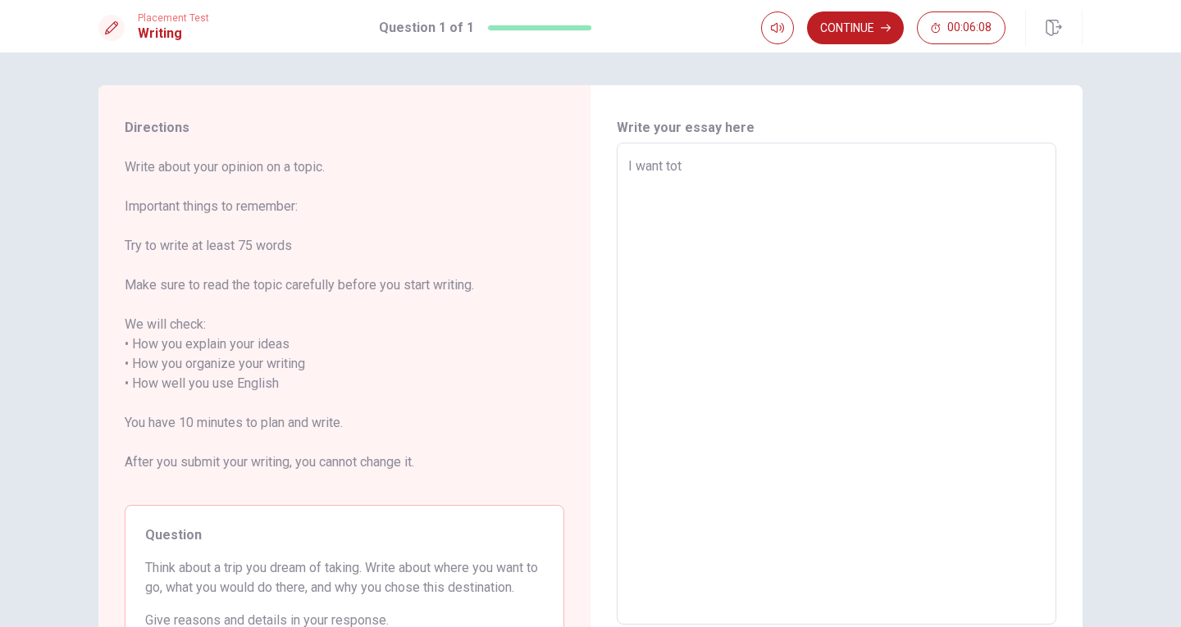
type textarea "x"
type textarea "I want to"
type textarea "x"
type textarea "I want to"
type textarea "x"
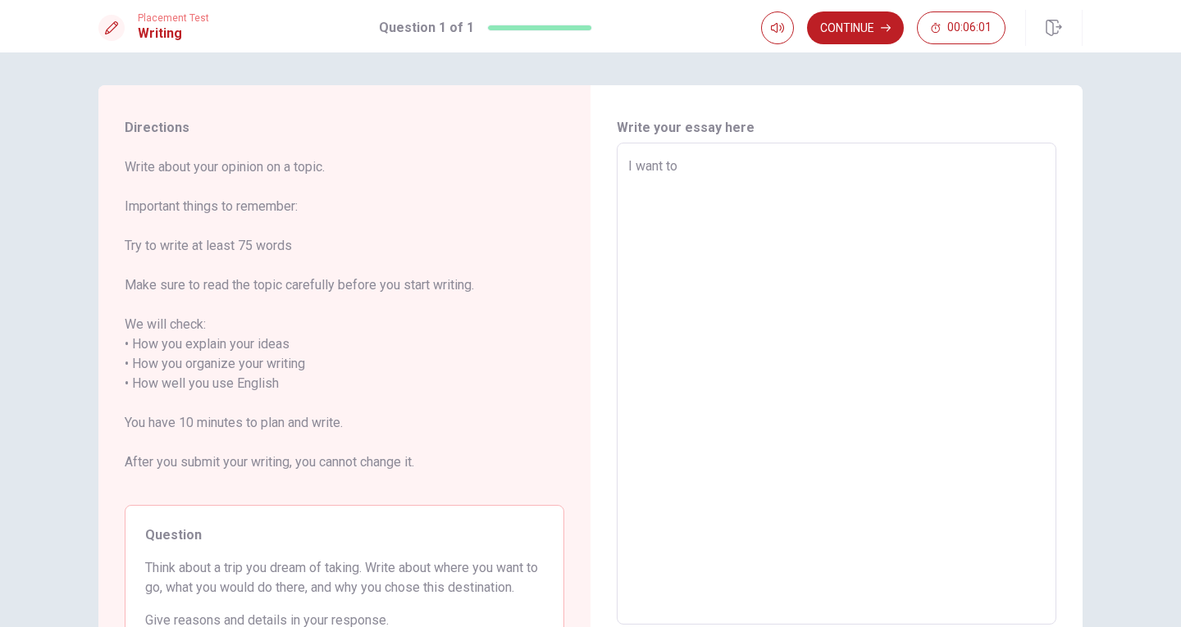
type textarea "I want to t"
type textarea "x"
type textarea "I want to tr"
type textarea "x"
type textarea "I want to tri"
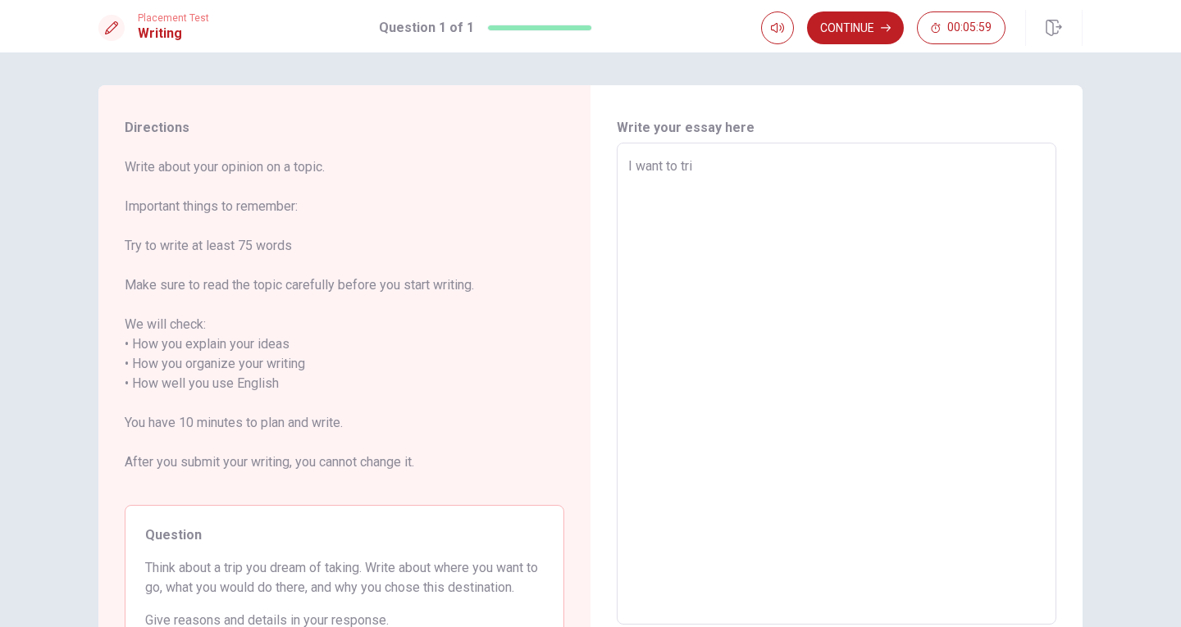
type textarea "x"
type textarea "I want to trip"
type textarea "x"
type textarea "I want to trip"
type textarea "x"
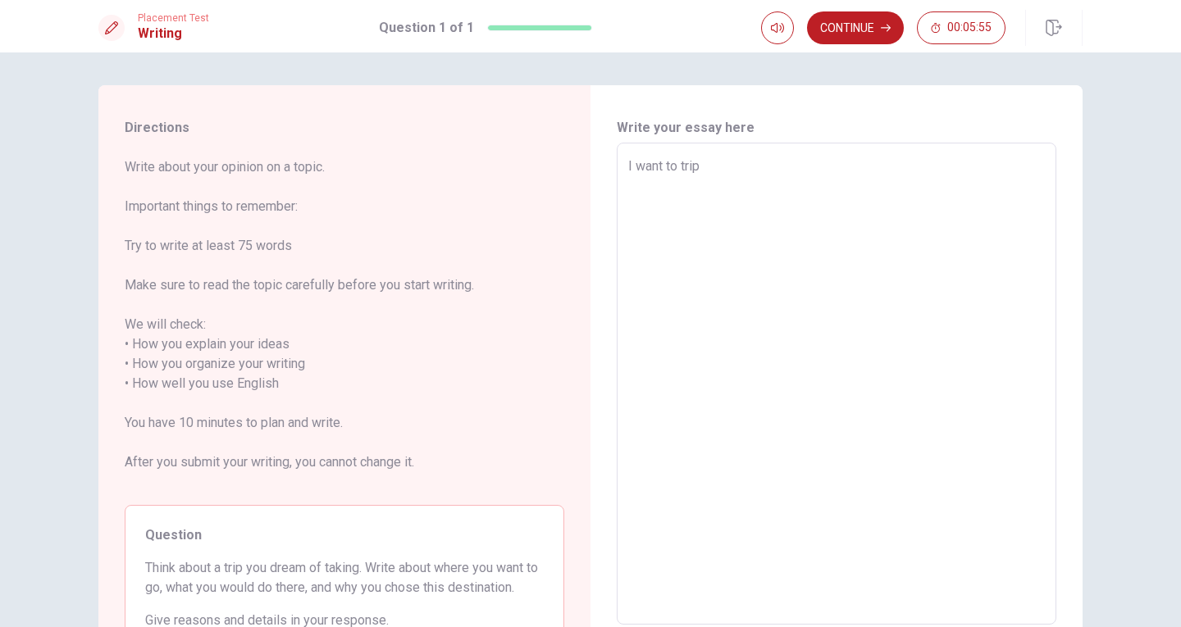
type textarea "I want to trip t"
type textarea "x"
type textarea "I want to trip to"
type textarea "x"
type textarea "I want to trip toc"
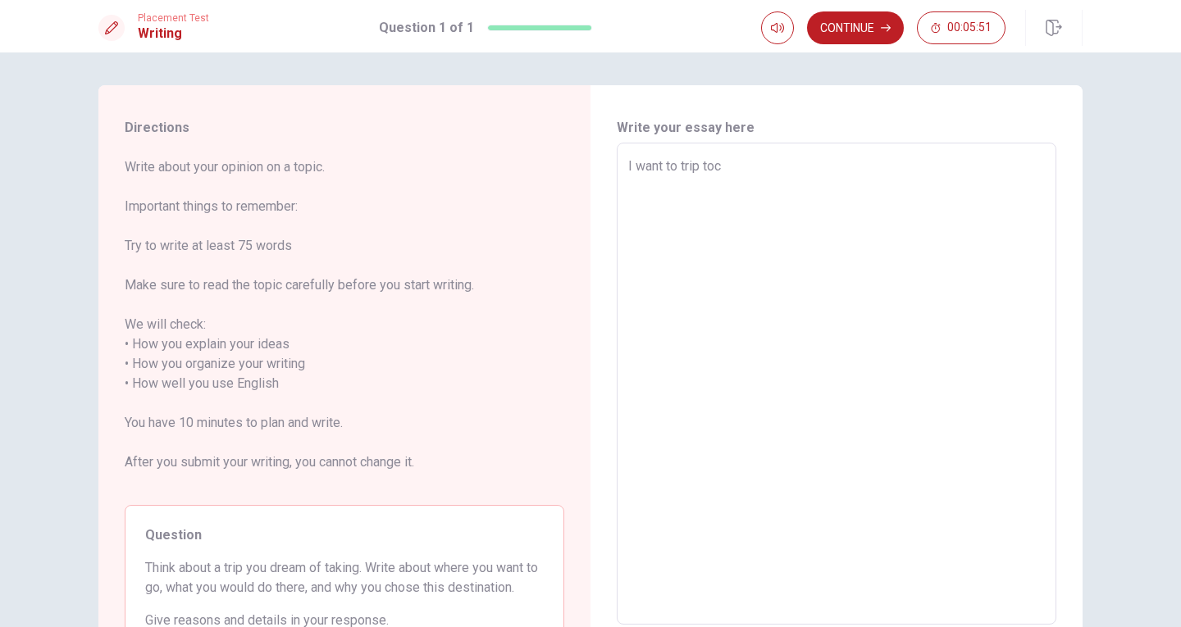
type textarea "x"
type textarea "I want to trip to"
type textarea "x"
type textarea "I want to trip to"
type textarea "x"
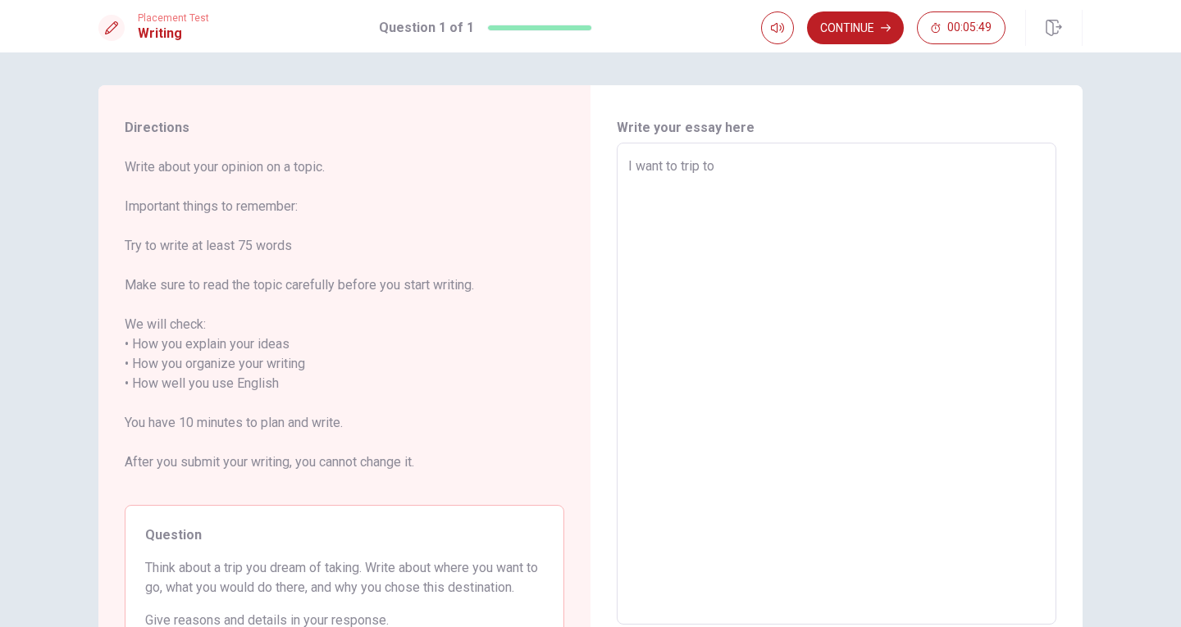
type textarea "I want to trip to D"
type textarea "x"
type textarea "I want to trip to DI"
type textarea "x"
type textarea "I want to trip to DIS"
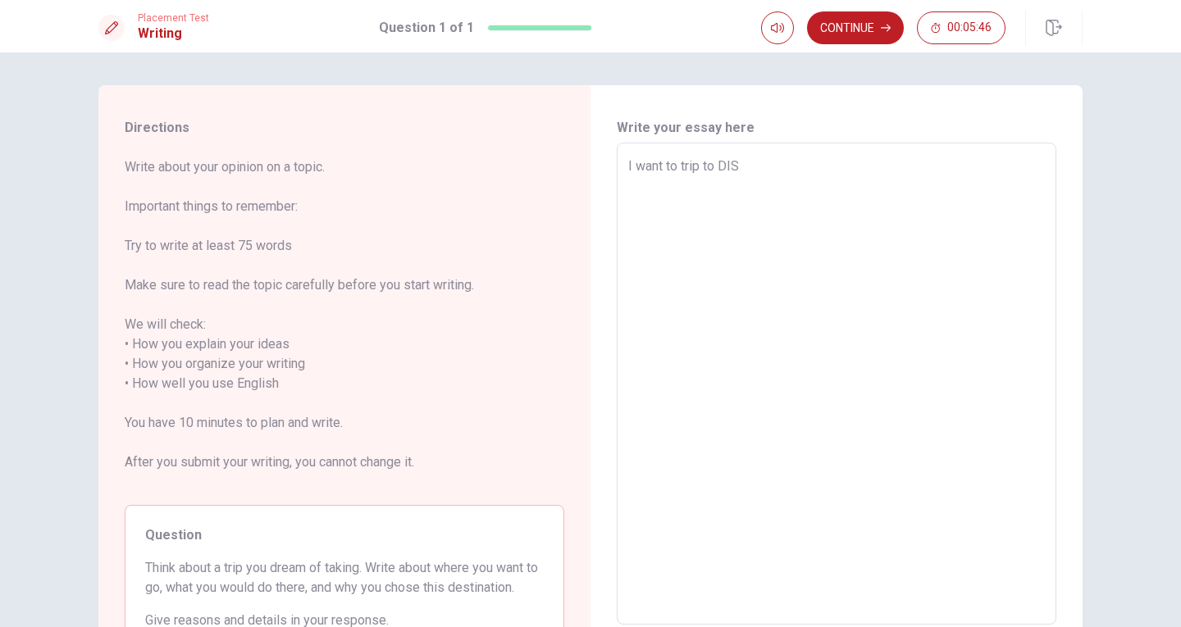
type textarea "x"
type textarea "I want to trip to DISN"
type textarea "x"
type textarea "I want to trip to DISNE"
type textarea "x"
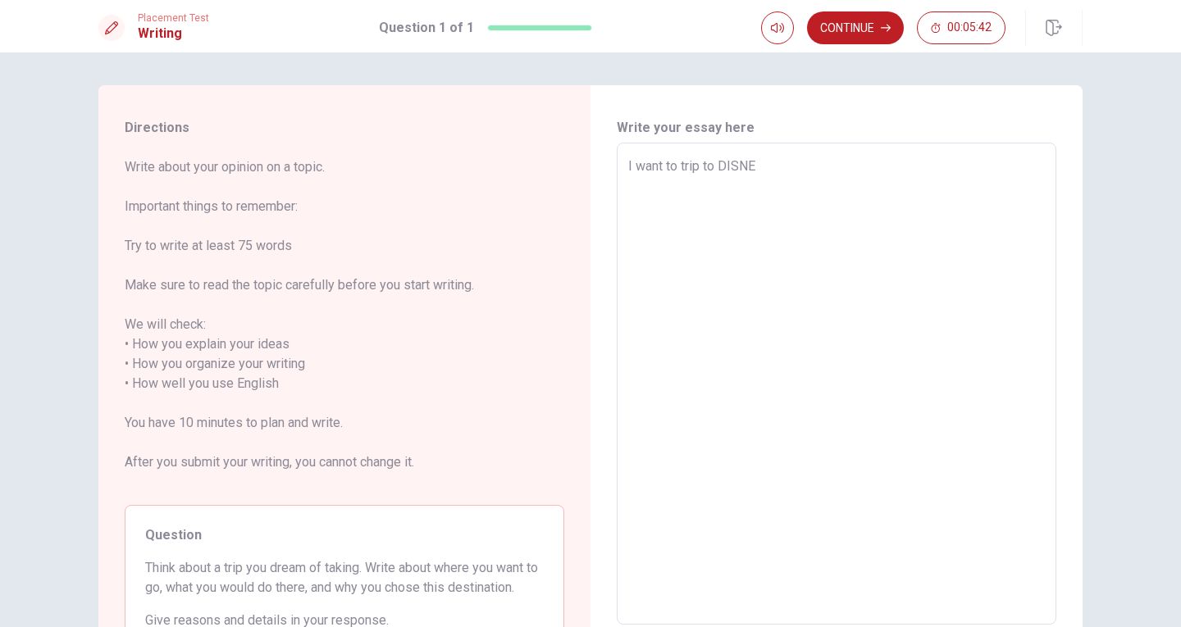
type textarea "I want to trip to DISN"
type textarea "x"
type textarea "I want to trip to DIS"
type textarea "x"
type textarea "I want to trip to DI"
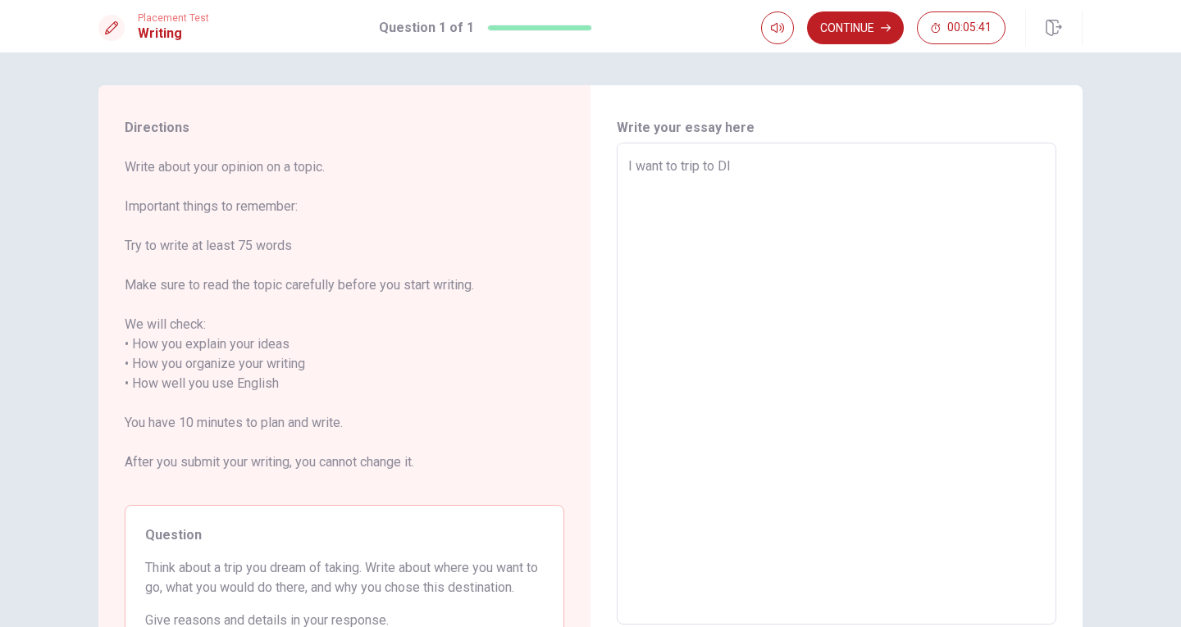
type textarea "x"
type textarea "I want to trip to D"
type textarea "x"
type textarea "I want to trip to Di"
type textarea "x"
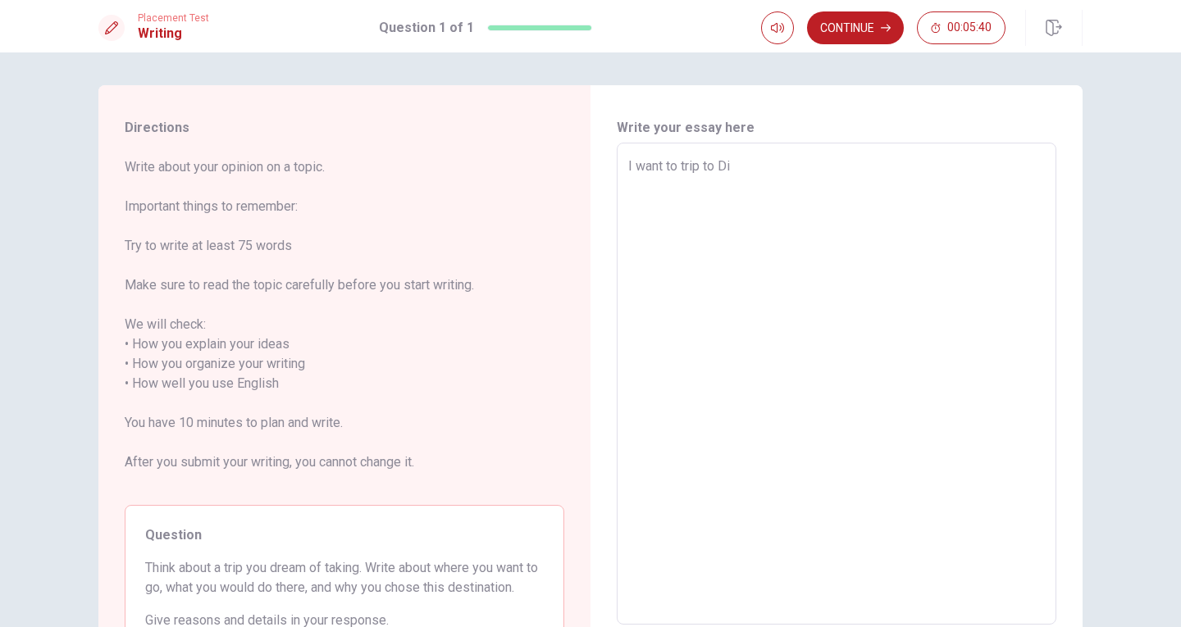
type textarea "I want to trip to Dis"
type textarea "x"
type textarea "I want to trip to Disn"
type textarea "x"
type textarea "I want to trip to [GEOGRAPHIC_DATA]"
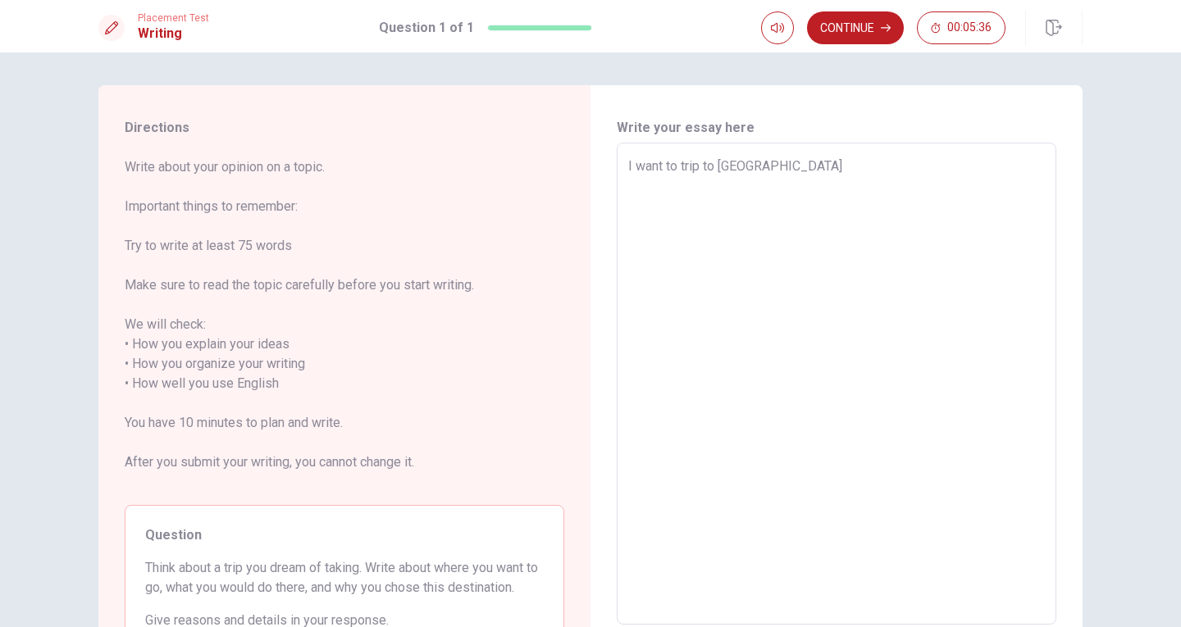
type textarea "x"
type textarea "I want to trip to Disney"
type textarea "x"
type textarea "I want to trip to [GEOGRAPHIC_DATA]"
type textarea "x"
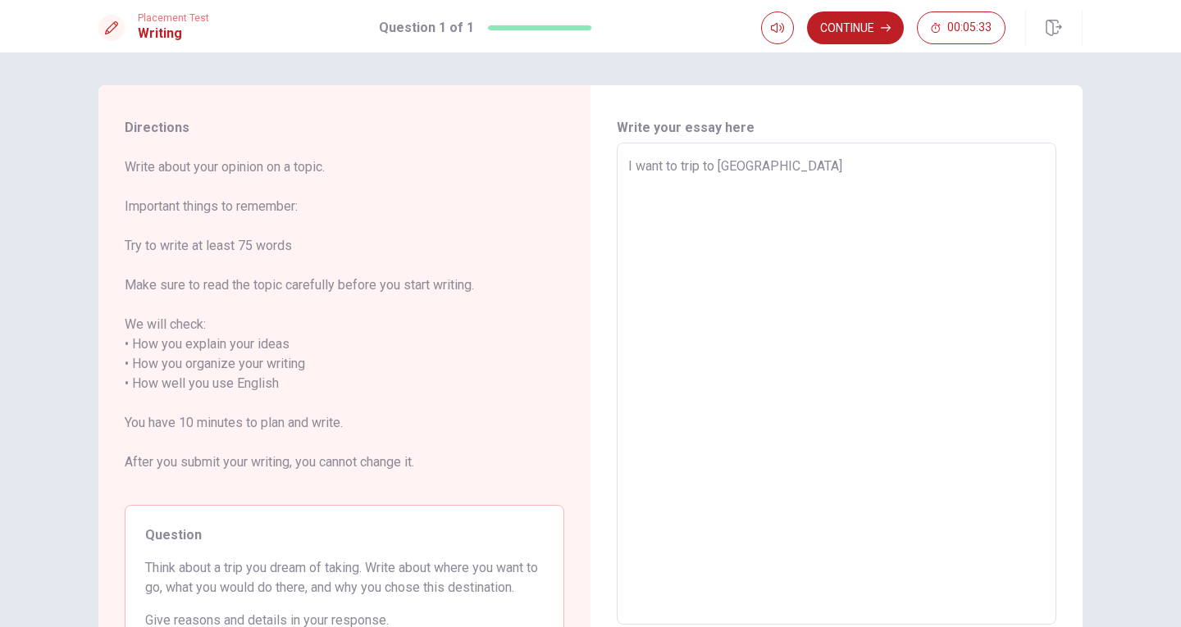
type textarea "I want to trip to [GEOGRAPHIC_DATA]"
type textarea "x"
type textarea "I want to trip to [GEOGRAPHIC_DATA]"
type textarea "x"
type textarea "I want to trip to [GEOGRAPHIC_DATA]"
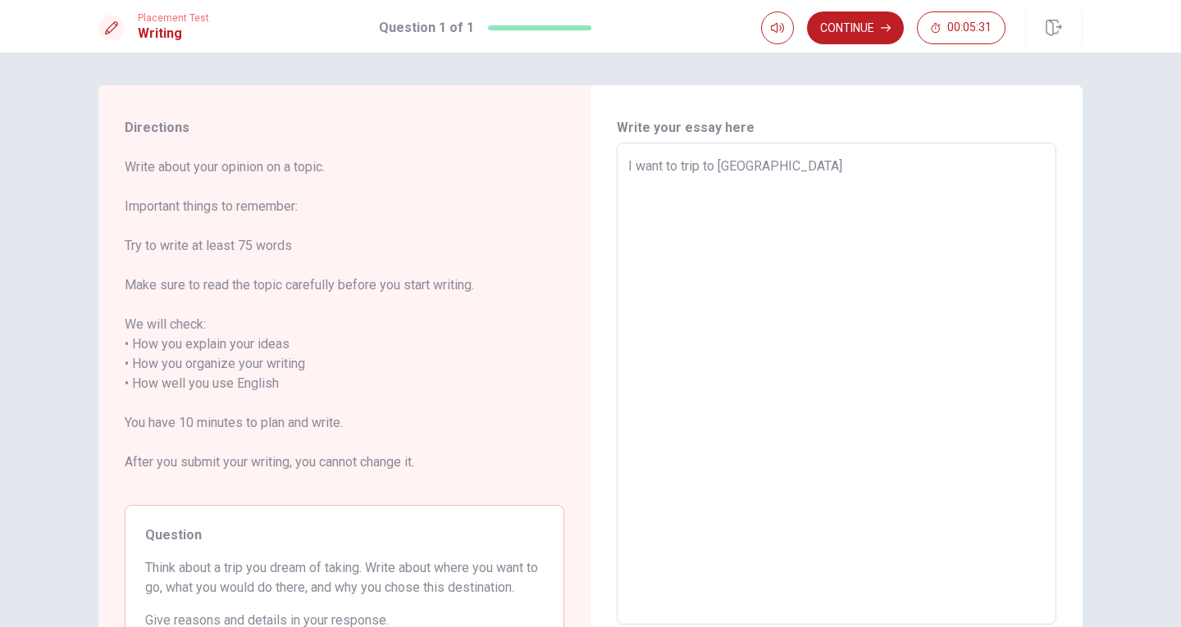
type textarea "x"
type textarea "I want to trip to [GEOGRAPHIC_DATA]"
type textarea "x"
type textarea "I want to trip to [GEOGRAPHIC_DATA] i"
type textarea "x"
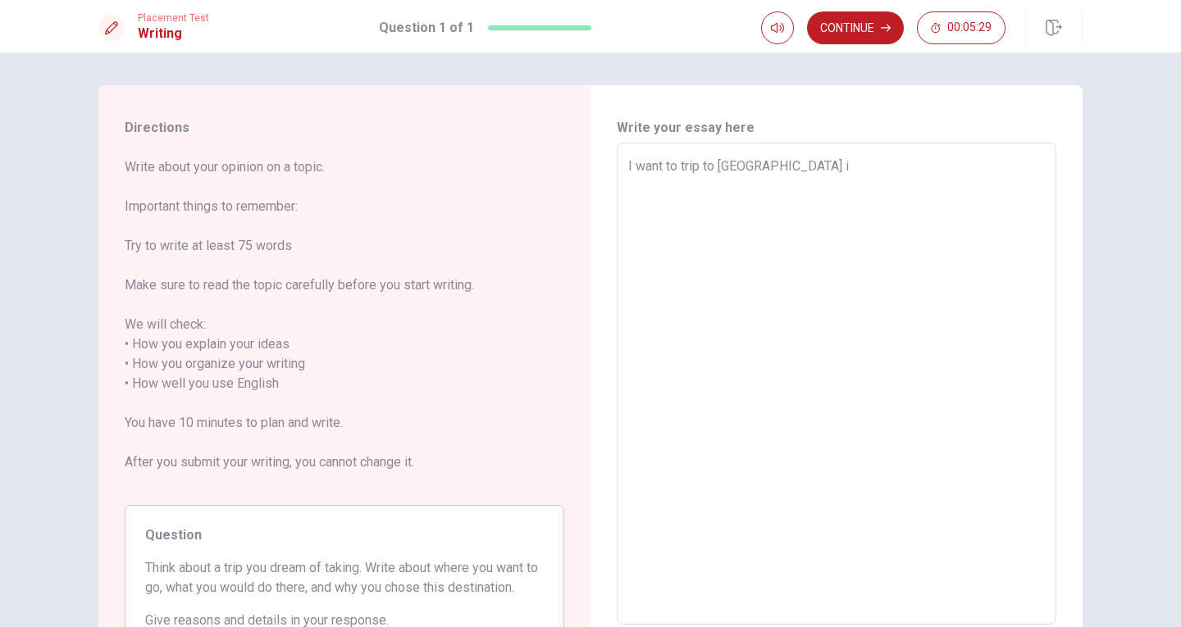
type textarea "I want to trip to [GEOGRAPHIC_DATA] in"
type textarea "x"
type textarea "I want to trip to [GEOGRAPHIC_DATA] in"
type textarea "x"
type textarea "I want to trip to [GEOGRAPHIC_DATA] in t"
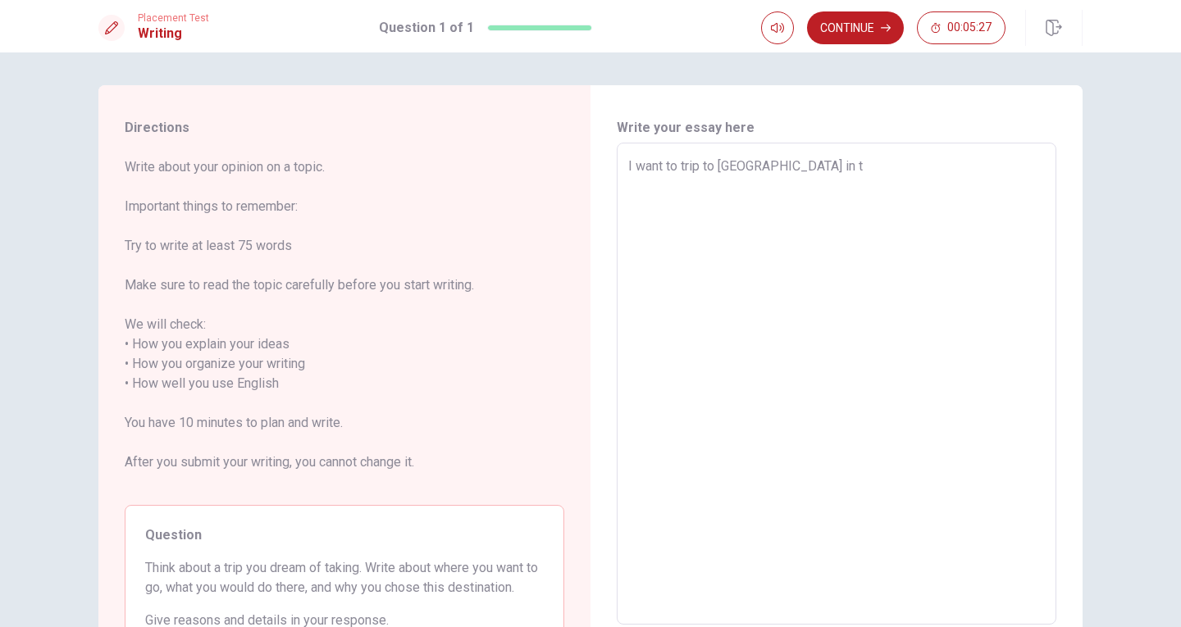
type textarea "x"
type textarea "I want to trip to [GEOGRAPHIC_DATA] in th"
type textarea "x"
type textarea "I want to trip to [GEOGRAPHIC_DATA] in the"
type textarea "x"
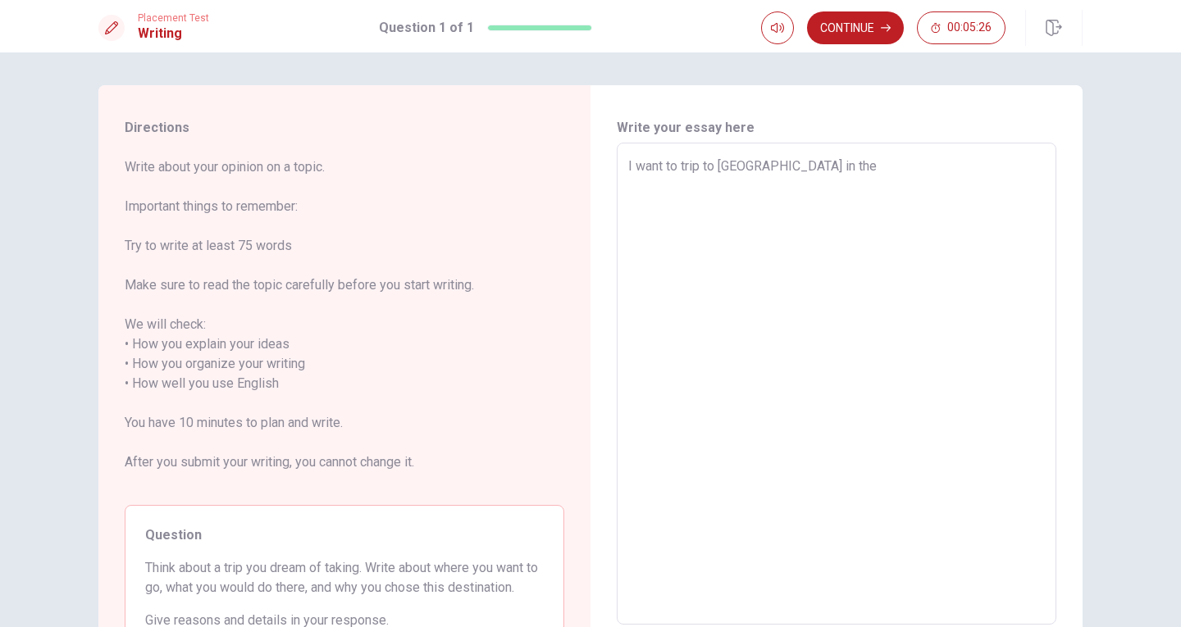
type textarea "I want to trip to [GEOGRAPHIC_DATA] in the"
type textarea "x"
type textarea "I want to trip to [GEOGRAPHIC_DATA] in the [GEOGRAPHIC_DATA]"
type textarea "x"
type textarea "I want to trip to [GEOGRAPHIC_DATA] in the UN"
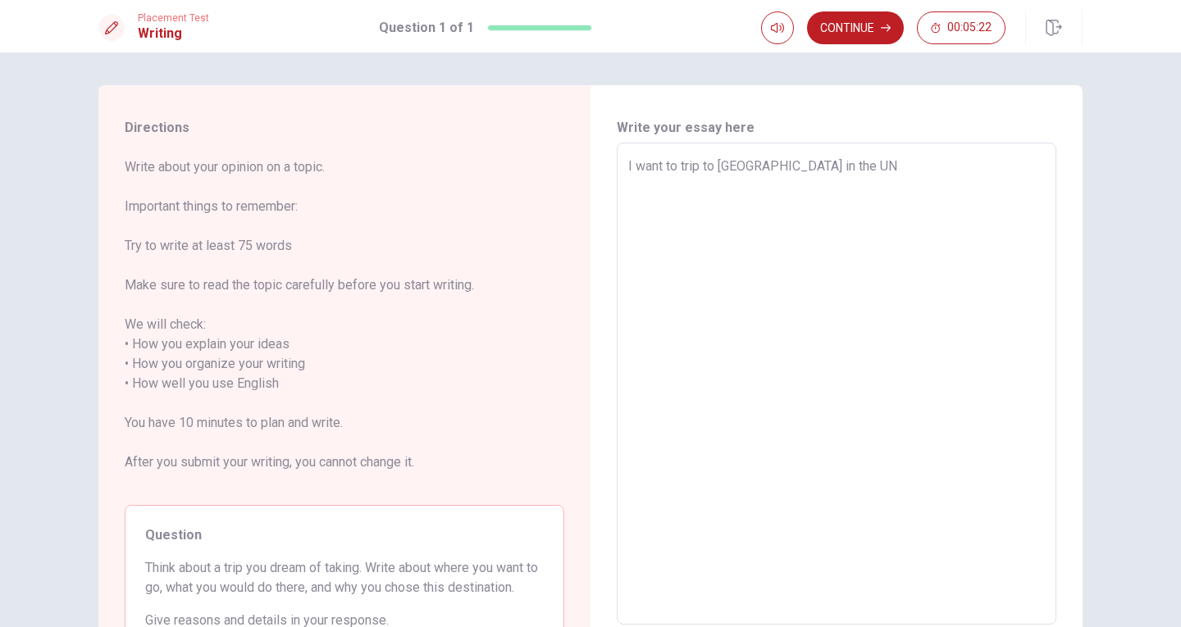
type textarea "x"
type textarea "I want to trip to [GEOGRAPHIC_DATA] in the [GEOGRAPHIC_DATA]"
type textarea "x"
type textarea "I want to trip to [GEOGRAPHIC_DATA] in the UNIT"
type textarea "x"
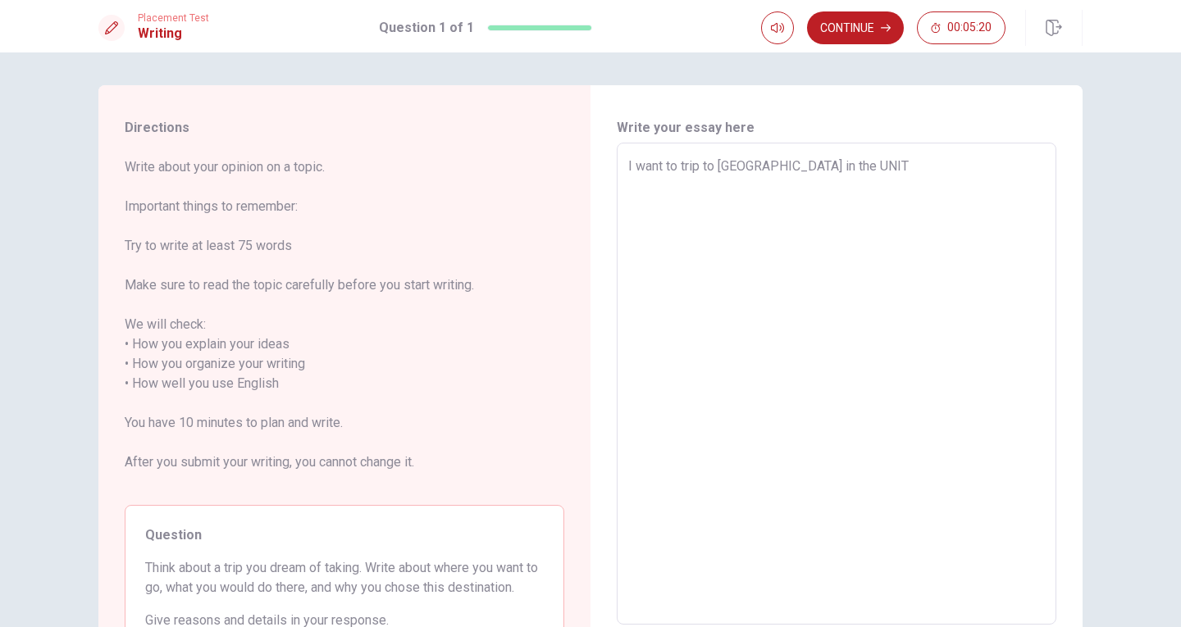
type textarea "I want to trip to [GEOGRAPHIC_DATA] in the UNITE"
type textarea "x"
type textarea "I want to trip to [GEOGRAPHIC_DATA] in the [GEOGRAPHIC_DATA]"
type textarea "x"
type textarea "I want to trip to [GEOGRAPHIC_DATA] in the UNITE"
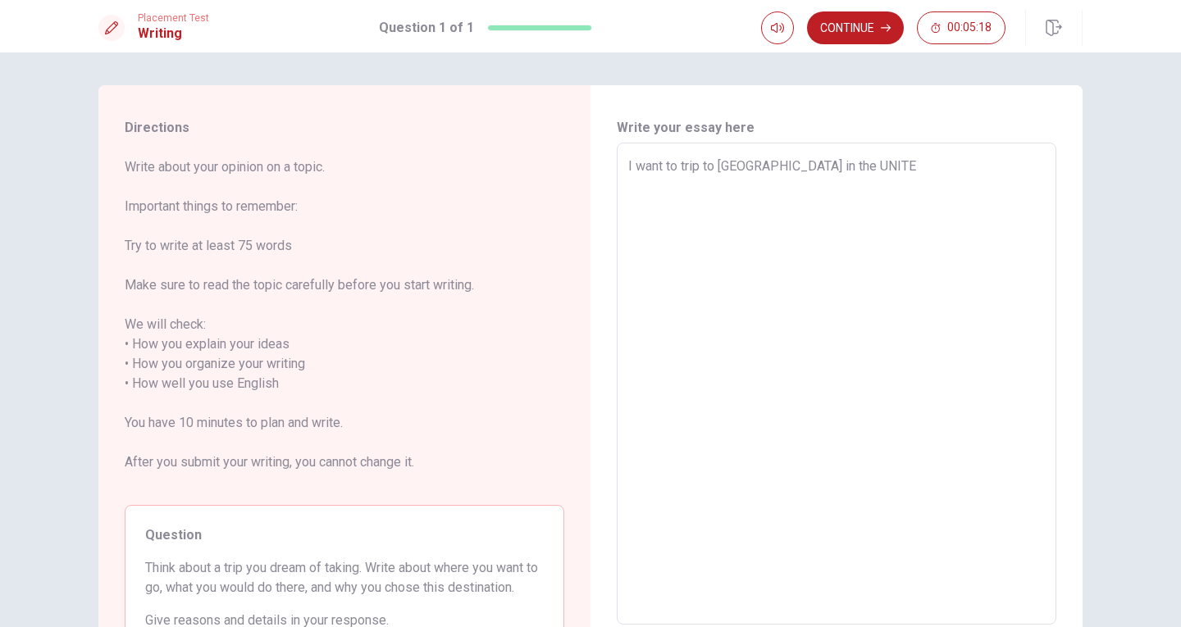
type textarea "x"
type textarea "I want to trip to [GEOGRAPHIC_DATA] in the UNIT"
type textarea "x"
type textarea "I want to trip to [GEOGRAPHIC_DATA] in the [GEOGRAPHIC_DATA]"
type textarea "x"
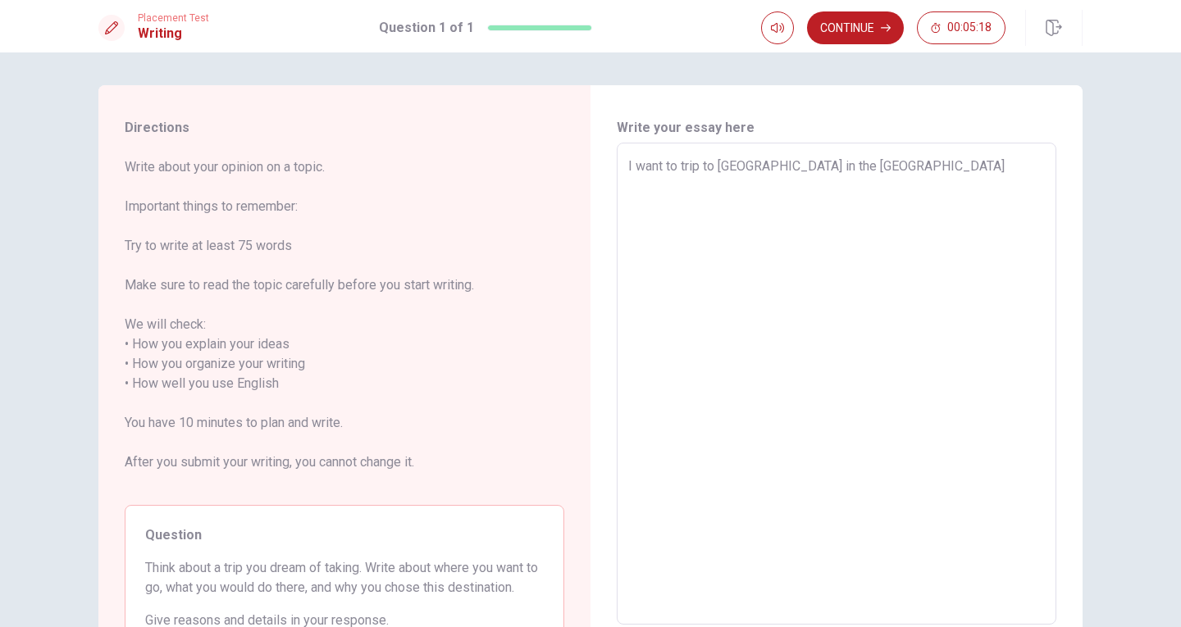
type textarea "I want to trip to [GEOGRAPHIC_DATA] in the UN"
type textarea "x"
type textarea "I want to trip to [GEOGRAPHIC_DATA] in the [GEOGRAPHIC_DATA]"
type textarea "x"
type textarea "I want to trip to [GEOGRAPHIC_DATA] in the Un"
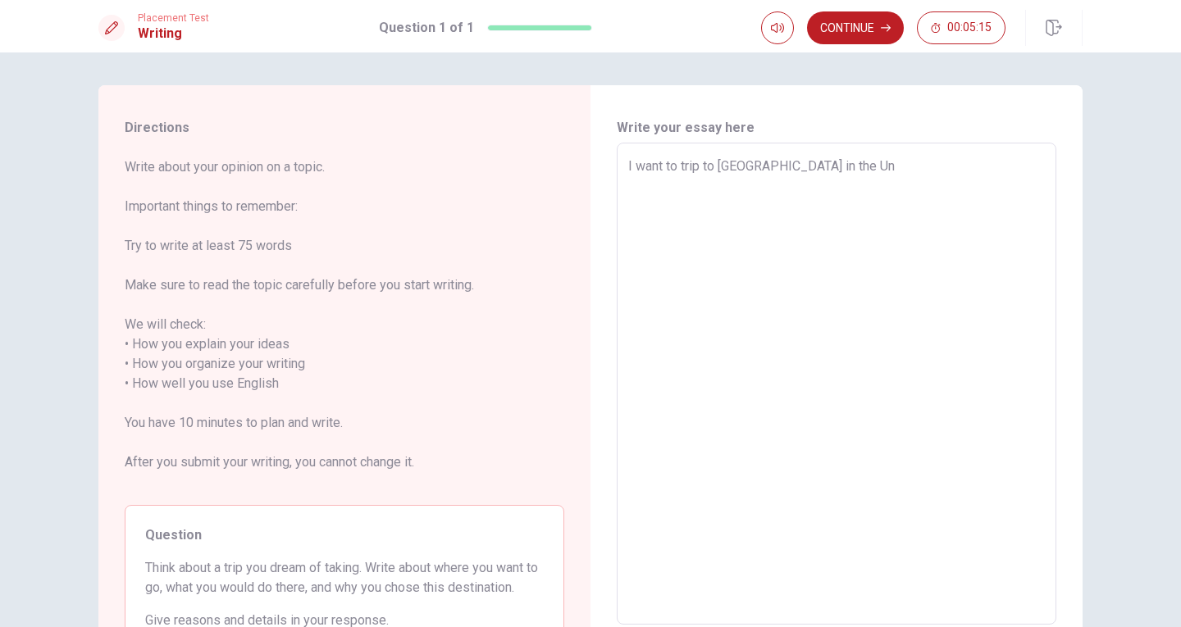
type textarea "x"
type textarea "I want to trip to [GEOGRAPHIC_DATA] in the Uni"
type textarea "x"
type textarea "I want to trip to [GEOGRAPHIC_DATA] in the Unit"
type textarea "x"
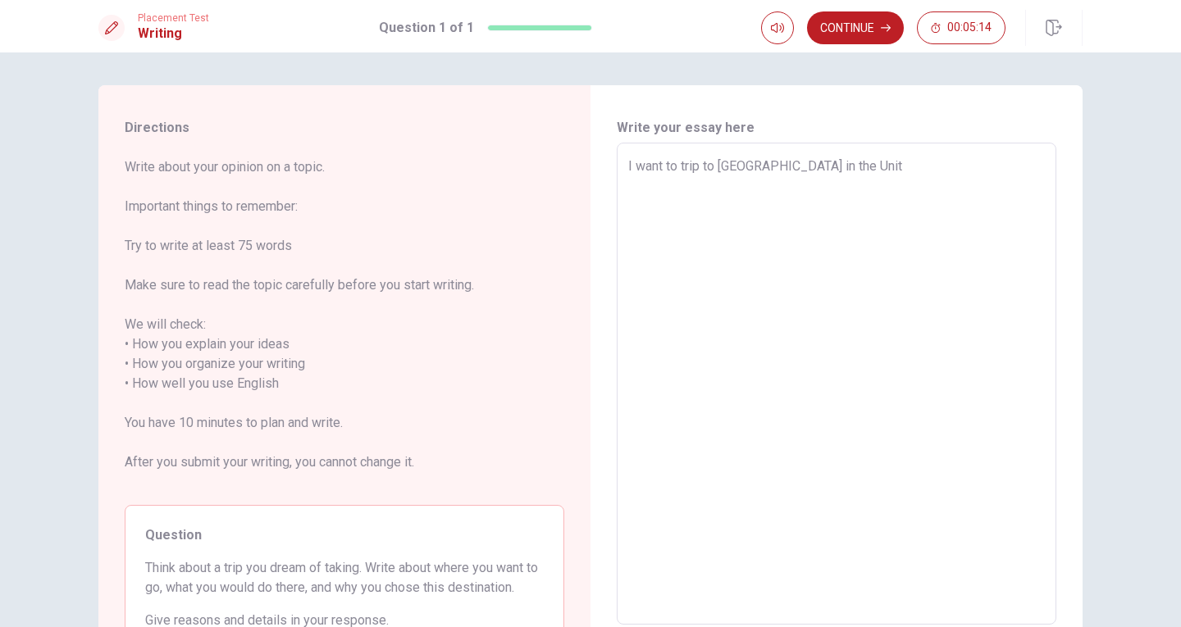
type textarea "I want to trip to [GEOGRAPHIC_DATA] in the Unite"
type textarea "x"
type textarea "I want to trip to [GEOGRAPHIC_DATA] in the United"
type textarea "x"
type textarea "I want to trip to [GEOGRAPHIC_DATA] in the United,"
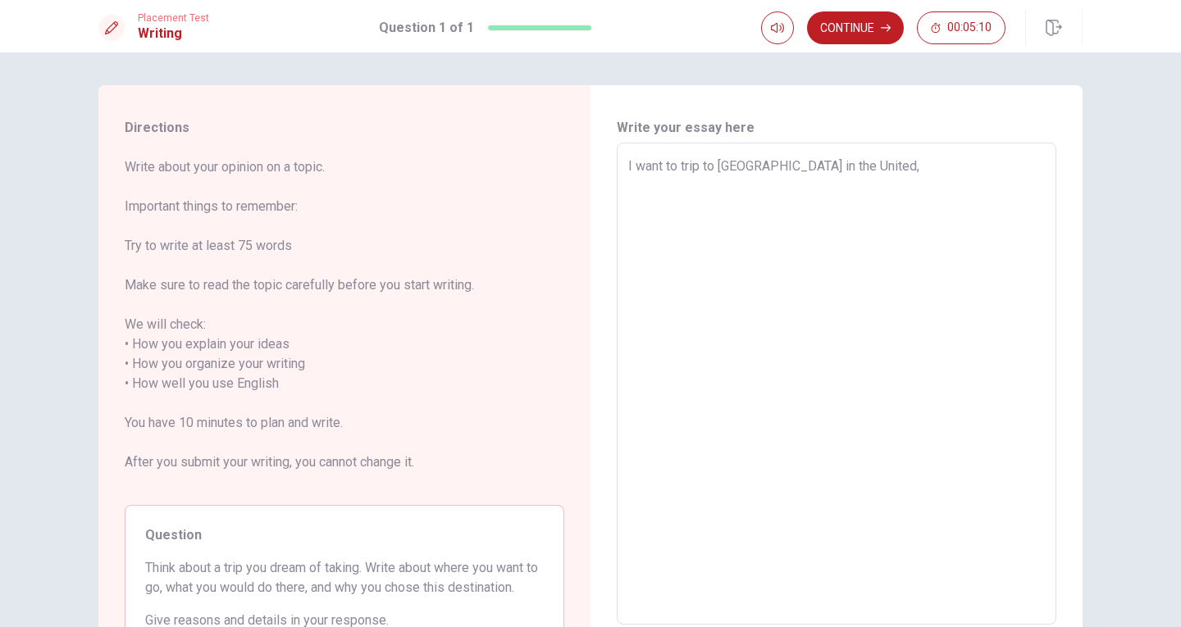
type textarea "x"
type textarea "I want to trip to [GEOGRAPHIC_DATA] in the United"
type textarea "x"
type textarea "I want to trip to [GEOGRAPHIC_DATA] in the United"
type textarea "x"
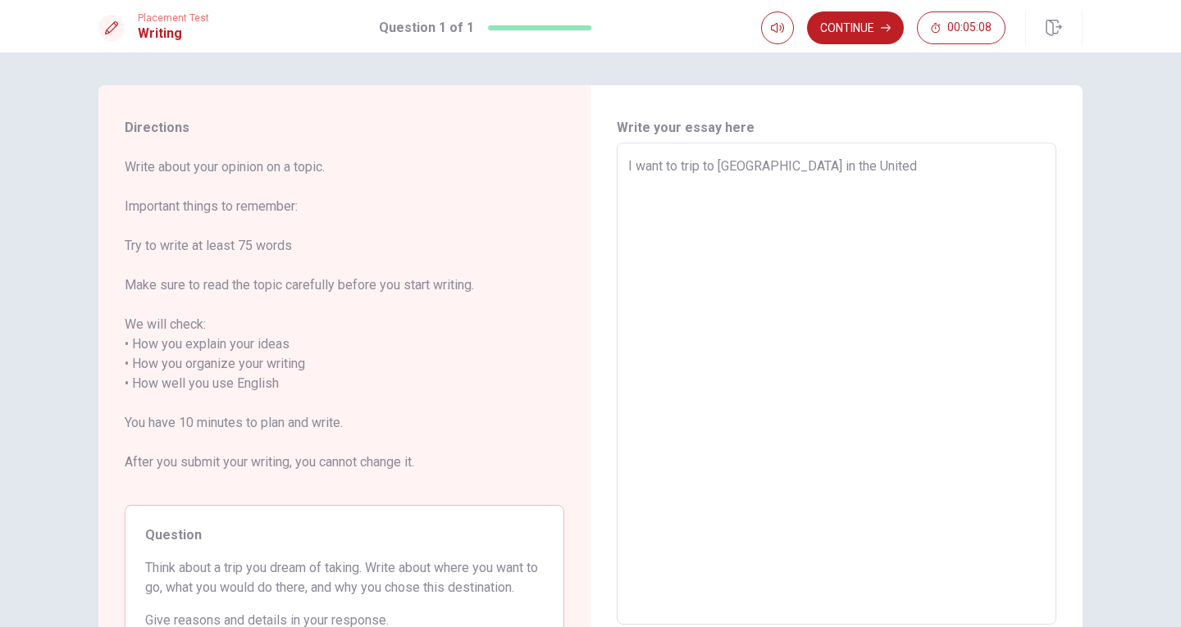
type textarea "I want to trip to [GEOGRAPHIC_DATA] in the [GEOGRAPHIC_DATA]"
type textarea "x"
type textarea "I want to trip to [GEOGRAPHIC_DATA] in the [GEOGRAPHIC_DATA]"
type textarea "x"
type textarea "I want to trip to [GEOGRAPHIC_DATA] in the [GEOGRAPHIC_DATA]"
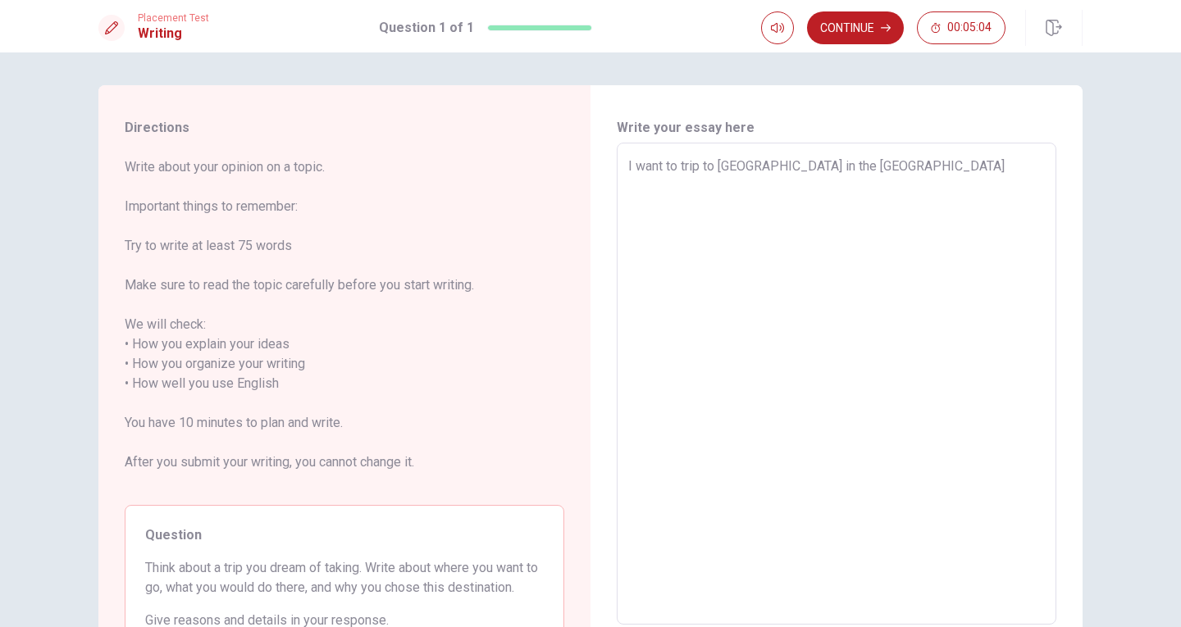
type textarea "x"
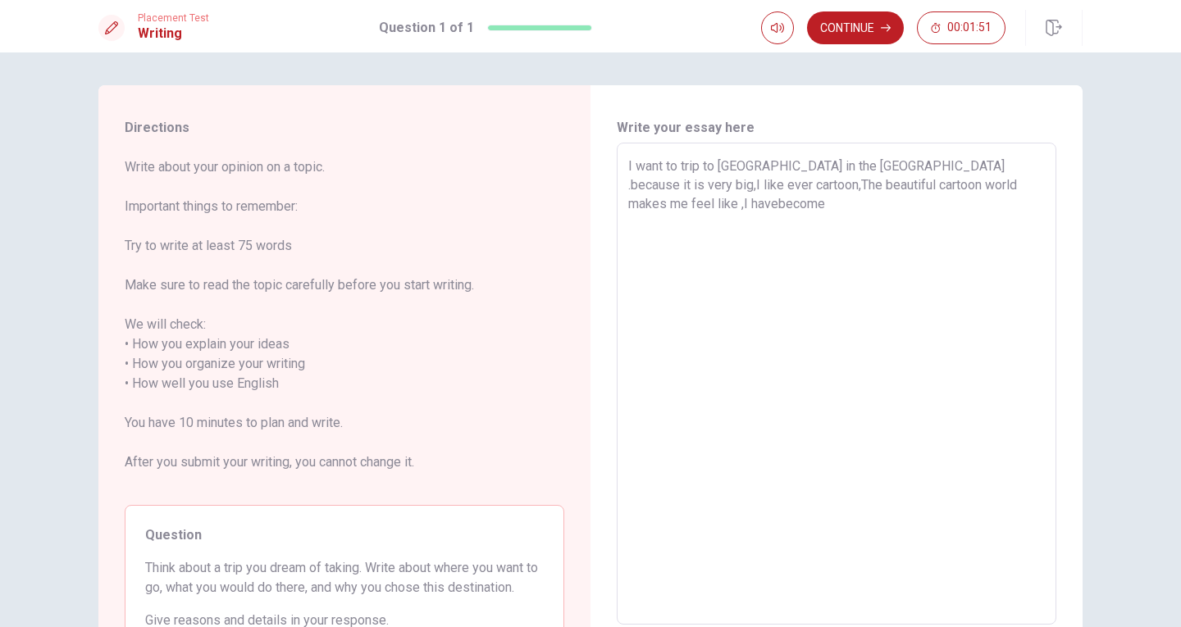
click at [650, 199] on textarea "I want to trip to [GEOGRAPHIC_DATA] in the [GEOGRAPHIC_DATA] .because it is ver…" at bounding box center [836, 384] width 417 height 455
click at [724, 202] on textarea "I want to trip to [GEOGRAPHIC_DATA] in the [GEOGRAPHIC_DATA] .because it is ver…" at bounding box center [836, 384] width 417 height 455
click at [814, 209] on textarea "I want to trip to [GEOGRAPHIC_DATA] in the [GEOGRAPHIC_DATA] .because it is ver…" at bounding box center [836, 384] width 417 height 455
click at [953, 205] on textarea "I want to trip to [GEOGRAPHIC_DATA] in the [GEOGRAPHIC_DATA] .because it is ver…" at bounding box center [836, 384] width 417 height 455
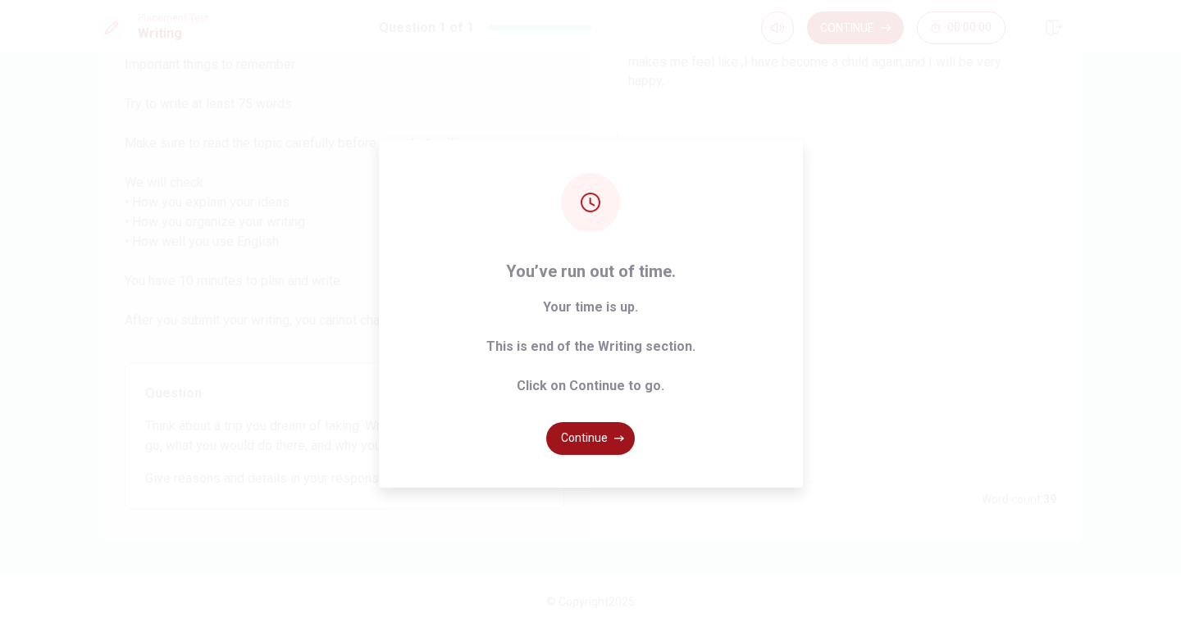
click at [586, 440] on button "Continue" at bounding box center [590, 438] width 89 height 33
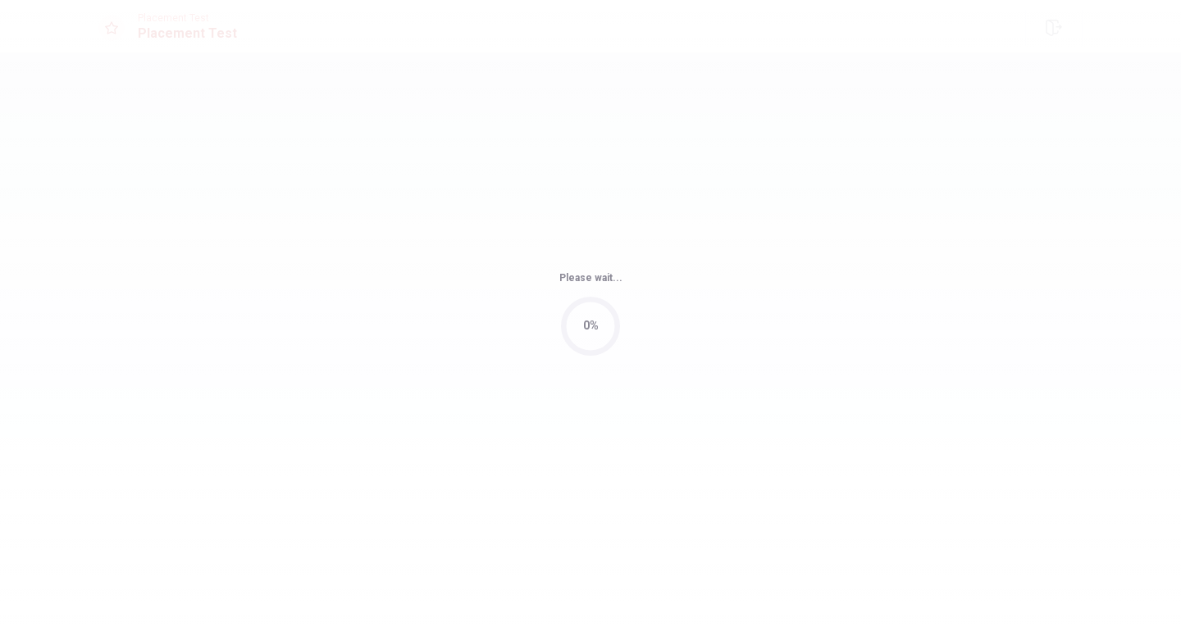
scroll to position [0, 0]
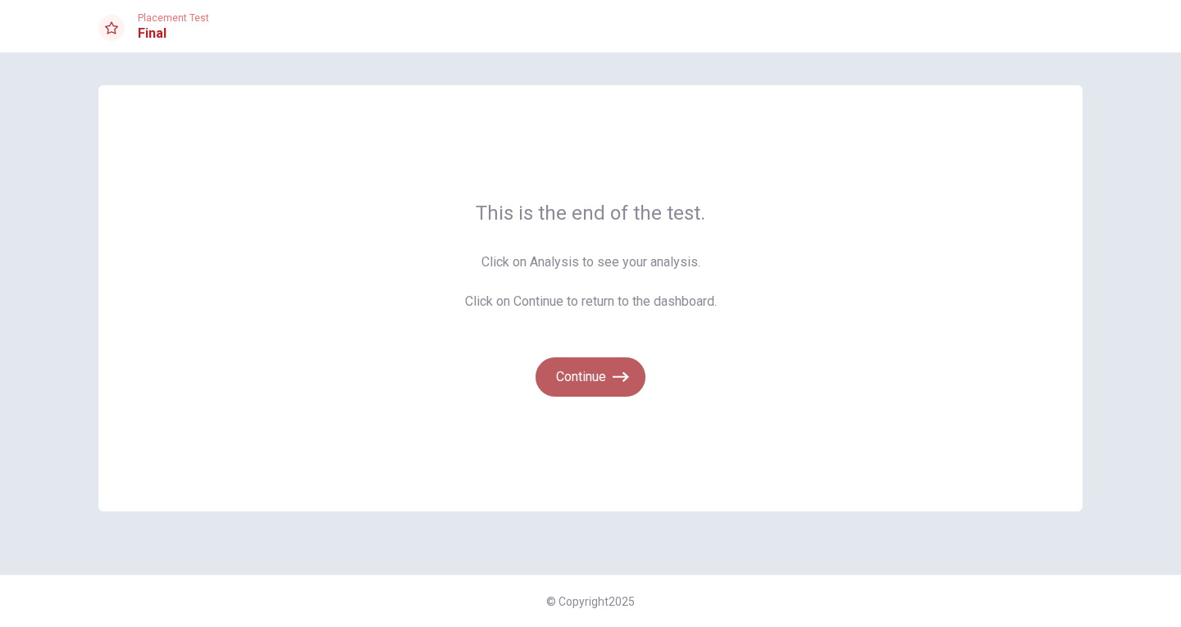
click at [607, 378] on button "Continue" at bounding box center [590, 377] width 110 height 39
